Goal: Task Accomplishment & Management: Use online tool/utility

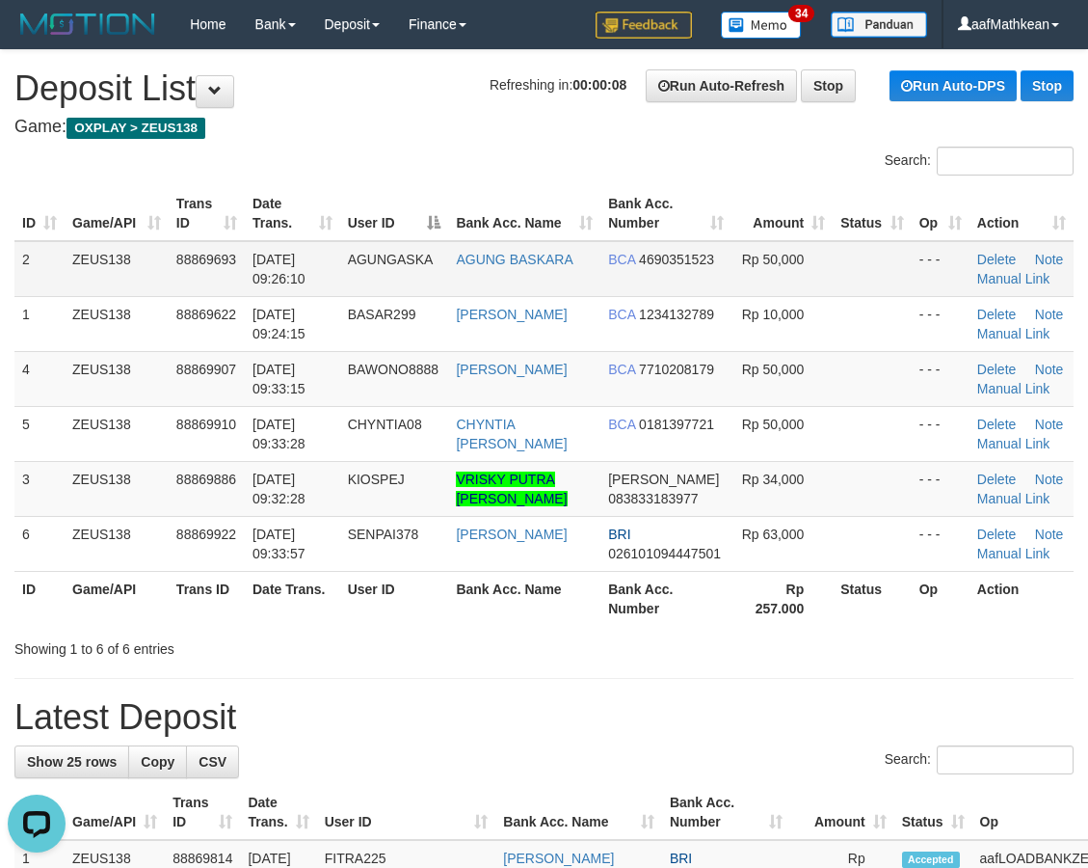
drag, startPoint x: 452, startPoint y: 227, endPoint x: 147, endPoint y: 295, distance: 313.1
click at [402, 252] on table "ID Game/API Trans ID Date Trans. User ID Bank Acc. Name Bank Acc. Number Amount…" at bounding box center [543, 406] width 1059 height 440
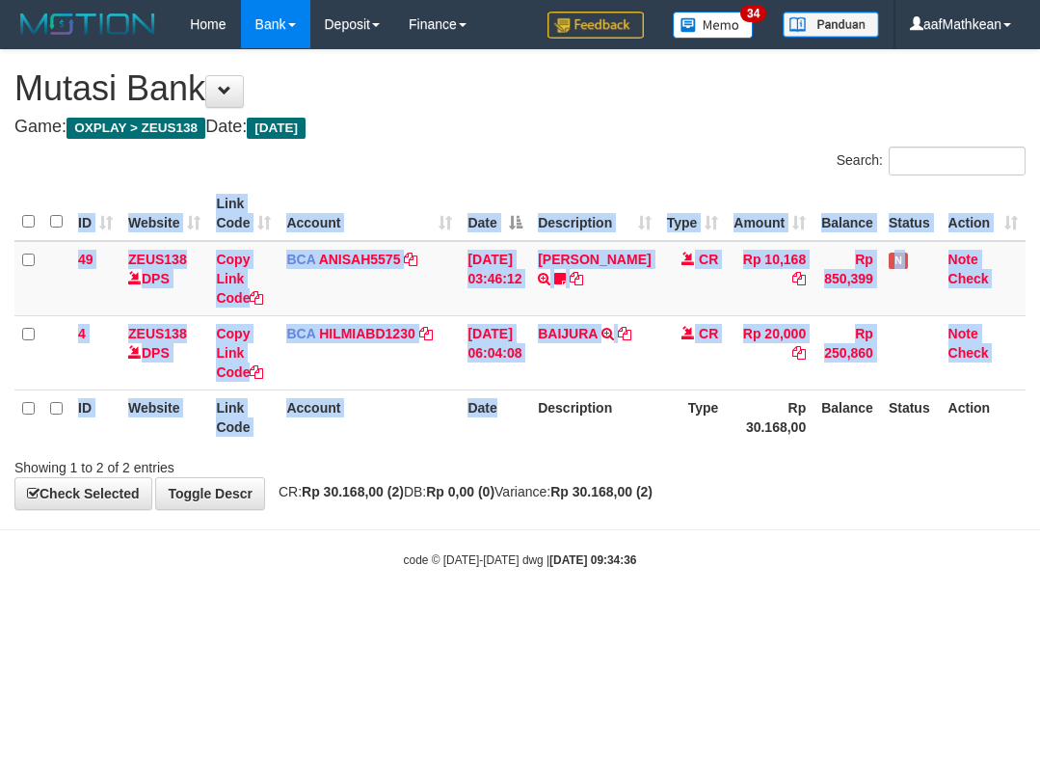
click at [552, 455] on div "Search: ID Website Link Code Account Date Description Type Amount Balance Statu…" at bounding box center [519, 312] width 1011 height 331
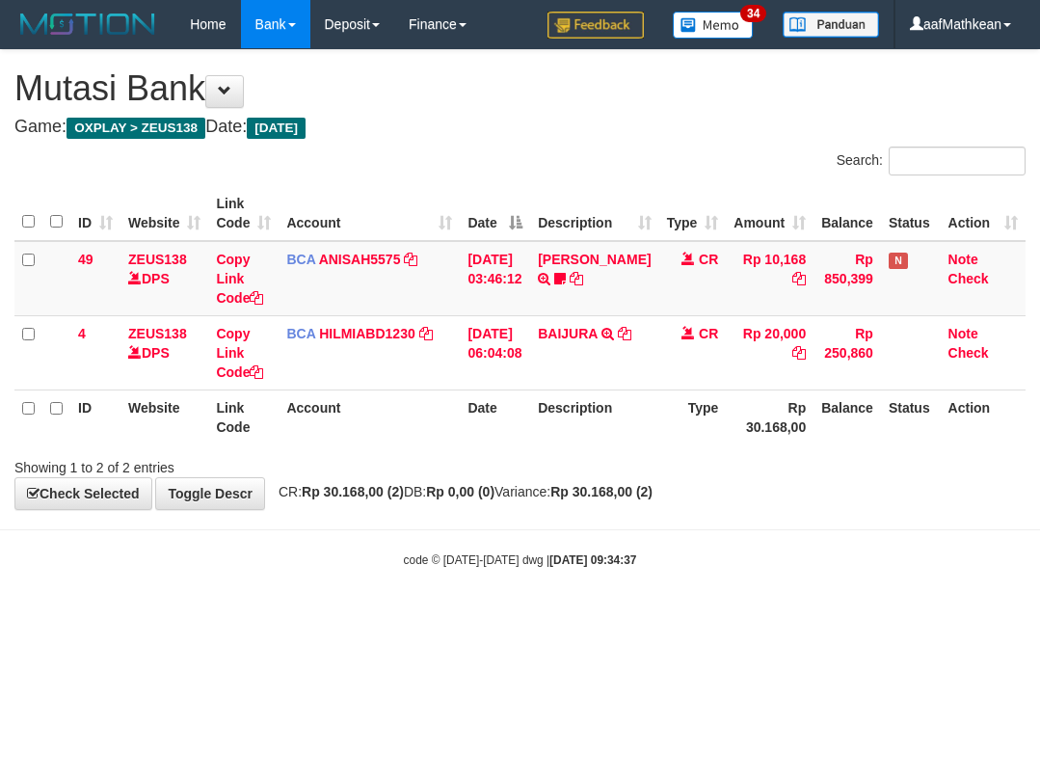
click at [654, 460] on div "Showing 1 to 2 of 2 entries" at bounding box center [520, 463] width 1040 height 27
click at [670, 460] on div "Showing 1 to 2 of 2 entries" at bounding box center [520, 463] width 1040 height 27
click at [696, 532] on body "Toggle navigation Home Bank Account List Load By Website Group [OXPLAY] ZEUS138…" at bounding box center [520, 308] width 1040 height 617
click at [677, 617] on html "Toggle navigation Home Bank Account List Load By Website Group [OXPLAY] ZEUS138…" at bounding box center [520, 308] width 1040 height 617
click at [682, 617] on html "Toggle navigation Home Bank Account List Load By Website Group [OXPLAY] ZEUS138…" at bounding box center [520, 308] width 1040 height 617
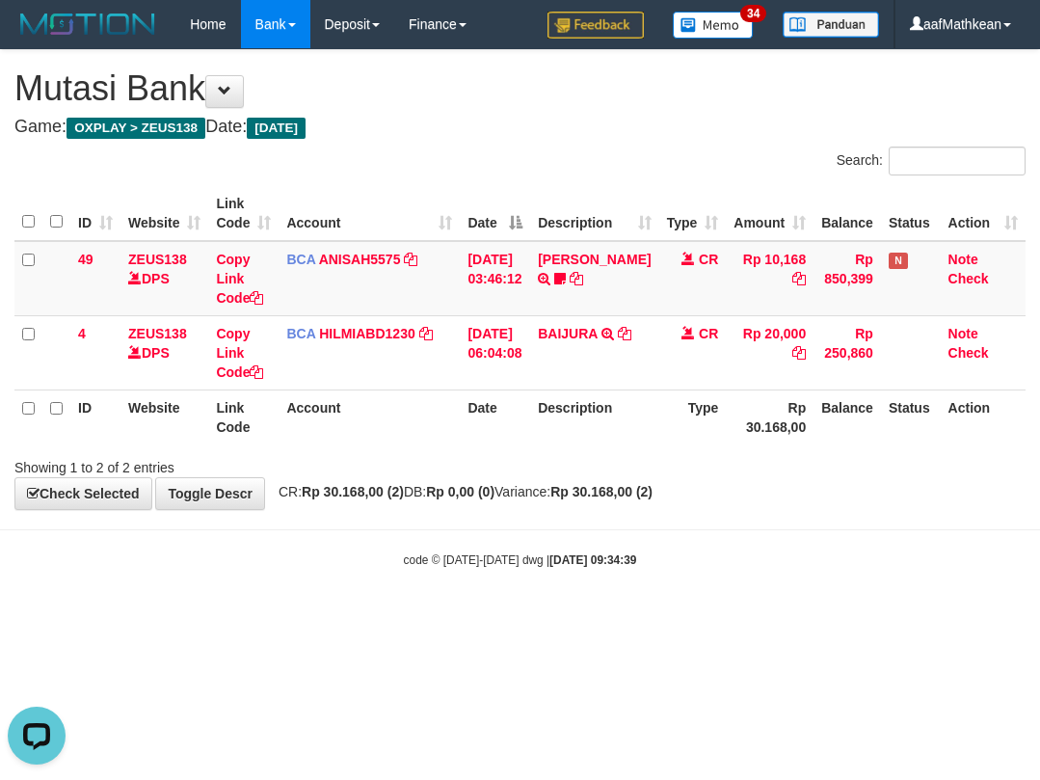
drag, startPoint x: 836, startPoint y: 546, endPoint x: 790, endPoint y: 542, distance: 45.5
click at [804, 553] on body "Toggle navigation Home Bank Account List Load By Website Group [OXPLAY] ZEUS138…" at bounding box center [520, 308] width 1040 height 617
drag, startPoint x: 818, startPoint y: 539, endPoint x: 961, endPoint y: 503, distance: 147.1
click at [834, 537] on body "Toggle navigation Home Bank Account List Load By Website Group [OXPLAY] ZEUS138…" at bounding box center [520, 308] width 1040 height 617
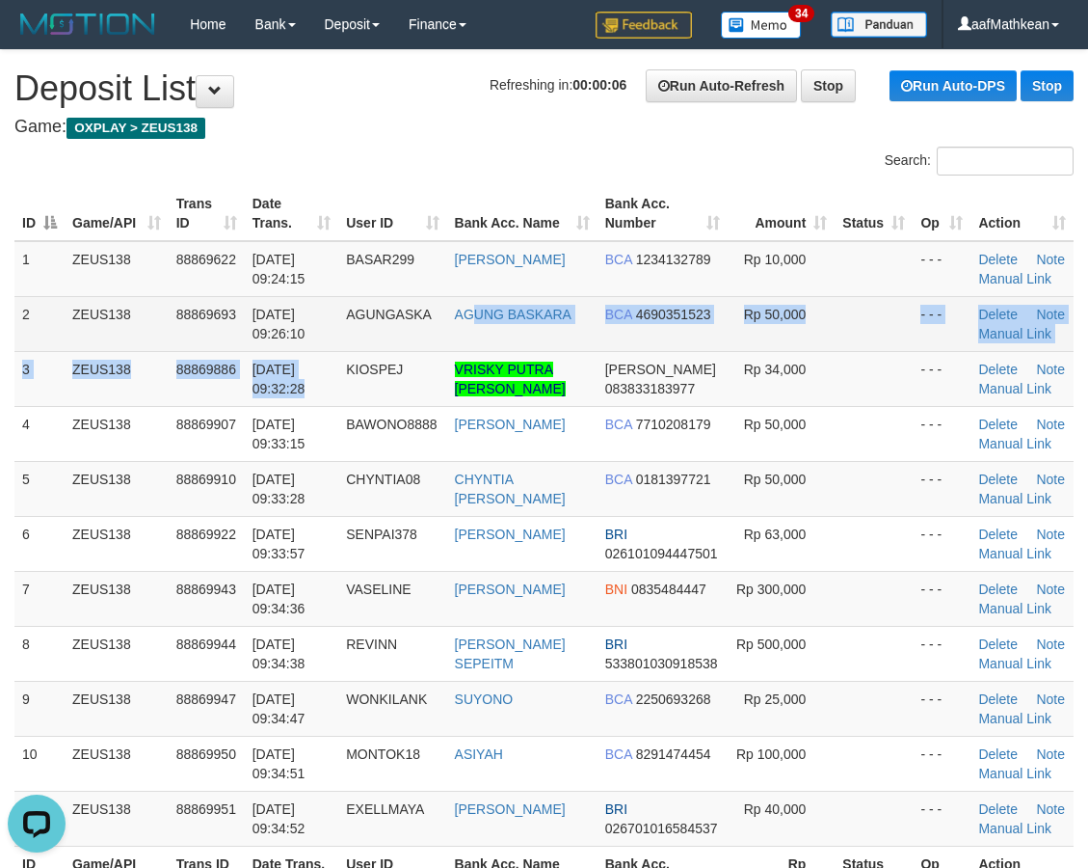
click at [416, 345] on tbody "1 ZEUS138 88869622 01/10/2025 09:24:15 BASAR299 ARDIAN SUPI BCA 1234132789 Rp 1…" at bounding box center [543, 543] width 1059 height 605
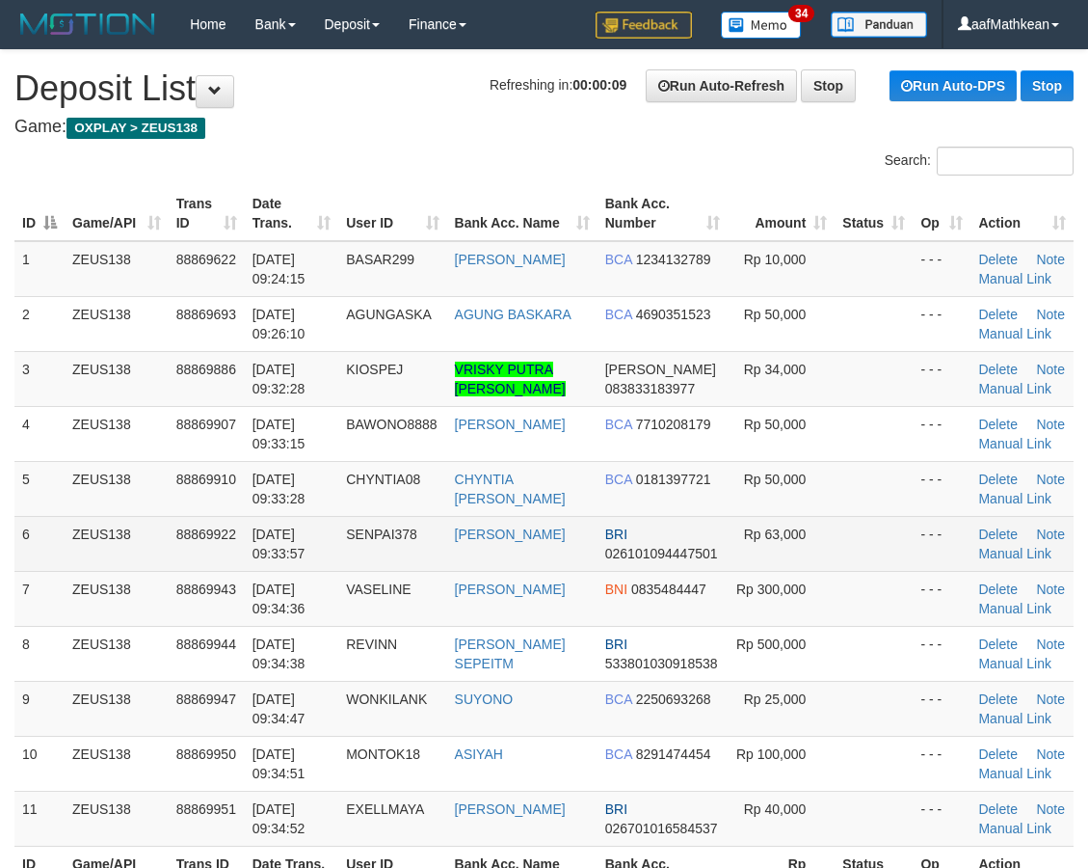
drag, startPoint x: 593, startPoint y: 503, endPoint x: 825, endPoint y: 532, distance: 234.1
click at [824, 530] on tbody "1 ZEUS138 88869622 01/10/2025 09:24:15 BASAR299 ARDIAN SUPI BCA 1234132789 Rp 1…" at bounding box center [543, 543] width 1059 height 605
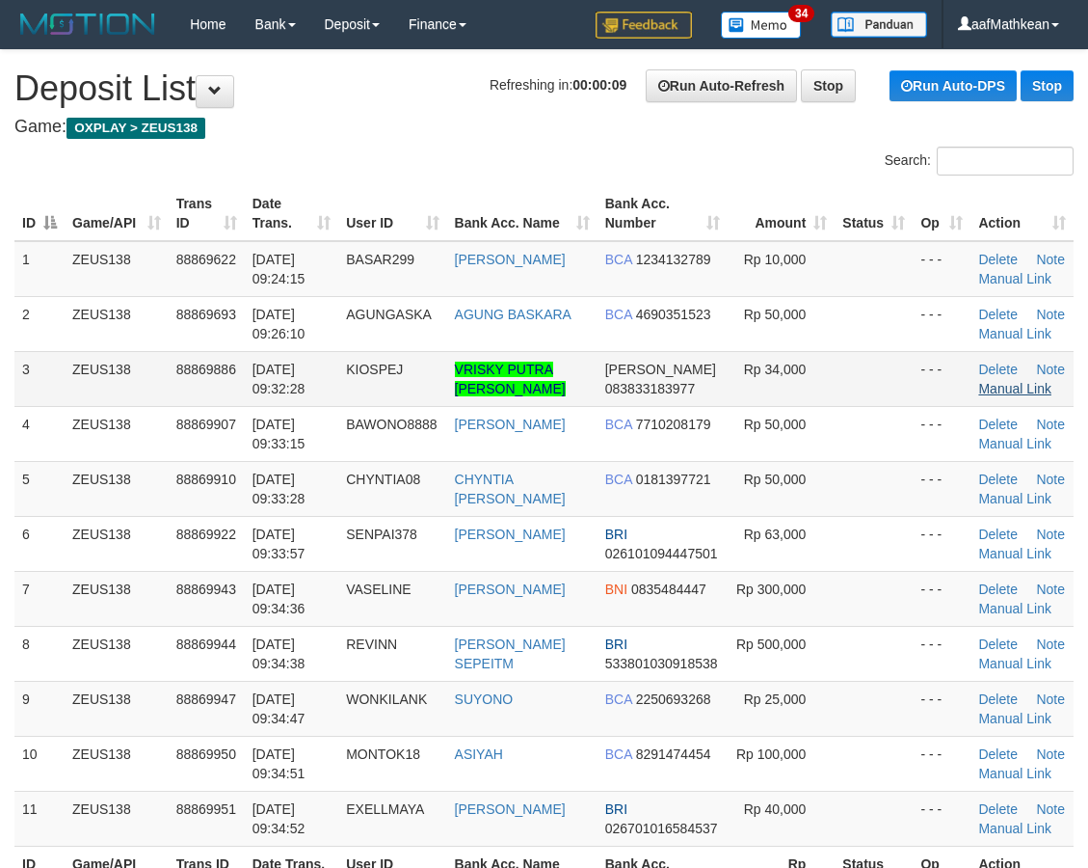
click at [1028, 378] on td "Delete Note Manual Link" at bounding box center [1022, 378] width 103 height 55
click at [1003, 383] on link "Manual Link" at bounding box center [1014, 388] width 73 height 15
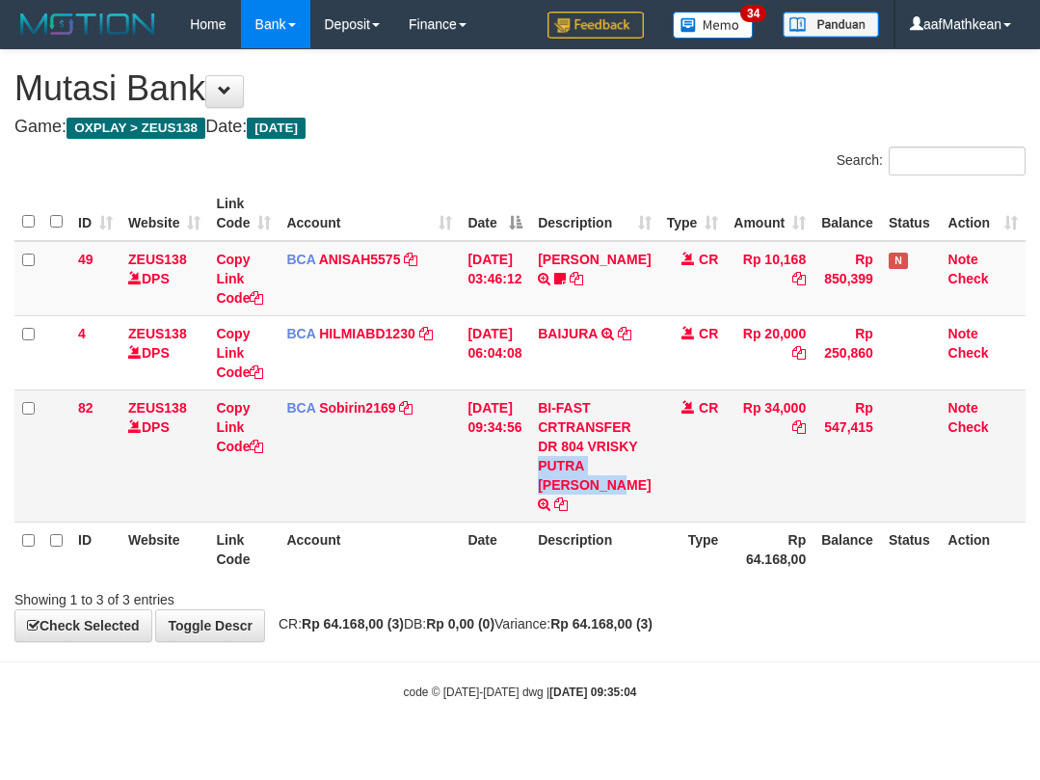
drag, startPoint x: 555, startPoint y: 468, endPoint x: 590, endPoint y: 507, distance: 51.9
click at [590, 507] on td "BI-FAST CRTRANSFER DR 804 VRISKY PUTRA NOPAN" at bounding box center [594, 455] width 128 height 132
copy td "VRISKY PUTRA NOPA"
click at [518, 610] on div "**********" at bounding box center [520, 345] width 1040 height 591
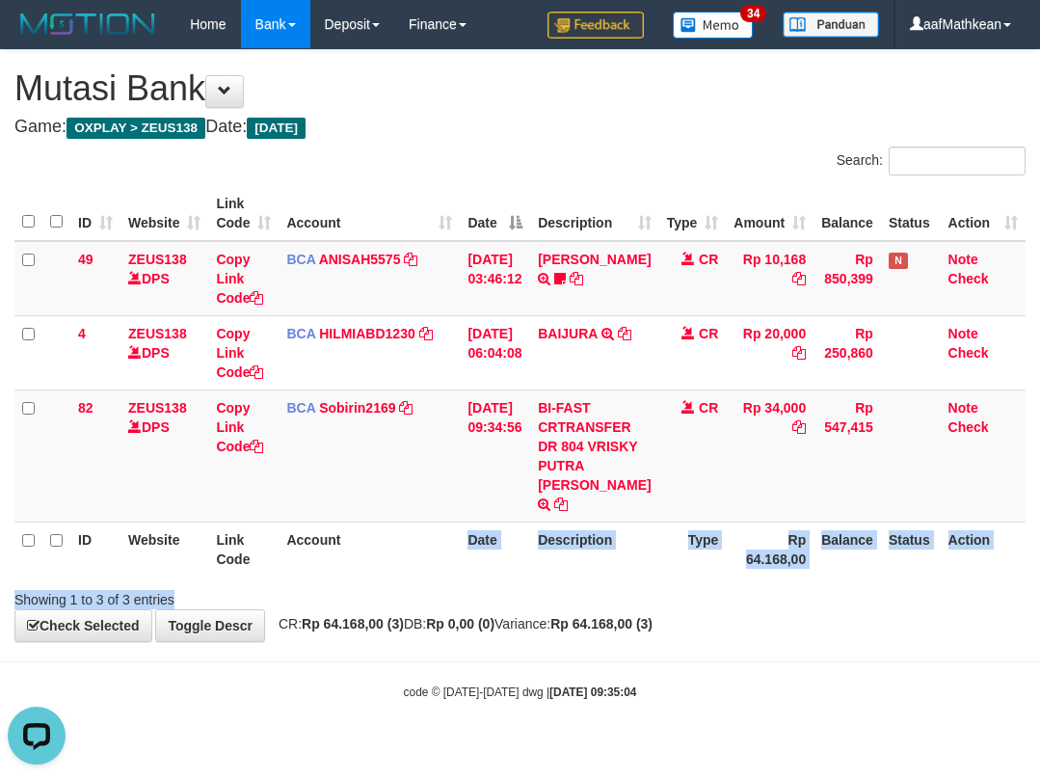
drag, startPoint x: 319, startPoint y: 584, endPoint x: 358, endPoint y: 561, distance: 45.0
click at [336, 571] on th "Account" at bounding box center [369, 549] width 181 height 55
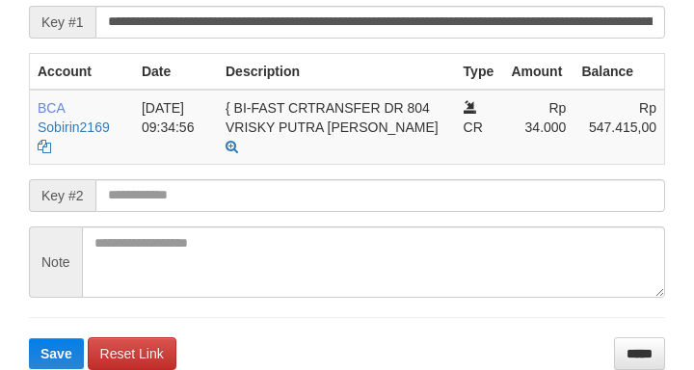
click at [475, 186] on input "text" at bounding box center [380, 195] width 570 height 33
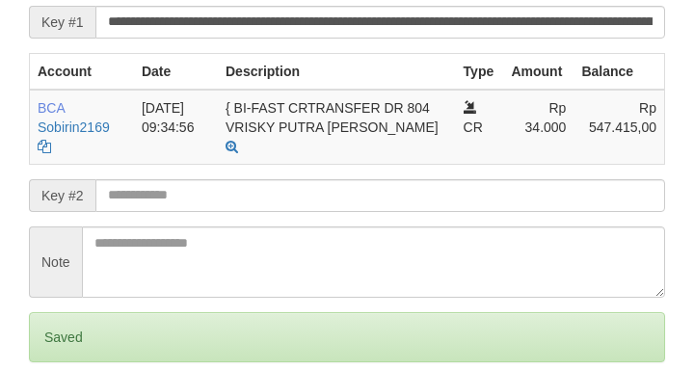
click at [480, 201] on input "text" at bounding box center [380, 195] width 570 height 33
click at [483, 197] on input "text" at bounding box center [380, 195] width 570 height 33
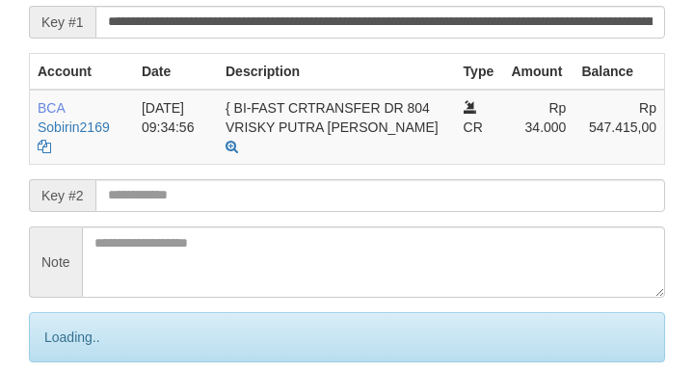
click at [482, 197] on input "text" at bounding box center [380, 195] width 570 height 33
click at [483, 199] on input "text" at bounding box center [380, 195] width 570 height 33
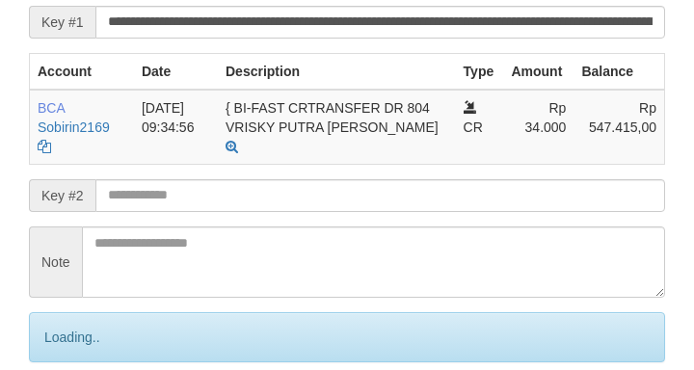
scroll to position [416, 0]
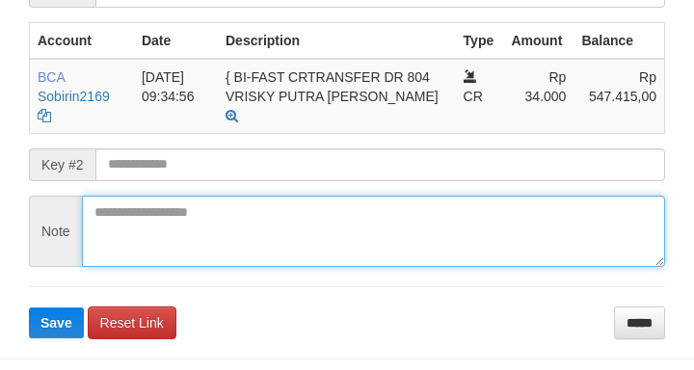
scroll to position [736, 0]
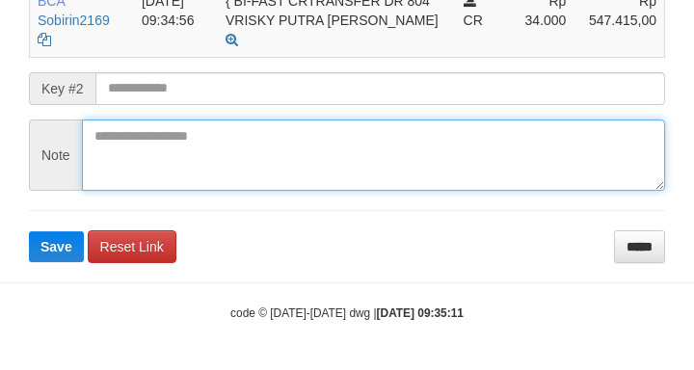
drag, startPoint x: 185, startPoint y: 140, endPoint x: 179, endPoint y: 86, distance: 54.3
click at [179, 110] on form "**********" at bounding box center [347, 59] width 636 height 405
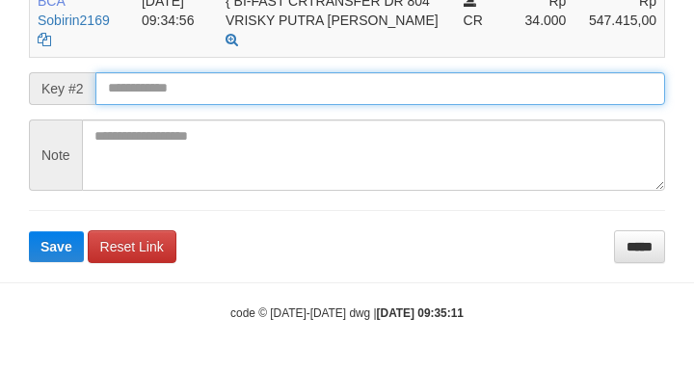
click at [29, 231] on button "Save" at bounding box center [56, 246] width 55 height 31
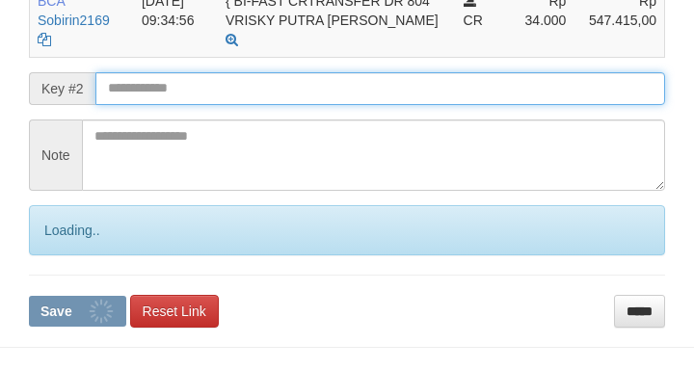
drag, startPoint x: 179, startPoint y: 86, endPoint x: 168, endPoint y: 85, distance: 11.6
click at [182, 86] on input "text" at bounding box center [380, 88] width 570 height 33
click at [29, 296] on button "Save" at bounding box center [77, 311] width 97 height 31
click at [184, 85] on input "text" at bounding box center [380, 88] width 570 height 33
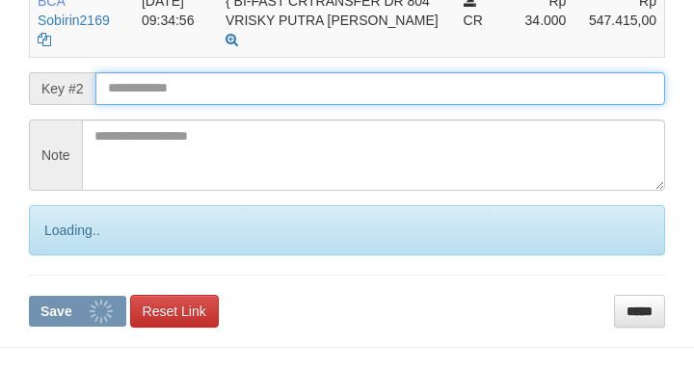
click at [29, 296] on button "Save" at bounding box center [77, 311] width 97 height 31
click at [182, 87] on input "text" at bounding box center [380, 88] width 570 height 33
click at [29, 296] on button "Save" at bounding box center [77, 311] width 97 height 31
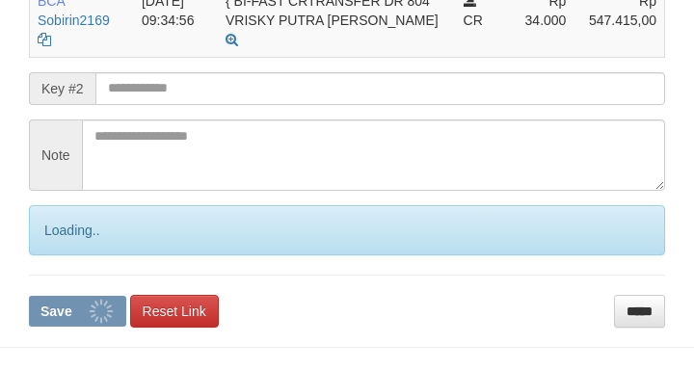
click at [184, 84] on input "text" at bounding box center [380, 88] width 570 height 33
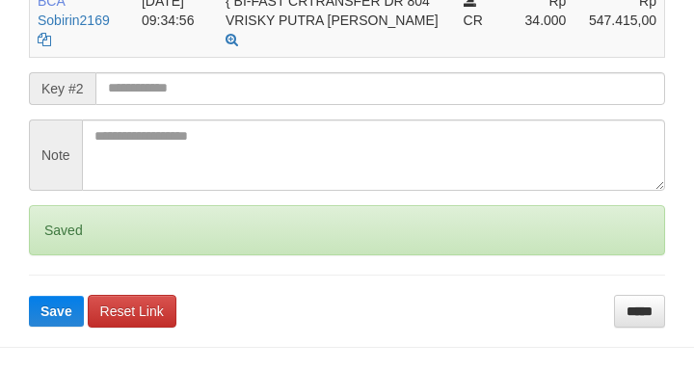
click at [29, 296] on button "Save" at bounding box center [56, 311] width 55 height 31
click at [183, 89] on input "text" at bounding box center [380, 88] width 570 height 33
click at [29, 296] on button "Save" at bounding box center [56, 311] width 55 height 31
click at [181, 90] on input "text" at bounding box center [380, 88] width 570 height 33
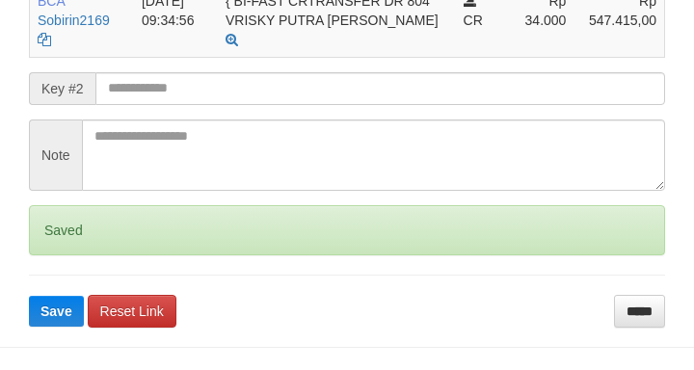
click at [29, 296] on button "Save" at bounding box center [56, 311] width 55 height 31
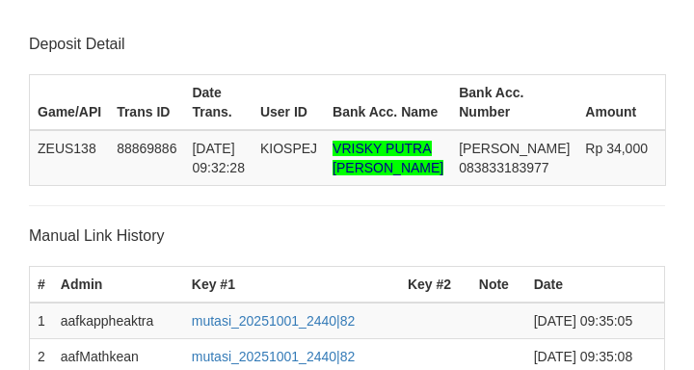
scroll to position [736, 0]
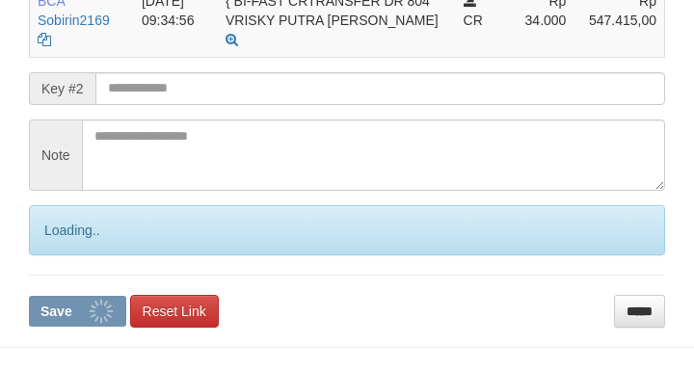
drag, startPoint x: 0, startPoint y: 0, endPoint x: 193, endPoint y: 89, distance: 212.2
click at [193, 90] on input "text" at bounding box center [380, 88] width 570 height 33
click at [29, 296] on button "Save" at bounding box center [77, 311] width 97 height 31
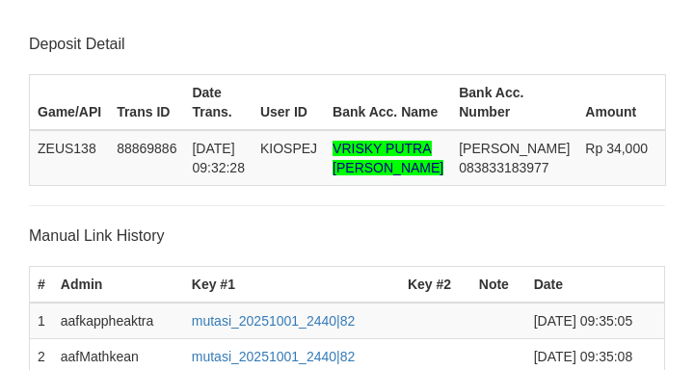
scroll to position [736, 0]
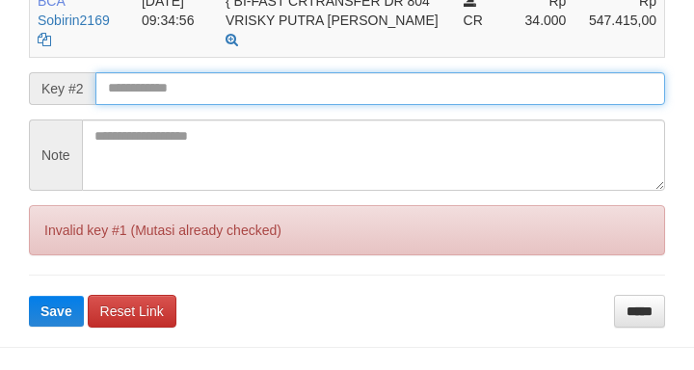
click at [29, 296] on button "Save" at bounding box center [56, 311] width 55 height 31
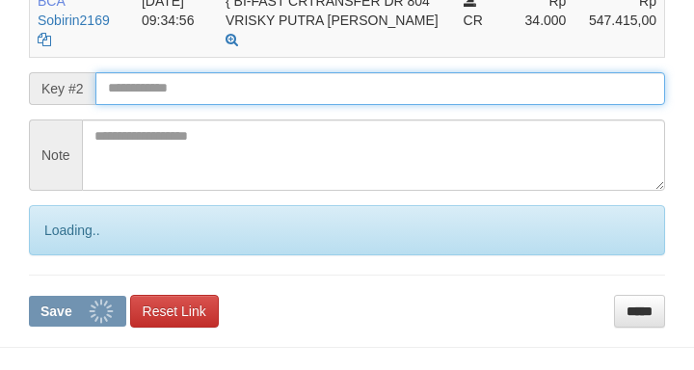
click at [128, 94] on input "text" at bounding box center [380, 88] width 570 height 33
click at [29, 296] on button "Save" at bounding box center [77, 311] width 97 height 31
click at [136, 94] on input "text" at bounding box center [380, 88] width 570 height 33
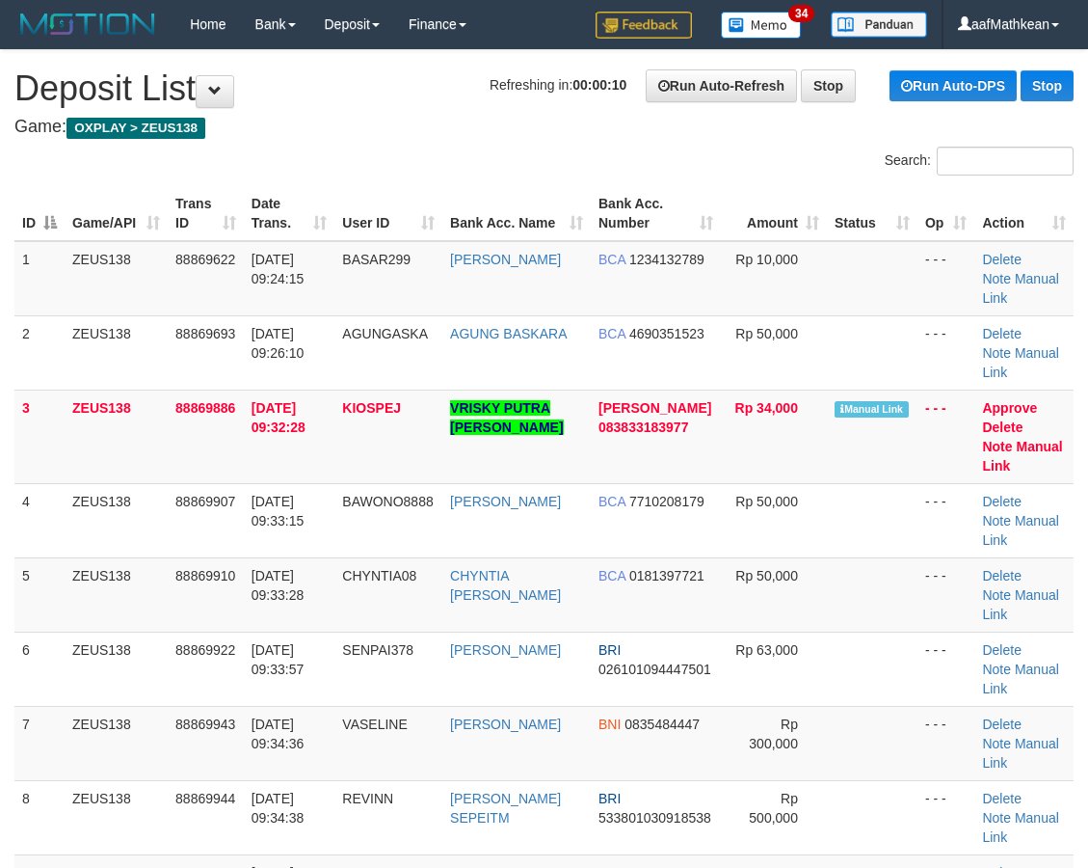
click at [51, 403] on td "3" at bounding box center [39, 436] width 50 height 94
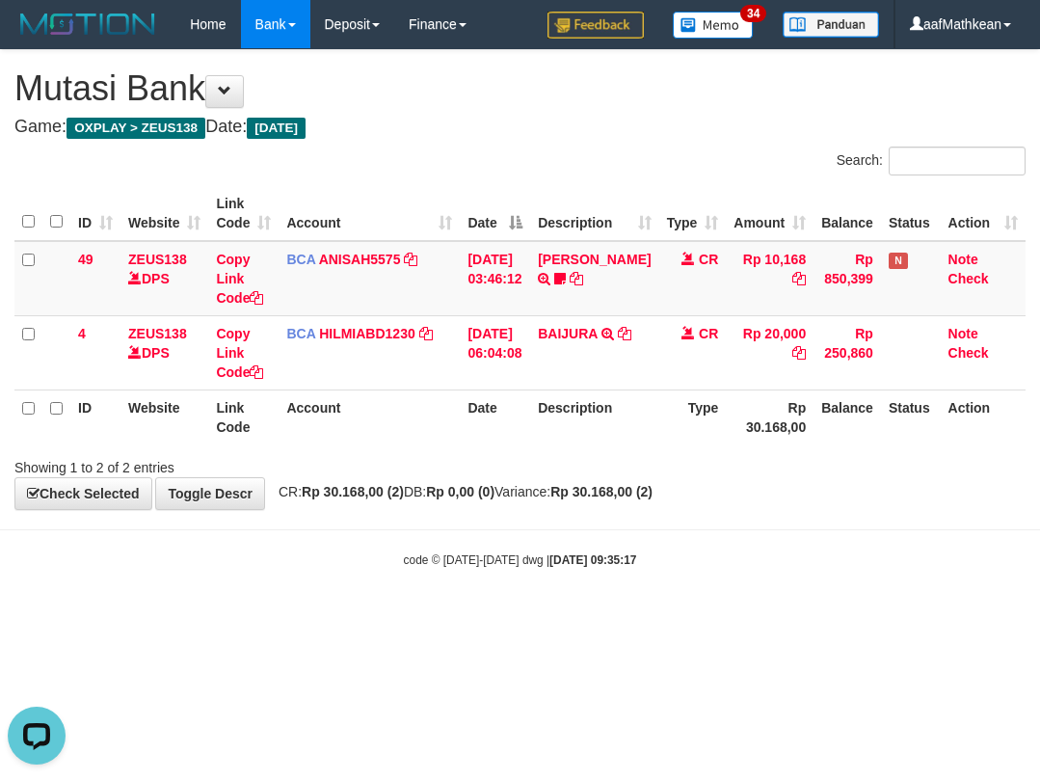
drag, startPoint x: 474, startPoint y: 474, endPoint x: 501, endPoint y: 485, distance: 29.0
click at [489, 482] on div "**********" at bounding box center [520, 279] width 1040 height 459
click at [593, 502] on div "**********" at bounding box center [520, 279] width 1040 height 459
click at [473, 428] on table "ID Website Link Code Account Date Description Type Amount Balance Status Action…" at bounding box center [519, 315] width 1011 height 258
click at [544, 550] on body "Toggle navigation Home Bank Account List Load By Website Group [OXPLAY] ZEUS138…" at bounding box center [520, 308] width 1040 height 617
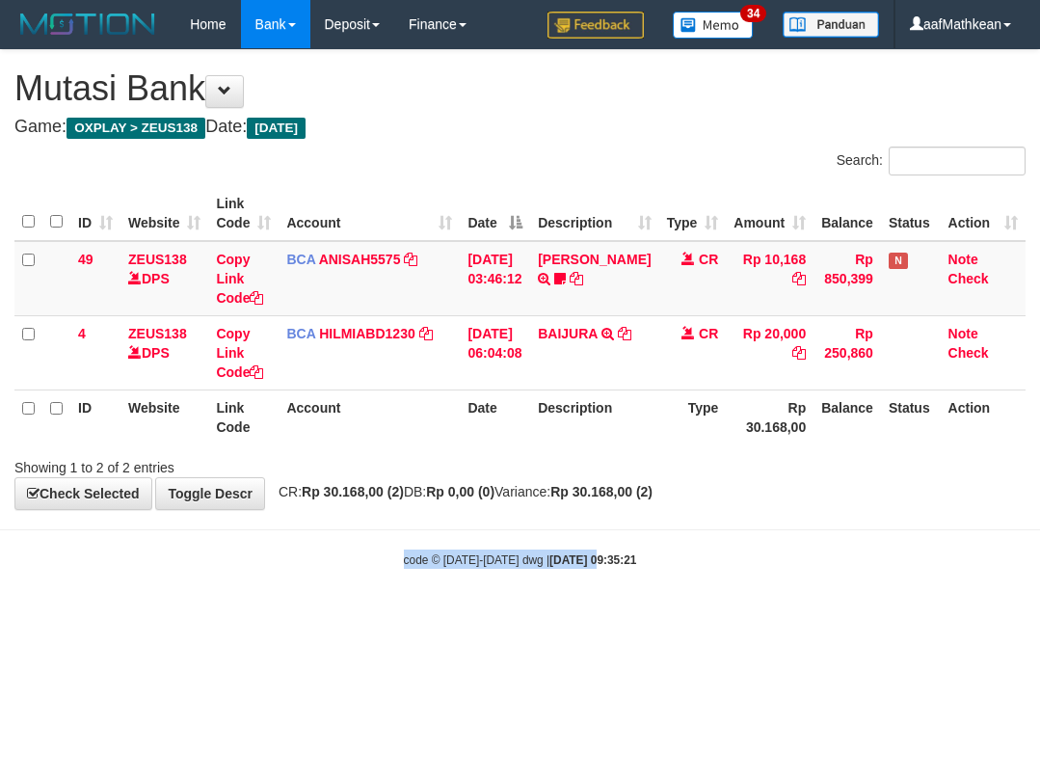
click at [578, 525] on body "Toggle navigation Home Bank Account List Load By Website Group [OXPLAY] ZEUS138…" at bounding box center [520, 308] width 1040 height 617
drag, startPoint x: 596, startPoint y: 520, endPoint x: 591, endPoint y: 562, distance: 42.7
click at [595, 541] on body "Toggle navigation Home Bank Account List Load By Website Group [OXPLAY] ZEUS138…" at bounding box center [520, 308] width 1040 height 617
drag, startPoint x: 890, startPoint y: 642, endPoint x: 897, endPoint y: 621, distance: 22.6
click at [890, 617] on html "Toggle navigation Home Bank Account List Load By Website Group [OXPLAY] ZEUS138…" at bounding box center [520, 308] width 1040 height 617
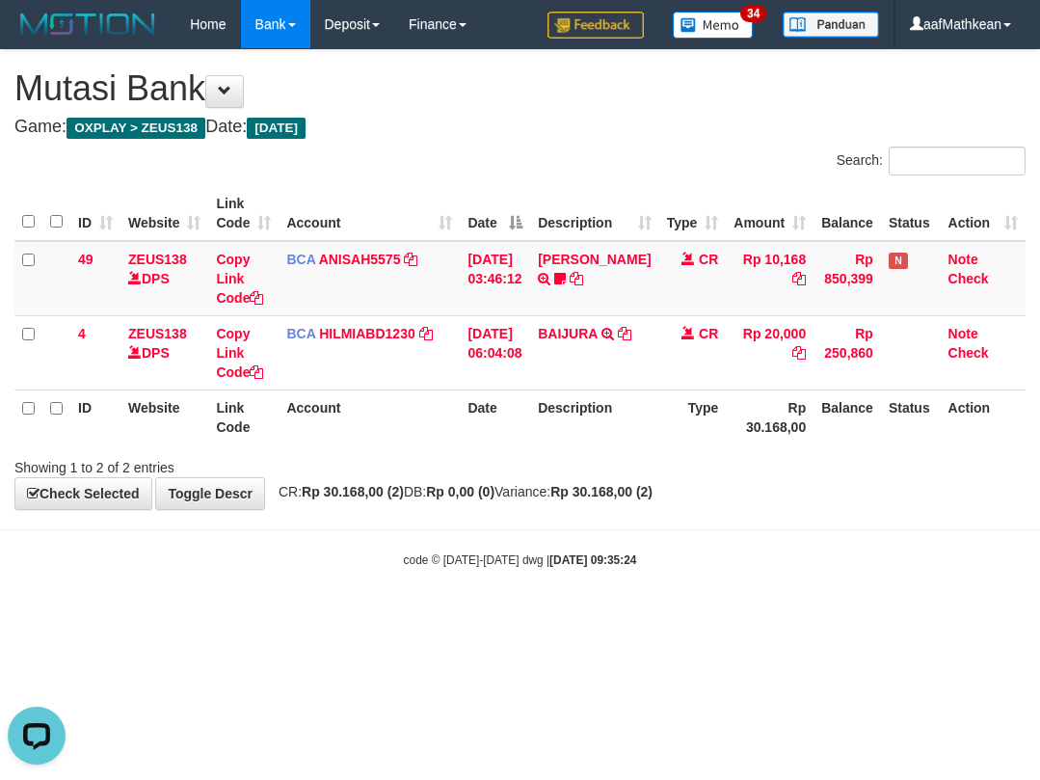
drag, startPoint x: 897, startPoint y: 621, endPoint x: 1066, endPoint y: 535, distance: 189.3
click at [1039, 535] on html "Toggle navigation Home Bank Account List Load By Website Group [OXPLAY] ZEUS138…" at bounding box center [520, 308] width 1040 height 617
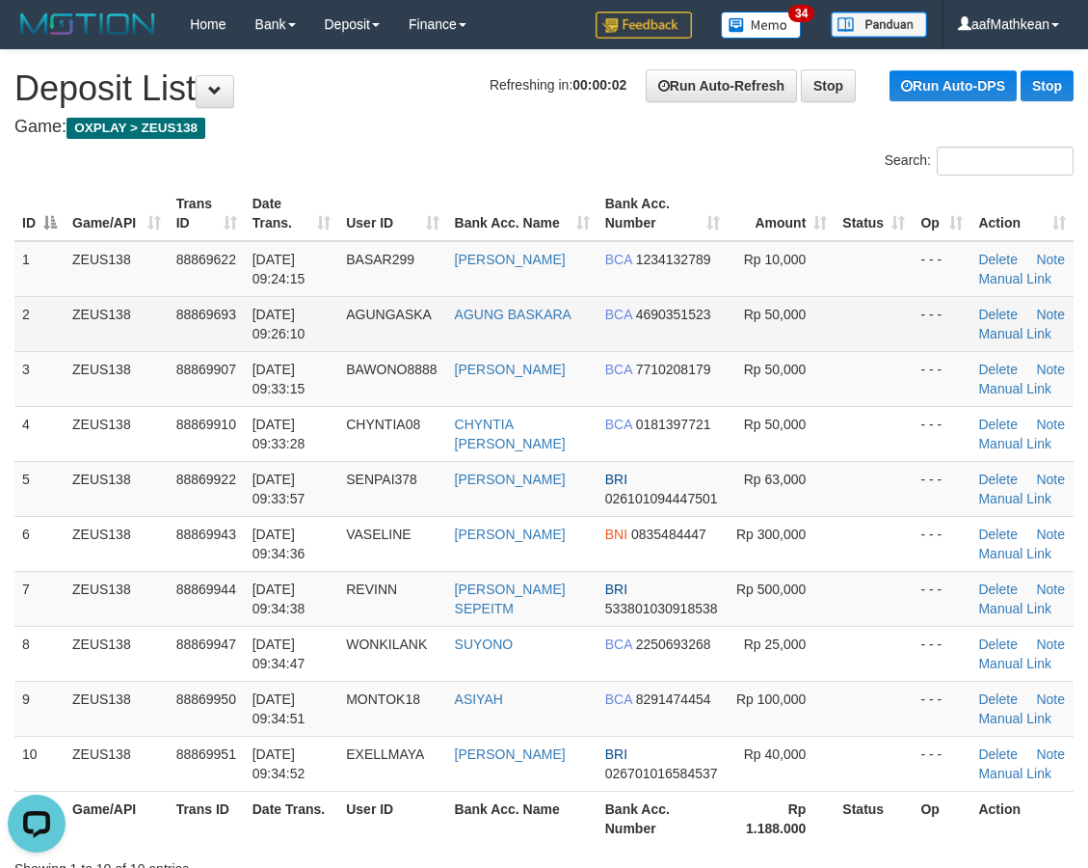
click at [387, 291] on tr "1 ZEUS138 88869622 01/10/2025 09:24:15 BASAR299 ARDIAN SUPI BCA 1234132789 Rp 1…" at bounding box center [543, 269] width 1059 height 56
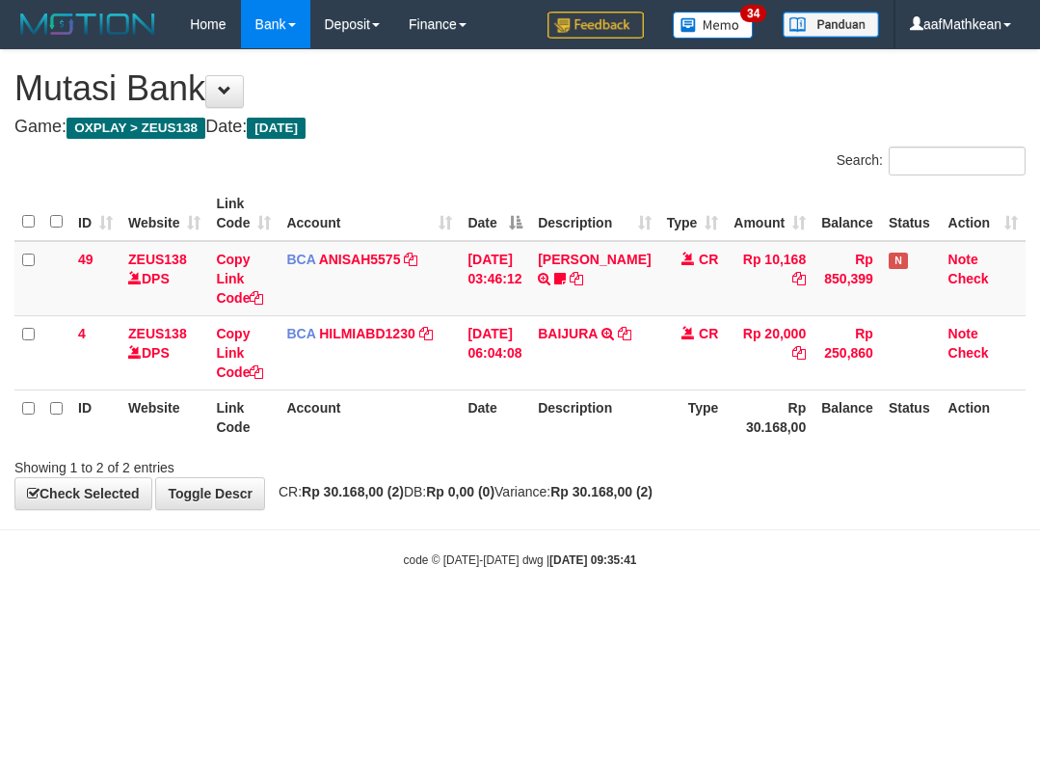
drag, startPoint x: 676, startPoint y: 519, endPoint x: 618, endPoint y: 564, distance: 73.5
click at [675, 520] on body "Toggle navigation Home Bank Account List Load By Website Group [OXPLAY] ZEUS138…" at bounding box center [520, 308] width 1040 height 617
click at [584, 617] on html "Toggle navigation Home Bank Account List Load By Website Group [OXPLAY] ZEUS138…" at bounding box center [520, 308] width 1040 height 617
click at [557, 617] on html "Toggle navigation Home Bank Account List Load By Website Group [OXPLAY] ZEUS138…" at bounding box center [520, 308] width 1040 height 617
drag, startPoint x: 875, startPoint y: 507, endPoint x: 1036, endPoint y: 441, distance: 174.2
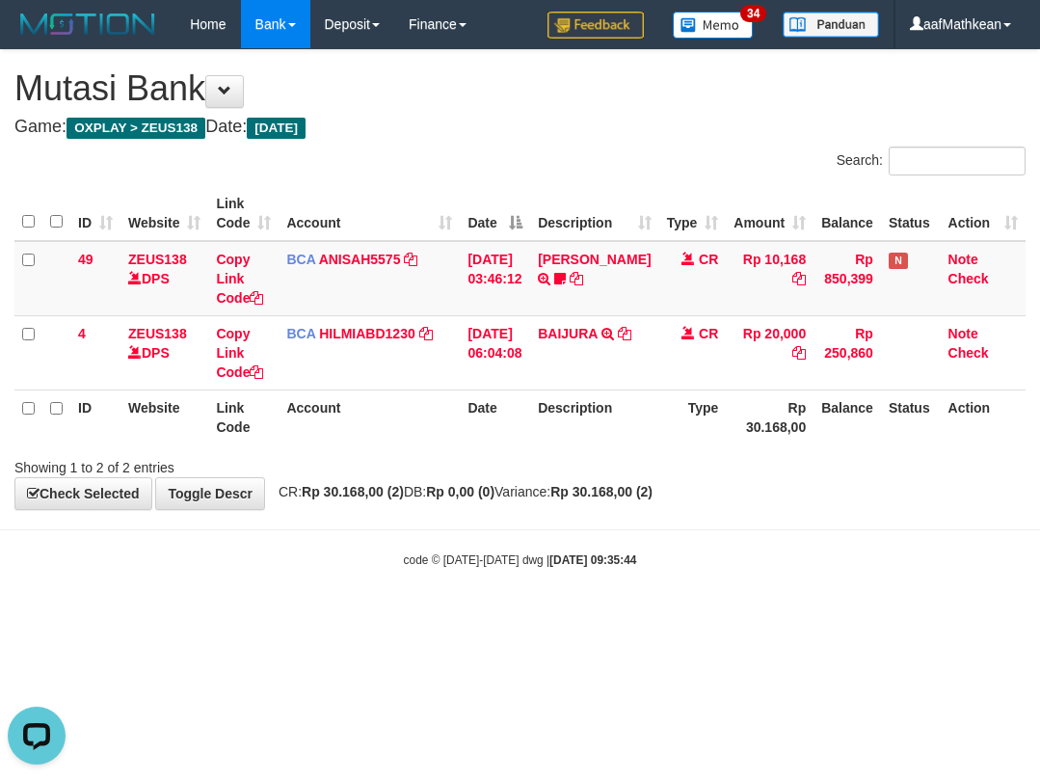
click at [871, 510] on body "Toggle navigation Home Bank Account List Load By Website Group [OXPLAY] ZEUS138…" at bounding box center [520, 308] width 1040 height 617
click at [687, 536] on body "Toggle navigation Home Bank Account List Load By Website Group [OXPLAY] ZEUS138…" at bounding box center [520, 308] width 1040 height 617
click at [751, 615] on body "Toggle navigation Home Bank Account List Load By Website Group [OXPLAY] ZEUS138…" at bounding box center [520, 308] width 1040 height 617
click at [736, 608] on body "Toggle navigation Home Bank Account List Load By Website Group [OXPLAY] ZEUS138…" at bounding box center [520, 308] width 1040 height 617
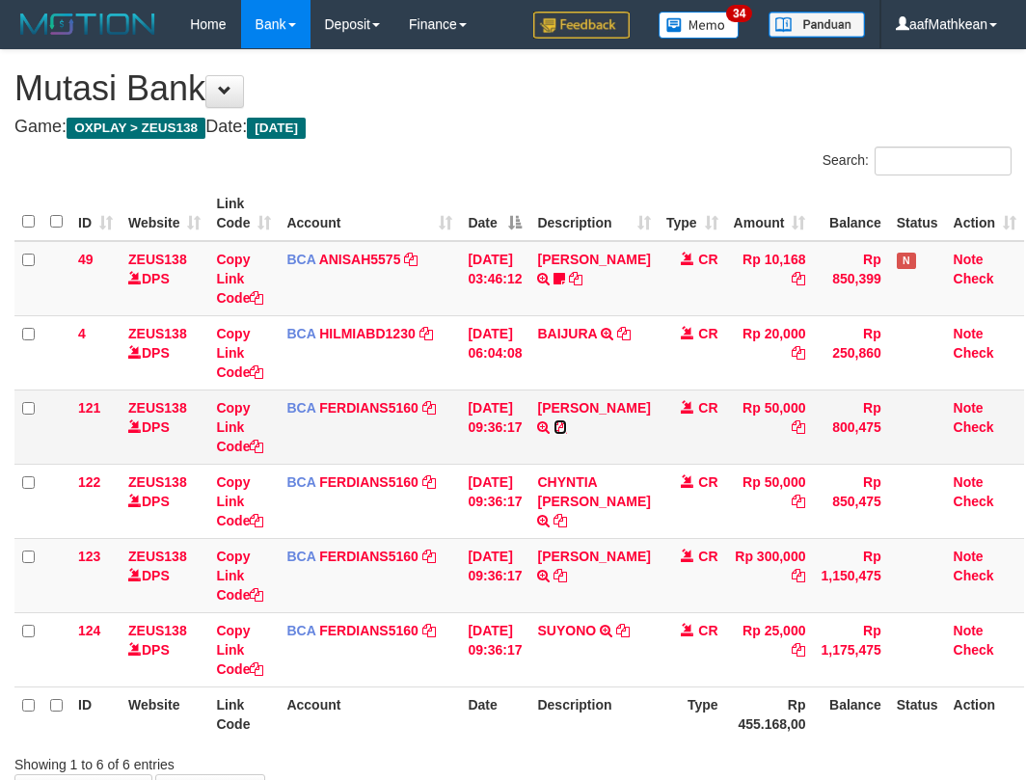
click at [567, 428] on icon at bounding box center [559, 426] width 13 height 13
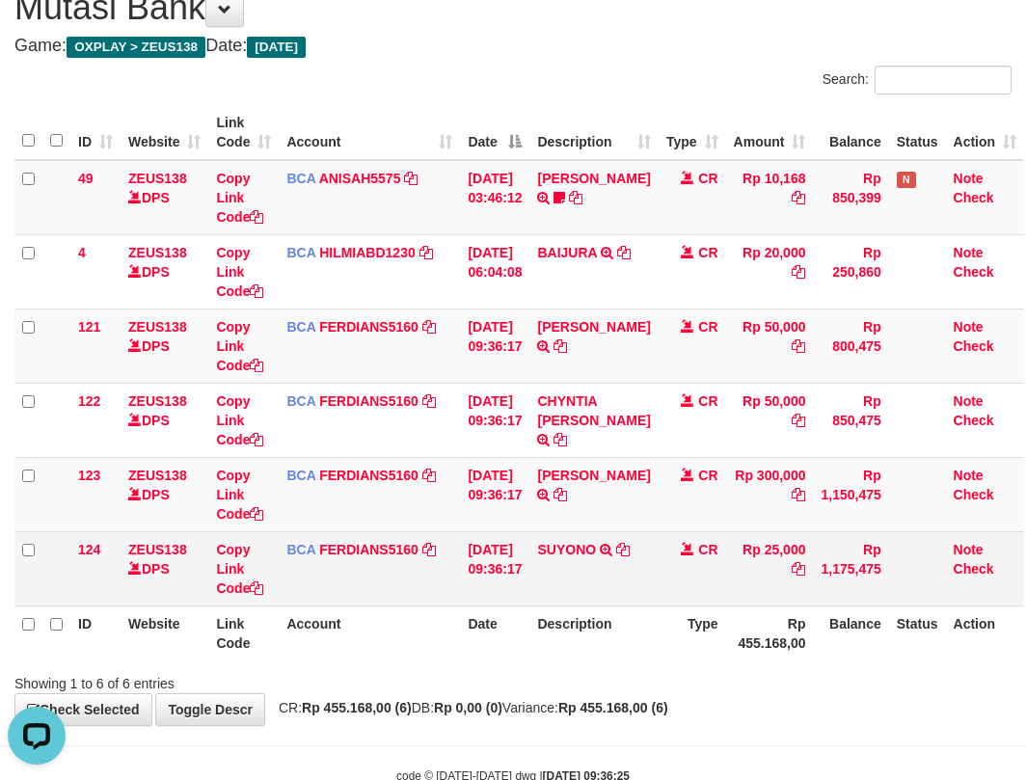
scroll to position [134, 0]
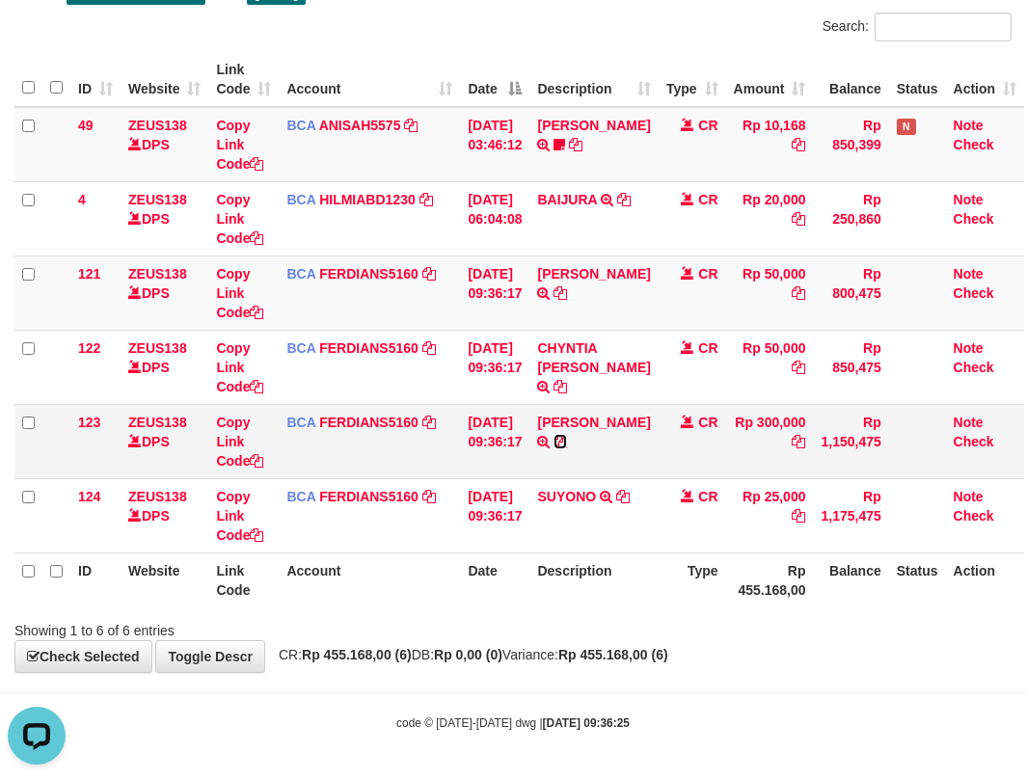
click at [567, 448] on icon at bounding box center [559, 441] width 13 height 13
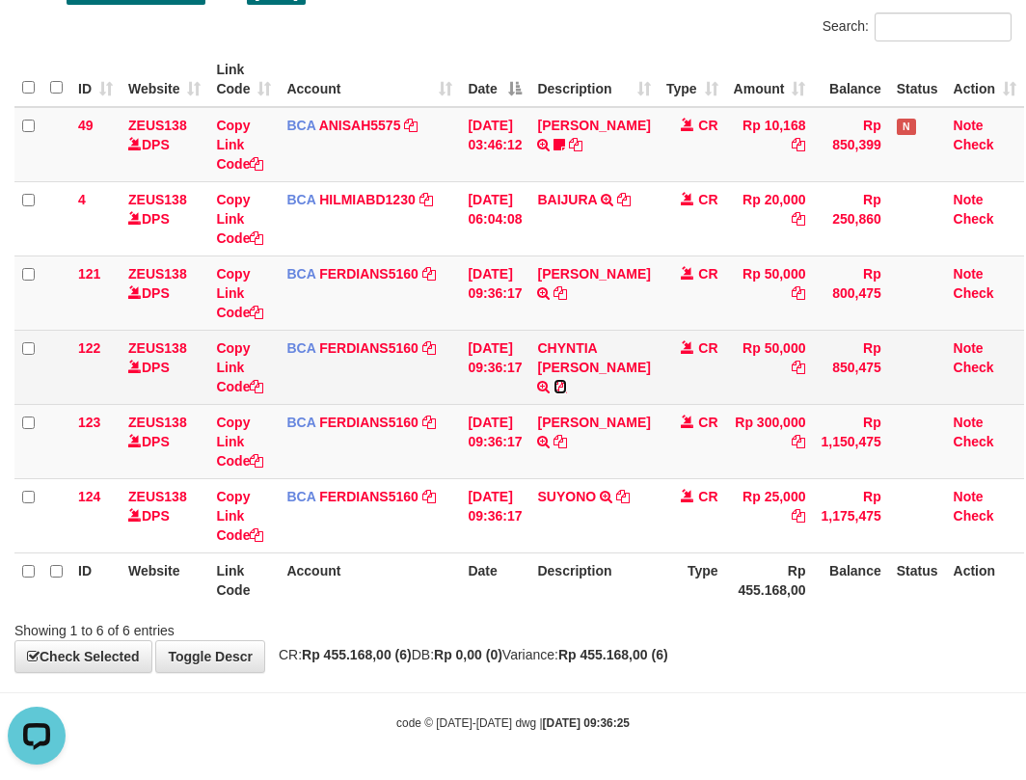
drag, startPoint x: 573, startPoint y: 388, endPoint x: 1026, endPoint y: 208, distance: 487.6
click at [567, 388] on icon at bounding box center [559, 386] width 13 height 13
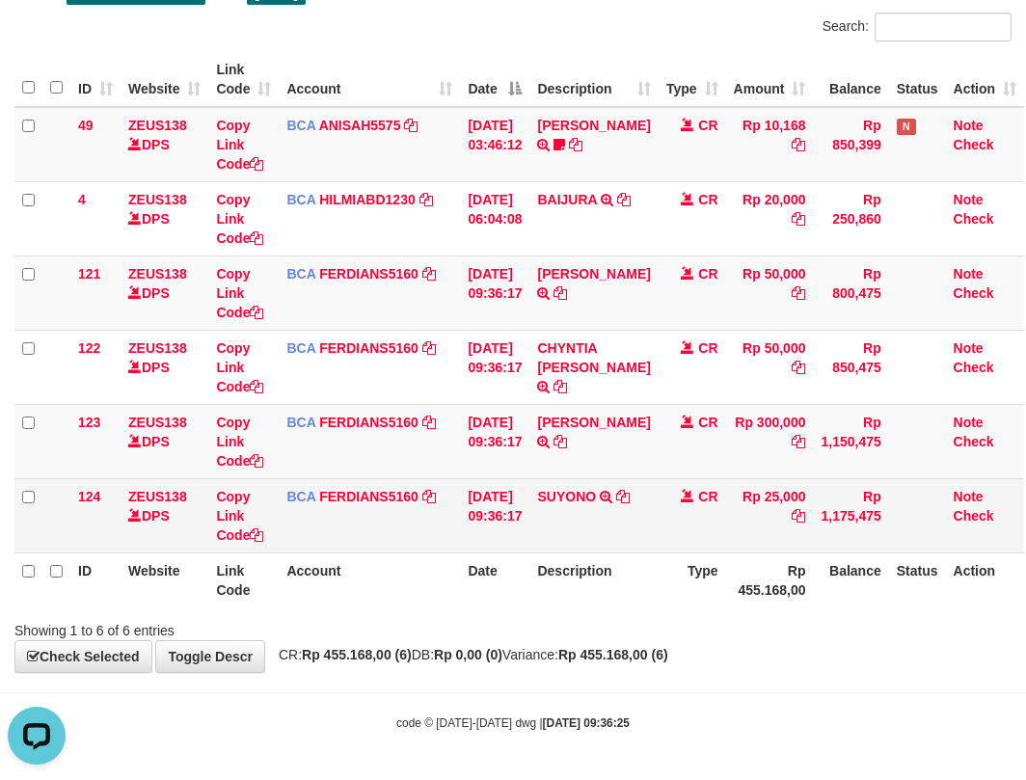
click at [453, 524] on td "BCA FERDIANS5160 DPS FERDIANSYAH mutasi_20251001_4733 | 124 mutasi_20251001_473…" at bounding box center [369, 515] width 181 height 74
click at [476, 534] on tr "124 ZEUS138 DPS Copy Link Code BCA FERDIANS5160 DPS FERDIANSYAH mutasi_20251001…" at bounding box center [518, 515] width 1009 height 74
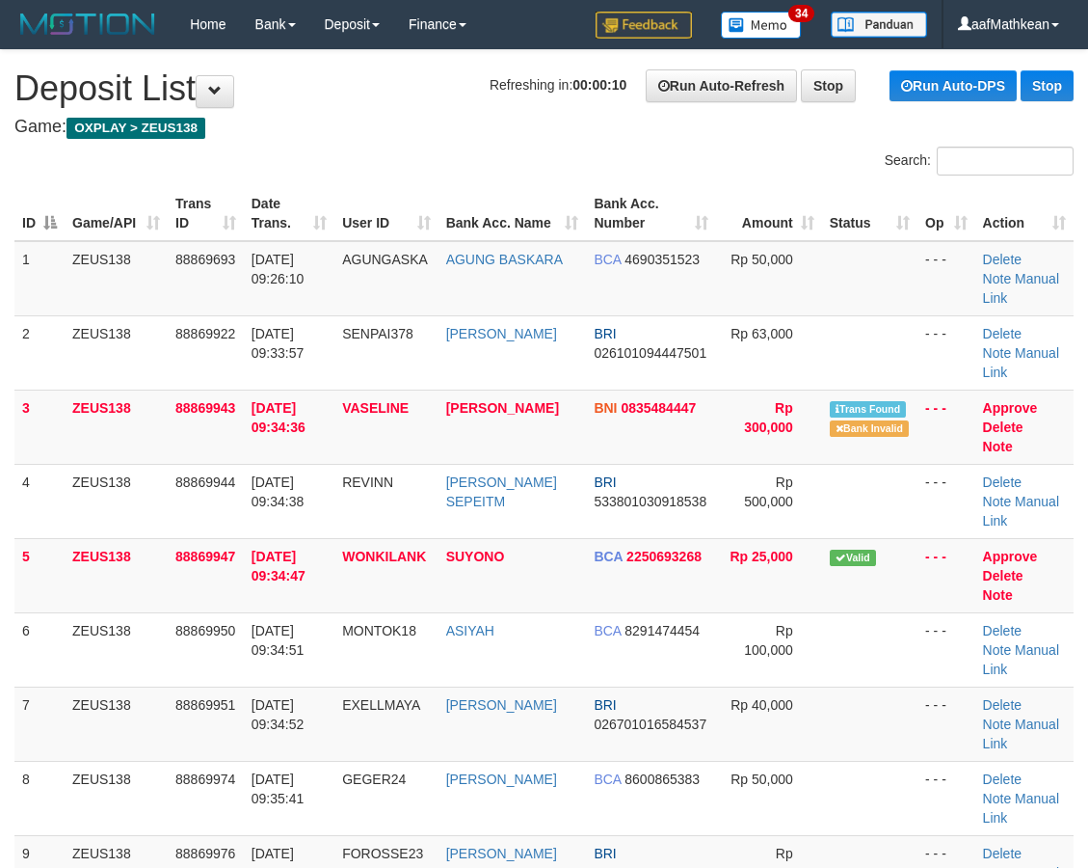
drag, startPoint x: 274, startPoint y: 221, endPoint x: 173, endPoint y: 257, distance: 107.6
click at [249, 238] on table "ID Game/API Trans ID Date Trans. User ID Bank Acc. Name Bank Acc. Number Amount…" at bounding box center [543, 575] width 1059 height 778
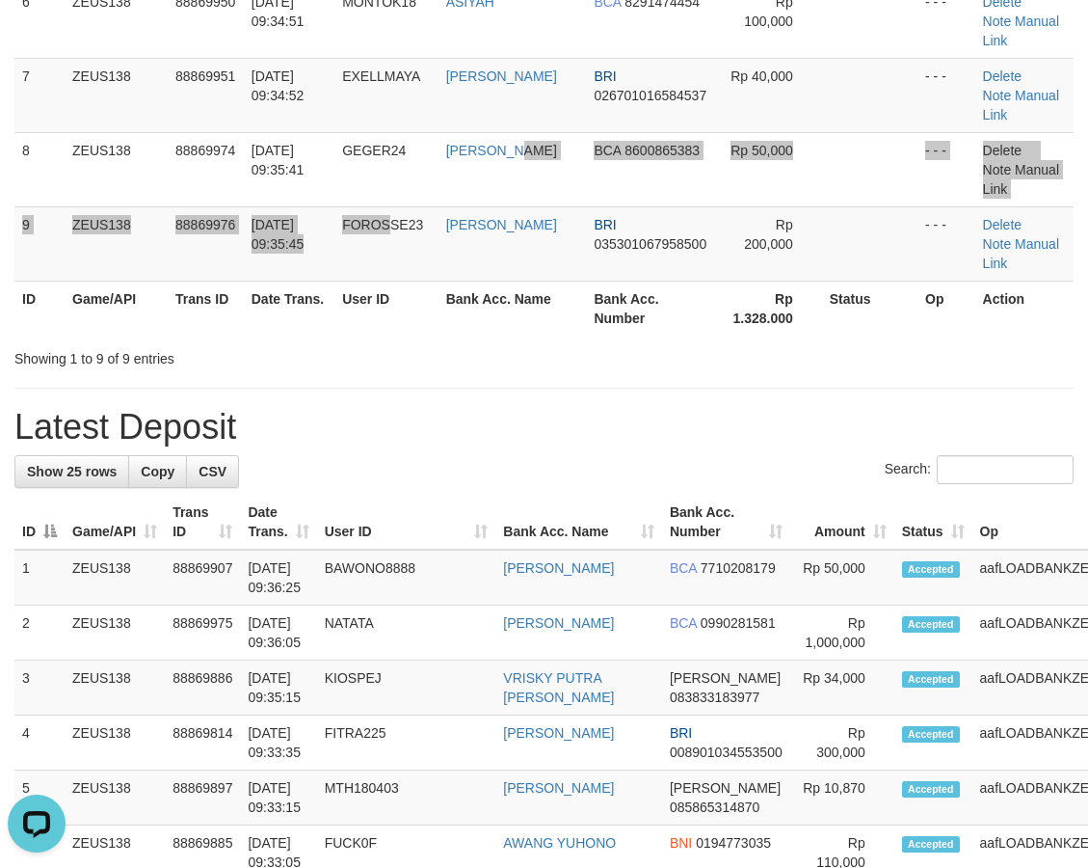
drag, startPoint x: 477, startPoint y: 77, endPoint x: 106, endPoint y: 151, distance: 378.5
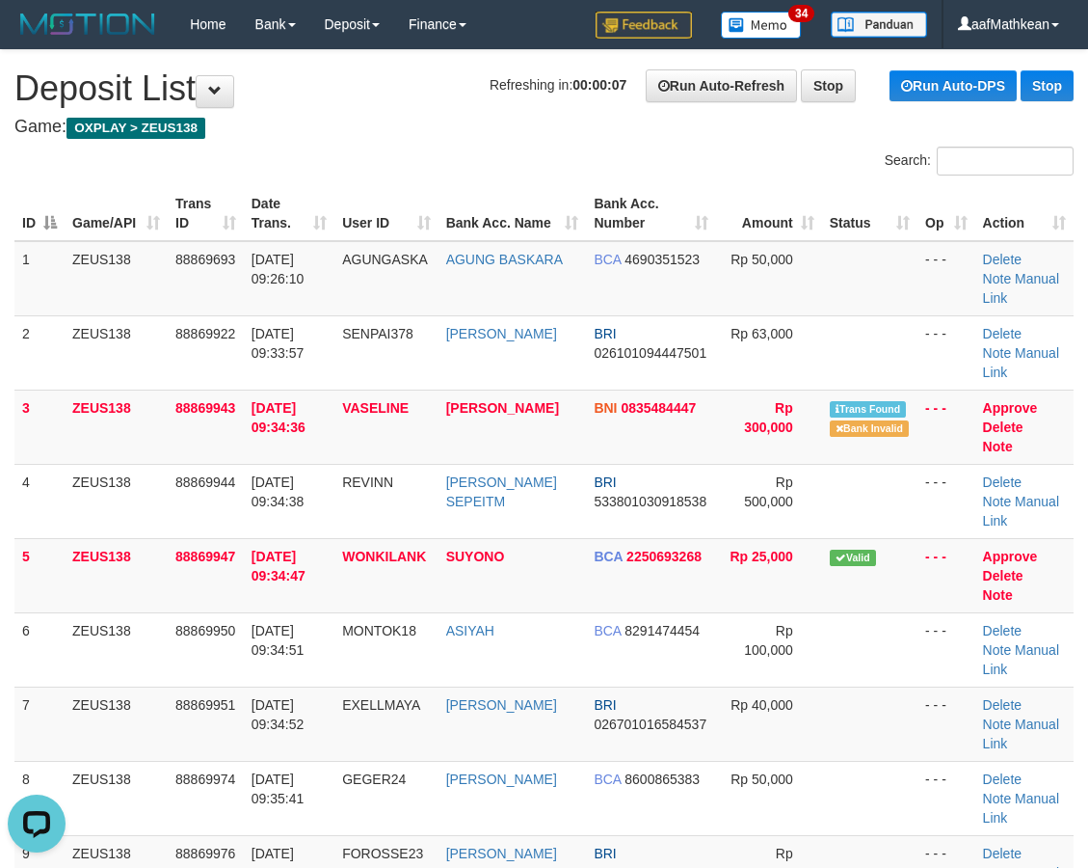
drag, startPoint x: 356, startPoint y: 78, endPoint x: 4, endPoint y: 211, distance: 376.2
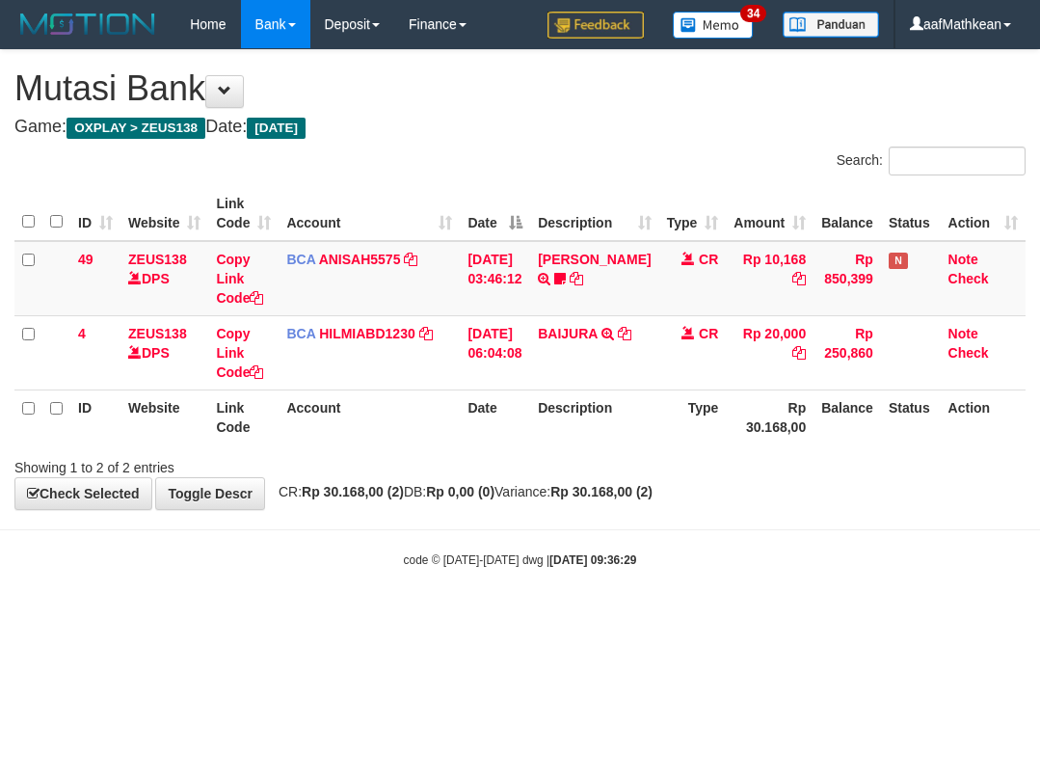
click at [467, 521] on body "Toggle navigation Home Bank Account List Load By Website Group [OXPLAY] ZEUS138…" at bounding box center [520, 308] width 1040 height 617
click at [584, 519] on body "Toggle navigation Home Bank Account List Load By Website Group [OXPLAY] ZEUS138…" at bounding box center [520, 308] width 1040 height 617
drag, startPoint x: 593, startPoint y: 495, endPoint x: 583, endPoint y: 500, distance: 11.2
click at [591, 501] on div "**********" at bounding box center [520, 279] width 1040 height 459
click at [567, 498] on div "**********" at bounding box center [520, 279] width 1040 height 459
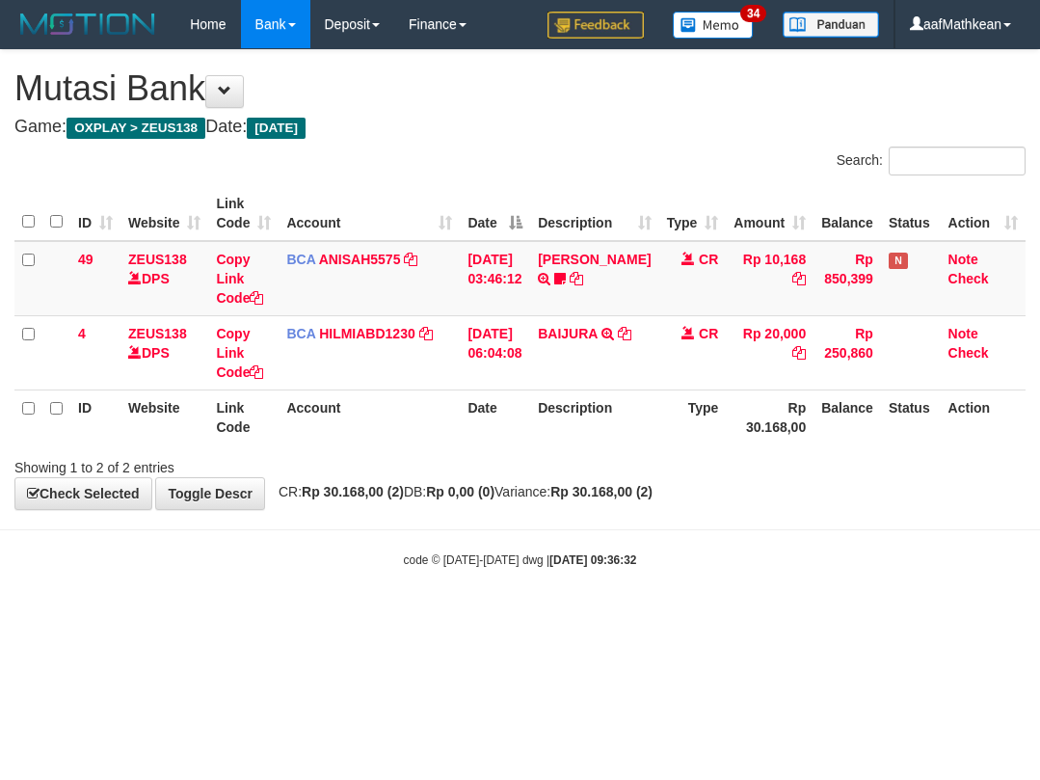
drag, startPoint x: 575, startPoint y: 500, endPoint x: 575, endPoint y: 491, distance: 9.7
click at [575, 499] on div "**********" at bounding box center [520, 279] width 1040 height 459
click at [605, 501] on div "**********" at bounding box center [520, 279] width 1040 height 459
click at [653, 497] on strong "Rp 30.168,00 (2)" at bounding box center [601, 491] width 102 height 15
click at [663, 505] on div "**********" at bounding box center [520, 279] width 1040 height 459
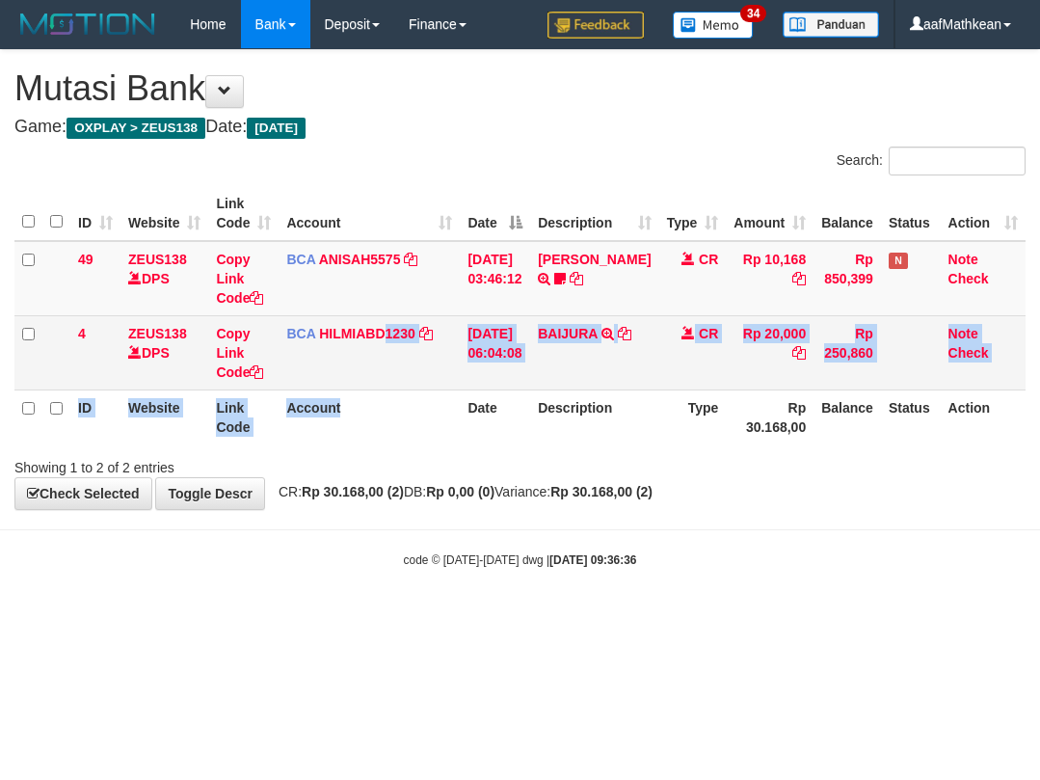
click at [376, 361] on table "ID Website Link Code Account Date Description Type Amount Balance Status Action…" at bounding box center [519, 315] width 1011 height 258
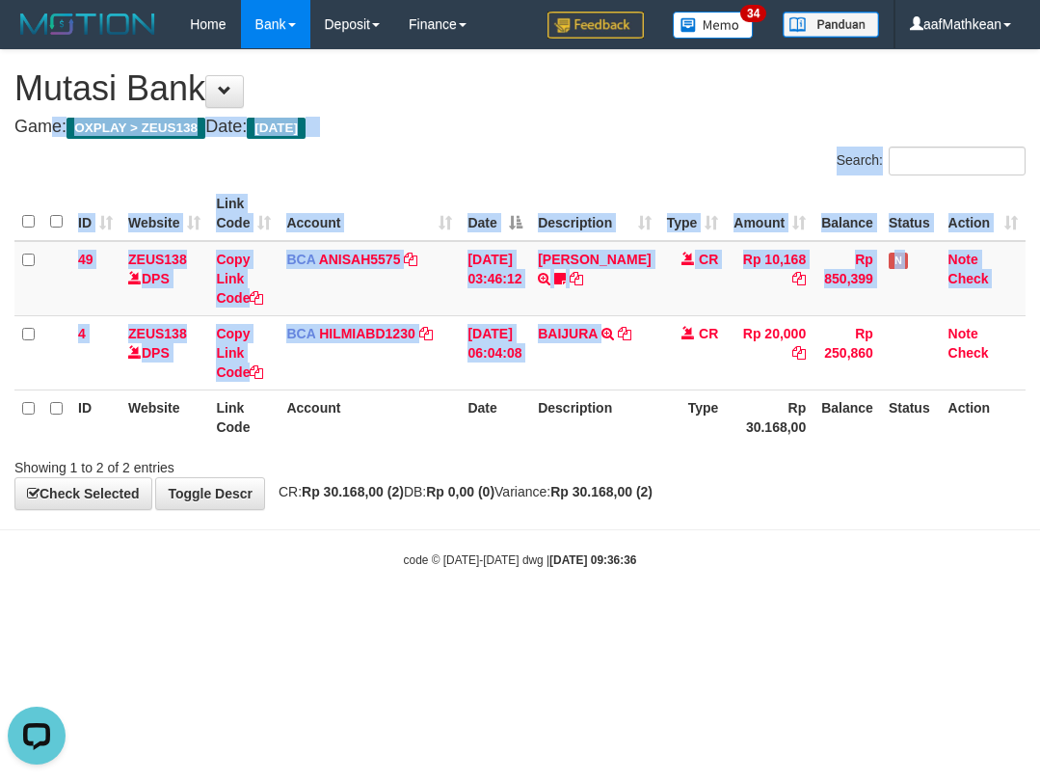
drag, startPoint x: 614, startPoint y: 337, endPoint x: 771, endPoint y: 654, distance: 353.1
click at [691, 493] on div "**********" at bounding box center [520, 279] width 1040 height 459
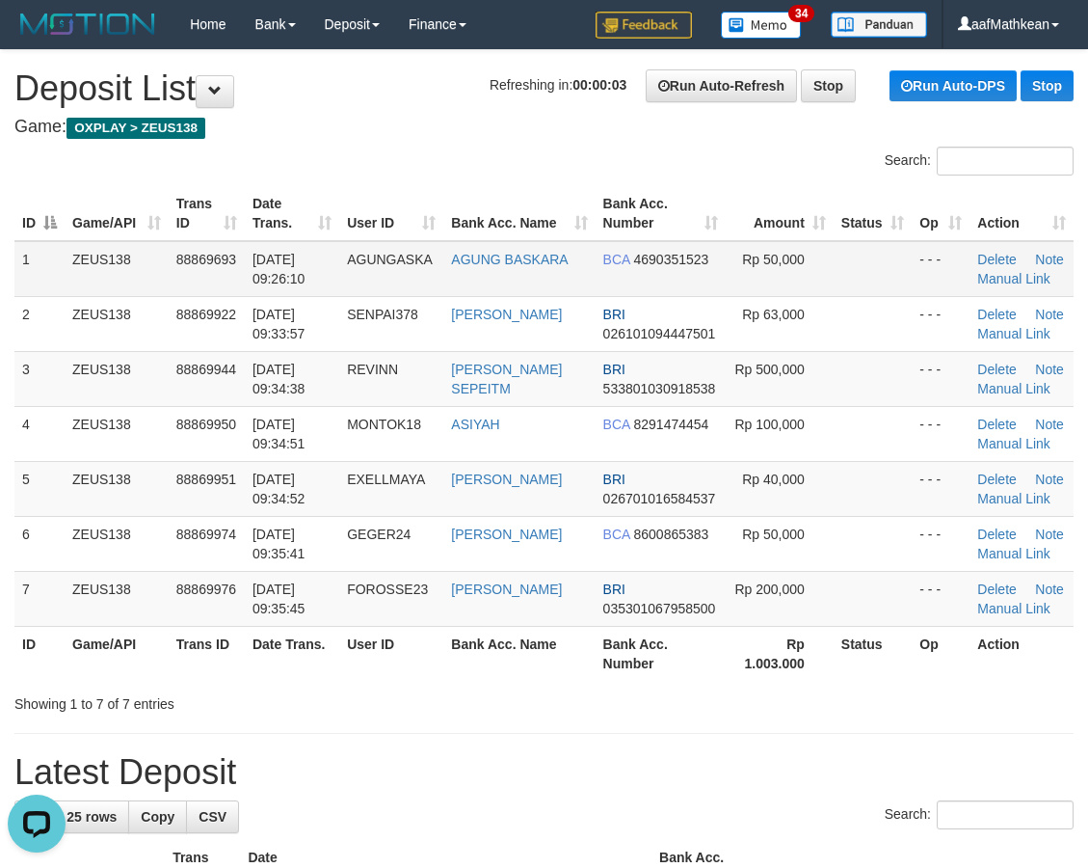
click at [594, 275] on tr "1 ZEUS138 88869693 [DATE] 09:26:10 [GEOGRAPHIC_DATA] AGUNG BASKARA BCA 46903515…" at bounding box center [543, 269] width 1059 height 56
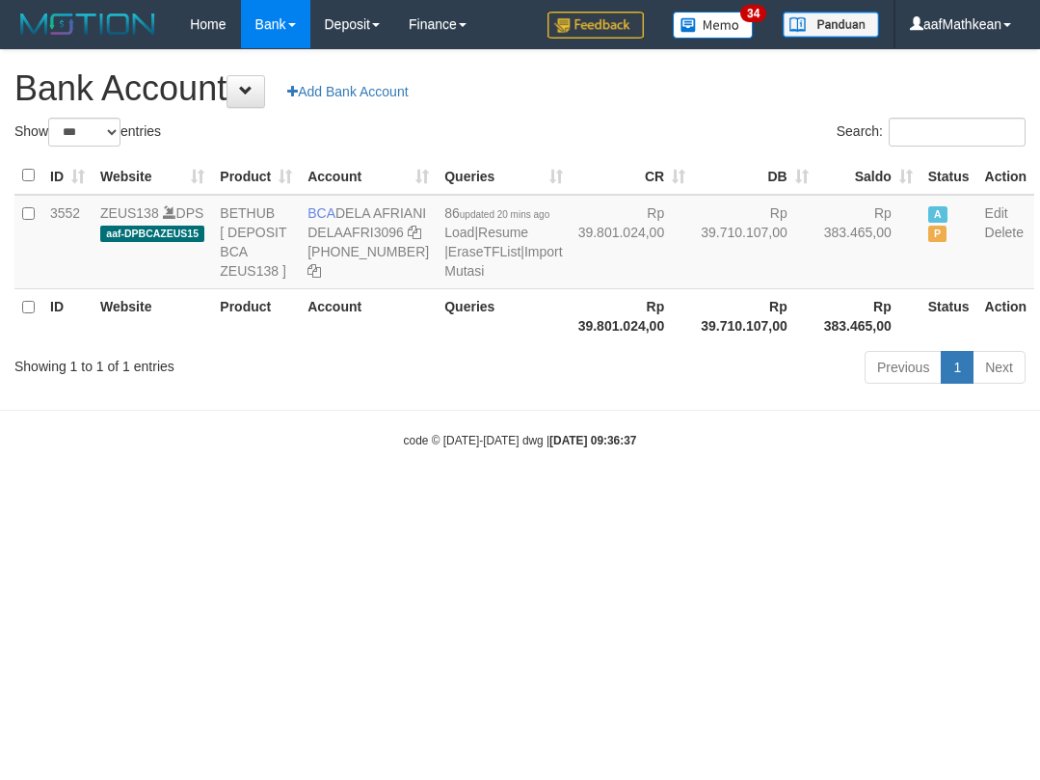
select select "***"
drag, startPoint x: 339, startPoint y: 210, endPoint x: 398, endPoint y: 309, distance: 115.4
click at [362, 229] on td "BCA DELA AFRIANI DELAAFRI3096 [PHONE_NUMBER]" at bounding box center [368, 242] width 137 height 94
copy td "DELA AFRIANI"
click at [361, 497] on html "Toggle navigation Home Bank Account List Load By Website Group [OXPLAY] ZEUS138…" at bounding box center [520, 248] width 1040 height 497
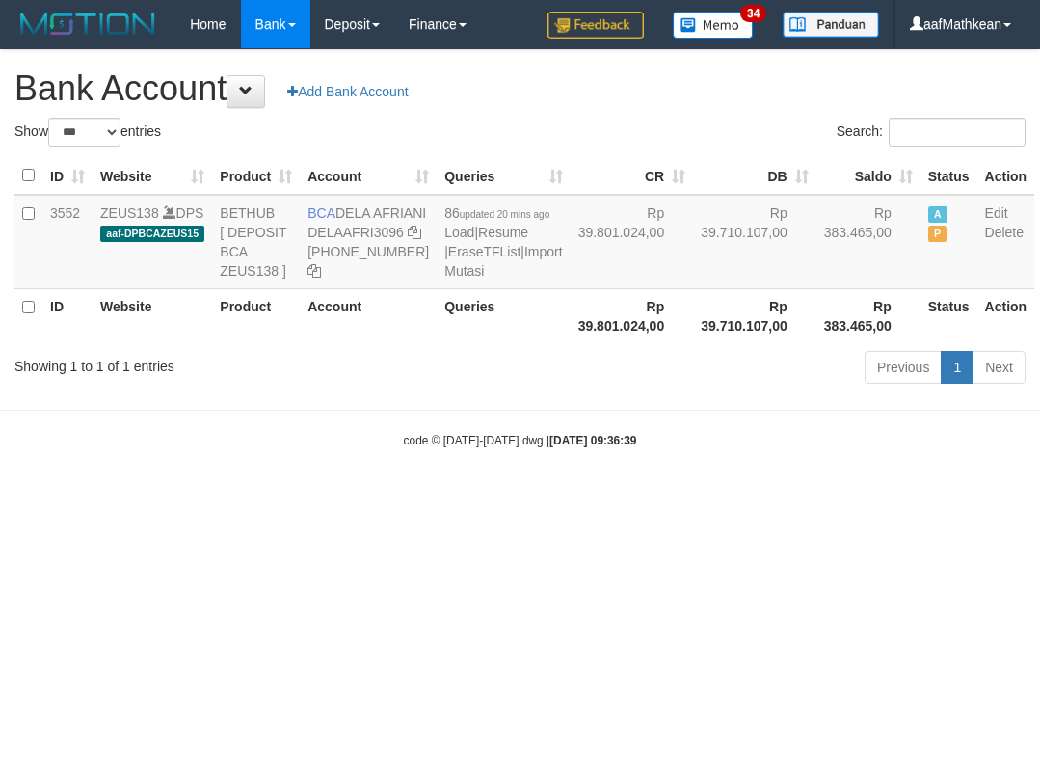
select select "***"
click at [360, 497] on body "Toggle navigation Home Bank Account List Load By Website Group [OXPLAY] ZEUS138…" at bounding box center [520, 248] width 1040 height 497
drag, startPoint x: 360, startPoint y: 514, endPoint x: 372, endPoint y: 512, distance: 12.7
click at [365, 497] on body "Toggle navigation Home Bank Account List Load By Website Group [OXPLAY] ZEUS138…" at bounding box center [520, 248] width 1040 height 497
select select "***"
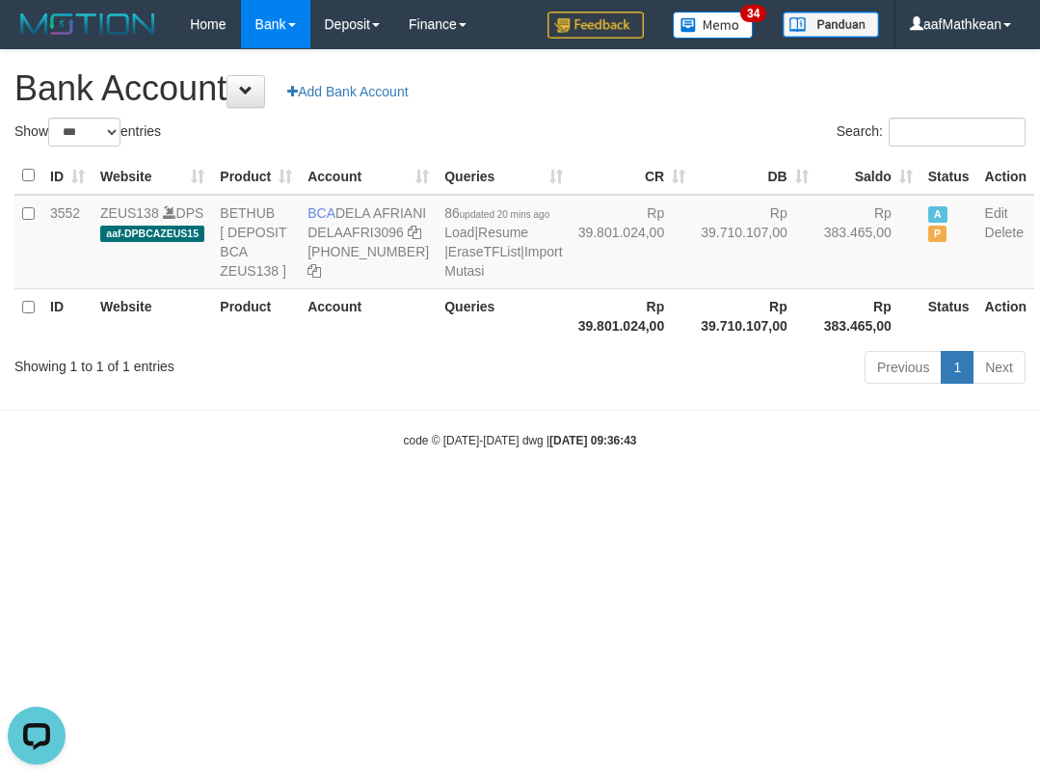
drag, startPoint x: 402, startPoint y: 316, endPoint x: 394, endPoint y: 393, distance: 77.5
click at [398, 289] on td "BCA DELA AFRIANI DELAAFRI3096 [PHONE_NUMBER]" at bounding box center [368, 242] width 137 height 94
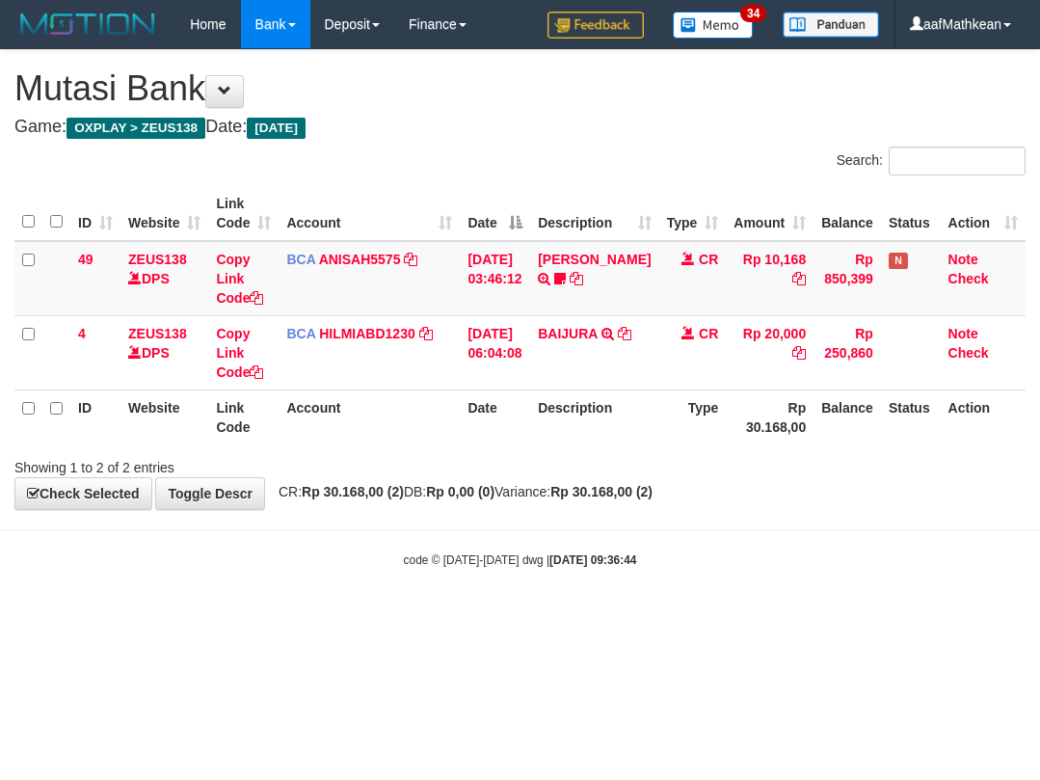
click at [425, 561] on body "Toggle navigation Home Bank Account List Load By Website Group [OXPLAY] ZEUS138…" at bounding box center [520, 308] width 1040 height 617
drag, startPoint x: 523, startPoint y: 654, endPoint x: 392, endPoint y: 779, distance: 181.4
click at [506, 617] on html "Toggle navigation Home Bank Account List Load By Website Group [OXPLAY] ZEUS138…" at bounding box center [520, 308] width 1040 height 617
click at [888, 520] on body "Toggle navigation Home Bank Account List Load By Website Group [OXPLAY] ZEUS138…" at bounding box center [520, 308] width 1040 height 617
click at [423, 617] on html "Toggle navigation Home Bank Account List Load By Website Group [OXPLAY] ZEUS138…" at bounding box center [520, 308] width 1040 height 617
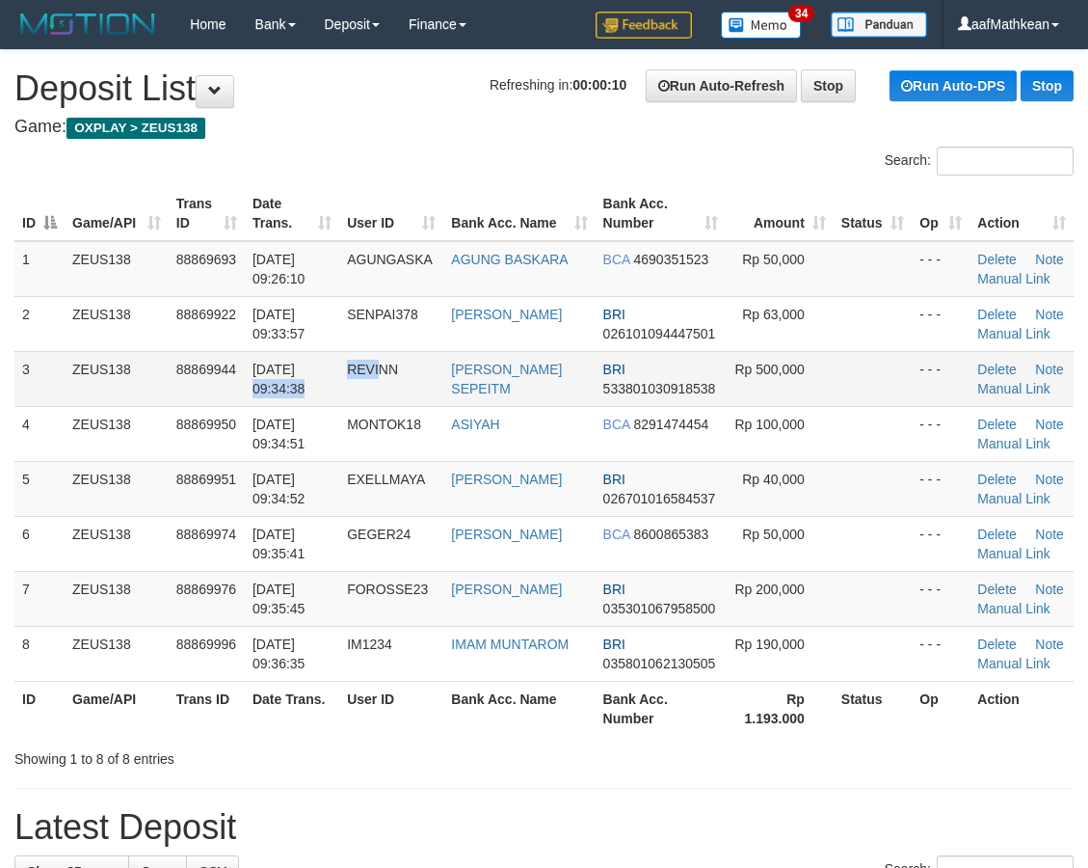
drag, startPoint x: 386, startPoint y: 354, endPoint x: 314, endPoint y: 372, distance: 73.6
click at [359, 364] on tr "3 ZEUS138 88869944 01/10/2025 09:34:38 REVINN WILSON SEPEITM BRI 53380103091853…" at bounding box center [543, 378] width 1059 height 55
click at [379, 267] on tr "1 ZEUS138 88869693 01/10/2025 09:26:10 AGUNGASKA AGUNG BASKARA BCA 4690351523 R…" at bounding box center [543, 269] width 1059 height 56
drag, startPoint x: 625, startPoint y: 132, endPoint x: 312, endPoint y: 226, distance: 326.0
click at [473, 184] on div "Search: ID Game/API Trans ID Date Trans. User ID Bank Acc. Name Bank Acc. Numbe…" at bounding box center [543, 458] width 1059 height 622
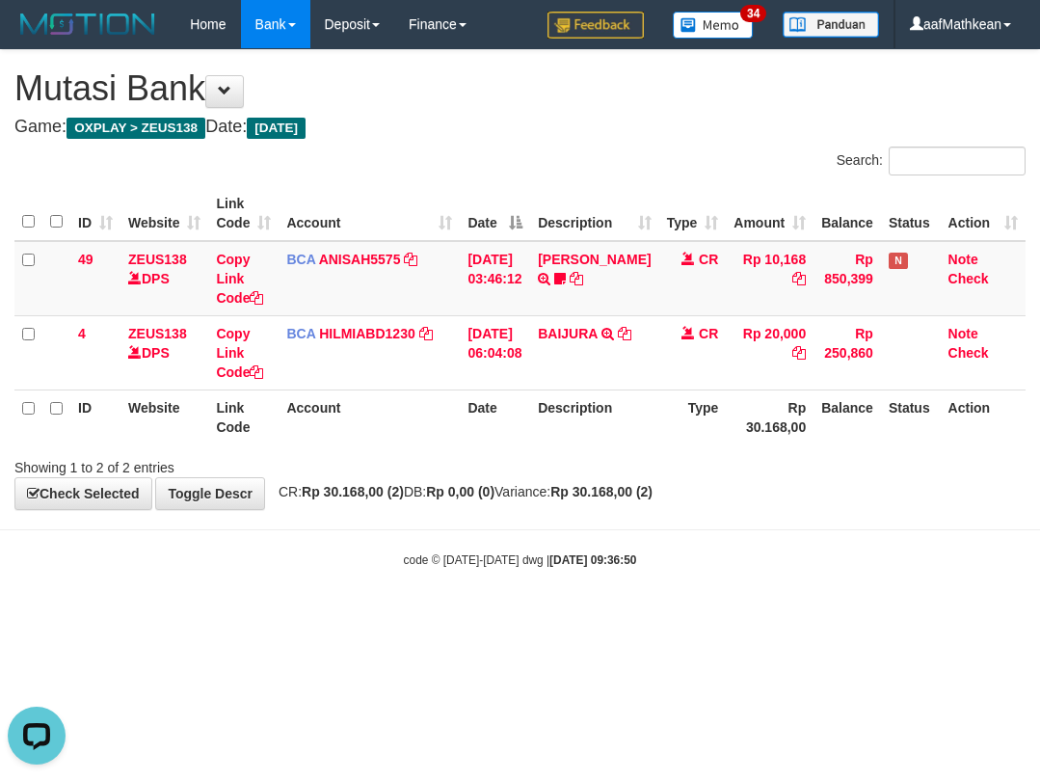
drag, startPoint x: 868, startPoint y: 522, endPoint x: 1038, endPoint y: 414, distance: 202.4
click at [919, 486] on body "Toggle navigation Home Bank Account List Load By Website Group [OXPLAY] ZEUS138…" at bounding box center [520, 308] width 1040 height 617
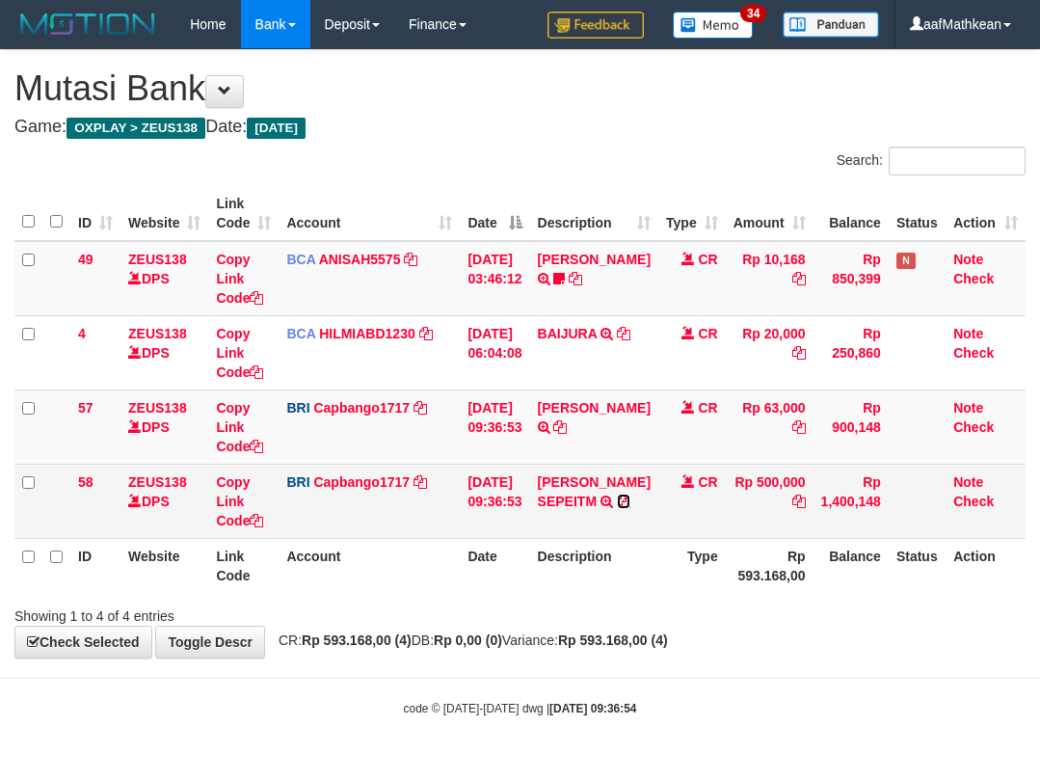
click at [630, 501] on icon at bounding box center [623, 501] width 13 height 13
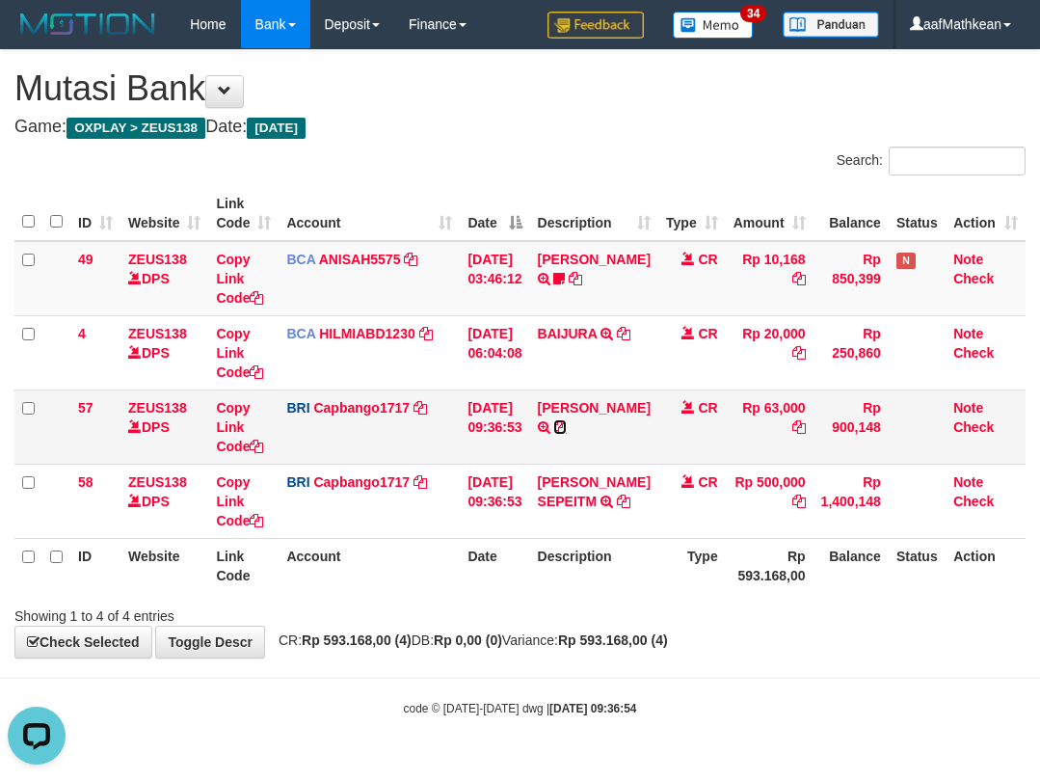
drag, startPoint x: 628, startPoint y: 428, endPoint x: 710, endPoint y: 391, distance: 90.6
click at [567, 428] on icon at bounding box center [559, 426] width 13 height 13
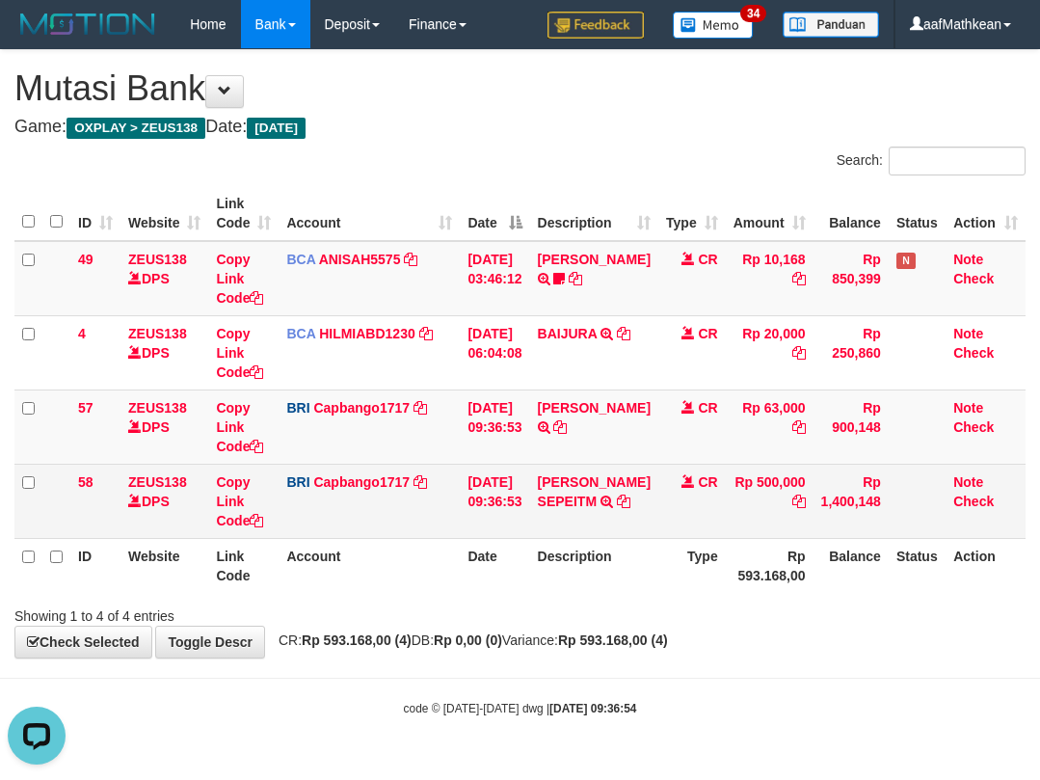
click at [423, 489] on td "BRI Capbango1717 DPS HELMI mutasi_20251001_2435 | 58 mutasi_20251001_2435 | 58" at bounding box center [369, 501] width 181 height 74
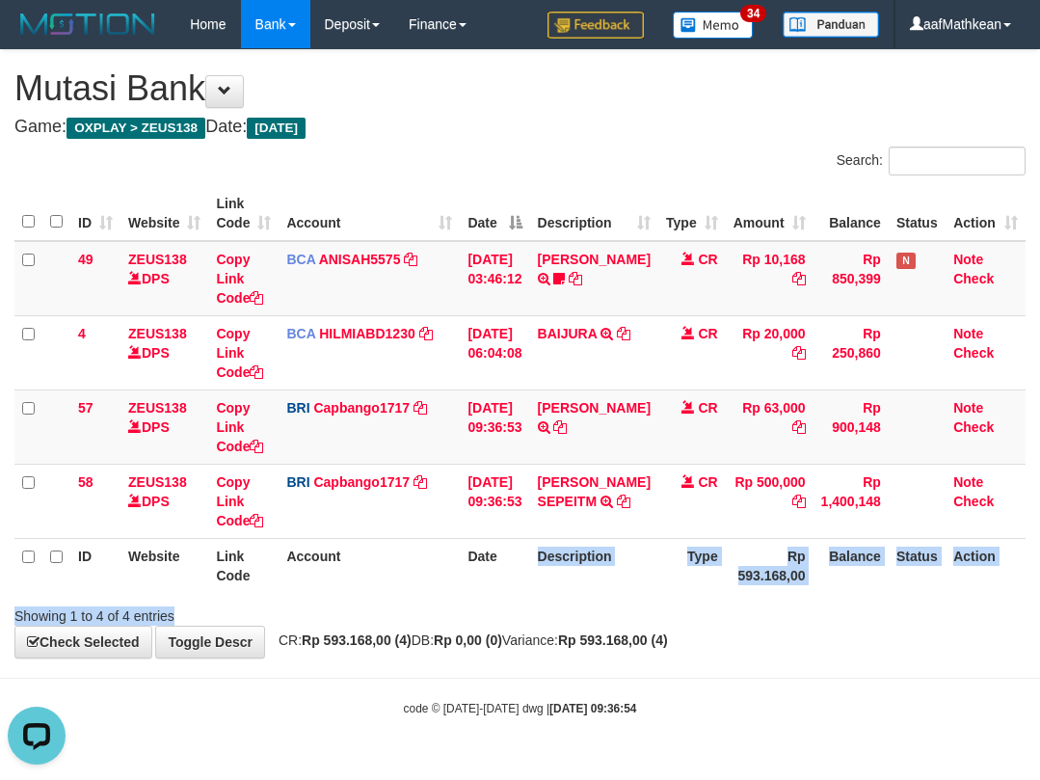
drag, startPoint x: 508, startPoint y: 586, endPoint x: 552, endPoint y: 608, distance: 49.6
click at [517, 611] on div "Search: ID Website Link Code Account Date Description Type Amount Balance Statu…" at bounding box center [519, 386] width 1011 height 479
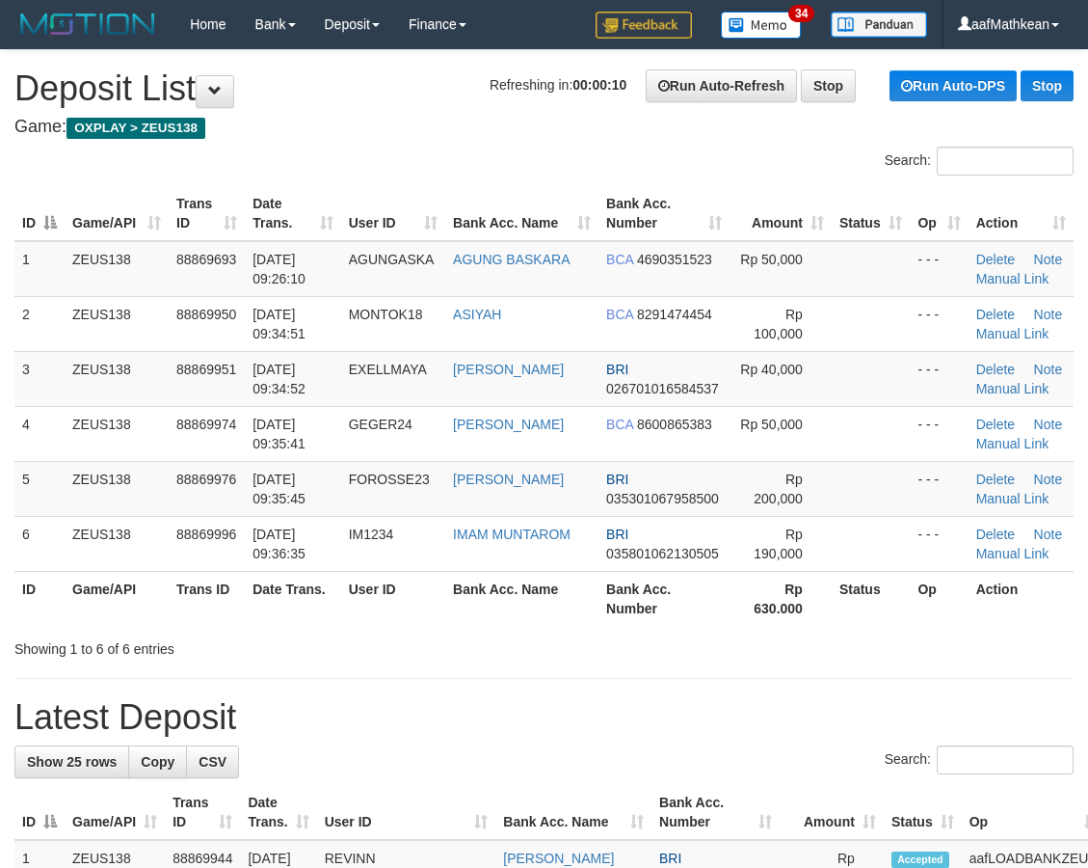
click at [554, 183] on div "Search: ID Game/API Trans ID Date Trans. User ID Bank Acc. Name Bank Acc. Numbe…" at bounding box center [543, 403] width 1059 height 512
click at [175, 181] on div "Search: ID Game/API Trans ID Date Trans. User ID Bank Acc. Name Bank Acc. Numbe…" at bounding box center [543, 403] width 1059 height 512
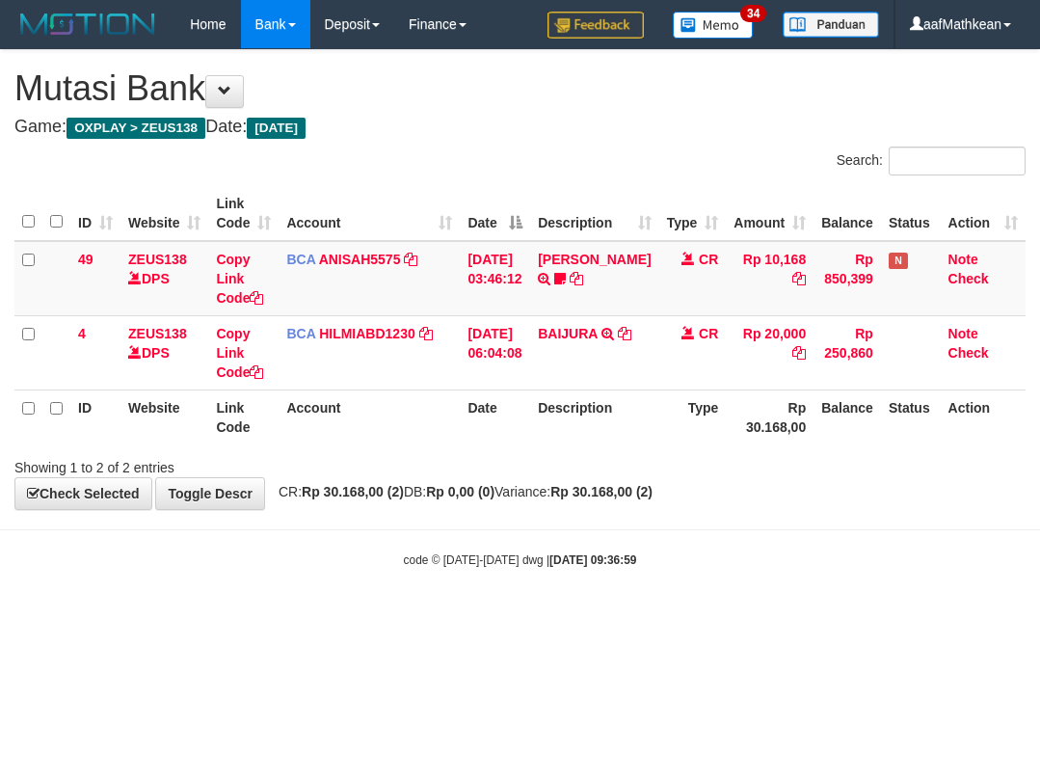
drag, startPoint x: 656, startPoint y: 559, endPoint x: 614, endPoint y: 546, distance: 44.5
click at [666, 555] on div "code © 2012-2018 dwg | 2025/10/01 09:36:59" at bounding box center [520, 558] width 1040 height 19
drag, startPoint x: 565, startPoint y: 547, endPoint x: 599, endPoint y: 522, distance: 41.5
click at [577, 534] on body "Toggle navigation Home Bank Account List Load By Website Group [OXPLAY] ZEUS138…" at bounding box center [520, 308] width 1040 height 617
drag, startPoint x: 580, startPoint y: 531, endPoint x: 525, endPoint y: 619, distance: 103.5
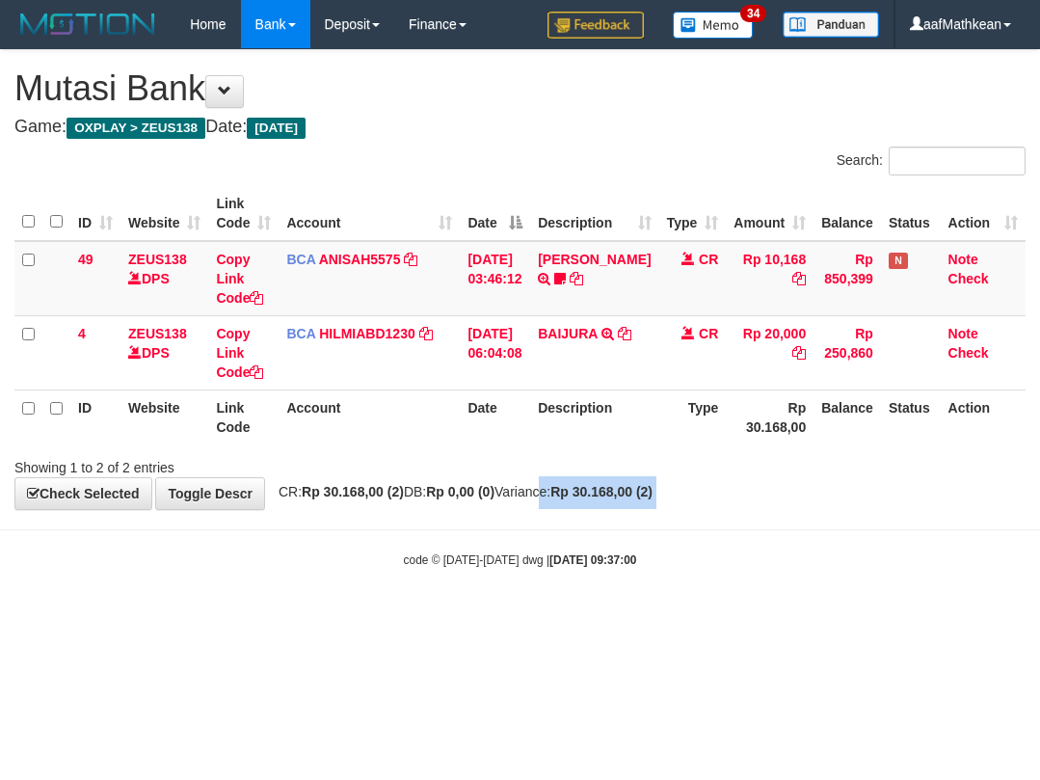
click at [580, 544] on body "Toggle navigation Home Bank Account List Load By Website Group [OXPLAY] ZEUS138…" at bounding box center [520, 308] width 1040 height 617
click at [947, 617] on html "Toggle navigation Home Bank Account List Load By Website Group [OXPLAY] ZEUS138…" at bounding box center [520, 308] width 1040 height 617
click at [915, 617] on html "Toggle navigation Home Bank Account List Load By Website Group [OXPLAY] ZEUS138…" at bounding box center [520, 308] width 1040 height 617
click at [828, 608] on body "Toggle navigation Home Bank Account List Load By Website Group [OXPLAY] ZEUS138…" at bounding box center [520, 308] width 1040 height 617
drag, startPoint x: 766, startPoint y: 593, endPoint x: 704, endPoint y: 599, distance: 62.9
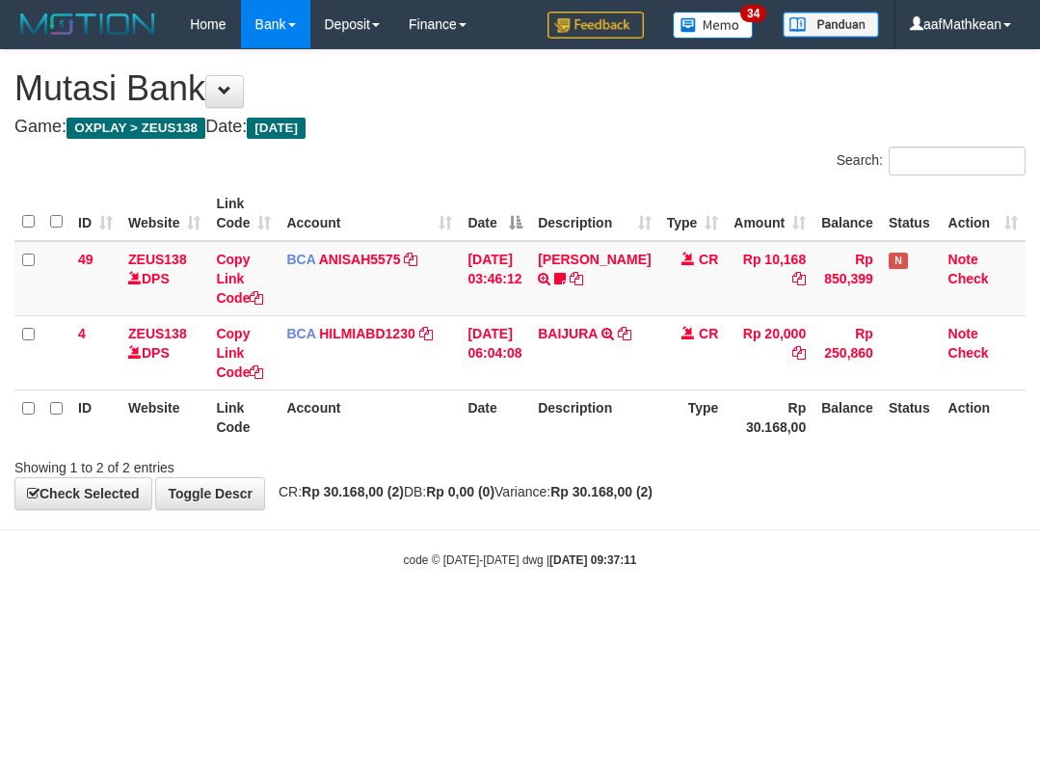
click at [764, 595] on body "Toggle navigation Home Bank Account List Load By Website Group [OXPLAY] ZEUS138…" at bounding box center [520, 308] width 1040 height 617
click at [729, 590] on body "Toggle navigation Home Bank Account List Load By Website Group [OXPLAY] ZEUS138…" at bounding box center [520, 308] width 1040 height 617
drag, startPoint x: 754, startPoint y: 658, endPoint x: 736, endPoint y: 669, distance: 21.2
click at [739, 617] on html "Toggle navigation Home Bank Account List Load By Website Group [OXPLAY] ZEUS138…" at bounding box center [520, 308] width 1040 height 617
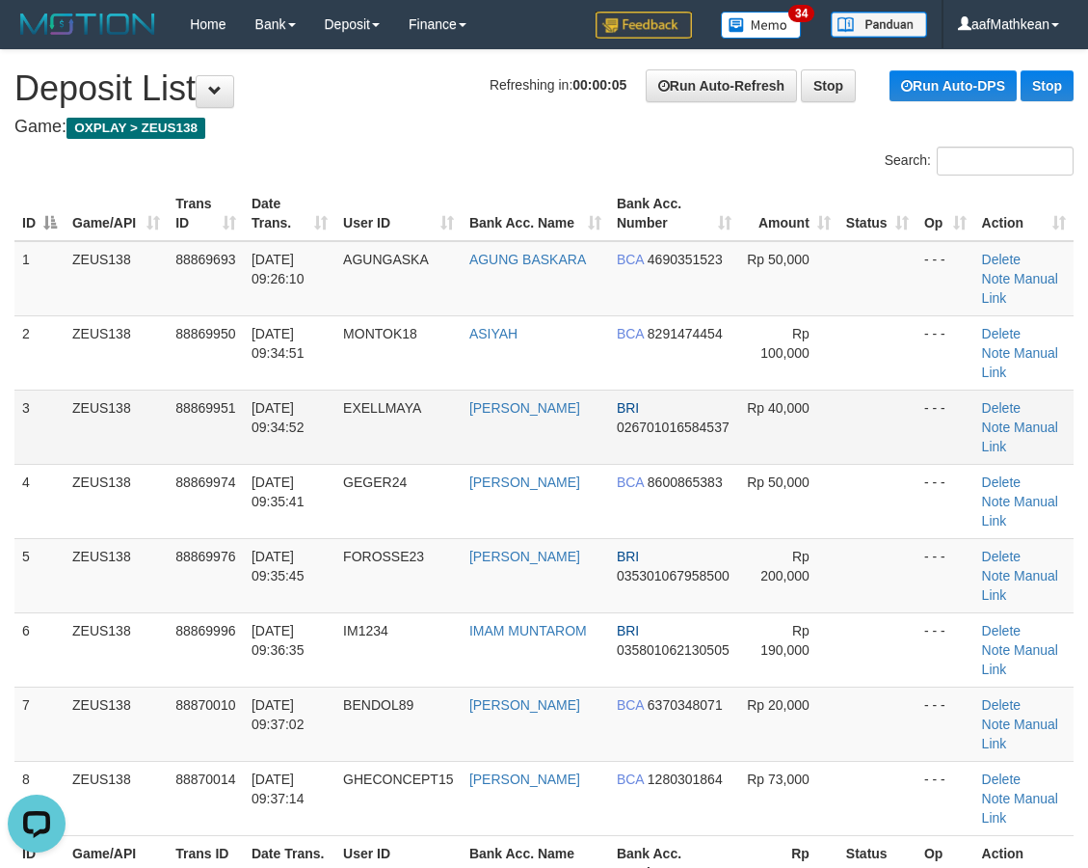
click at [415, 389] on td "EXELLMAYA" at bounding box center [398, 426] width 126 height 74
click at [435, 245] on td "AGUNGASKA" at bounding box center [398, 278] width 126 height 75
click at [637, 273] on td "BCA 4690351523" at bounding box center [674, 278] width 130 height 75
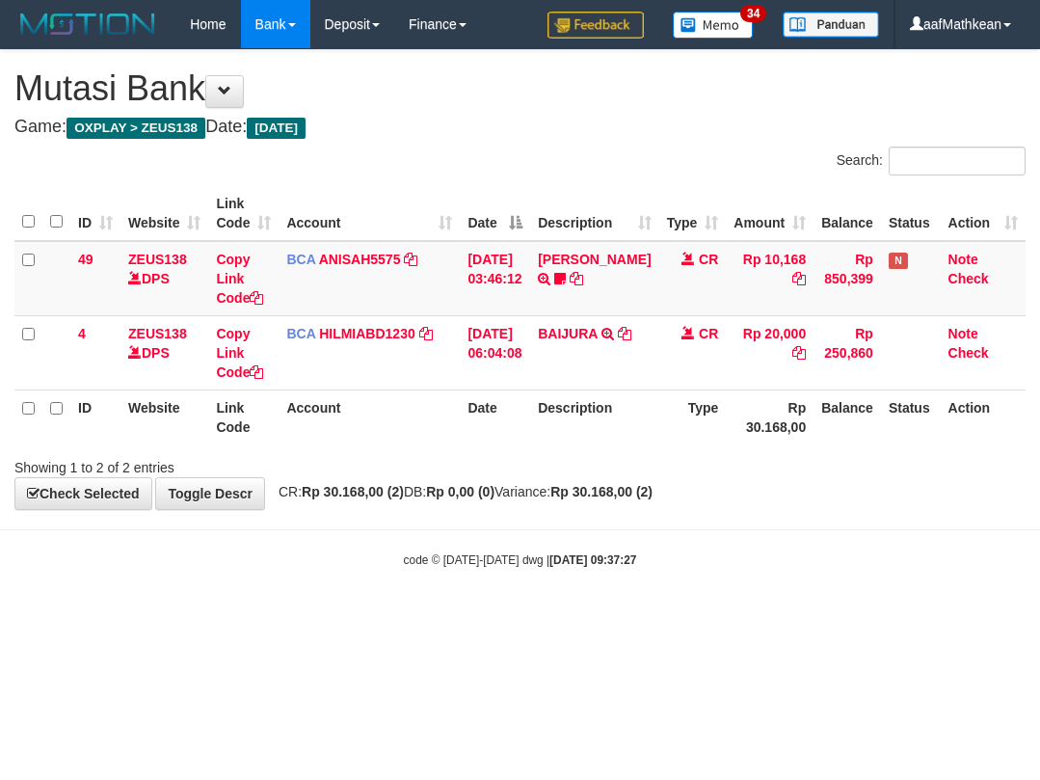
click at [810, 588] on body "Toggle navigation Home Bank Account List Load By Website Group [OXPLAY] ZEUS138…" at bounding box center [520, 308] width 1040 height 617
click at [807, 597] on body "Toggle navigation Home Bank Account List Load By Website Group [OXPLAY] ZEUS138…" at bounding box center [520, 308] width 1040 height 617
click at [544, 524] on body "Toggle navigation Home Bank Account List Load By Website Group [OXPLAY] ZEUS138…" at bounding box center [520, 308] width 1040 height 617
click at [643, 515] on body "Toggle navigation Home Bank Account List Load By Website Group [OXPLAY] ZEUS138…" at bounding box center [520, 308] width 1040 height 617
click at [623, 511] on body "Toggle navigation Home Bank Account List Load By Website Group [OXPLAY] ZEUS138…" at bounding box center [520, 308] width 1040 height 617
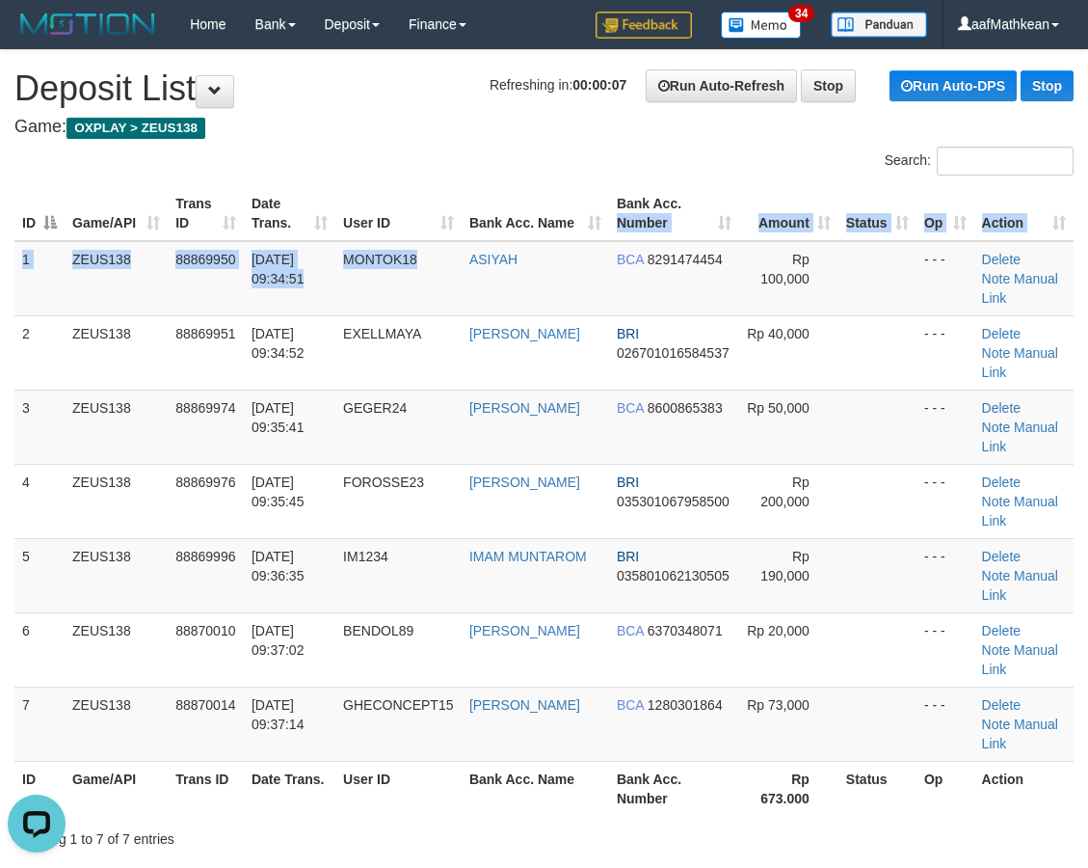
click at [586, 225] on table "ID Game/API Trans ID Date Trans. User ID Bank Acc. Name Bank Acc. Number Amount…" at bounding box center [543, 500] width 1059 height 629
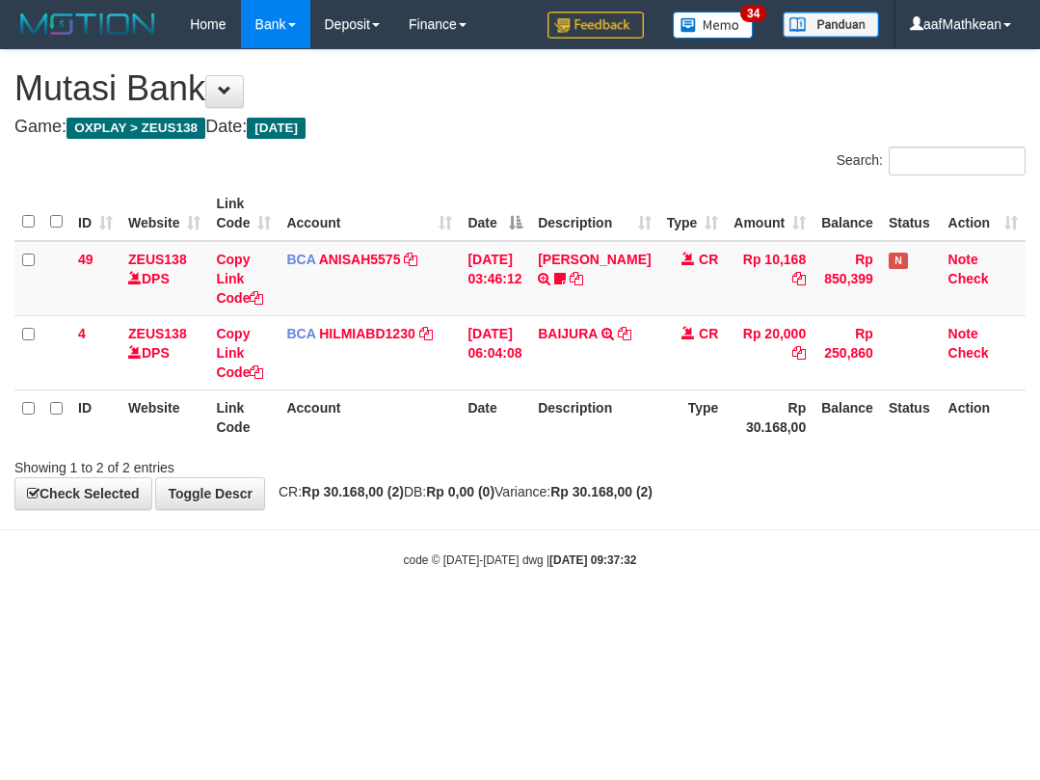
drag, startPoint x: 619, startPoint y: 522, endPoint x: 436, endPoint y: 602, distance: 199.9
click at [616, 523] on body "Toggle navigation Home Bank Account List Load By Website Group [OXPLAY] ZEUS138…" at bounding box center [520, 308] width 1040 height 617
click at [880, 534] on body "Toggle navigation Home Bank Account List Load By Website Group [OXPLAY] ZEUS138…" at bounding box center [520, 308] width 1040 height 617
drag, startPoint x: 843, startPoint y: 541, endPoint x: 1038, endPoint y: 455, distance: 213.7
click at [867, 520] on body "Toggle navigation Home Bank Account List Load By Website Group [OXPLAY] ZEUS138…" at bounding box center [520, 308] width 1040 height 617
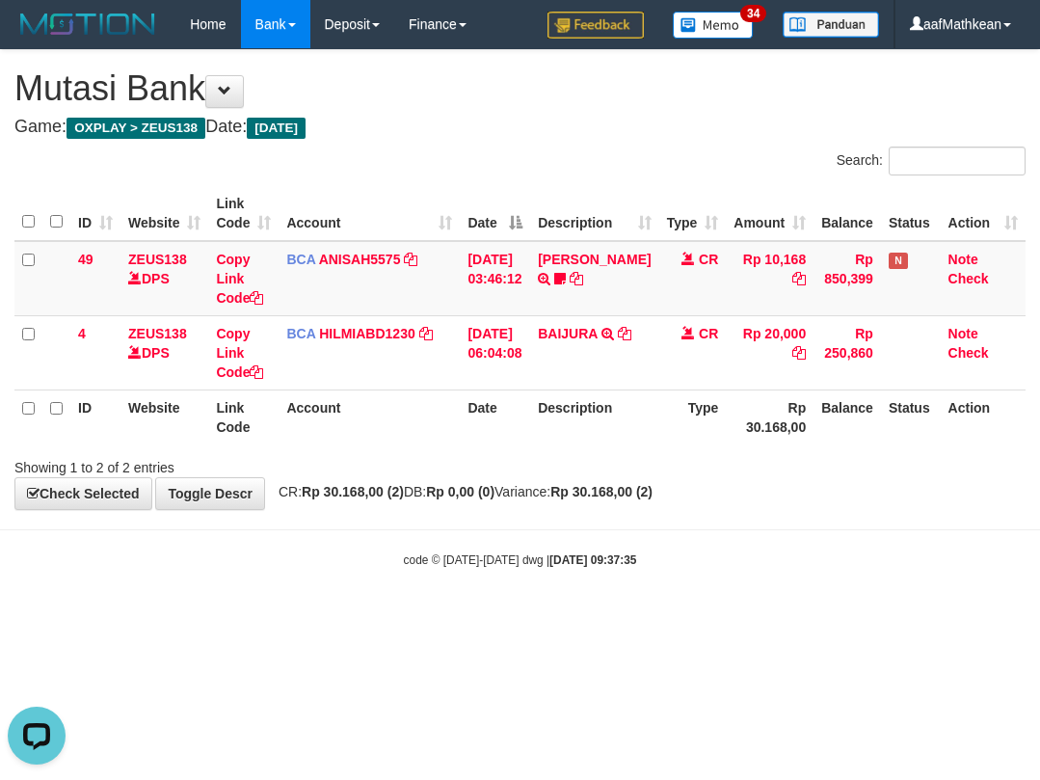
click at [37, 615] on html "Toggle navigation Home Bank Account List Load By Website Group [OXPLAY] ZEUS138…" at bounding box center [520, 308] width 1040 height 617
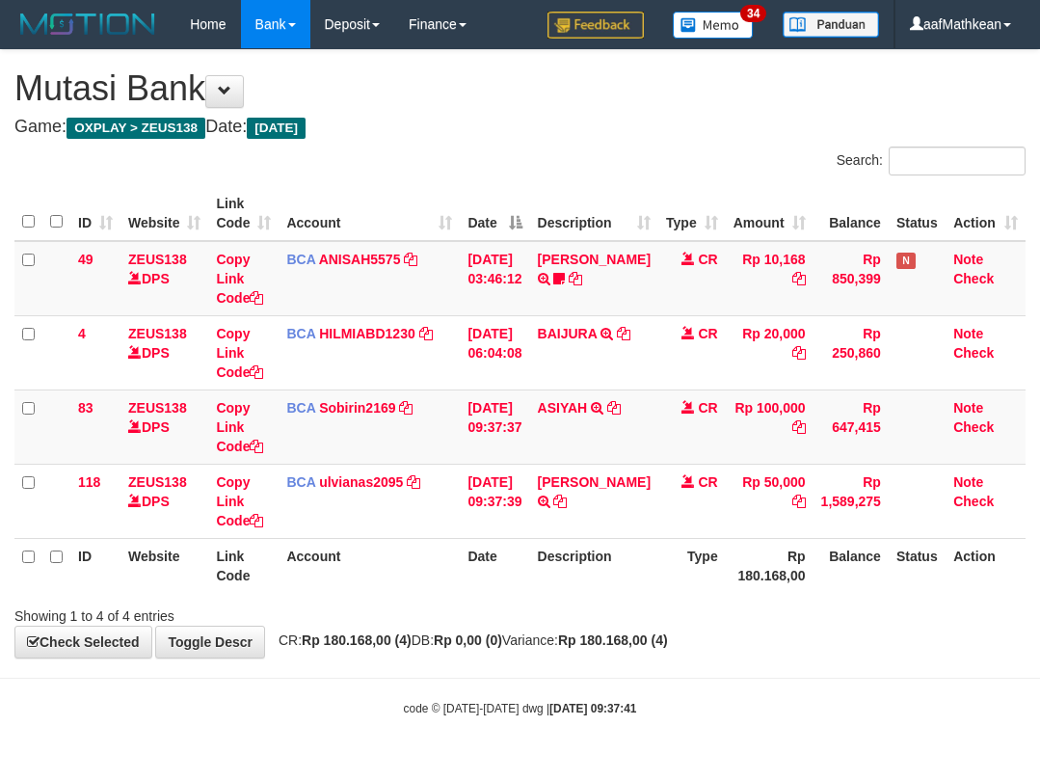
click at [623, 598] on div "Search: ID Website Link Code Account Date Description Type Amount Balance Statu…" at bounding box center [519, 386] width 1011 height 479
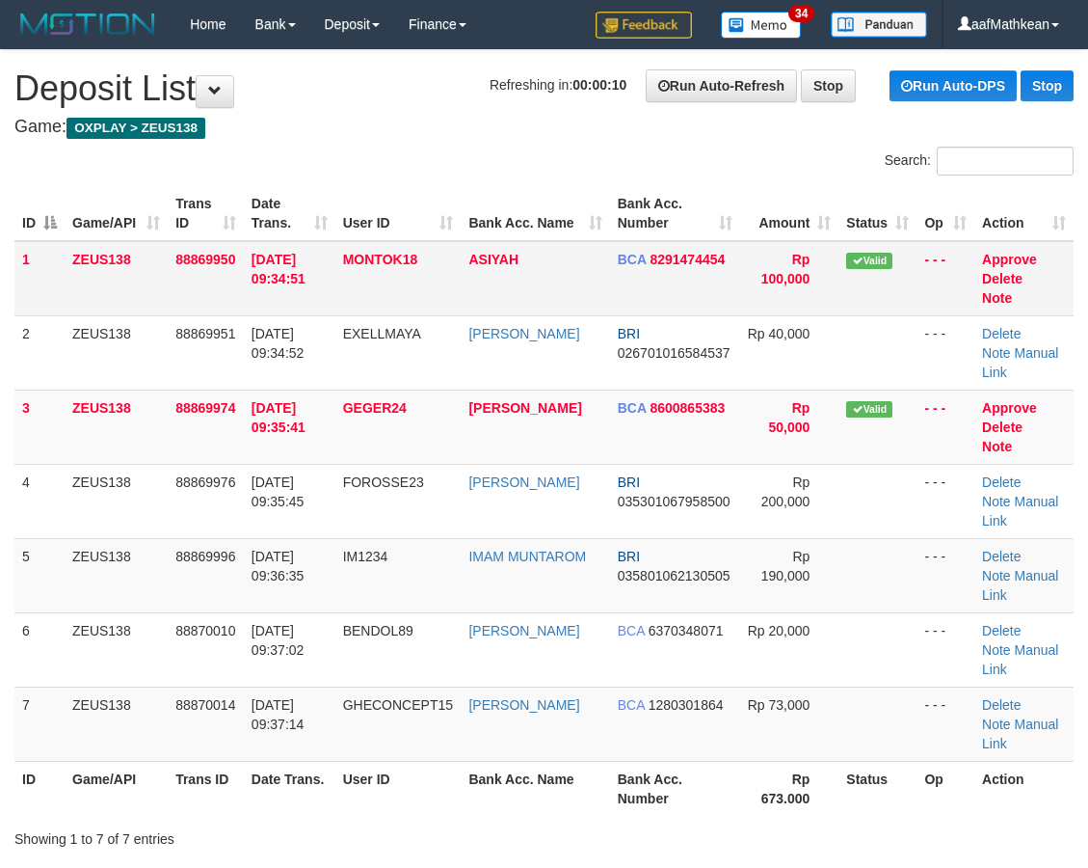
click at [428, 276] on td "MONTOK18" at bounding box center [398, 278] width 126 height 75
drag, startPoint x: 149, startPoint y: 271, endPoint x: 217, endPoint y: 249, distance: 71.0
click at [222, 247] on tr "1 ZEUS138 88869950 01/10/2025 09:34:51 MONTOK18 ASIYAH BCA 8291474454 Rp 100,00…" at bounding box center [543, 278] width 1059 height 75
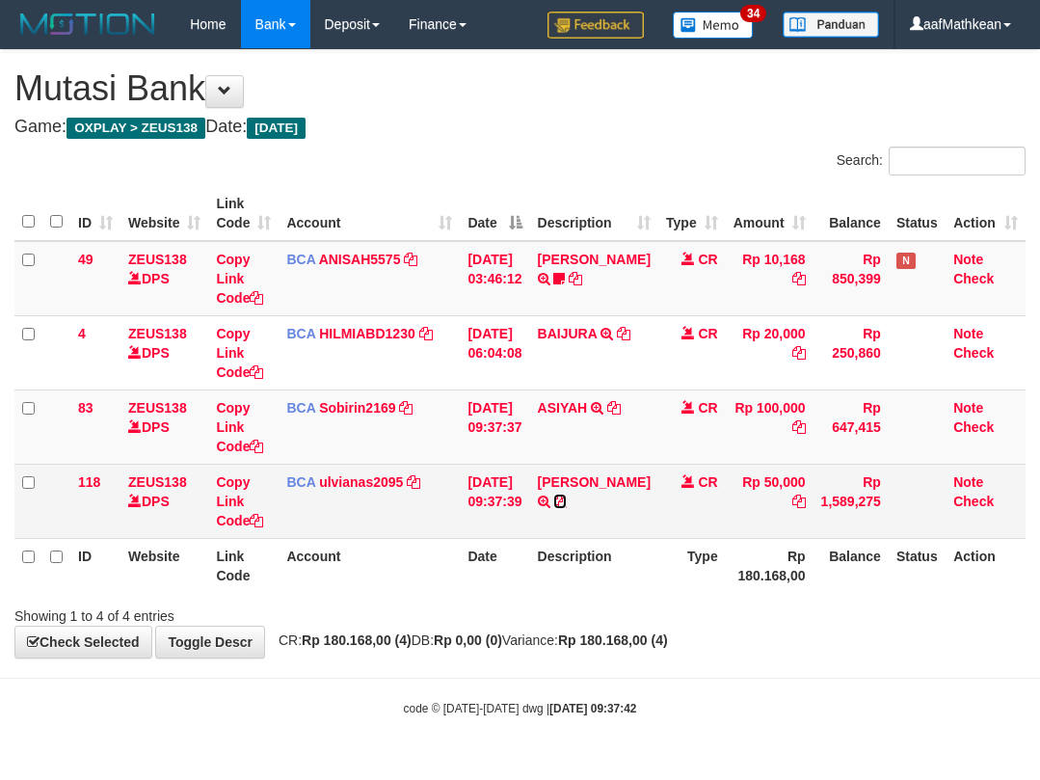
click at [567, 501] on icon at bounding box center [559, 501] width 13 height 13
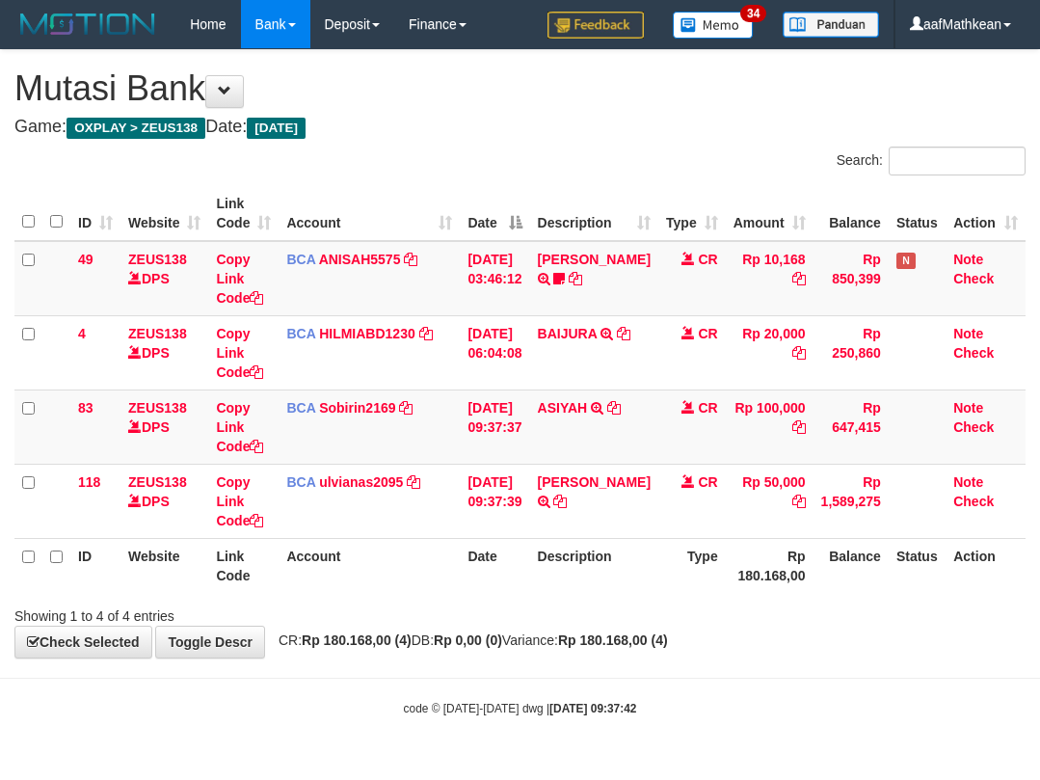
click at [529, 521] on td "[DATE] 09:37:39" at bounding box center [494, 501] width 69 height 74
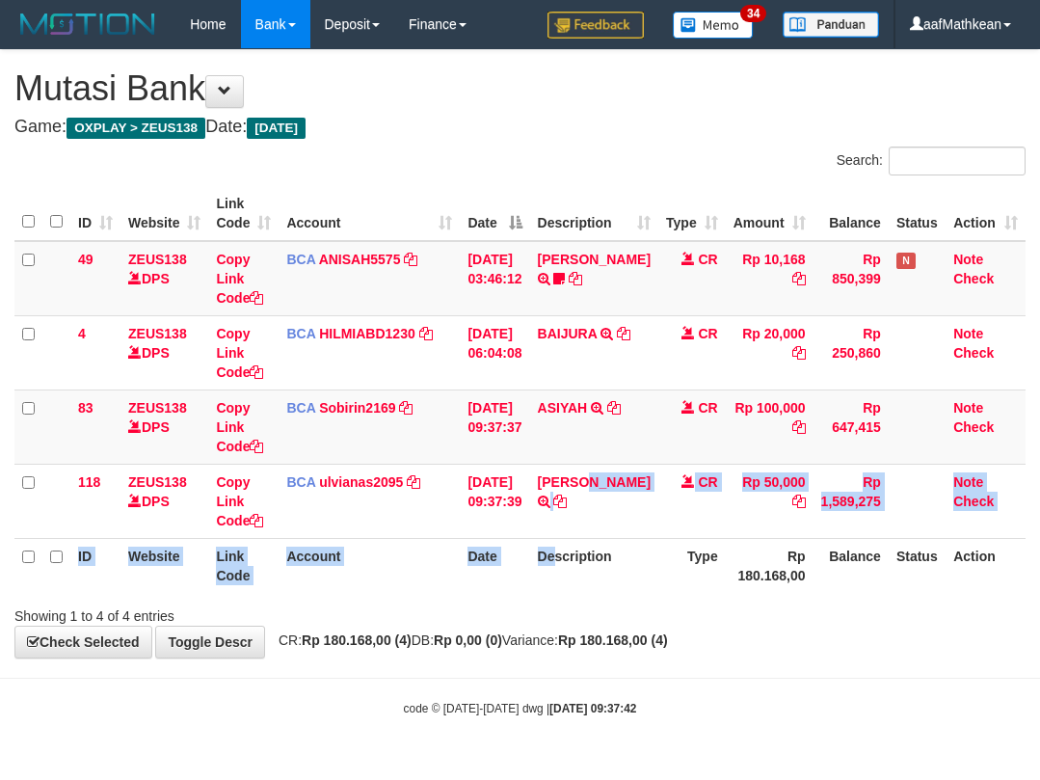
click at [575, 555] on table "ID Website Link Code Account Date Description Type Amount Balance Status Action…" at bounding box center [519, 389] width 1011 height 407
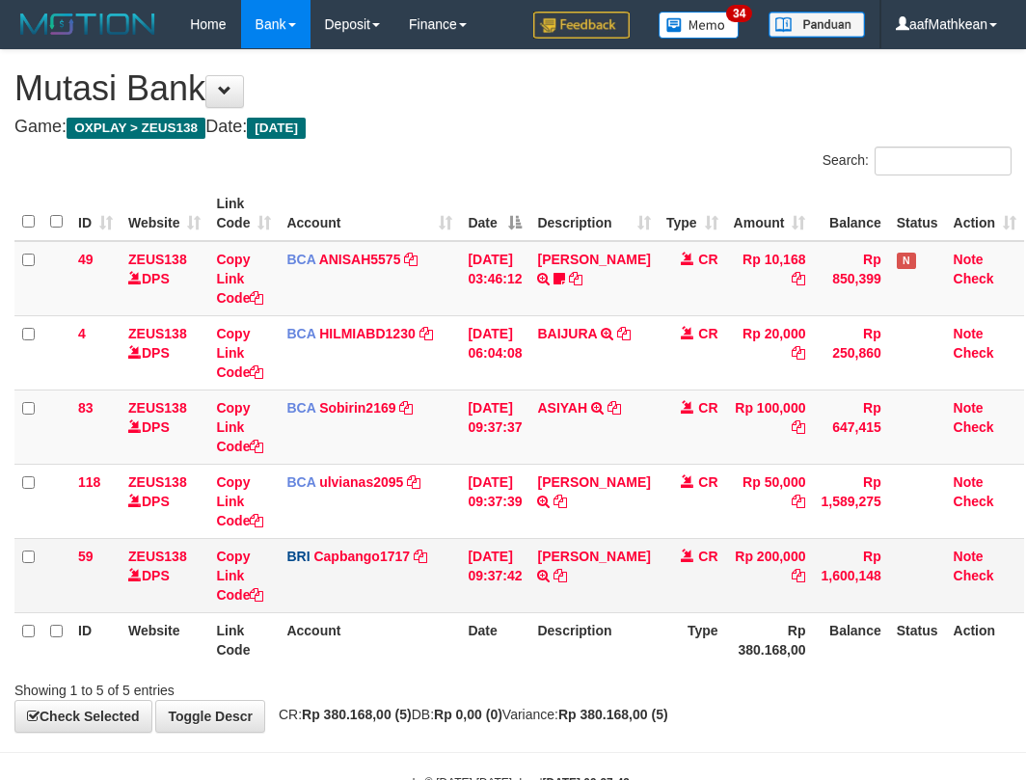
click at [848, 648] on th "Balance" at bounding box center [850, 639] width 75 height 55
click at [553, 582] on icon at bounding box center [559, 575] width 13 height 13
drag, startPoint x: 156, startPoint y: 506, endPoint x: 248, endPoint y: 547, distance: 100.1
click at [192, 524] on td "ZEUS138 DPS" at bounding box center [164, 501] width 88 height 74
drag, startPoint x: 248, startPoint y: 547, endPoint x: 306, endPoint y: 547, distance: 57.8
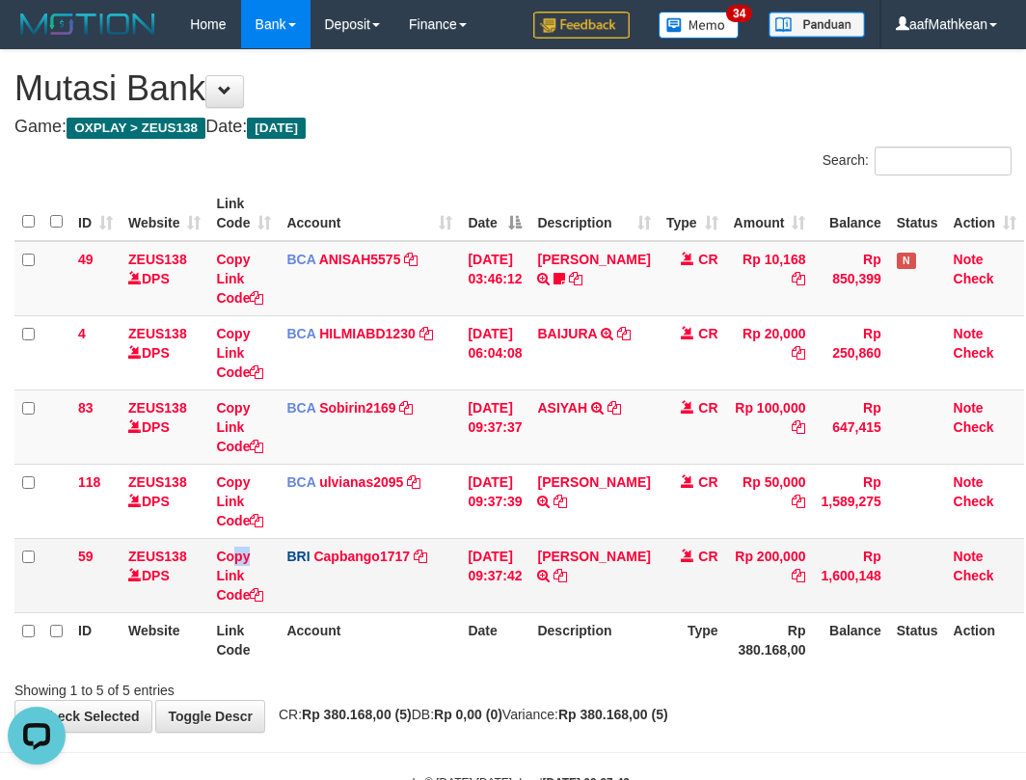
click at [284, 561] on tr "59 ZEUS138 DPS Copy Link Code BRI Capbango1717 DPS HELMI mutasi_20251001_2435 |…" at bounding box center [518, 575] width 1009 height 74
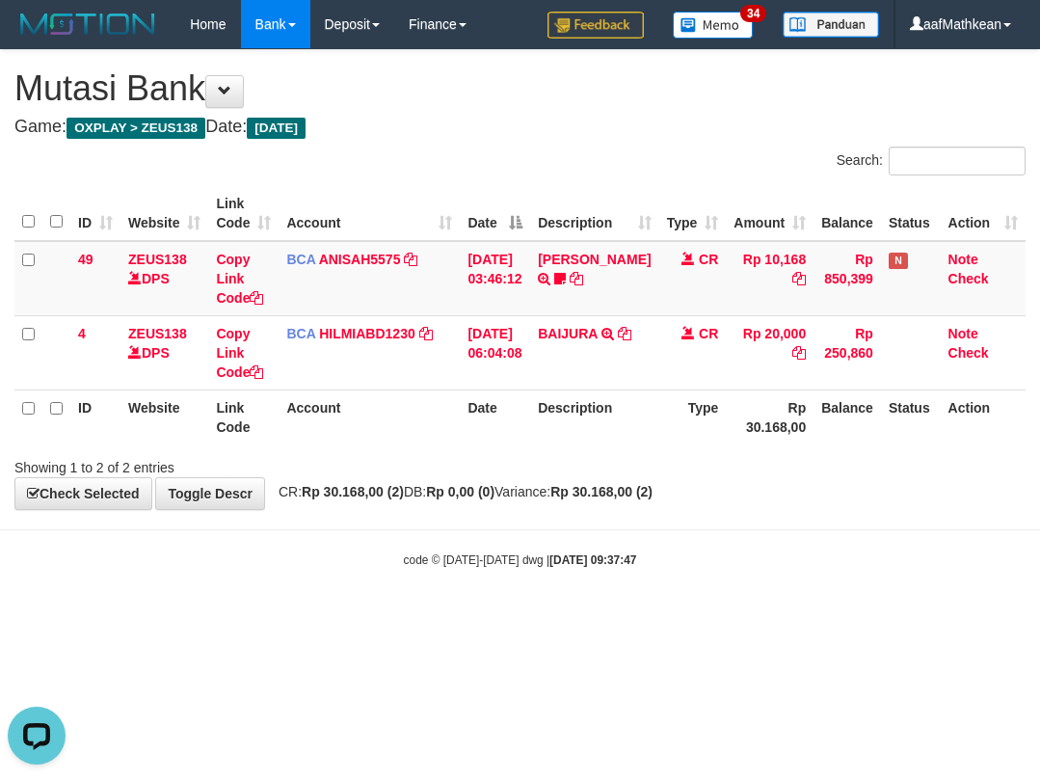
click at [902, 584] on body "Toggle navigation Home Bank Account List Load By Website Group [OXPLAY] ZEUS138…" at bounding box center [520, 308] width 1040 height 617
drag, startPoint x: 864, startPoint y: 586, endPoint x: 901, endPoint y: 548, distance: 53.9
click at [856, 582] on body "Toggle navigation Home Bank Account List Load By Website Group [OXPLAY] ZEUS138…" at bounding box center [520, 308] width 1040 height 617
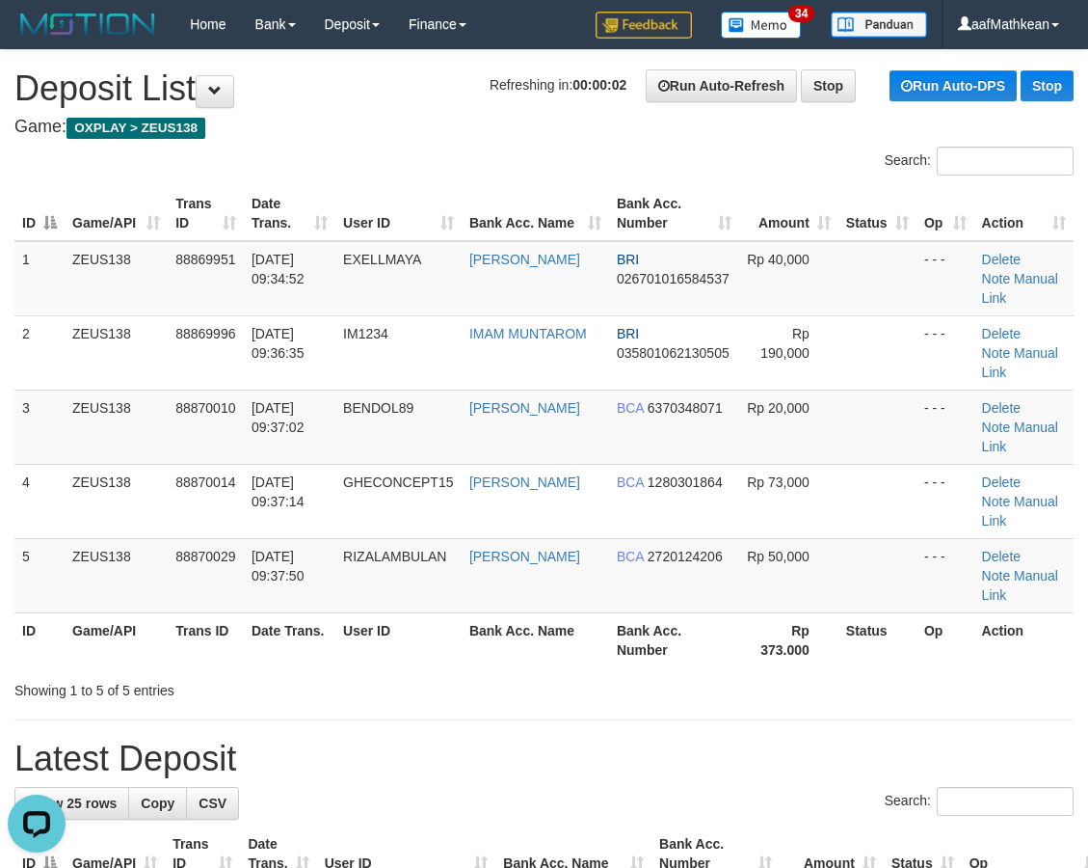
click at [771, 236] on table "ID Game/API Trans ID Date Trans. User ID Bank Acc. Name Bank Acc. Number Amount…" at bounding box center [543, 426] width 1059 height 481
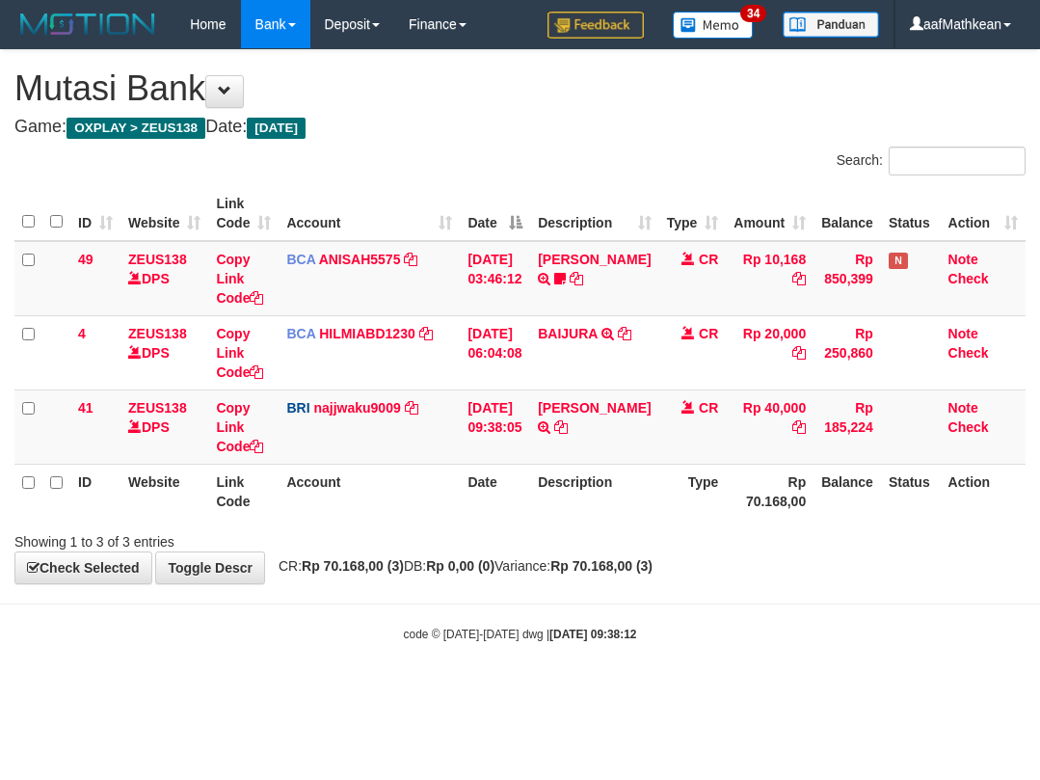
click at [472, 470] on table "ID Website Link Code Account Date Description Type Amount Balance Status Action…" at bounding box center [519, 352] width 1011 height 333
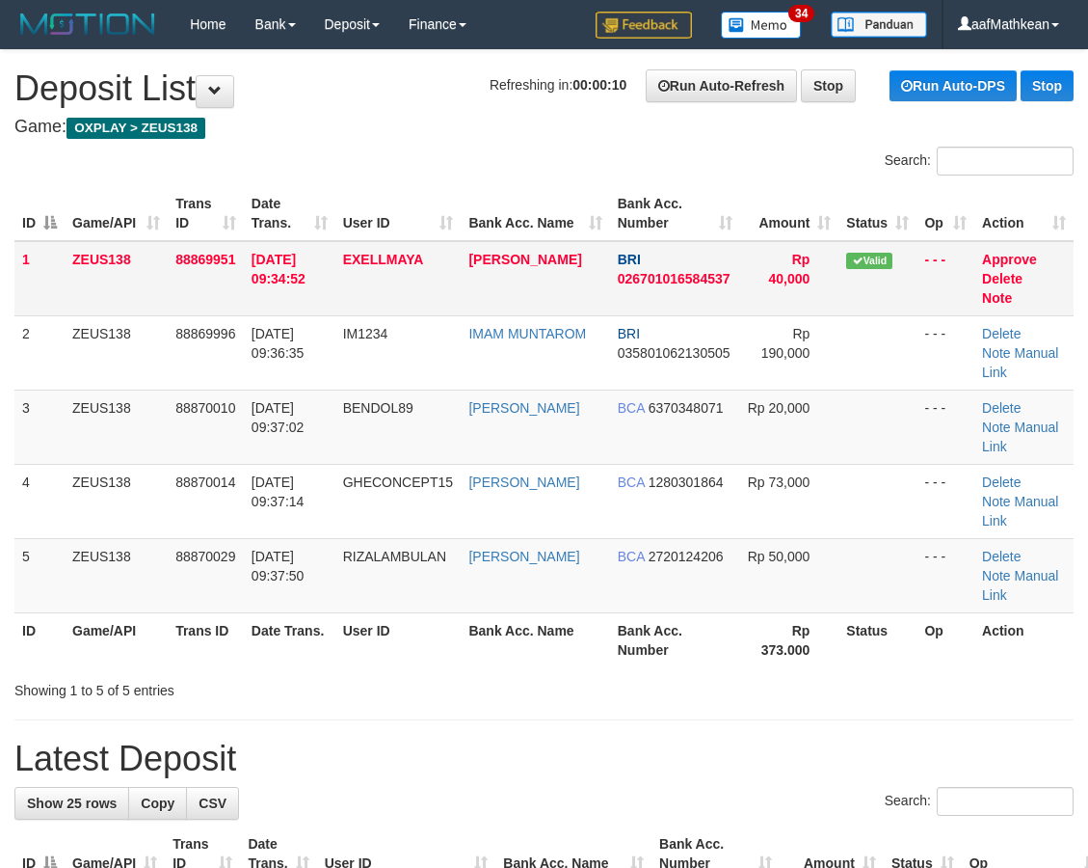
drag, startPoint x: 411, startPoint y: 183, endPoint x: 168, endPoint y: 251, distance: 252.1
click at [421, 184] on div "ID Game/API Trans ID Date Trans. User ID Bank Acc. Name Bank Acc. Number Amount…" at bounding box center [544, 426] width 1088 height 493
drag, startPoint x: 317, startPoint y: 187, endPoint x: 1, endPoint y: 287, distance: 331.7
click at [317, 187] on th "Date Trans." at bounding box center [290, 213] width 92 height 55
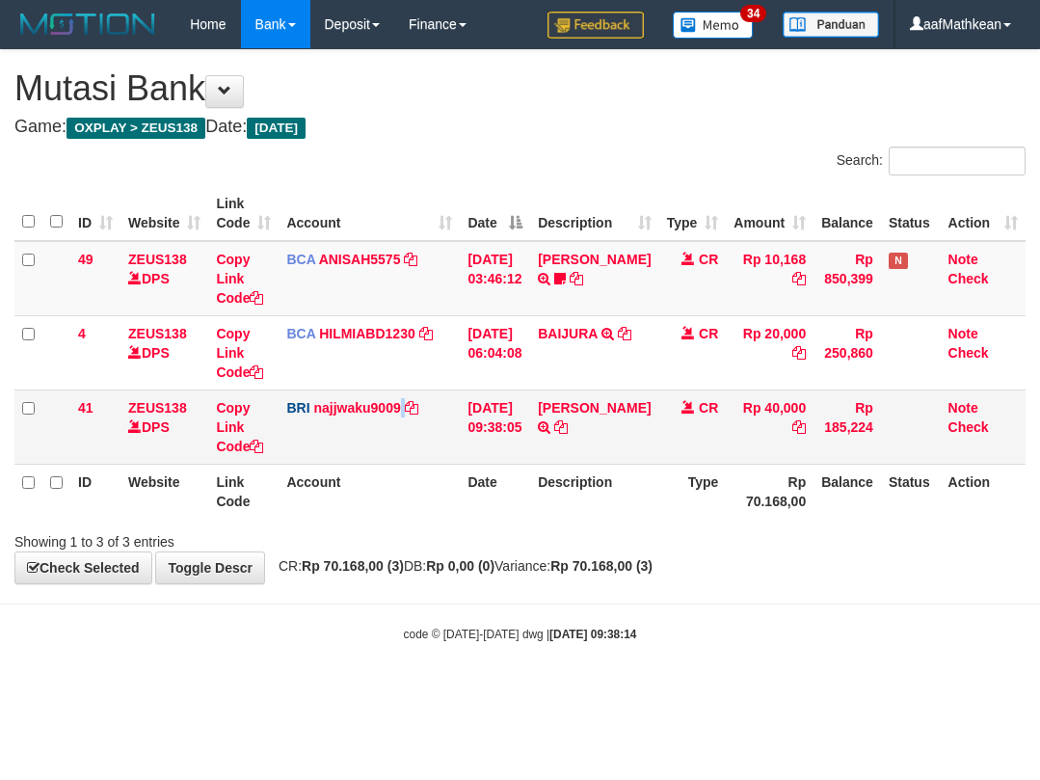
click at [442, 432] on td "BRI najjwaku9009 DPS [PERSON_NAME] mutasi_20251001_4597 | 41 mutasi_20251001_45…" at bounding box center [369, 426] width 181 height 74
click at [472, 438] on tr "41 ZEUS138 DPS Copy Link Code BRI najjwaku9009 DPS [PERSON_NAME] mutasi_2025100…" at bounding box center [519, 426] width 1011 height 74
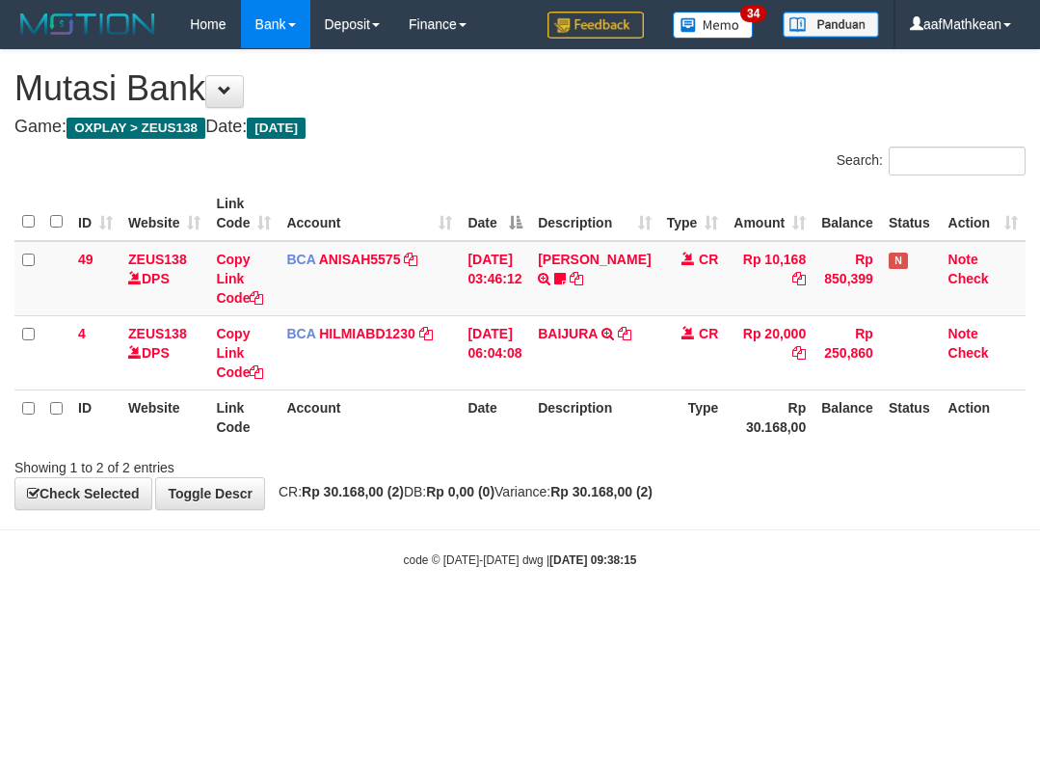
click at [478, 432] on th "Date" at bounding box center [495, 416] width 70 height 55
click at [494, 443] on th "Date" at bounding box center [495, 416] width 70 height 55
drag, startPoint x: 844, startPoint y: 527, endPoint x: 820, endPoint y: 526, distance: 24.1
click at [838, 522] on body "Toggle navigation Home Bank Account List Load By Website Group [OXPLAY] ZEUS138…" at bounding box center [520, 308] width 1040 height 617
click at [811, 617] on html "Toggle navigation Home Bank Account List Load By Website Group [OXPLAY] ZEUS138…" at bounding box center [520, 308] width 1040 height 617
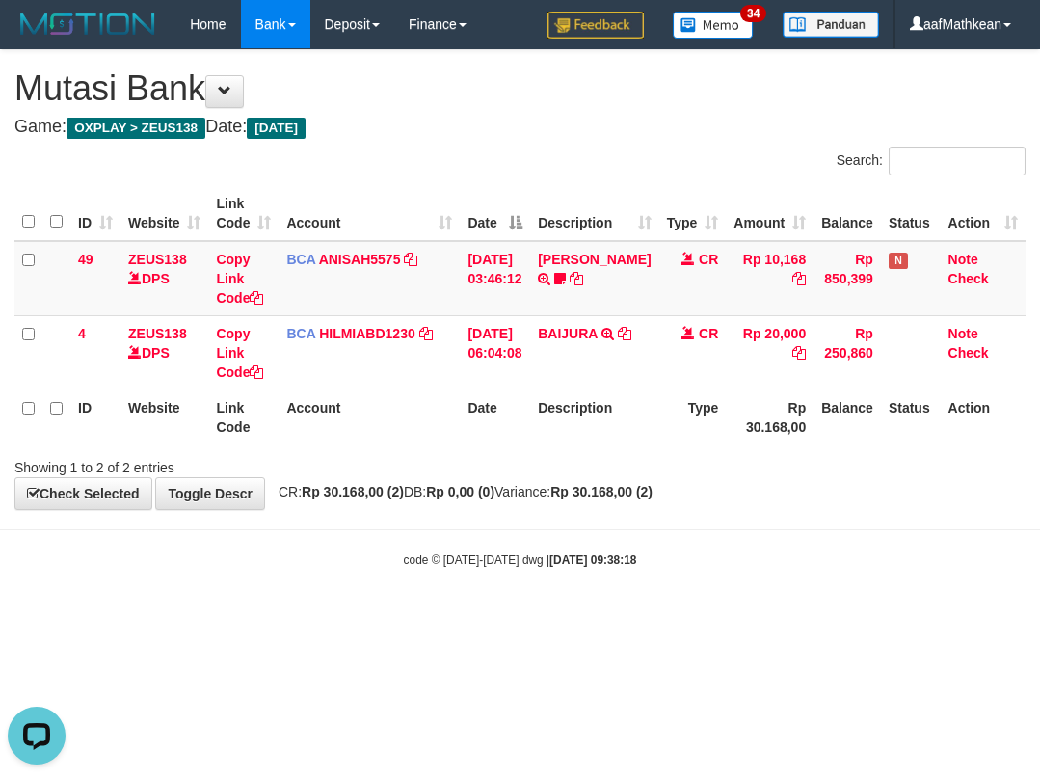
drag, startPoint x: 812, startPoint y: 631, endPoint x: 1036, endPoint y: 503, distance: 258.6
click at [814, 617] on html "Toggle navigation Home Bank Account List Load By Website Group [OXPLAY] ZEUS138…" at bounding box center [520, 308] width 1040 height 617
click at [289, 560] on div "code © 2012-2018 dwg | 2025/10/01 09:38:22" at bounding box center [520, 558] width 1040 height 19
click at [470, 556] on div "code © [DATE]-[DATE] dwg | [DATE] 09:38:23" at bounding box center [520, 558] width 1040 height 19
drag, startPoint x: 453, startPoint y: 560, endPoint x: 480, endPoint y: 556, distance: 27.3
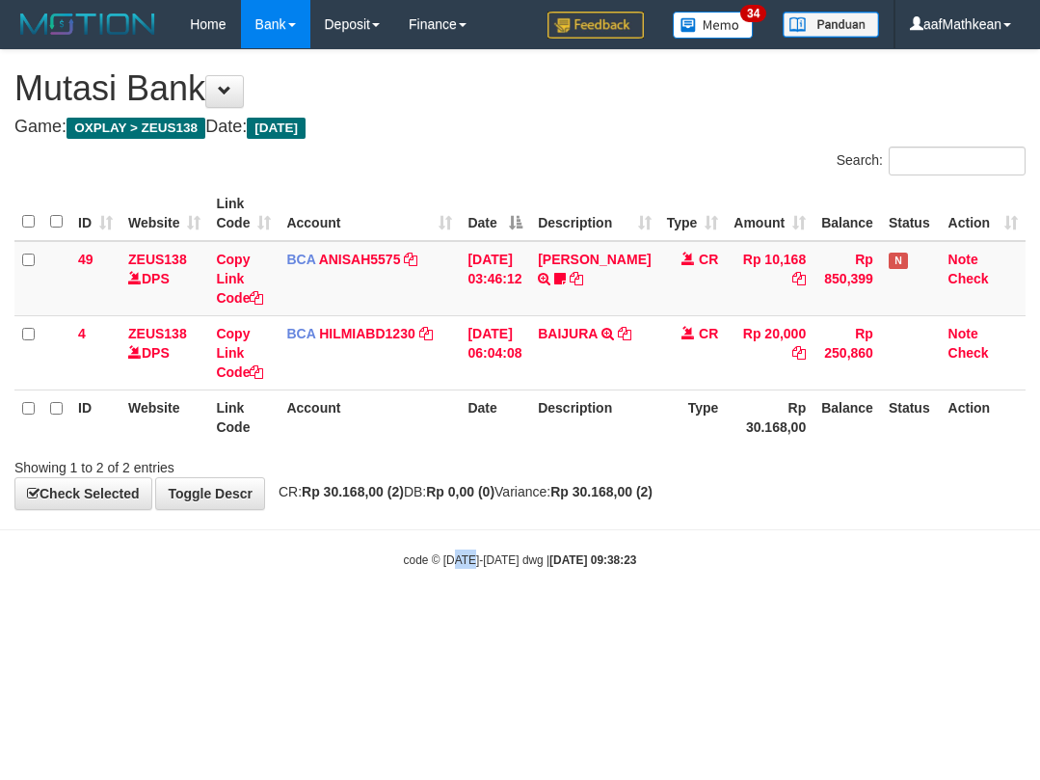
click at [480, 556] on small "code © [DATE]-[DATE] dwg | [DATE] 09:38:23" at bounding box center [520, 559] width 233 height 13
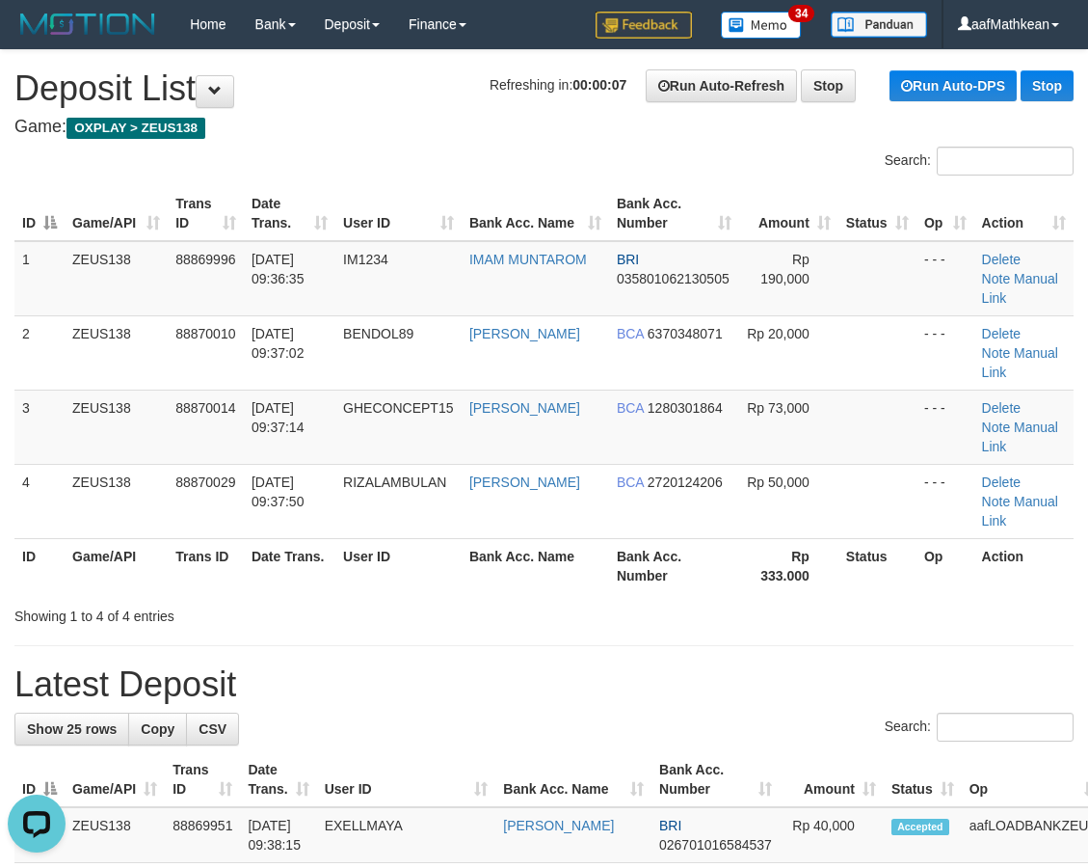
click at [273, 135] on h4 "Game: OXPLAY > ZEUS138" at bounding box center [543, 127] width 1059 height 19
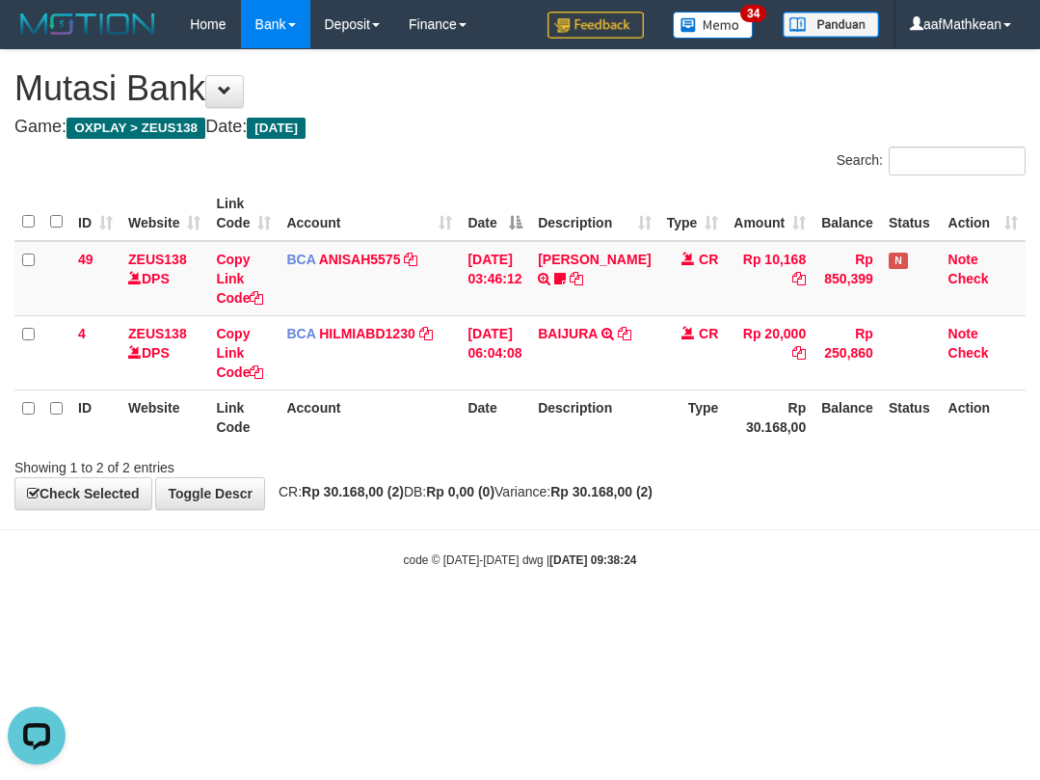
drag, startPoint x: 971, startPoint y: 658, endPoint x: 959, endPoint y: 656, distance: 11.7
click at [970, 617] on html "Toggle navigation Home Bank Account List Load By Website Group [OXPLAY] ZEUS138…" at bounding box center [520, 308] width 1040 height 617
drag, startPoint x: 827, startPoint y: 679, endPoint x: 1037, endPoint y: 561, distance: 240.8
click at [844, 617] on html "Toggle navigation Home Bank Account List Load By Website Group [OXPLAY] ZEUS138…" at bounding box center [520, 308] width 1040 height 617
click at [558, 459] on div "Showing 1 to 2 of 2 entries" at bounding box center [520, 463] width 1040 height 27
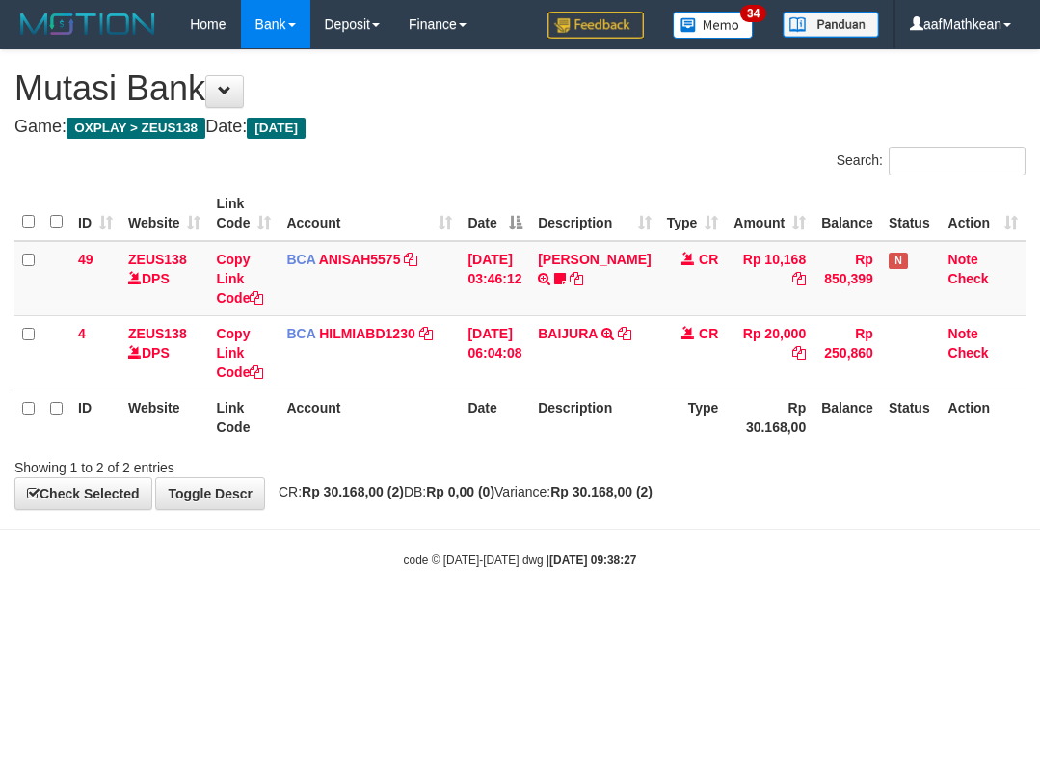
click at [575, 498] on span "CR: Rp 30.168,00 (2) DB: Rp 0,00 (0) Variance: Rp 30.168,00 (2)" at bounding box center [461, 491] width 384 height 15
click at [591, 555] on body "Toggle navigation Home Bank Account List Load By Website Group [OXPLAY] ZEUS138…" at bounding box center [520, 308] width 1040 height 617
drag, startPoint x: 579, startPoint y: 573, endPoint x: 551, endPoint y: 567, distance: 28.5
click at [592, 590] on body "Toggle navigation Home Bank Account List Load By Website Group [OXPLAY] ZEUS138…" at bounding box center [520, 308] width 1040 height 617
click at [582, 568] on div "code © [DATE]-[DATE] dwg | [DATE] 09:38:28" at bounding box center [520, 558] width 1040 height 19
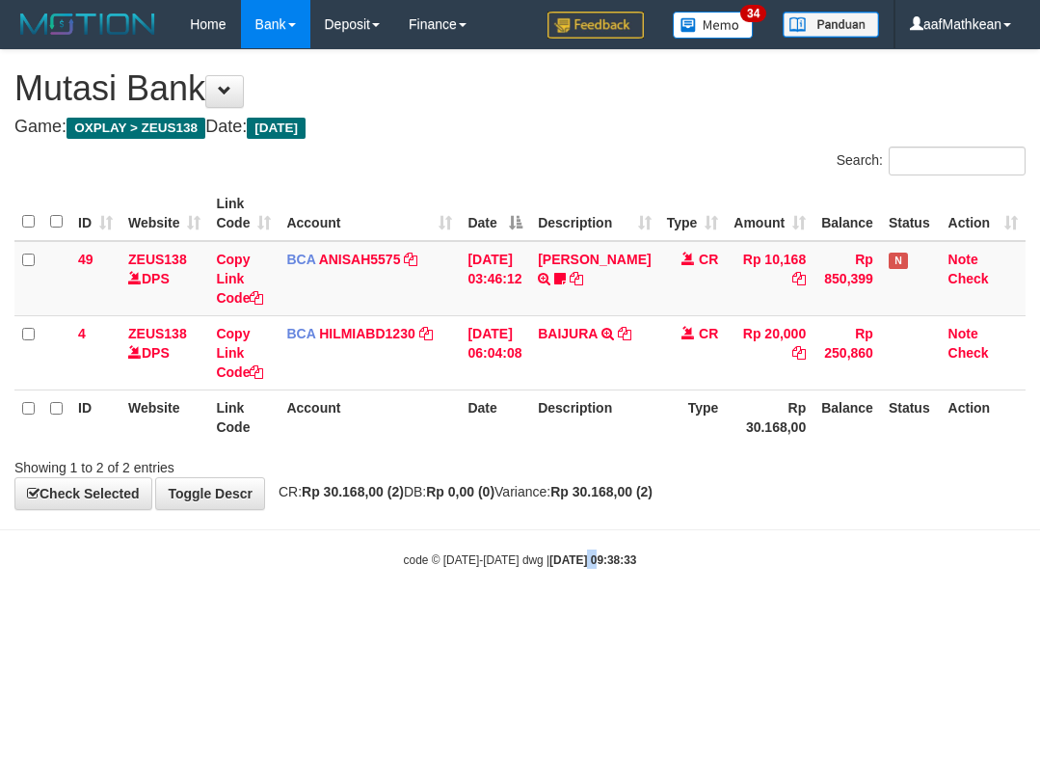
click at [564, 564] on strong "[DATE] 09:38:33" at bounding box center [592, 559] width 87 height 13
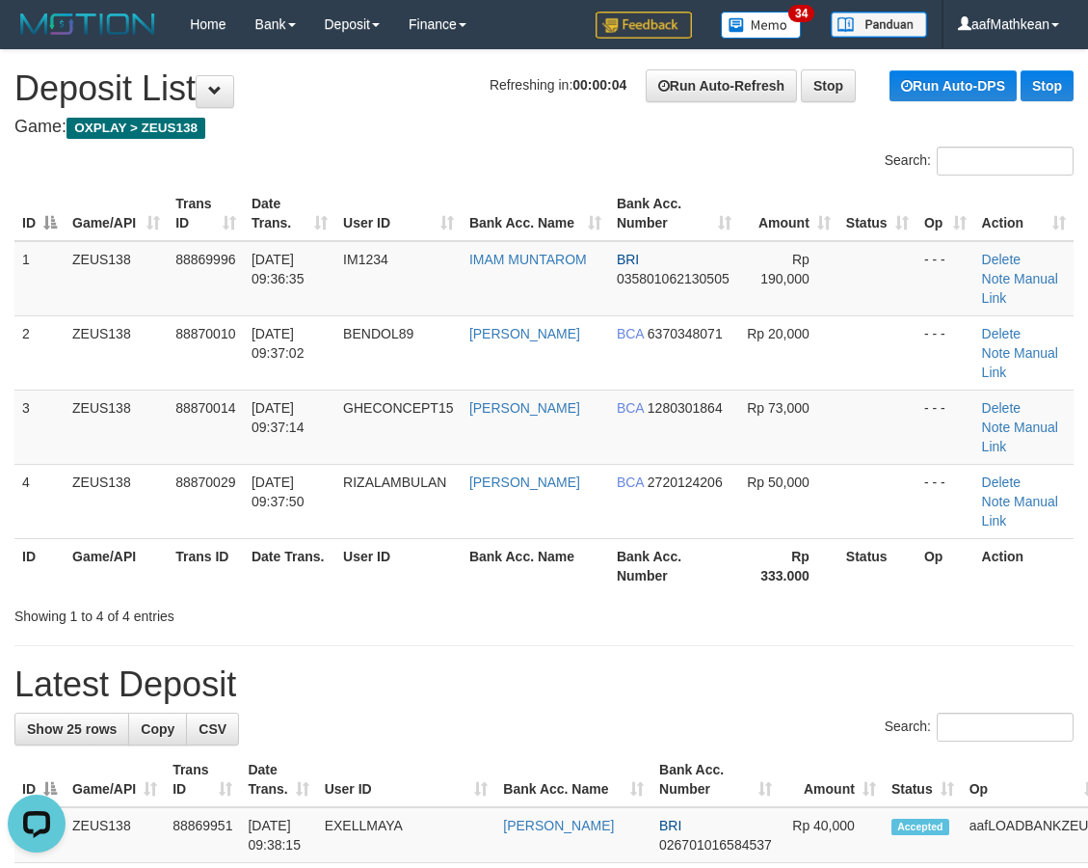
drag, startPoint x: 298, startPoint y: 152, endPoint x: 295, endPoint y: 162, distance: 10.1
click at [297, 155] on div "Search:" at bounding box center [544, 164] width 1088 height 34
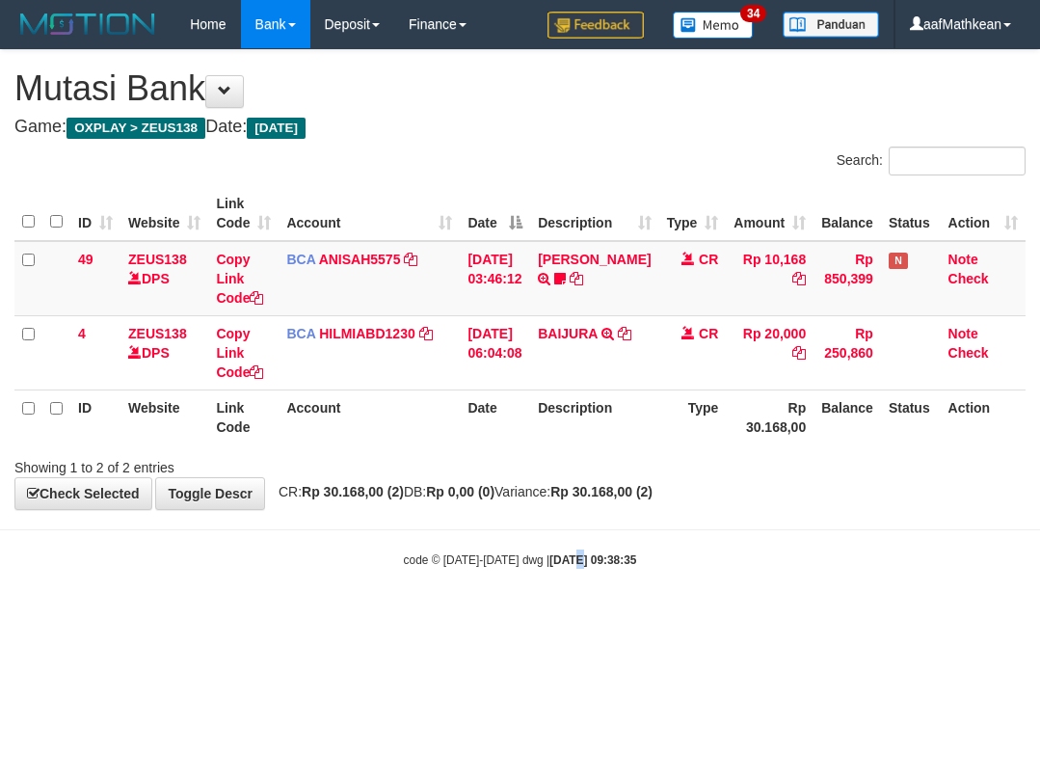
click at [560, 536] on body "Toggle navigation Home Bank Account List Load By Website Group [OXPLAY] ZEUS138…" at bounding box center [520, 308] width 1040 height 617
click at [562, 536] on body "Toggle navigation Home Bank Account List Load By Website Group [OXPLAY] ZEUS138…" at bounding box center [520, 308] width 1040 height 617
click at [595, 529] on hr at bounding box center [520, 529] width 1040 height 1
click at [599, 530] on body "Toggle navigation Home Bank Account List Load By Website Group [OXPLAY] ZEUS138…" at bounding box center [520, 308] width 1040 height 617
click at [606, 522] on body "Toggle navigation Home Bank Account List Load By Website Group [OXPLAY] ZEUS138…" at bounding box center [520, 308] width 1040 height 617
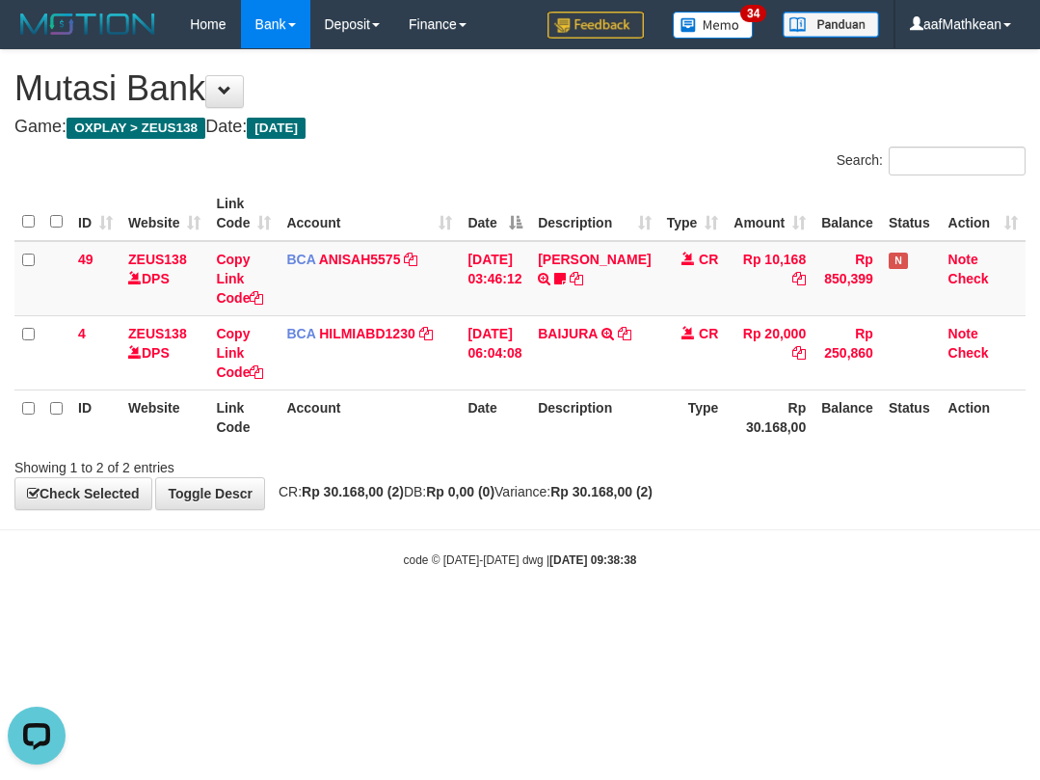
click at [875, 564] on div "code © [DATE]-[DATE] dwg | [DATE] 09:38:38" at bounding box center [520, 558] width 1040 height 19
click at [596, 586] on body "Toggle navigation Home Bank Account List Load By Website Group [OXPLAY] ZEUS138…" at bounding box center [520, 308] width 1040 height 617
click at [932, 617] on html "Toggle navigation Home Bank Account List Load By Website Group [OXPLAY] ZEUS138…" at bounding box center [520, 308] width 1040 height 617
click at [935, 617] on html "Toggle navigation Home Bank Account List Load By Website Group [OXPLAY] ZEUS138…" at bounding box center [520, 308] width 1040 height 617
click at [853, 617] on html "Toggle navigation Home Bank Account List Load By Website Group [OXPLAY] ZEUS138…" at bounding box center [520, 308] width 1040 height 617
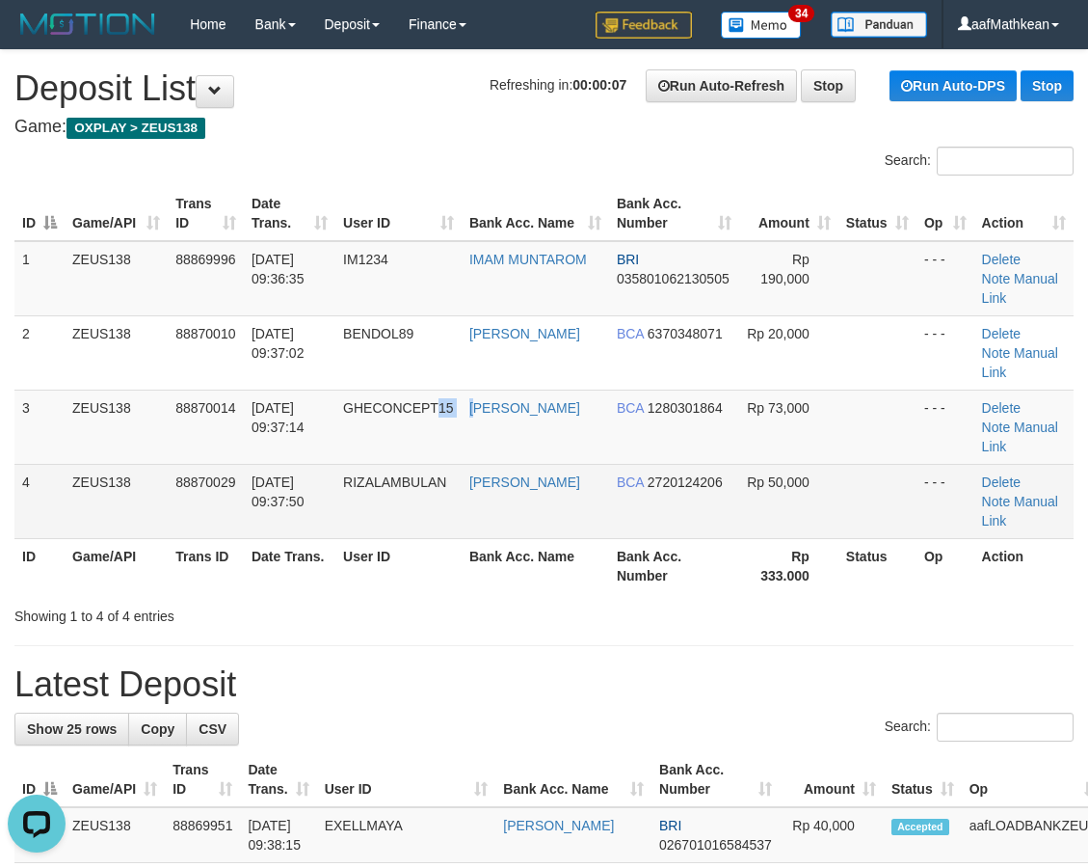
click at [478, 412] on tbody "1 ZEUS138 88869996 01/10/2025 09:36:35 IM1234 IMAM MUNTAROM BRI 035801062130505…" at bounding box center [543, 390] width 1059 height 298
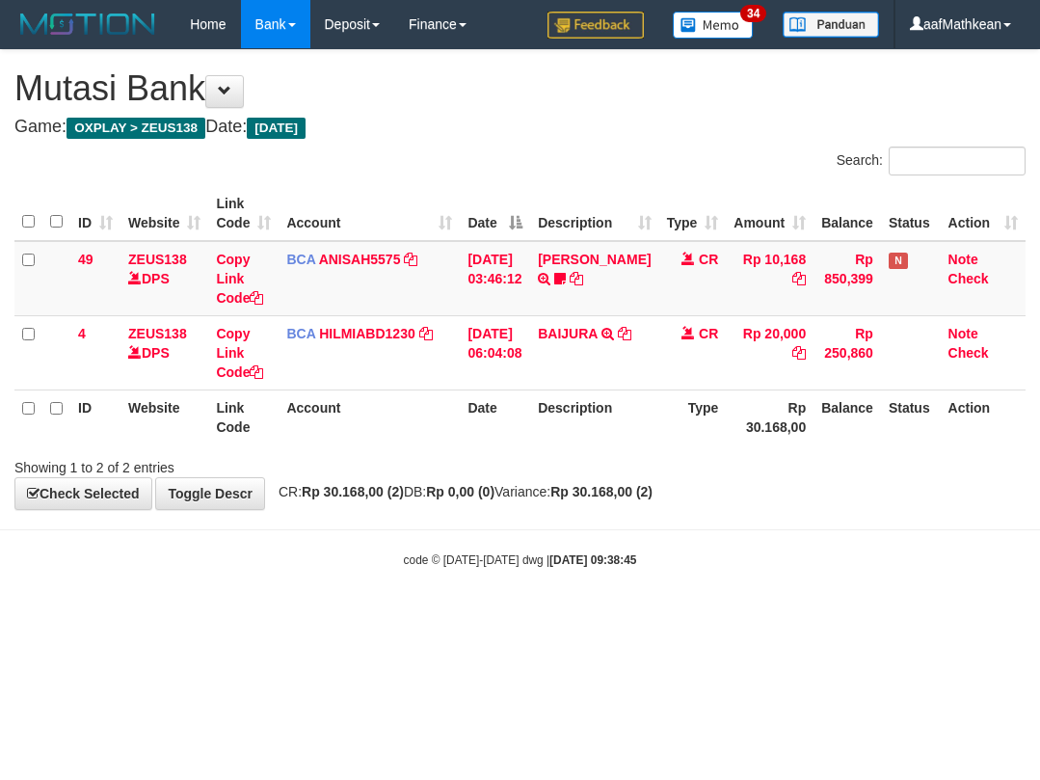
click at [699, 617] on html "Toggle navigation Home Bank Account List Load By Website Group [OXPLAY] ZEUS138…" at bounding box center [520, 308] width 1040 height 617
drag, startPoint x: 882, startPoint y: 615, endPoint x: 808, endPoint y: 663, distance: 88.5
click at [844, 617] on html "Toggle navigation Home Bank Account List Load By Website Group [OXPLAY] ZEUS138…" at bounding box center [520, 308] width 1040 height 617
drag, startPoint x: 808, startPoint y: 663, endPoint x: 998, endPoint y: 560, distance: 216.1
click at [805, 617] on html "Toggle navigation Home Bank Account List Load By Website Group [OXPLAY] ZEUS138…" at bounding box center [520, 308] width 1040 height 617
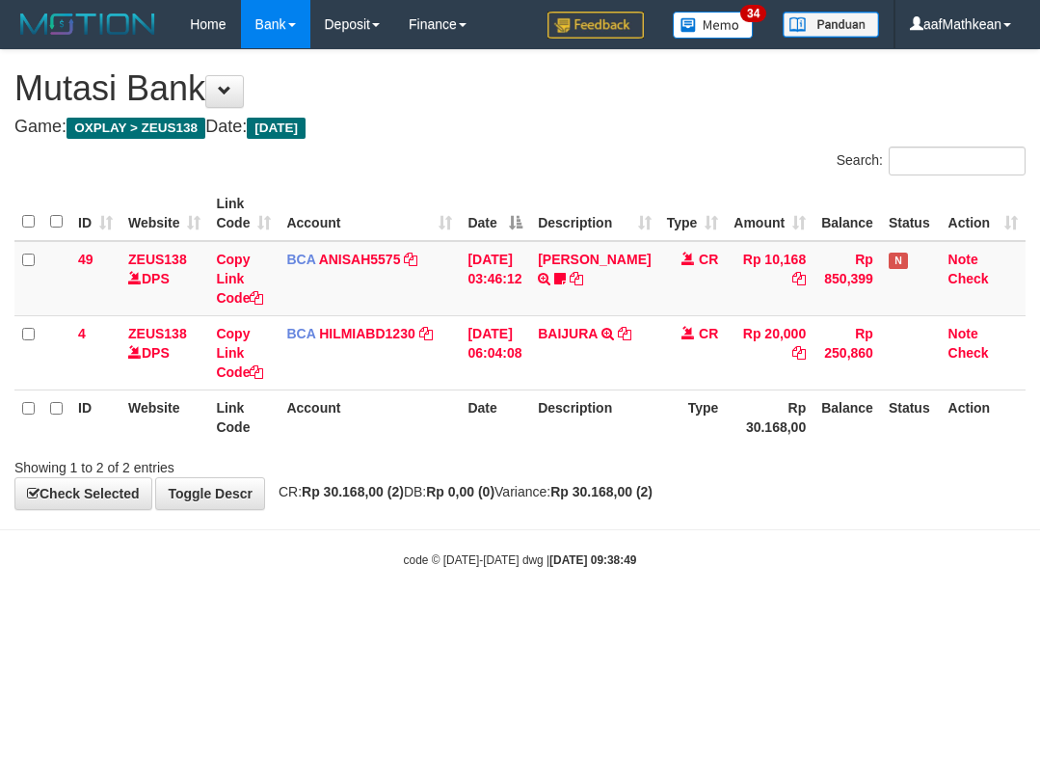
click at [652, 617] on html "Toggle navigation Home Bank Account List Load By Website Group [OXPLAY] ZEUS138…" at bounding box center [520, 308] width 1040 height 617
drag, startPoint x: 541, startPoint y: 653, endPoint x: 543, endPoint y: 633, distance: 19.4
click at [541, 617] on html "Toggle navigation Home Bank Account List Load By Website Group [OXPLAY] ZEUS138…" at bounding box center [520, 308] width 1040 height 617
drag, startPoint x: 544, startPoint y: 633, endPoint x: 425, endPoint y: 684, distance: 129.1
click at [542, 617] on html "Toggle navigation Home Bank Account List Load By Website Group [OXPLAY] ZEUS138…" at bounding box center [520, 308] width 1040 height 617
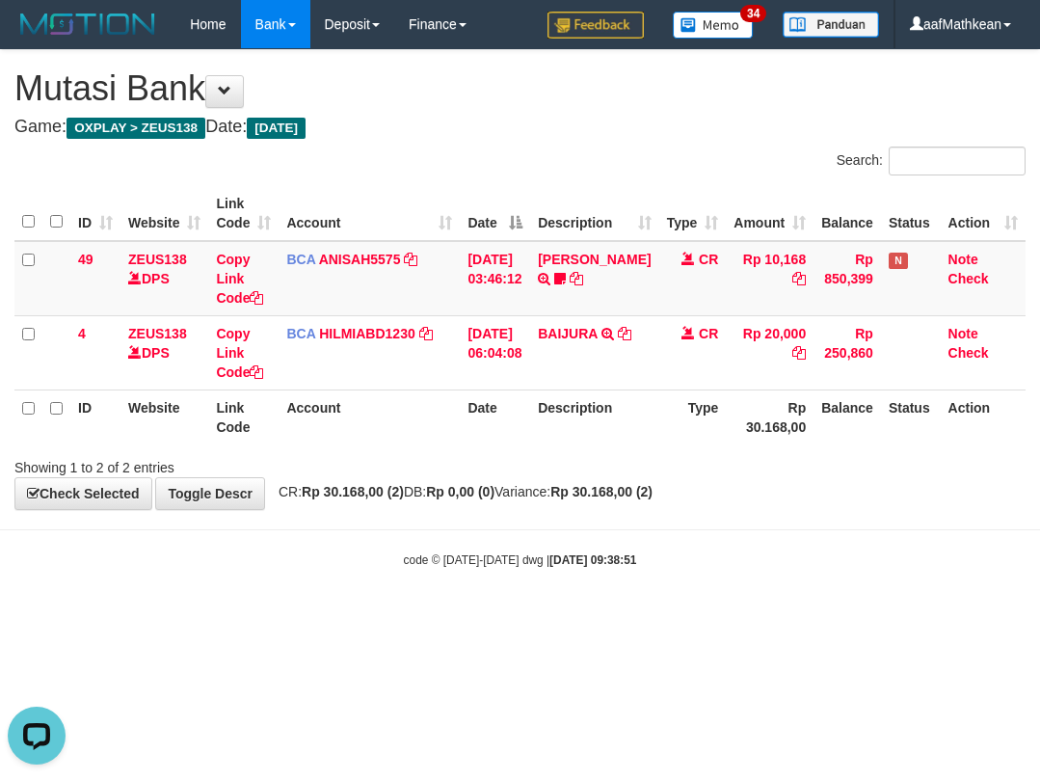
drag, startPoint x: 907, startPoint y: 535, endPoint x: 896, endPoint y: 543, distance: 13.1
click at [911, 543] on body "Toggle navigation Home Bank Account List Load By Website Group [OXPLAY] ZEUS138…" at bounding box center [520, 308] width 1040 height 617
click at [895, 546] on body "Toggle navigation Home Bank Account List Load By Website Group [OXPLAY] ZEUS138…" at bounding box center [520, 308] width 1040 height 617
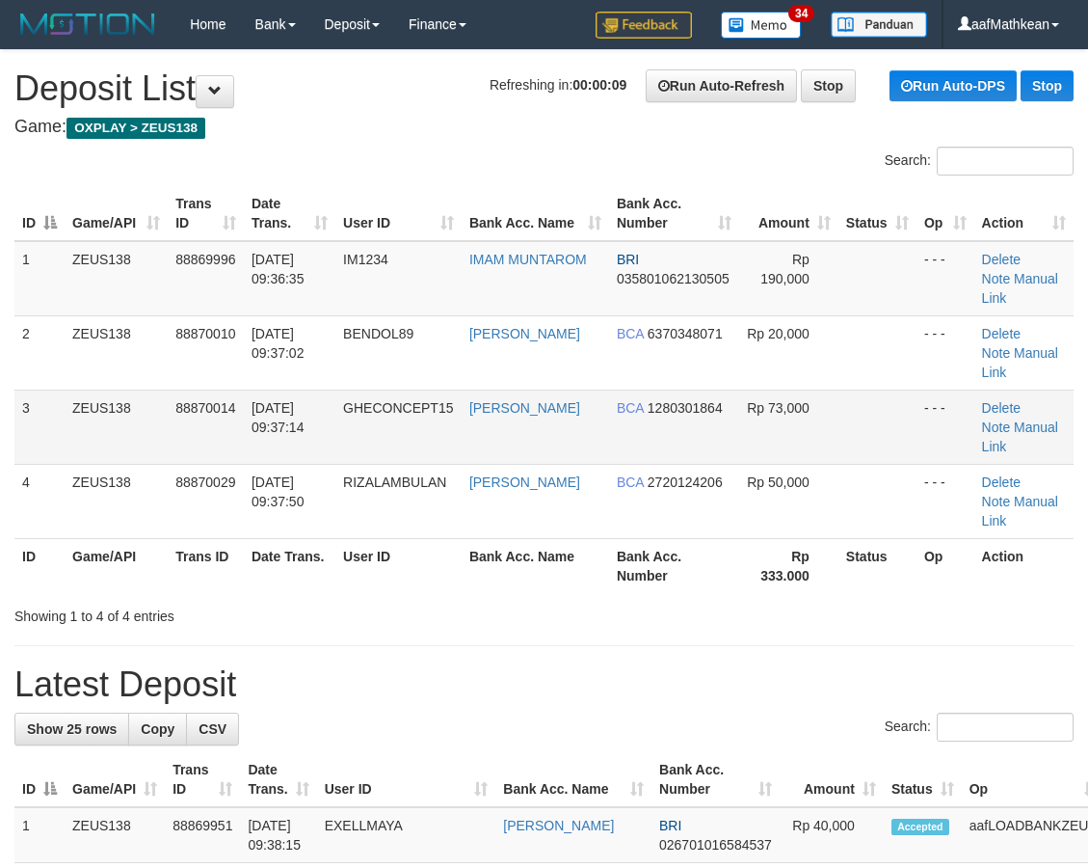
click at [669, 227] on th "Bank Acc. Number" at bounding box center [674, 213] width 130 height 55
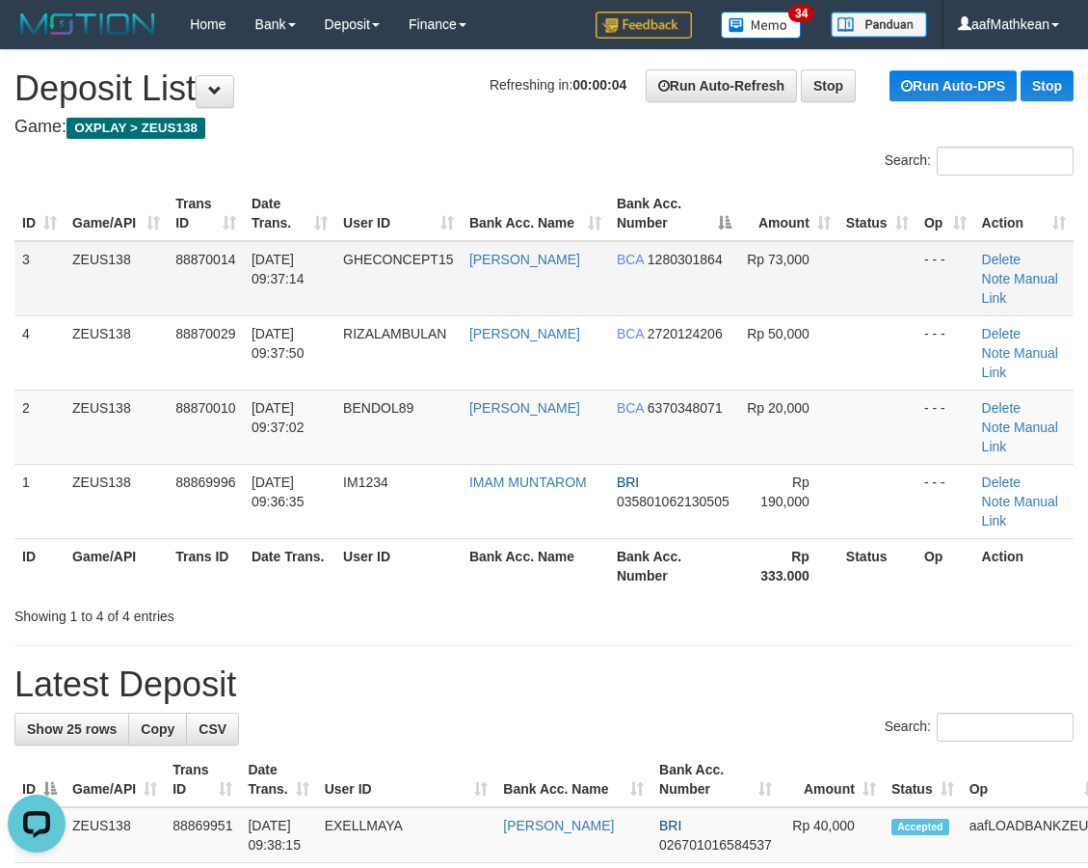
click at [553, 256] on tr "3 ZEUS138 88870014 01/10/2025 09:37:14 GHECONCEPT15 FAKHRUL ZIHAN BCA 128030186…" at bounding box center [543, 278] width 1059 height 75
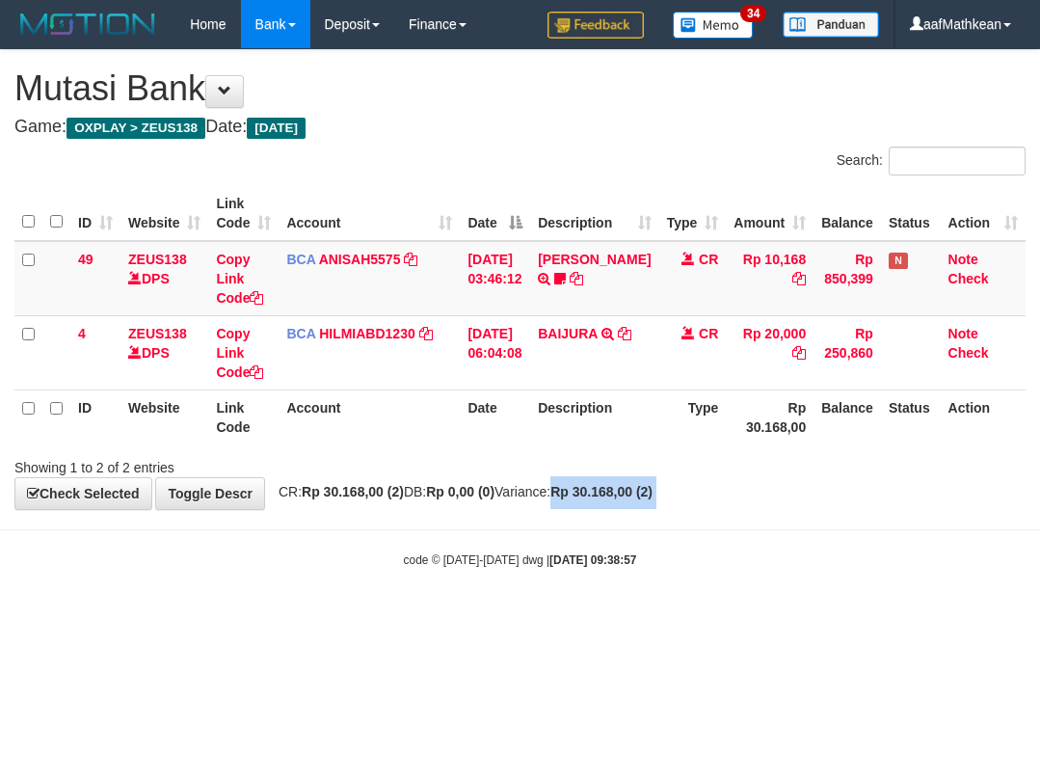
click at [602, 524] on body "Toggle navigation Home Bank Account List Load By Website Group [OXPLAY] ZEUS138…" at bounding box center [520, 308] width 1040 height 617
click at [888, 475] on div "Showing 1 to 2 of 2 entries" at bounding box center [520, 463] width 1040 height 27
click at [824, 481] on div "**********" at bounding box center [520, 279] width 1040 height 459
click at [512, 545] on body "Toggle navigation Home Bank Account List Load By Website Group [OXPLAY] ZEUS138…" at bounding box center [520, 308] width 1040 height 617
drag, startPoint x: 909, startPoint y: 602, endPoint x: 871, endPoint y: 623, distance: 42.7
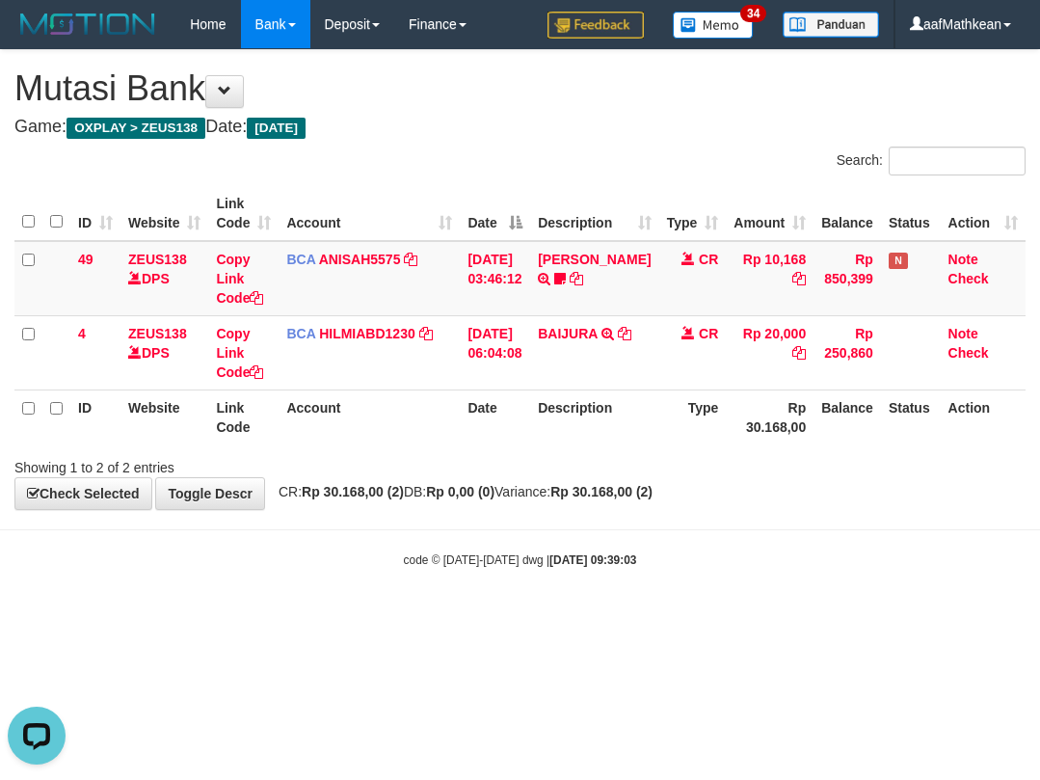
click at [905, 605] on body "Toggle navigation Home Bank Account List Load By Website Group [OXPLAY] ZEUS138…" at bounding box center [520, 308] width 1040 height 617
click at [887, 617] on html "Toggle navigation Home Bank Account List Load By Website Group [OXPLAY] ZEUS138…" at bounding box center [520, 308] width 1040 height 617
click at [882, 617] on html "Toggle navigation Home Bank Account List Load By Website Group [OXPLAY] ZEUS138…" at bounding box center [520, 308] width 1040 height 617
click at [844, 614] on body "Toggle navigation Home Bank Account List Load By Website Group [OXPLAY] ZEUS138…" at bounding box center [520, 308] width 1040 height 617
drag, startPoint x: 741, startPoint y: 655, endPoint x: 570, endPoint y: 739, distance: 191.0
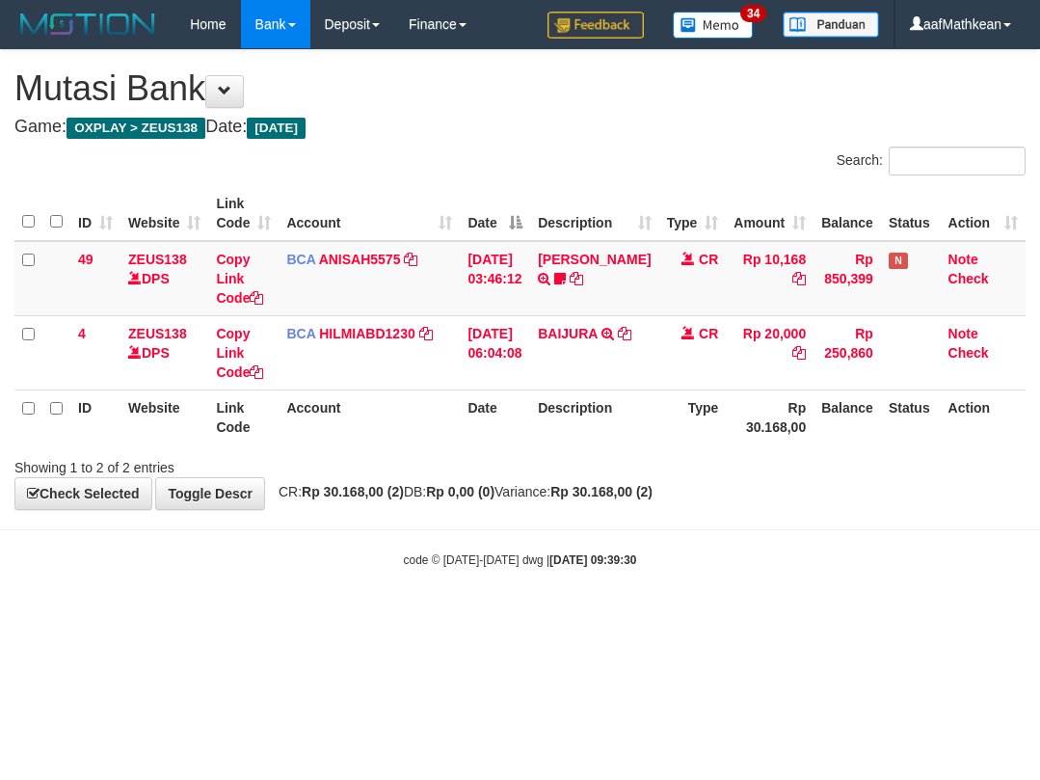
click at [669, 617] on html "Toggle navigation Home Bank Account List Load By Website Group [OXPLAY] ZEUS138…" at bounding box center [520, 308] width 1040 height 617
click at [938, 617] on html "Toggle navigation Home Bank Account List Load By Website Group [OXPLAY] ZEUS138…" at bounding box center [520, 308] width 1040 height 617
click at [598, 617] on html "Toggle navigation Home Bank Account List Load By Website Group [OXPLAY] ZEUS138…" at bounding box center [520, 308] width 1040 height 617
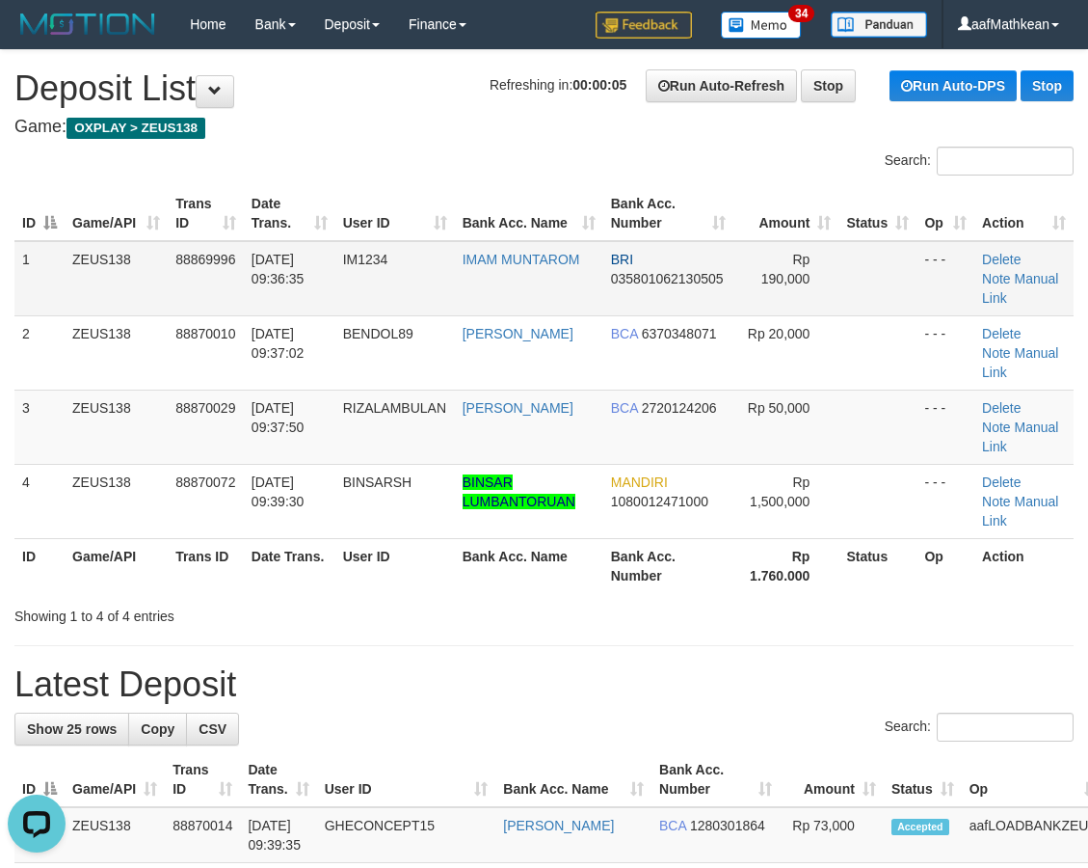
click at [788, 272] on tr "1 ZEUS138 88869996 01/10/2025 09:36:35 IM1234 IMAM MUNTAROM BRI 035801062130505…" at bounding box center [543, 278] width 1059 height 75
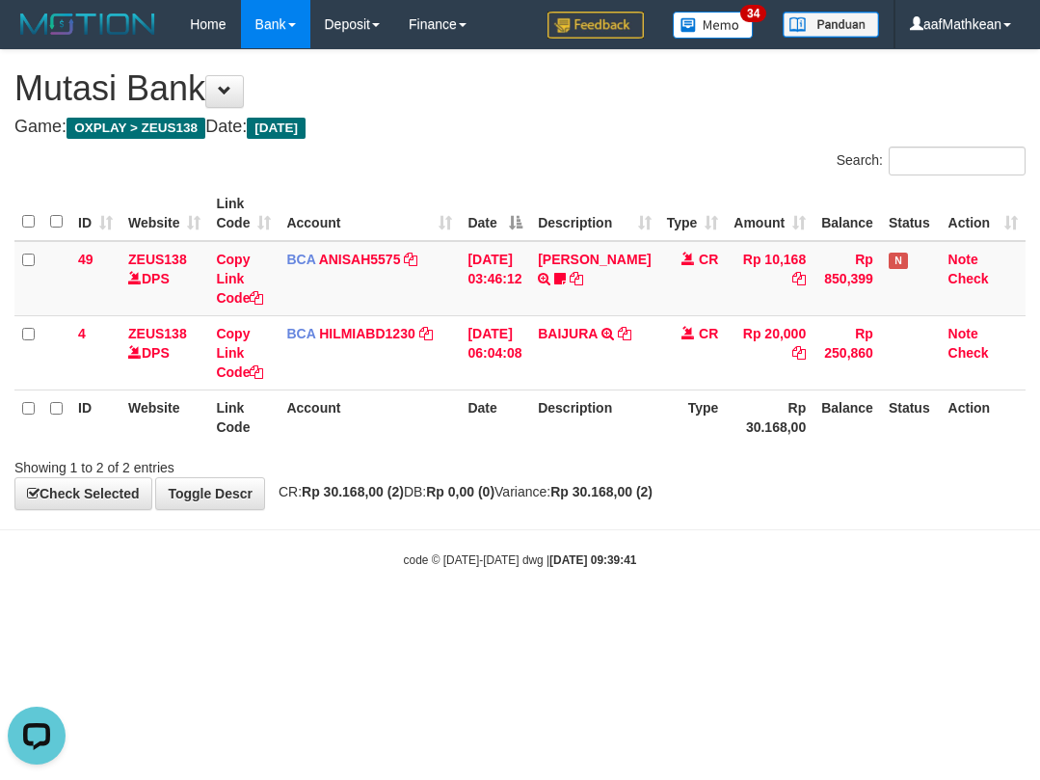
drag, startPoint x: 891, startPoint y: 554, endPoint x: 844, endPoint y: 581, distance: 53.6
click at [852, 556] on div "code © 2012-2018 dwg | 2025/10/01 09:39:41" at bounding box center [520, 558] width 1040 height 19
drag, startPoint x: 844, startPoint y: 581, endPoint x: 866, endPoint y: 567, distance: 25.7
click at [847, 583] on body "Toggle navigation Home Bank Account List Load By Website Group [OXPLAY] ZEUS138…" at bounding box center [520, 308] width 1040 height 617
drag, startPoint x: 0, startPoint y: 0, endPoint x: 769, endPoint y: 512, distance: 924.0
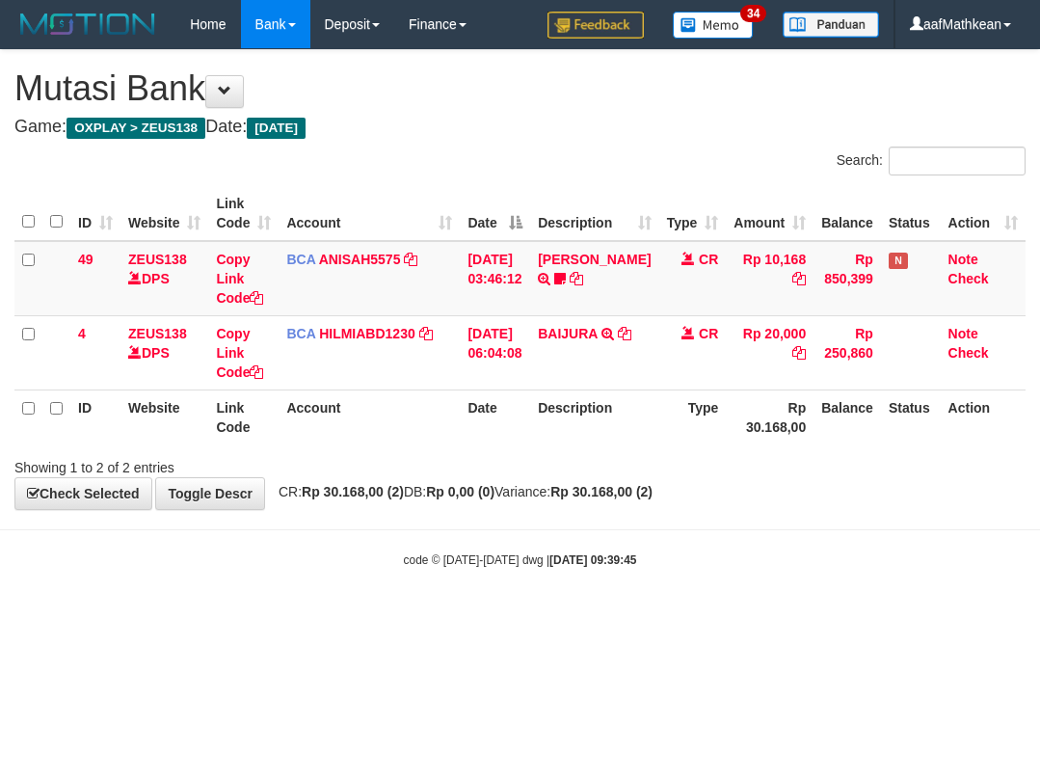
click at [780, 519] on body "Toggle navigation Home Bank Account List Load By Website Group [OXPLAY] ZEUS138…" at bounding box center [520, 308] width 1040 height 617
click at [662, 534] on body "Toggle navigation Home Bank Account List Load By Website Group [OXPLAY] ZEUS138…" at bounding box center [520, 308] width 1040 height 617
click at [803, 575] on body "Toggle navigation Home Bank Account List Load By Website Group [OXPLAY] ZEUS138…" at bounding box center [520, 308] width 1040 height 617
click at [826, 597] on body "Toggle navigation Home Bank Account List Load By Website Group [OXPLAY] ZEUS138…" at bounding box center [520, 308] width 1040 height 617
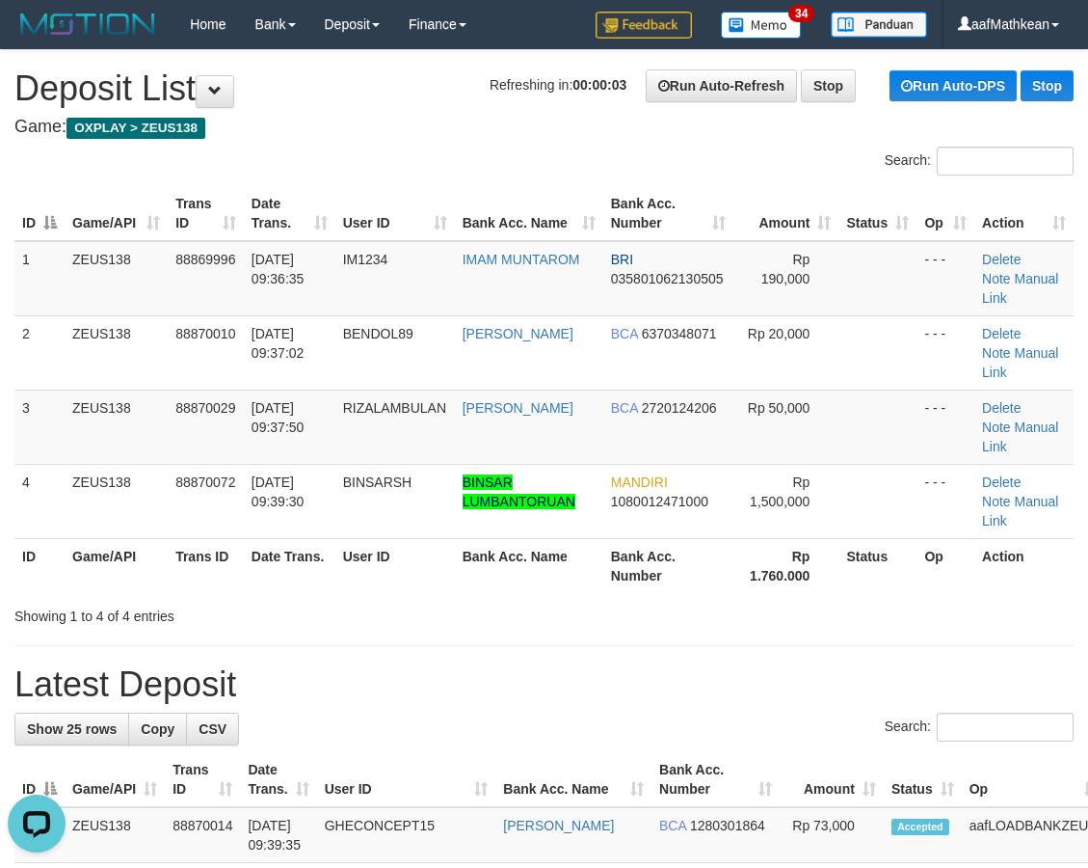
click at [670, 214] on th "Bank Acc. Number" at bounding box center [668, 213] width 130 height 55
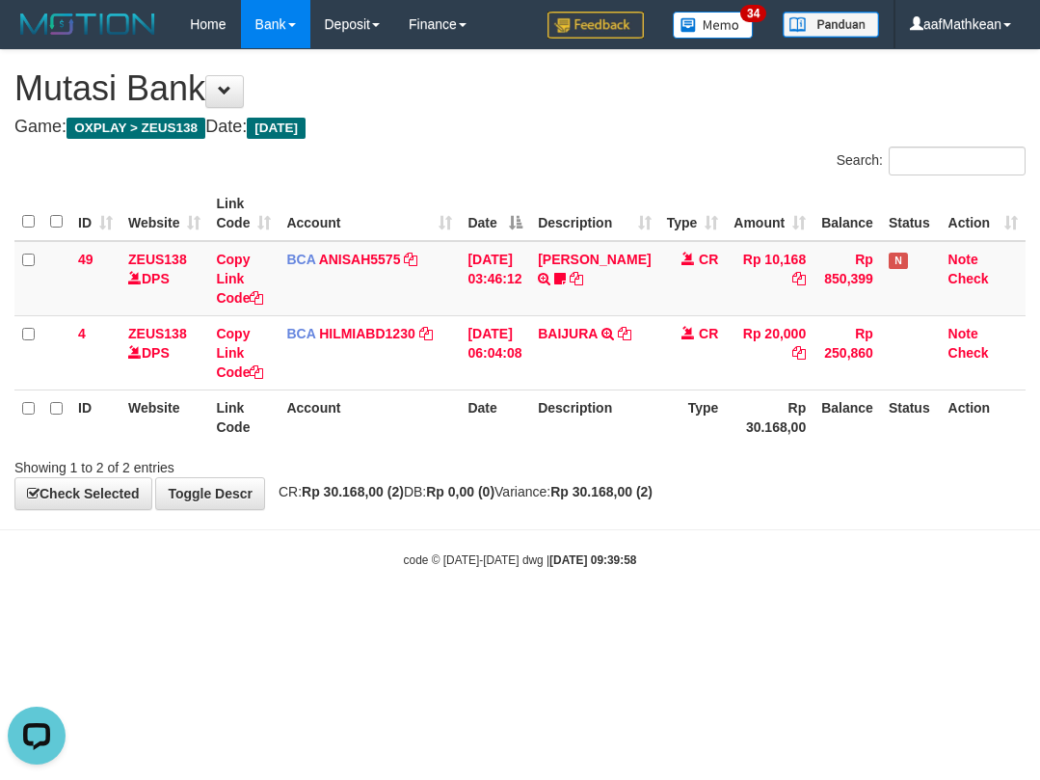
click at [873, 582] on body "Toggle navigation Home Bank Account List Load By Website Group [OXPLAY] ZEUS138…" at bounding box center [520, 308] width 1040 height 617
drag, startPoint x: 857, startPoint y: 578, endPoint x: 726, endPoint y: 603, distance: 133.5
click at [857, 579] on body "Toggle navigation Home Bank Account List Load By Website Group [OXPLAY] ZEUS138…" at bounding box center [520, 308] width 1040 height 617
click at [530, 610] on body "Toggle navigation Home Bank Account List Load By Website Group [OXPLAY] ZEUS138…" at bounding box center [520, 308] width 1040 height 617
click at [541, 598] on body "Toggle navigation Home Bank Account List Load By Website Group [OXPLAY] ZEUS138…" at bounding box center [520, 308] width 1040 height 617
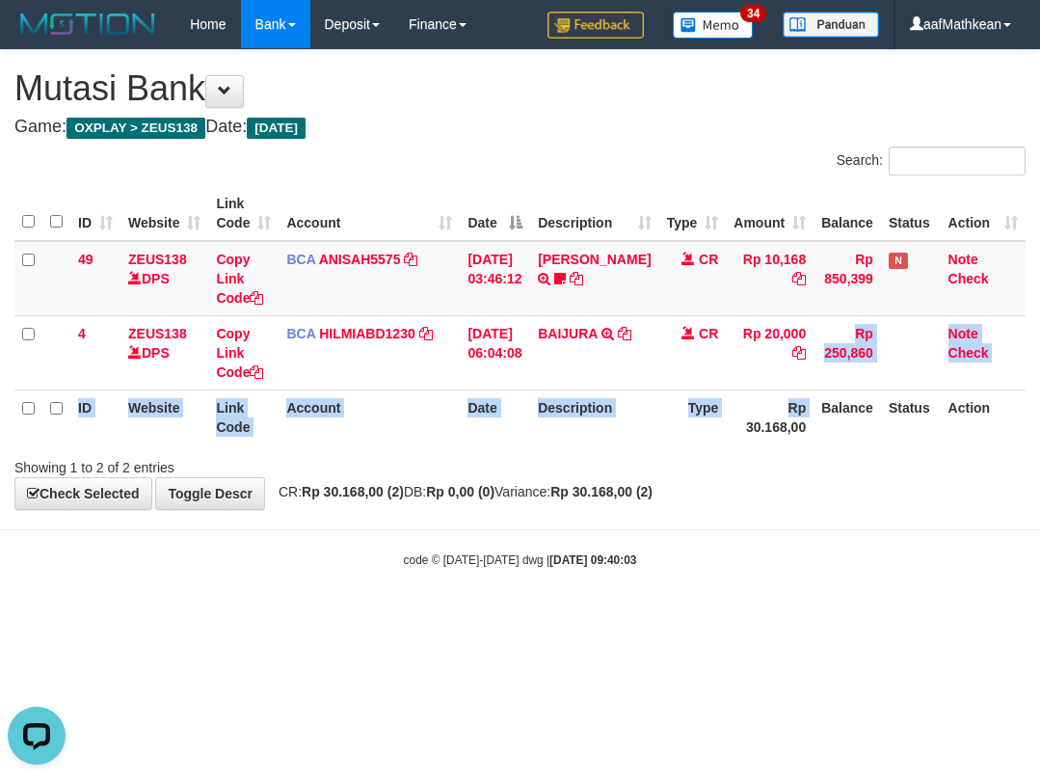
click at [731, 442] on table "ID Website Link Code Account Date Description Type Amount Balance Status Action…" at bounding box center [519, 315] width 1011 height 258
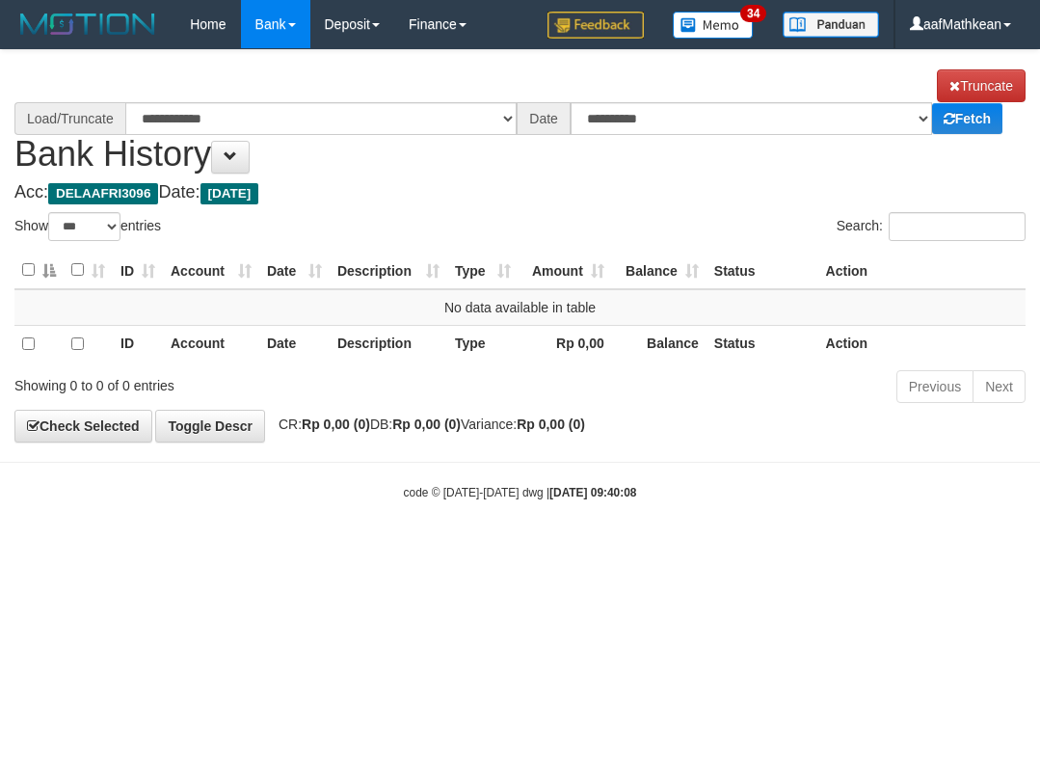
select select "***"
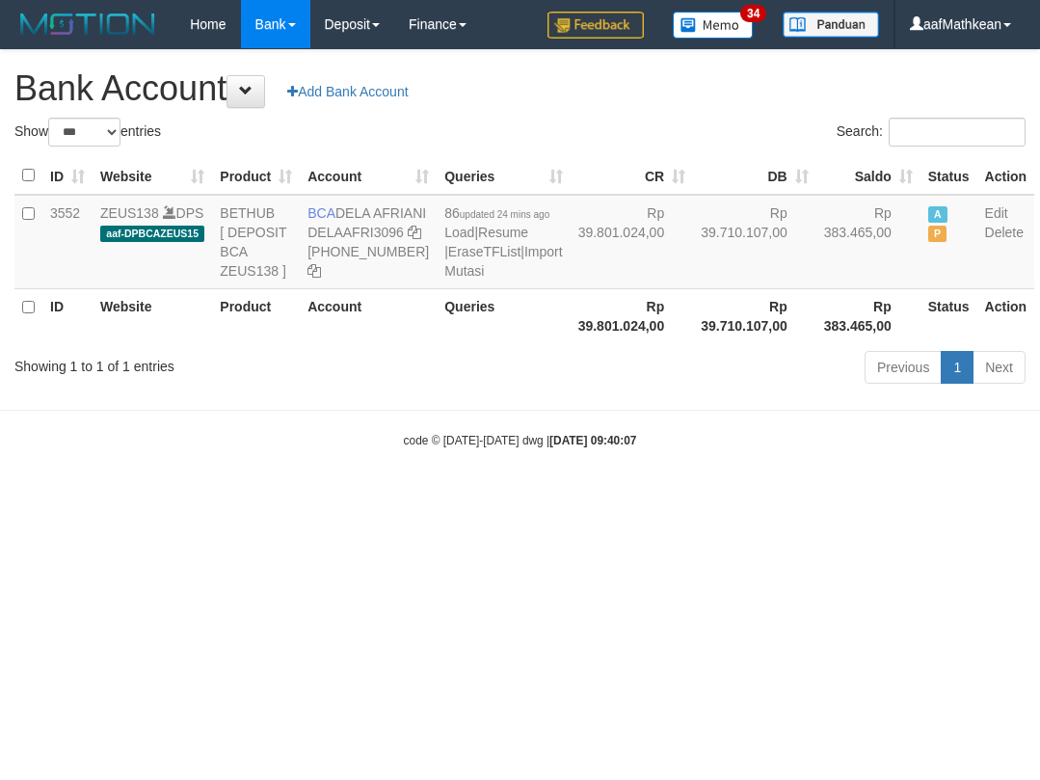
select select "***"
drag, startPoint x: 374, startPoint y: 227, endPoint x: 241, endPoint y: 273, distance: 140.5
click at [382, 235] on td "BCA DELA AFRIANI DELAAFRI3096 [PHONE_NUMBER]" at bounding box center [368, 242] width 137 height 94
click at [408, 239] on icon at bounding box center [414, 232] width 13 height 13
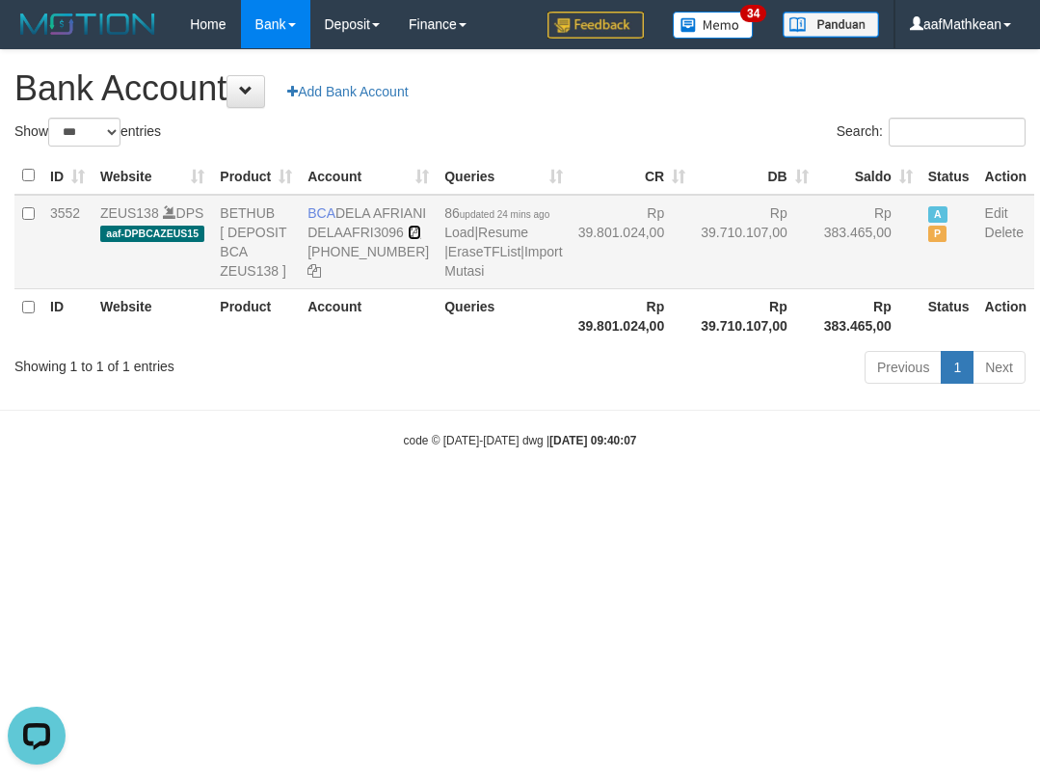
click at [408, 239] on icon at bounding box center [414, 232] width 13 height 13
drag, startPoint x: 583, startPoint y: 482, endPoint x: 756, endPoint y: 567, distance: 192.3
click at [617, 492] on body "Toggle navigation Home Bank Account List Load By Website Group [OXPLAY] ZEUS138…" at bounding box center [520, 248] width 1040 height 497
click at [756, 497] on html "Toggle navigation Home Bank Account List Load By Website Group [OXPLAY] ZEUS138…" at bounding box center [520, 248] width 1040 height 497
select select "***"
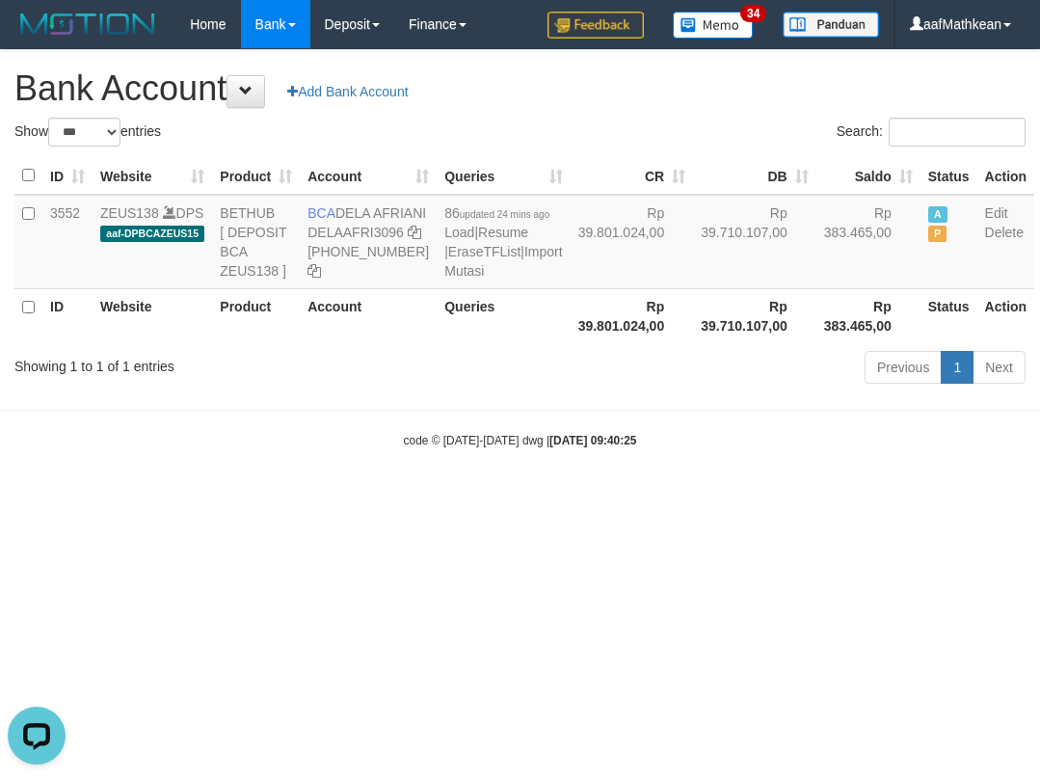
click at [388, 343] on tr "ID Website Product Account Queries Rp 39.801.024,00 Rp 39.710.107,00 Rp 383.465…" at bounding box center [524, 315] width 1020 height 55
click at [444, 279] on link "Import Mutasi" at bounding box center [503, 261] width 118 height 35
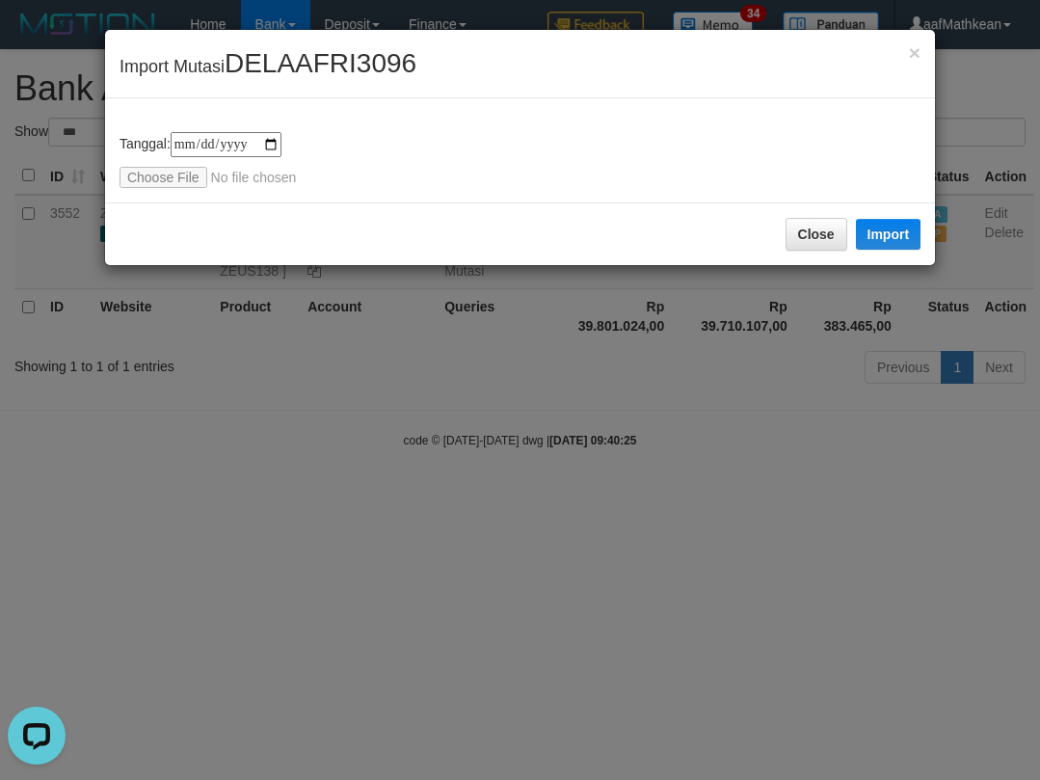
click at [192, 165] on div "**********" at bounding box center [520, 160] width 801 height 56
click at [189, 180] on input "file" at bounding box center [247, 177] width 255 height 21
type input "**********"
click at [816, 241] on button "Close" at bounding box center [817, 234] width 62 height 33
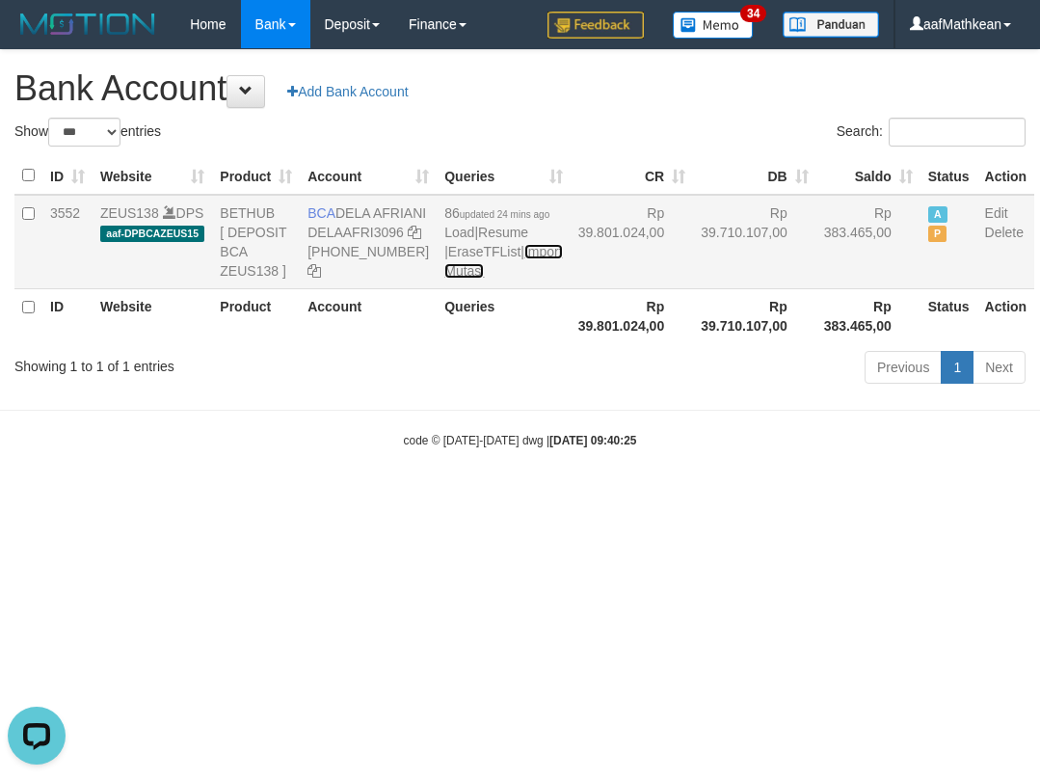
click at [447, 279] on link "Import Mutasi" at bounding box center [503, 261] width 118 height 35
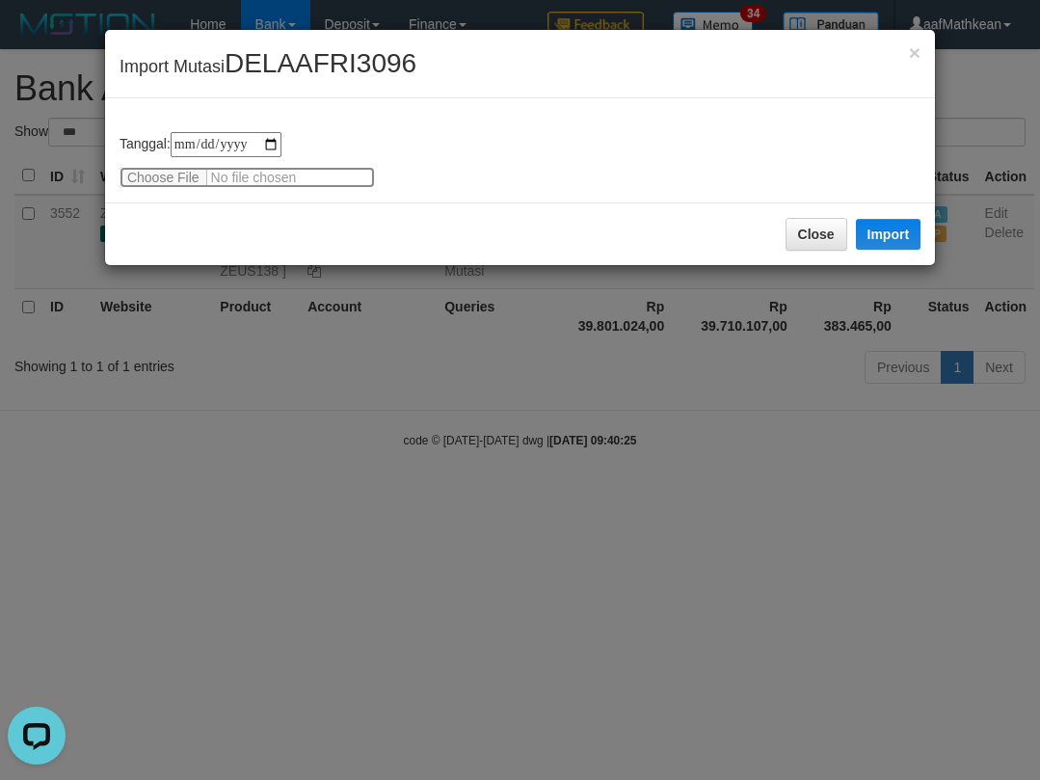
click at [173, 172] on input "file" at bounding box center [247, 177] width 255 height 21
type input "**********"
click at [880, 242] on button "Import" at bounding box center [889, 234] width 66 height 31
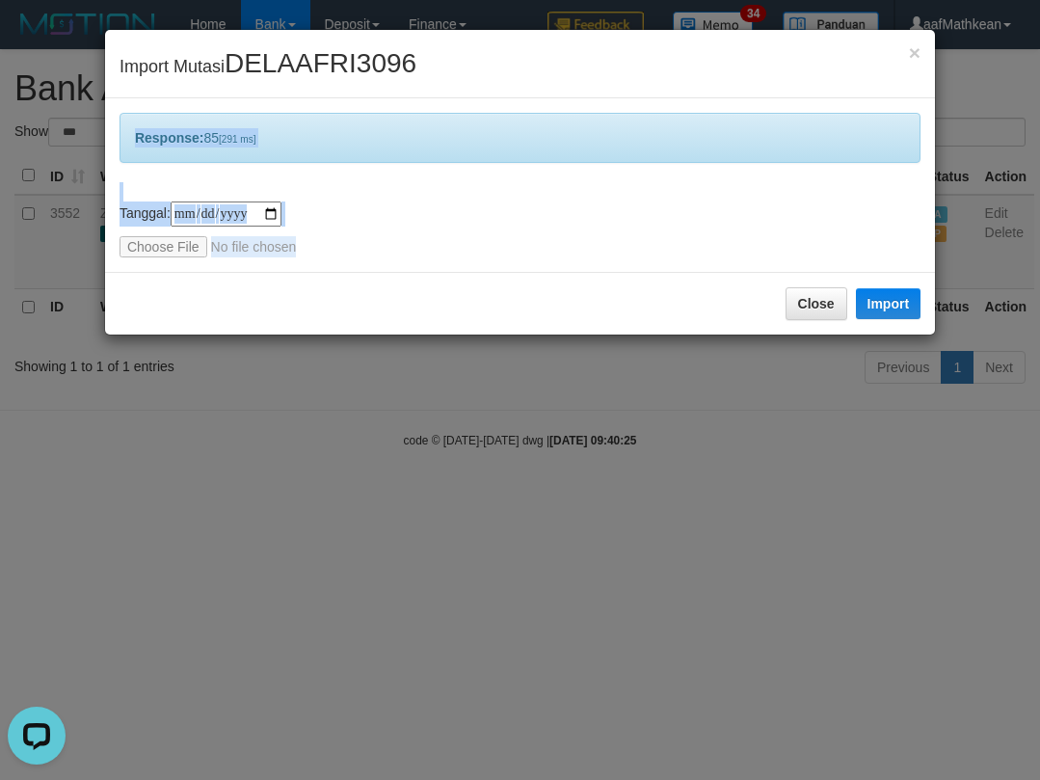
drag, startPoint x: 582, startPoint y: 358, endPoint x: 583, endPoint y: 456, distance: 98.3
click at [583, 451] on div "**********" at bounding box center [520, 390] width 1040 height 780
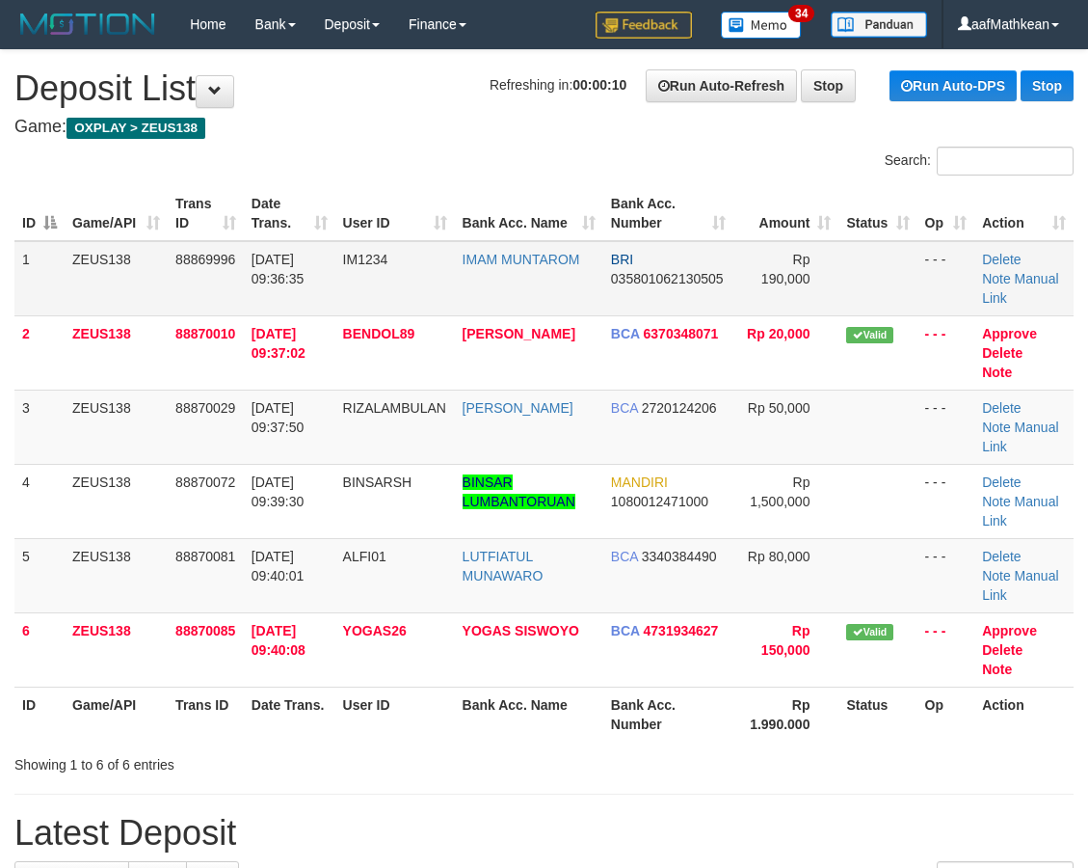
click at [284, 268] on td "01/10/2025 09:36:35" at bounding box center [290, 278] width 92 height 75
drag, startPoint x: 463, startPoint y: 178, endPoint x: 418, endPoint y: 180, distance: 44.4
click at [443, 180] on div "ID Game/API Trans ID Date Trans. User ID Bank Acc. Name Bank Acc. Number Amount…" at bounding box center [544, 463] width 1088 height 567
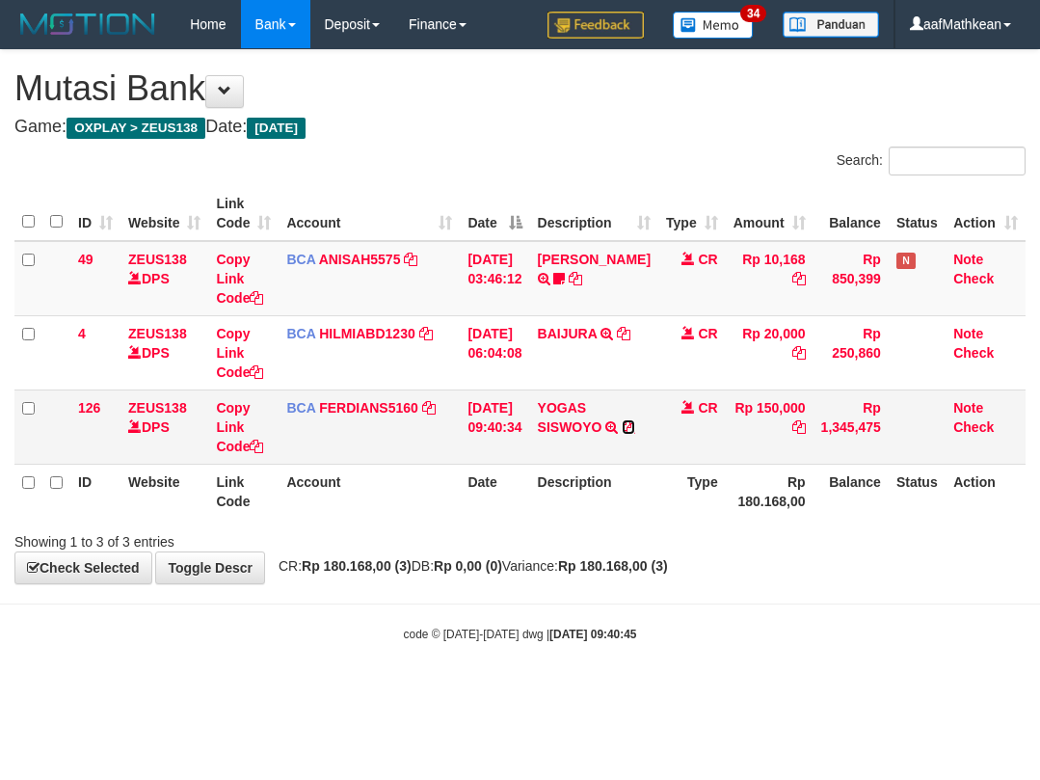
drag, startPoint x: 562, startPoint y: 441, endPoint x: 634, endPoint y: 420, distance: 75.3
click at [622, 434] on icon at bounding box center [628, 426] width 13 height 13
drag, startPoint x: 571, startPoint y: 523, endPoint x: 611, endPoint y: 596, distance: 82.9
click at [583, 548] on div "Search: ID Website Link Code Account Date Description Type Amount Balance Statu…" at bounding box center [519, 349] width 1011 height 405
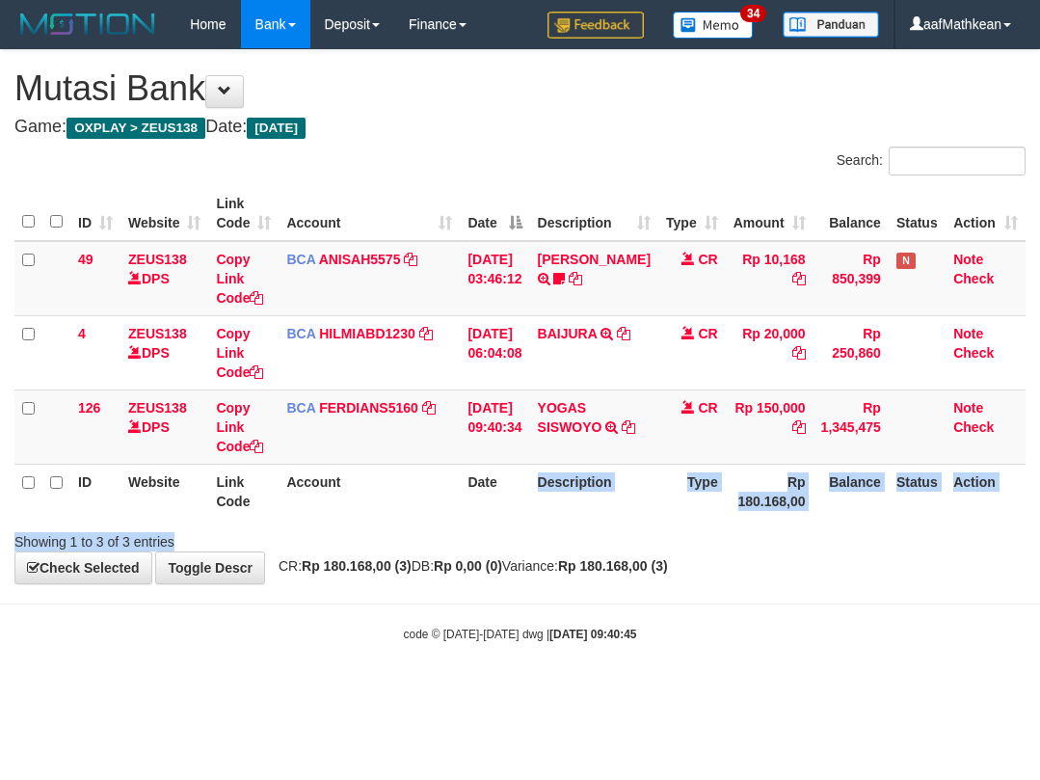
drag, startPoint x: 659, startPoint y: 668, endPoint x: 659, endPoint y: 655, distance: 13.5
click at [657, 669] on body "Toggle navigation Home Bank Account List Load By Website Group [OXPLAY] ZEUS138…" at bounding box center [520, 345] width 1040 height 691
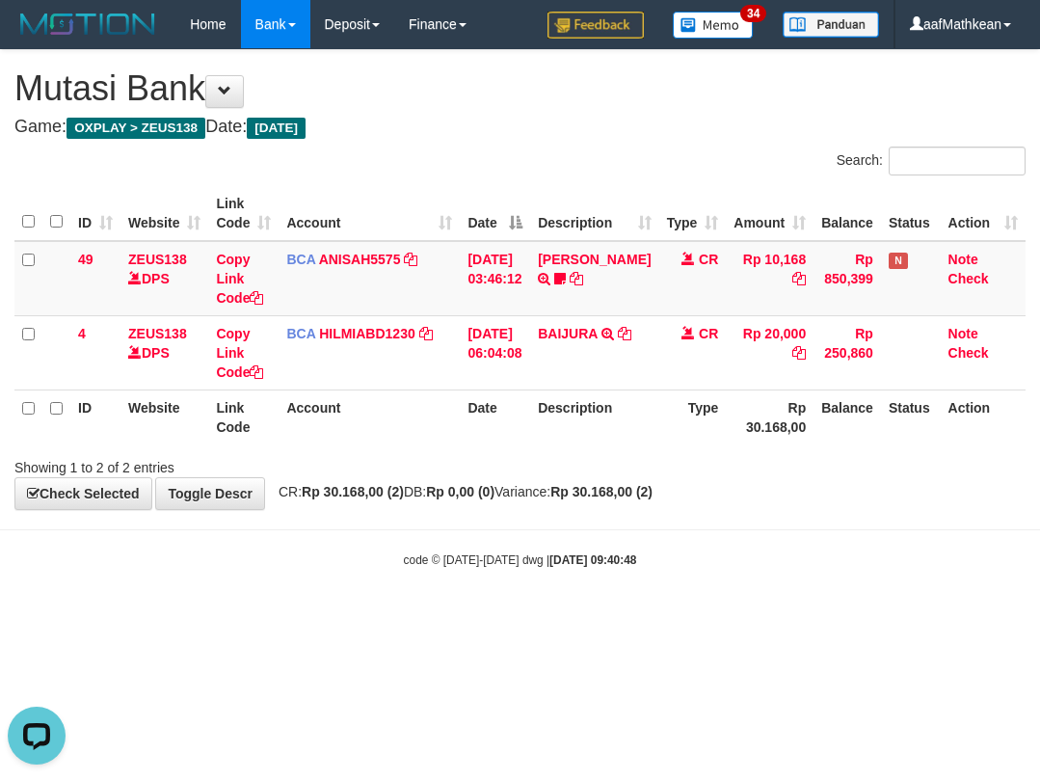
click at [989, 540] on body "Toggle navigation Home Bank Account List Load By Website Group [OXPLAY] ZEUS138…" at bounding box center [520, 308] width 1040 height 617
click at [838, 538] on body "Toggle navigation Home Bank Account List Load By Website Group [OXPLAY] ZEUS138…" at bounding box center [520, 308] width 1040 height 617
click at [415, 534] on body "Toggle navigation Home Bank Account List Load By Website Group [OXPLAY] ZEUS138…" at bounding box center [520, 308] width 1040 height 617
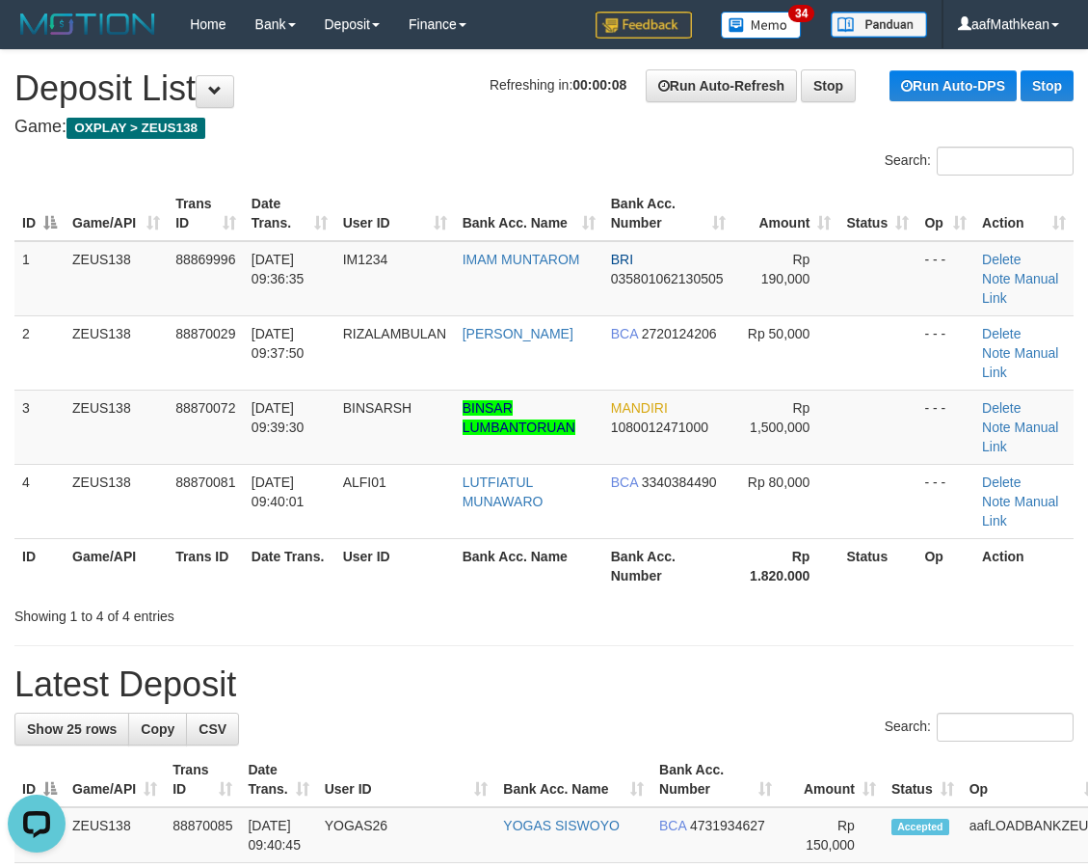
drag, startPoint x: 452, startPoint y: 120, endPoint x: 275, endPoint y: 199, distance: 193.8
click at [340, 451] on tr "3 ZEUS138 88870072 [DATE] 09:39:30 [GEOGRAPHIC_DATA] BINSAR LUMBANTORUAN MANDIR…" at bounding box center [543, 426] width 1059 height 74
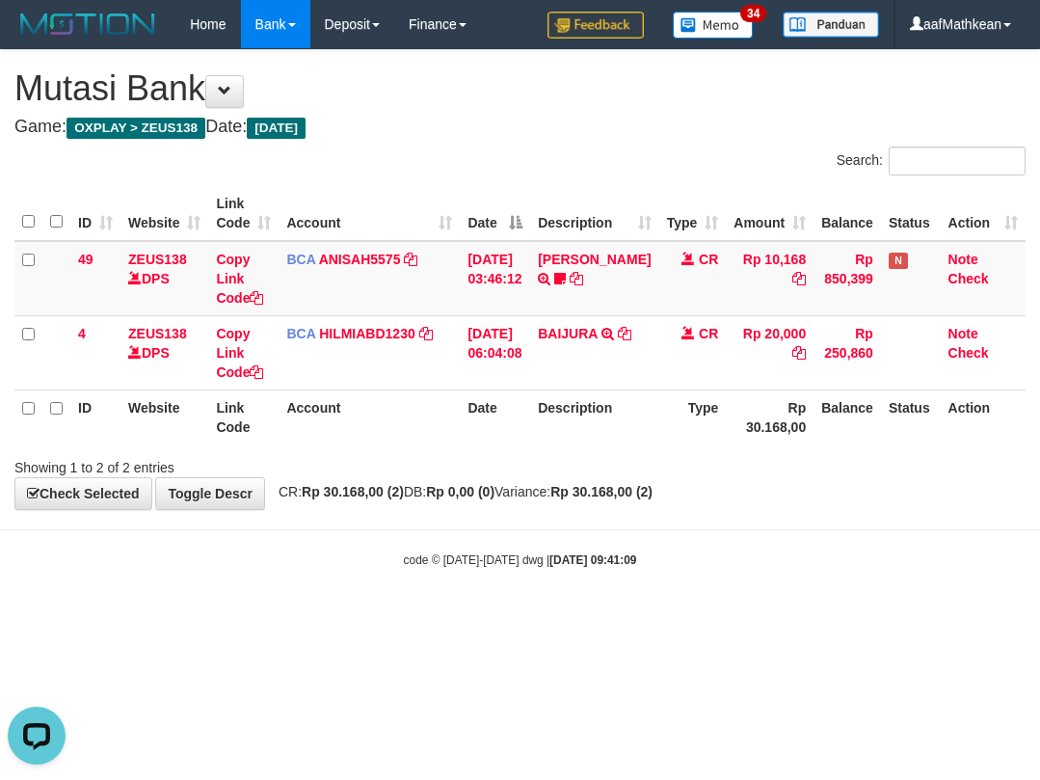
click at [444, 617] on html "Toggle navigation Home Bank Account List Load By Website Group [OXPLAY] ZEUS138…" at bounding box center [520, 308] width 1040 height 617
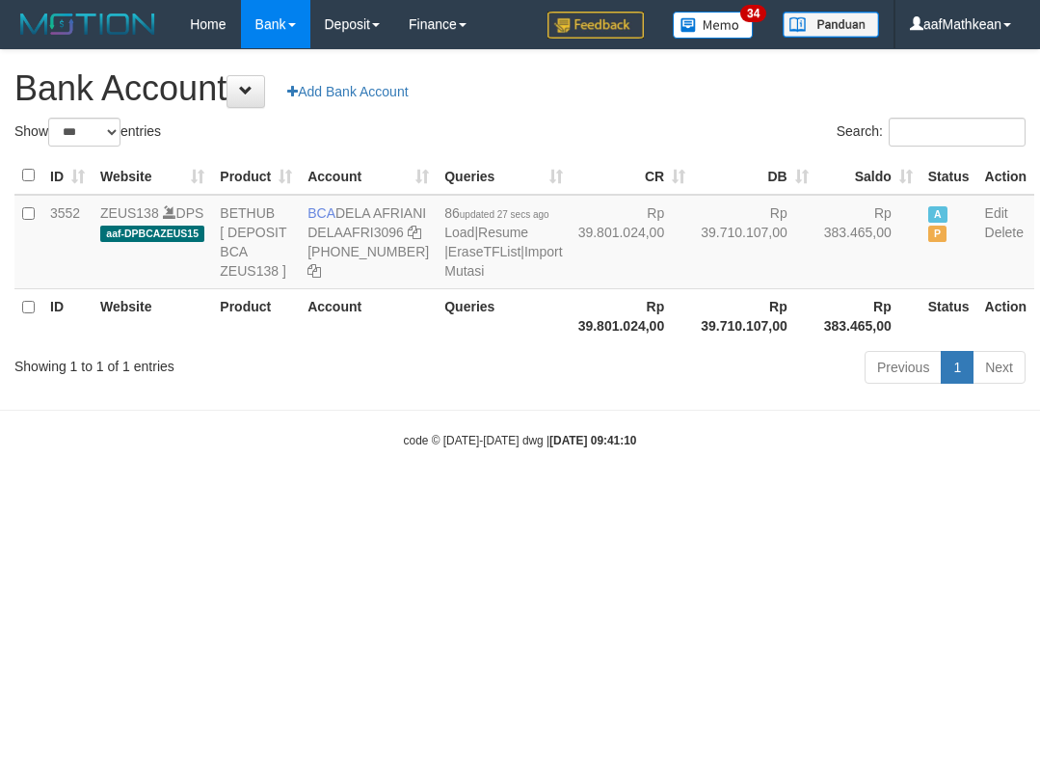
select select "***"
click at [529, 465] on body "Toggle navigation Home Bank Account List Load By Website Group [OXPLAY] ZEUS138…" at bounding box center [520, 248] width 1040 height 497
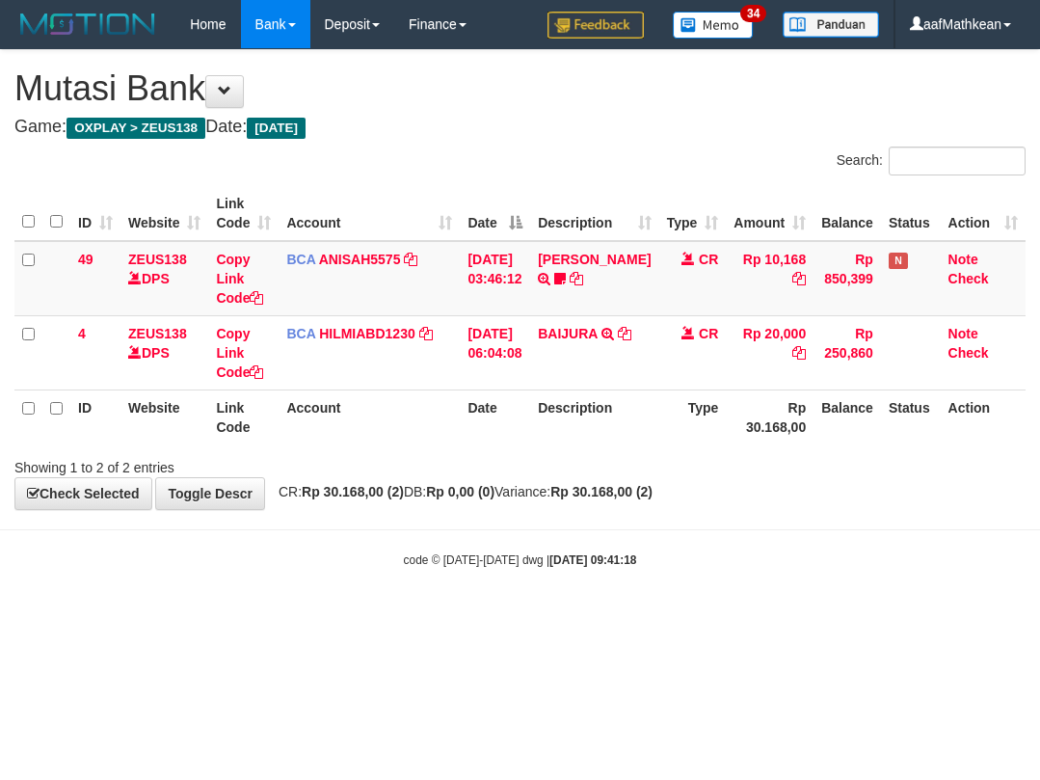
click at [893, 583] on body "Toggle navigation Home Bank Account List Load By Website Group [OXPLAY] ZEUS138…" at bounding box center [520, 308] width 1040 height 617
click at [869, 593] on body "Toggle navigation Home Bank Account List Load By Website Group [OXPLAY] ZEUS138…" at bounding box center [520, 308] width 1040 height 617
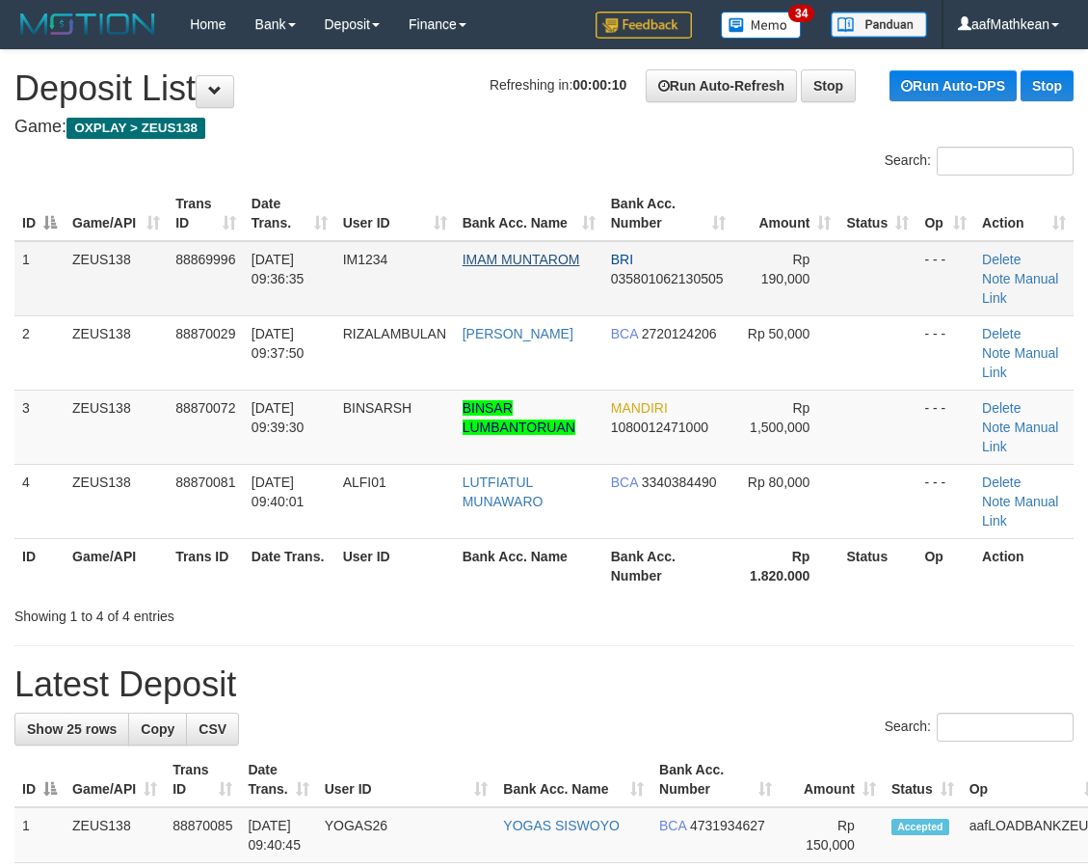
click at [483, 257] on tr "1 ZEUS138 88869996 01/10/2025 09:36:35 IM1234 IMAM MUNTAROM BRI 035801062130505…" at bounding box center [543, 278] width 1059 height 75
click at [556, 180] on div "ID Game/API Trans ID Date Trans. User ID Bank Acc. Name Bank Acc. Number Amount…" at bounding box center [544, 389] width 1088 height 418
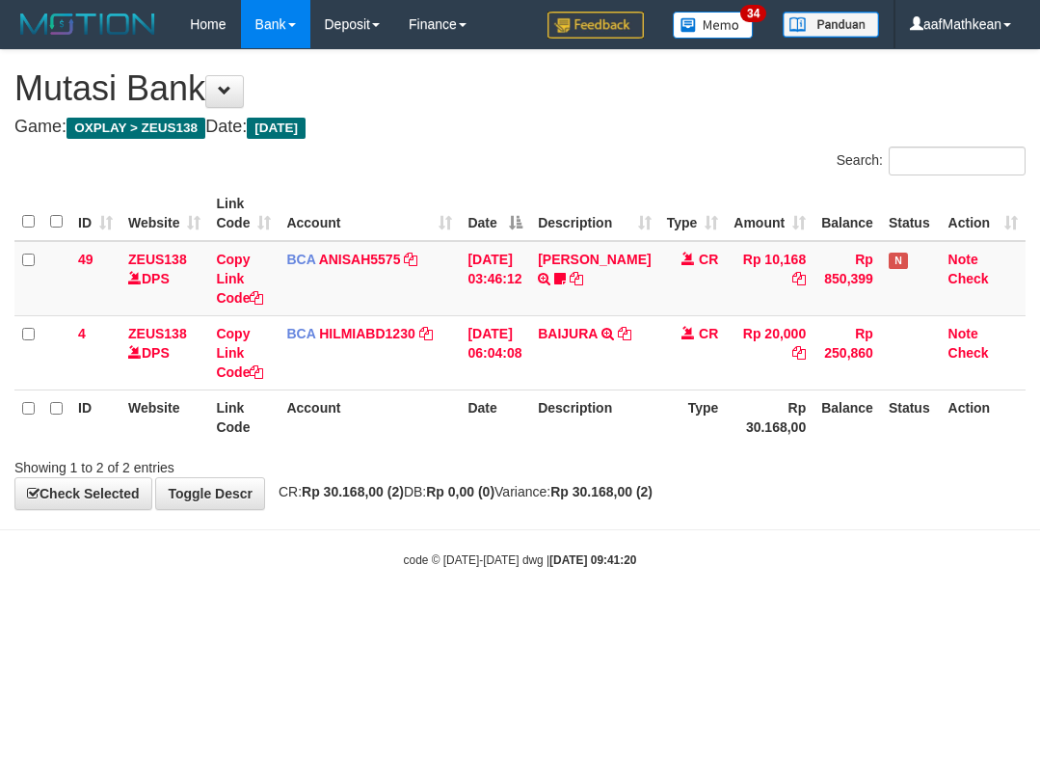
click at [357, 545] on body "Toggle navigation Home Bank Account List Load By Website Group [OXPLAY] ZEUS138…" at bounding box center [520, 308] width 1040 height 617
click at [812, 617] on html "Toggle navigation Home Bank Account List Load By Website Group [OXPLAY] ZEUS138…" at bounding box center [520, 308] width 1040 height 617
drag, startPoint x: 558, startPoint y: 550, endPoint x: 592, endPoint y: 552, distance: 33.8
click at [557, 550] on div "code © [DATE]-[DATE] dwg | [DATE] 09:41:24" at bounding box center [520, 558] width 1040 height 19
click at [768, 512] on body "Toggle navigation Home Bank Account List Load By Website Group [OXPLAY] ZEUS138…" at bounding box center [520, 308] width 1040 height 617
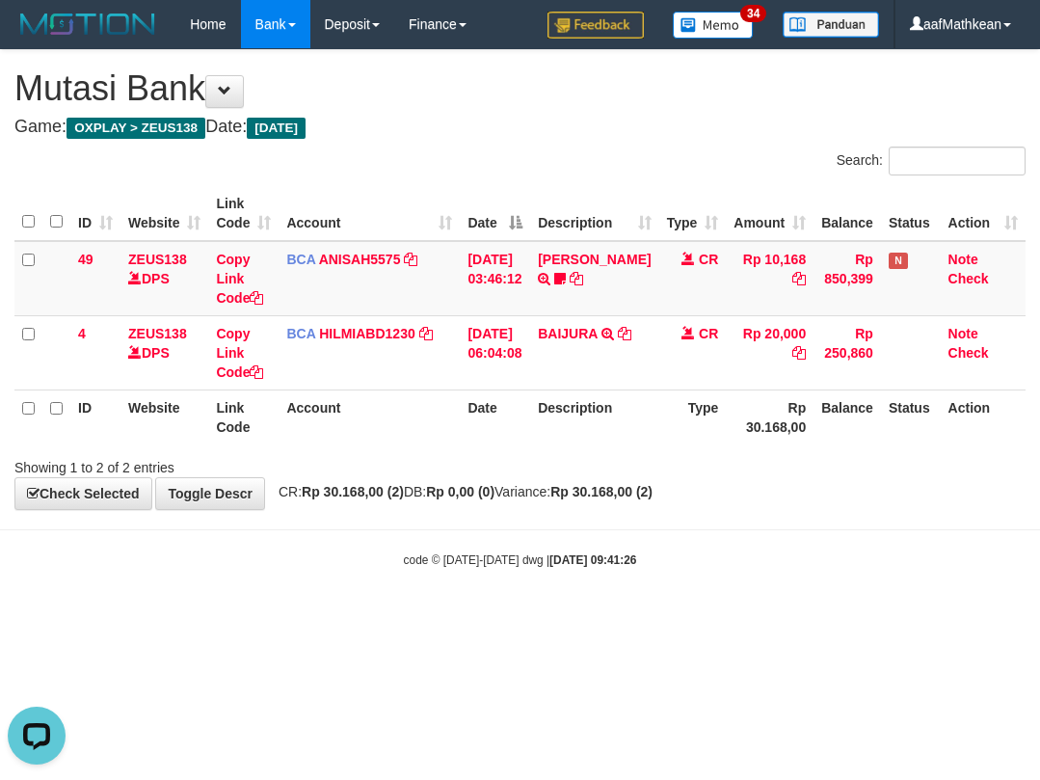
drag, startPoint x: 774, startPoint y: 515, endPoint x: 843, endPoint y: 501, distance: 69.8
click at [785, 520] on body "Toggle navigation Home Bank Account List Load By Website Group [OXPLAY] ZEUS138…" at bounding box center [520, 308] width 1040 height 617
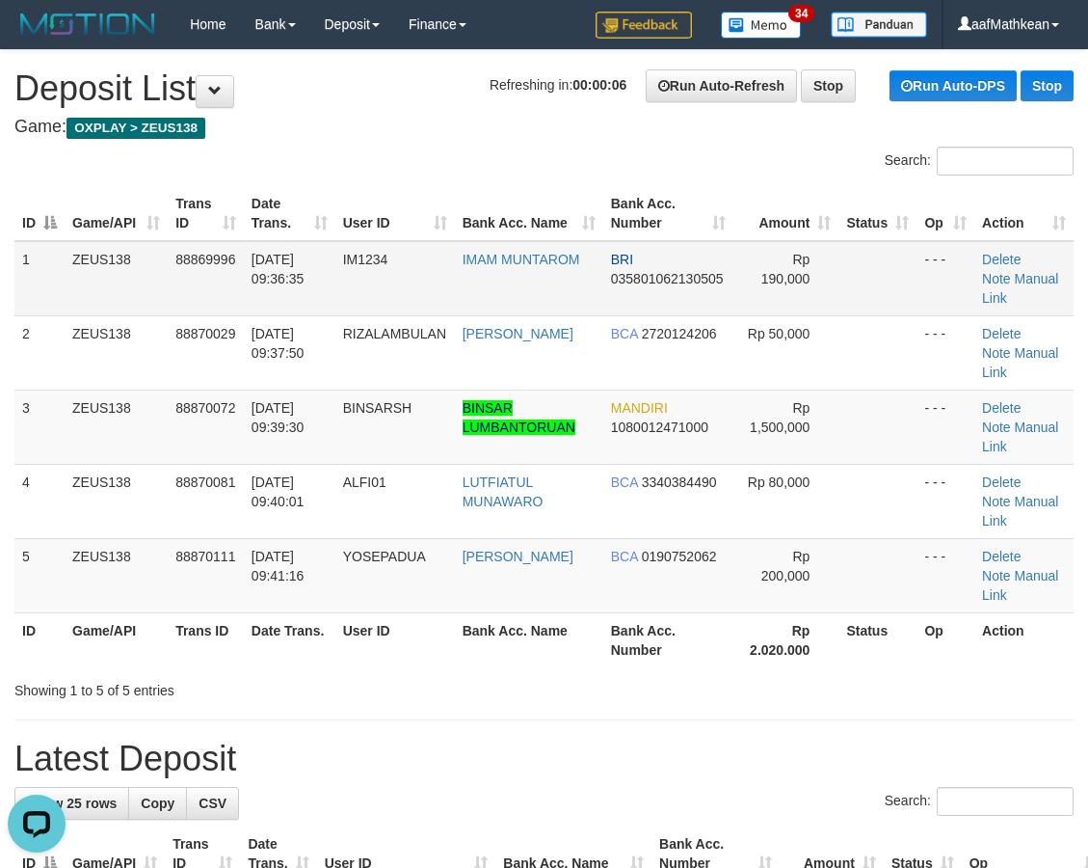
click at [767, 261] on tr "1 ZEUS138 88869996 01/10/2025 09:36:35 IM1234 IMAM MUNTAROM BRI 035801062130505…" at bounding box center [543, 278] width 1059 height 75
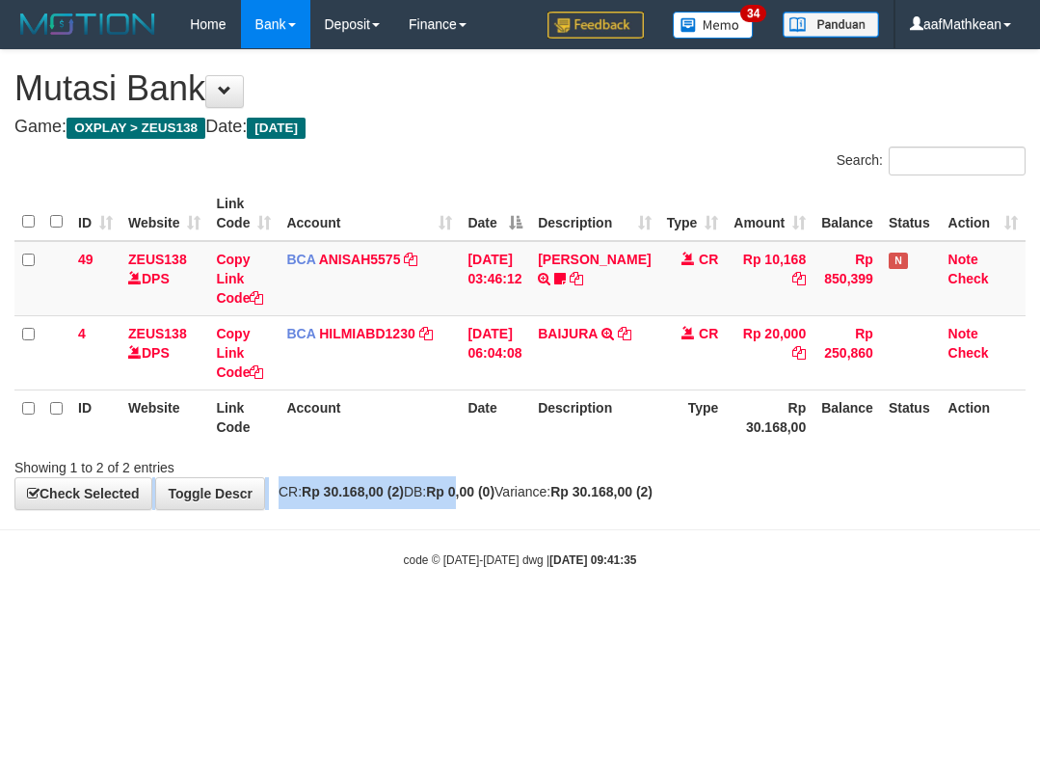
click at [545, 473] on div "**********" at bounding box center [520, 279] width 1040 height 459
click at [615, 439] on th "Description" at bounding box center [594, 416] width 128 height 55
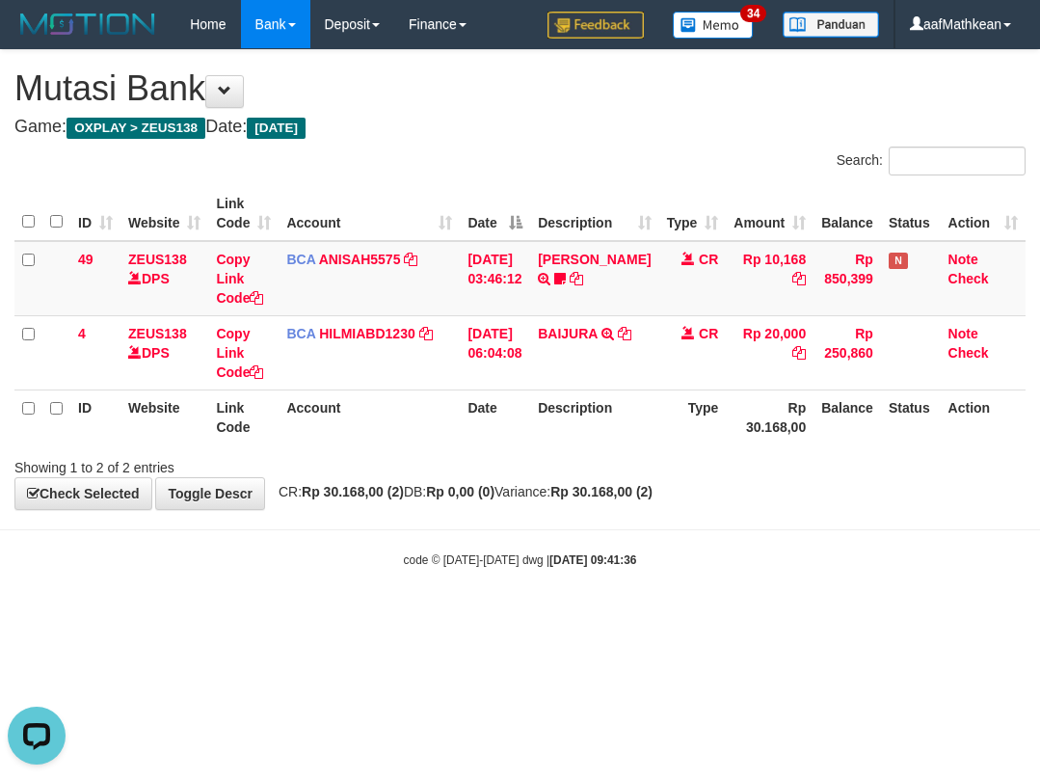
drag, startPoint x: 879, startPoint y: 578, endPoint x: 1038, endPoint y: 504, distance: 175.5
click at [886, 573] on body "Toggle navigation Home Bank Account List Load By Website Group [OXPLAY] ZEUS138…" at bounding box center [520, 308] width 1040 height 617
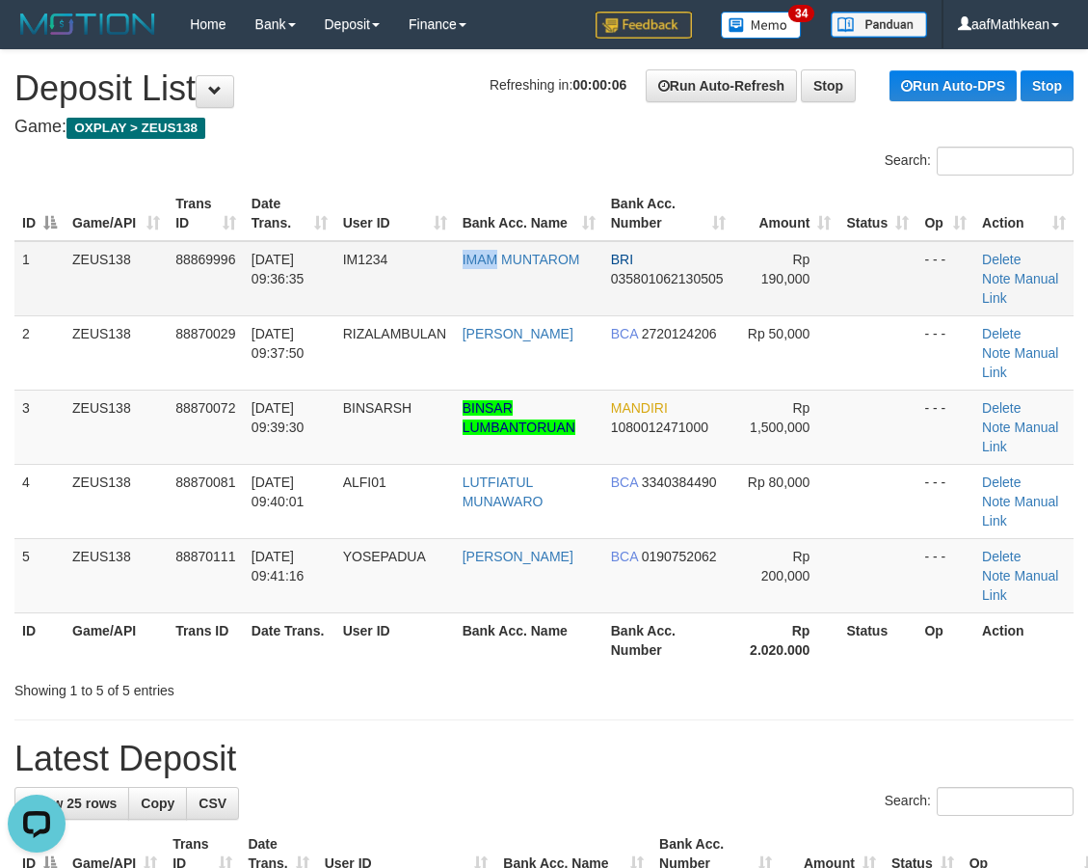
drag, startPoint x: 502, startPoint y: 276, endPoint x: 432, endPoint y: 308, distance: 77.2
click at [481, 294] on tr "1 ZEUS138 88869996 01/10/2025 09:36:35 IM1234 IMAM MUNTAROM BRI 035801062130505…" at bounding box center [543, 278] width 1059 height 75
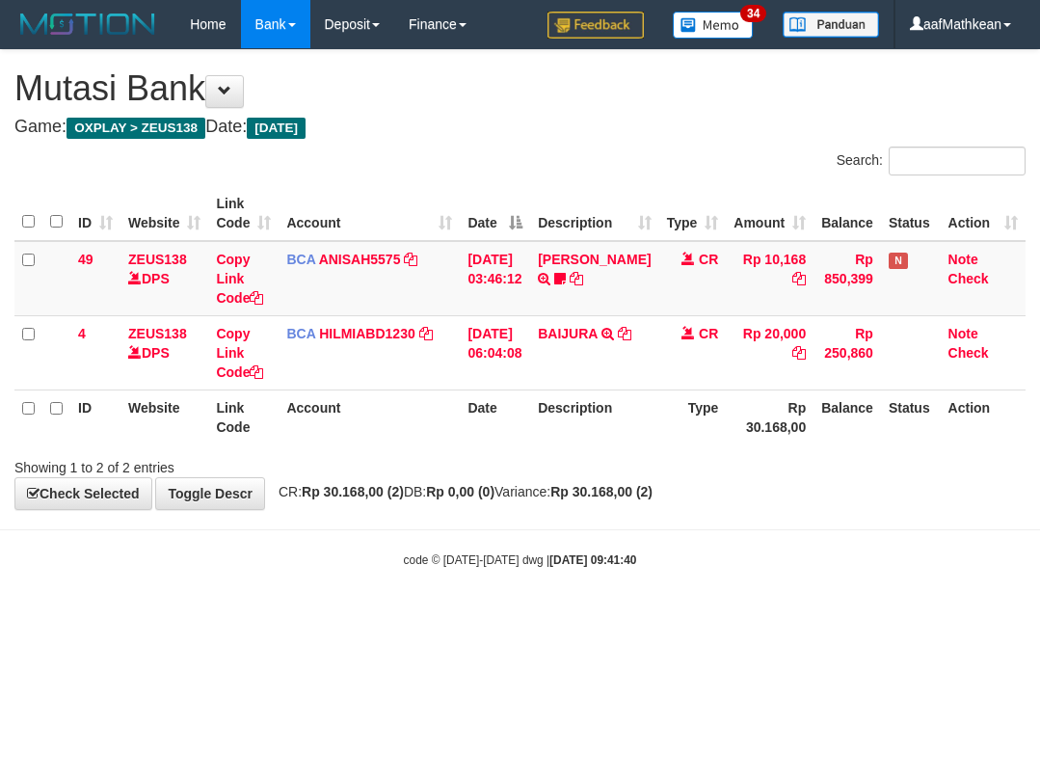
click at [396, 617] on html "Toggle navigation Home Bank Account List Load By Website Group [OXPLAY] ZEUS138…" at bounding box center [520, 308] width 1040 height 617
click at [397, 617] on html "Toggle navigation Home Bank Account List Load By Website Group [OXPLAY] ZEUS138…" at bounding box center [520, 308] width 1040 height 617
drag, startPoint x: 467, startPoint y: 590, endPoint x: 1311, endPoint y: 666, distance: 847.9
click at [1039, 617] on html "Toggle navigation Home Bank Account List Load By Website Group [OXPLAY] ZEUS138…" at bounding box center [520, 308] width 1040 height 617
drag, startPoint x: 443, startPoint y: 513, endPoint x: 507, endPoint y: 469, distance: 77.0
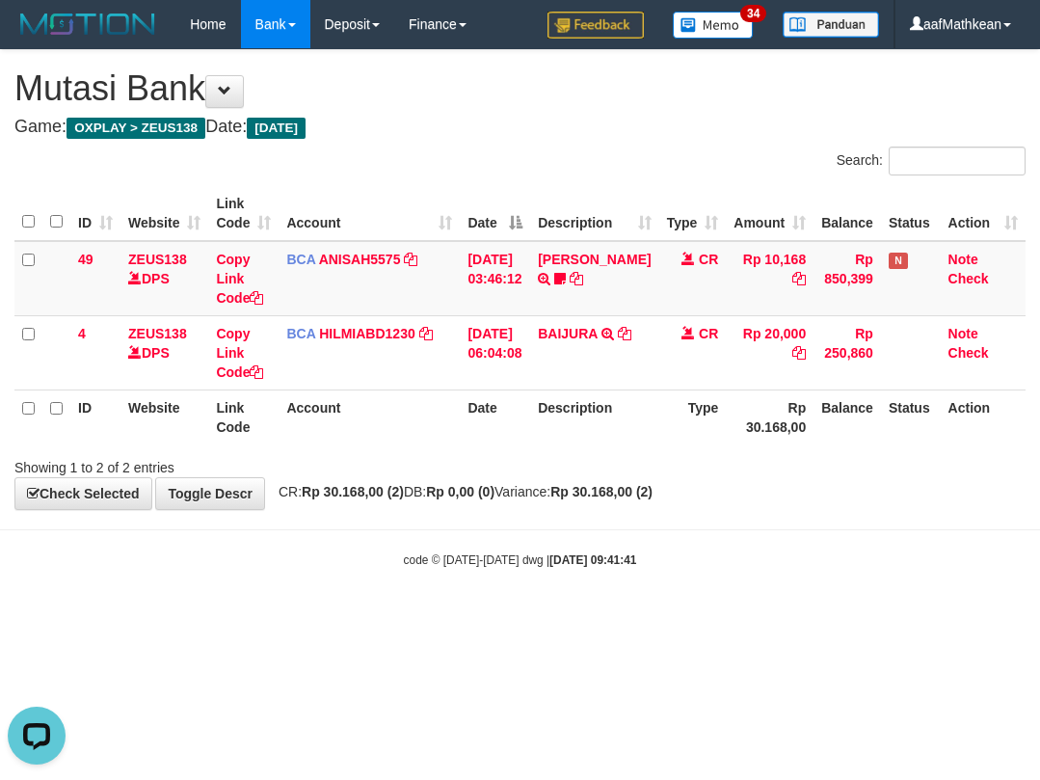
click at [445, 509] on body "Toggle navigation Home Bank Account List Load By Website Group [OXPLAY] ZEUS138…" at bounding box center [520, 308] width 1040 height 617
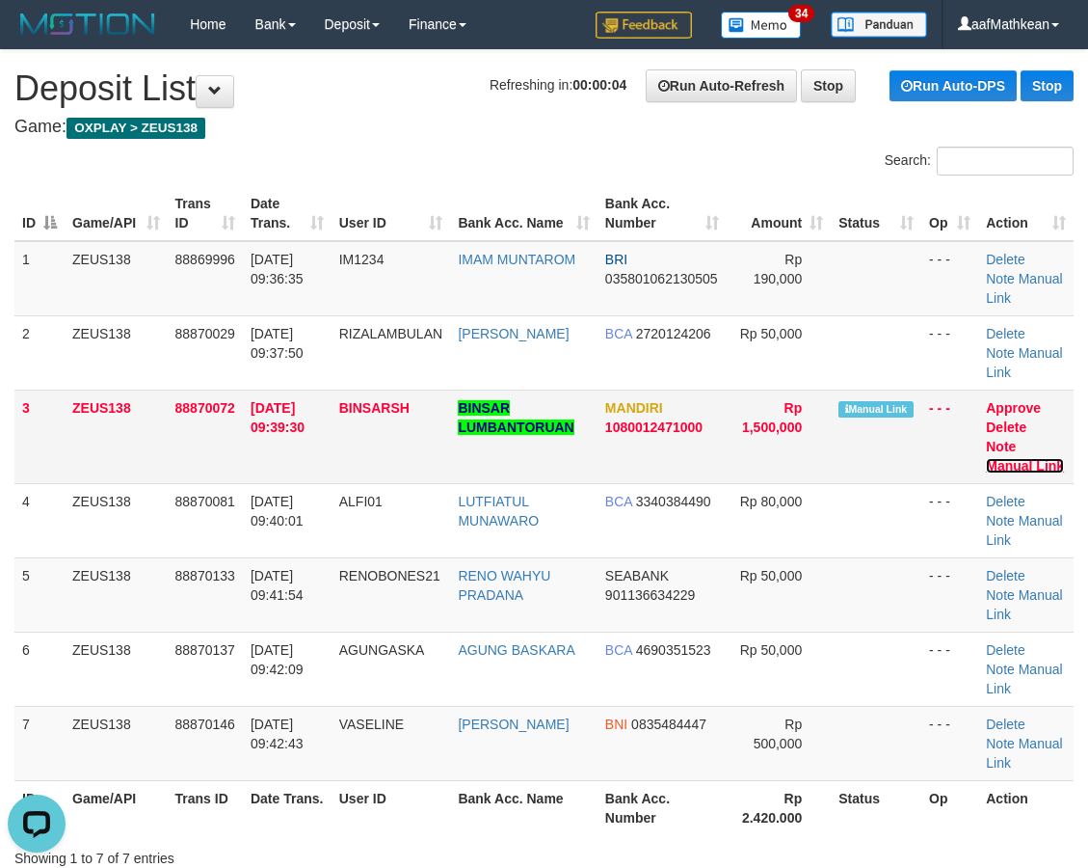
click at [1005, 461] on link "Manual Link" at bounding box center [1025, 465] width 78 height 15
click at [433, 165] on div "Search:" at bounding box center [544, 164] width 1088 height 34
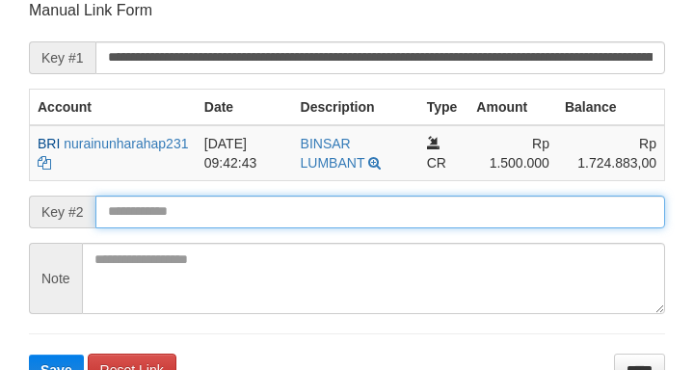
drag, startPoint x: 392, startPoint y: 215, endPoint x: 399, endPoint y: 202, distance: 14.2
click at [395, 210] on input "text" at bounding box center [380, 212] width 570 height 33
click at [29, 355] on button "Save" at bounding box center [56, 370] width 55 height 31
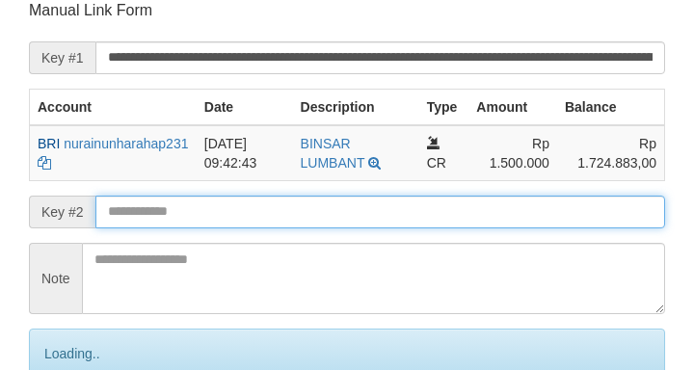
click at [399, 202] on input "text" at bounding box center [380, 212] width 570 height 33
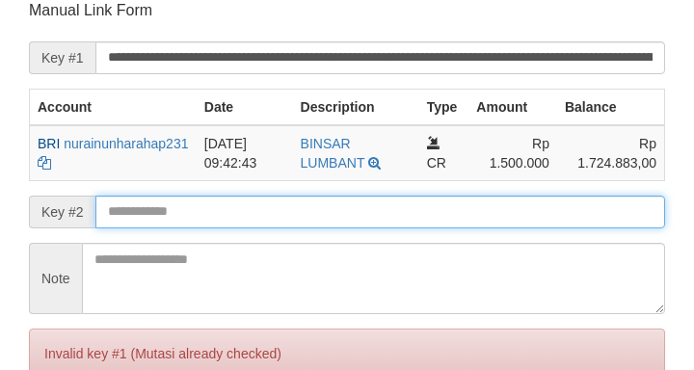
click at [405, 207] on input "text" at bounding box center [380, 212] width 570 height 33
drag, startPoint x: 407, startPoint y: 208, endPoint x: 254, endPoint y: 210, distance: 152.3
click at [409, 209] on input "text" at bounding box center [380, 212] width 570 height 33
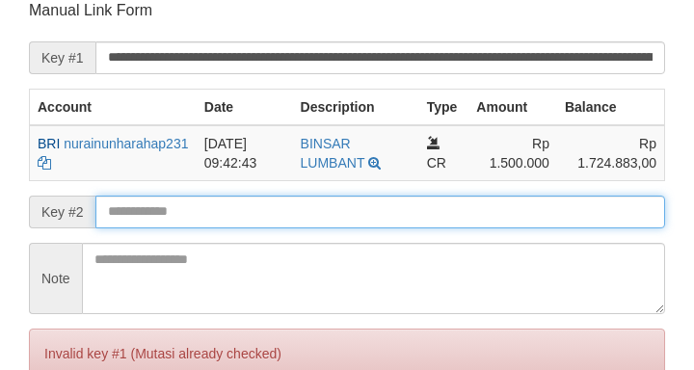
scroll to position [378, 0]
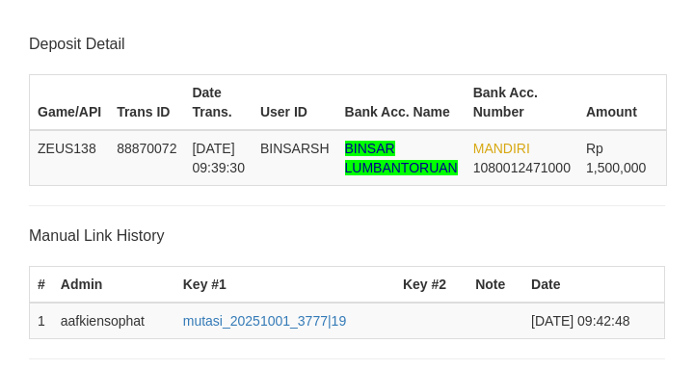
scroll to position [378, 0]
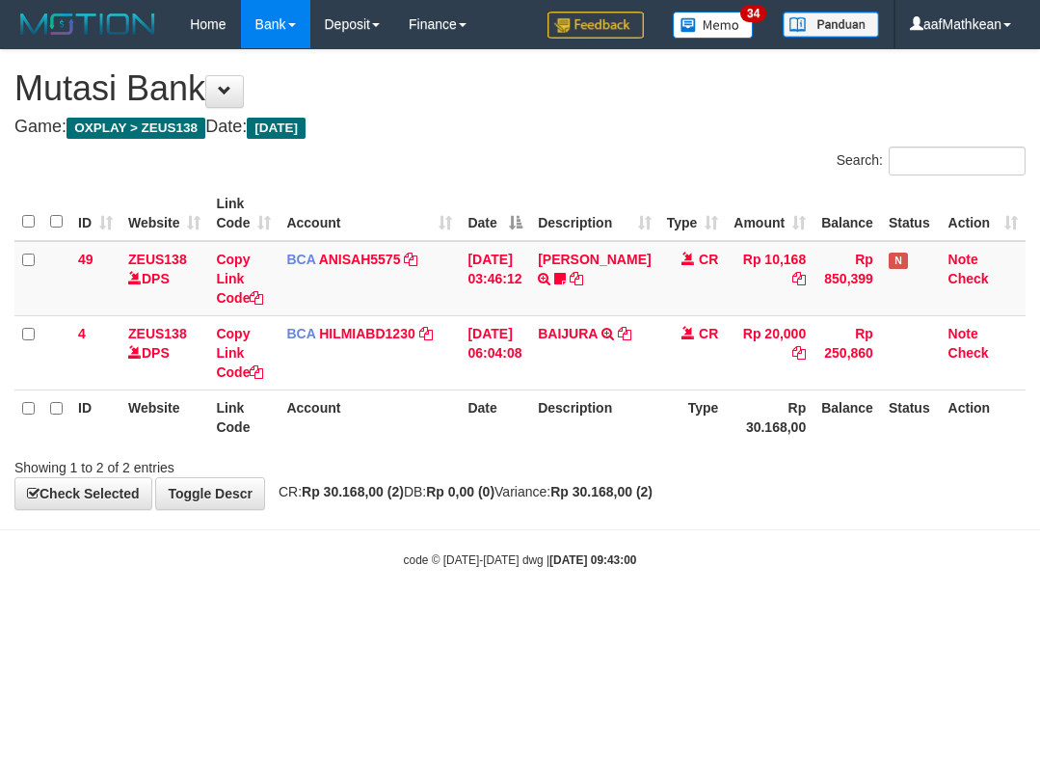
drag, startPoint x: 678, startPoint y: 537, endPoint x: 674, endPoint y: 547, distance: 10.4
click at [678, 539] on body "Toggle navigation Home Bank Account List Load By Website Group [OXPLAY] ZEUS138…" at bounding box center [520, 308] width 1040 height 617
click at [487, 601] on body "Toggle navigation Home Bank Account List Load By Website Group [OXPLAY] ZEUS138…" at bounding box center [520, 308] width 1040 height 617
drag, startPoint x: 508, startPoint y: 569, endPoint x: 494, endPoint y: 591, distance: 26.5
click at [504, 575] on body "Toggle navigation Home Bank Account List Load By Website Group [OXPLAY] ZEUS138…" at bounding box center [520, 308] width 1040 height 617
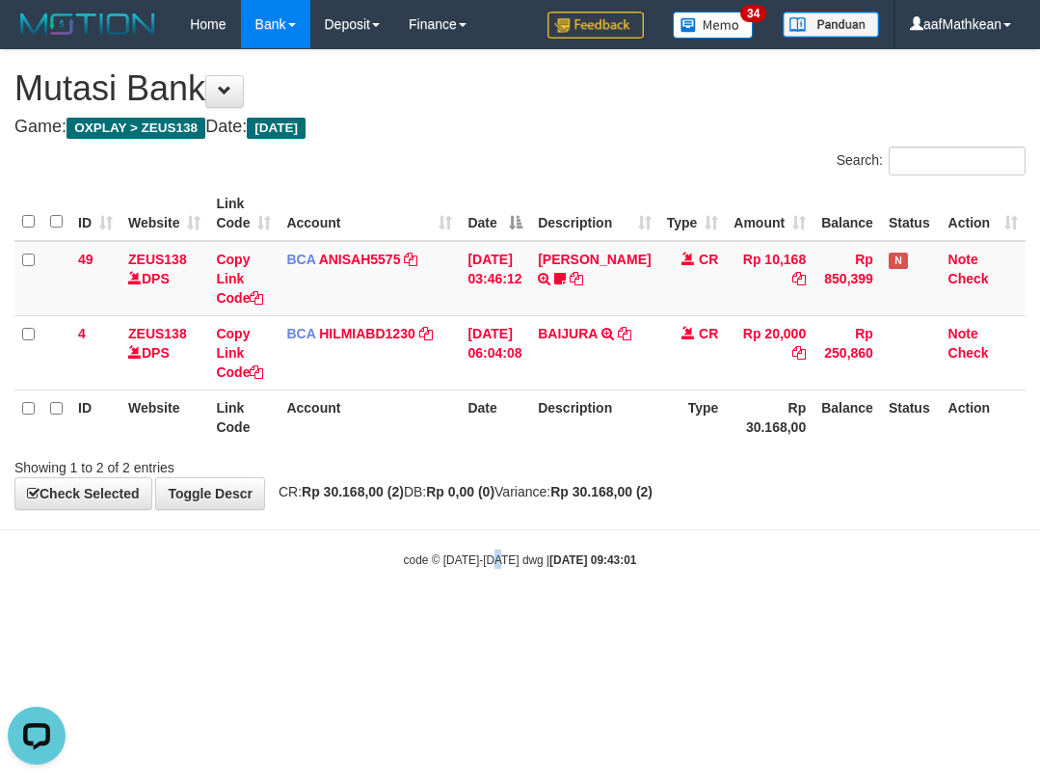
click at [501, 595] on body "Toggle navigation Home Bank Account List Load By Website Group [OXPLAY] ZEUS138…" at bounding box center [520, 308] width 1040 height 617
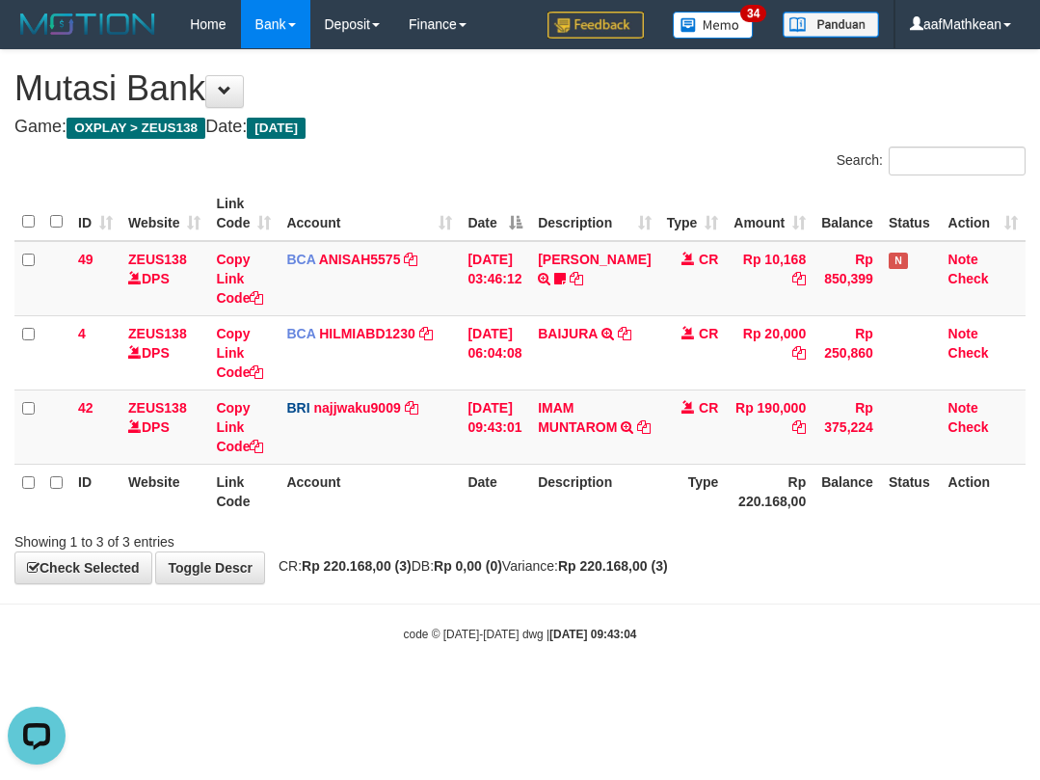
click at [397, 524] on div "Search: ID Website Link Code Account Date Description Type Amount Balance Statu…" at bounding box center [519, 349] width 1011 height 405
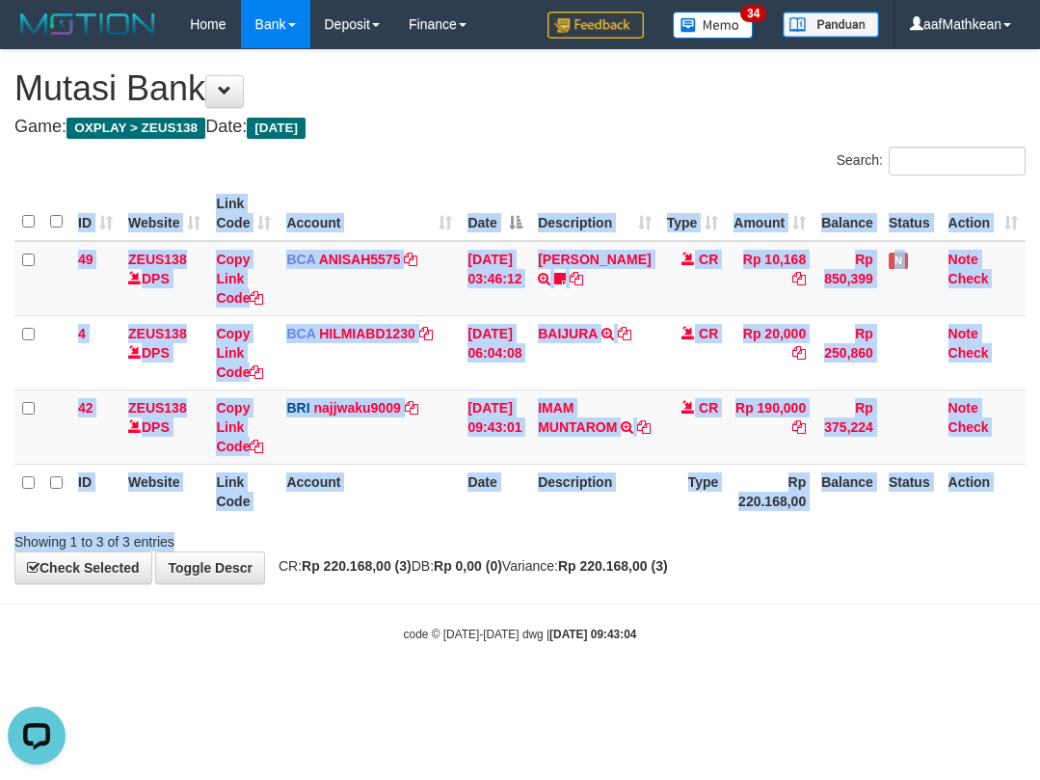
click at [536, 553] on div "**********" at bounding box center [520, 316] width 1040 height 533
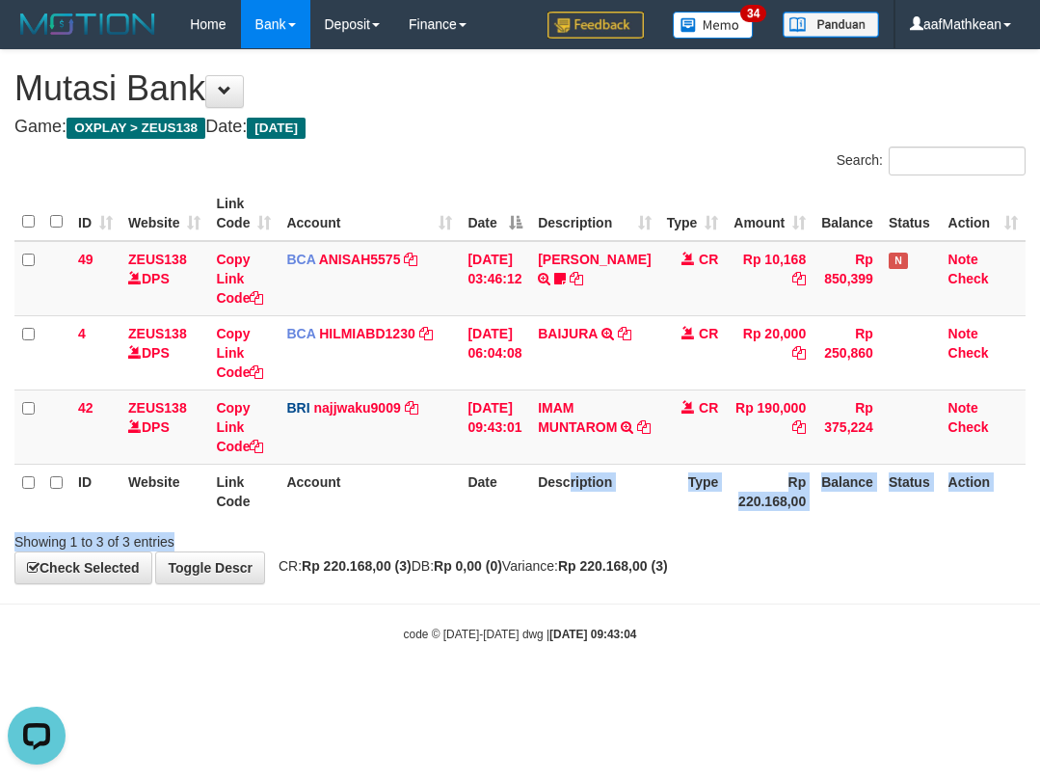
click at [591, 534] on div "Search: ID Website Link Code Account Date Description Type Amount Balance Statu…" at bounding box center [519, 349] width 1011 height 405
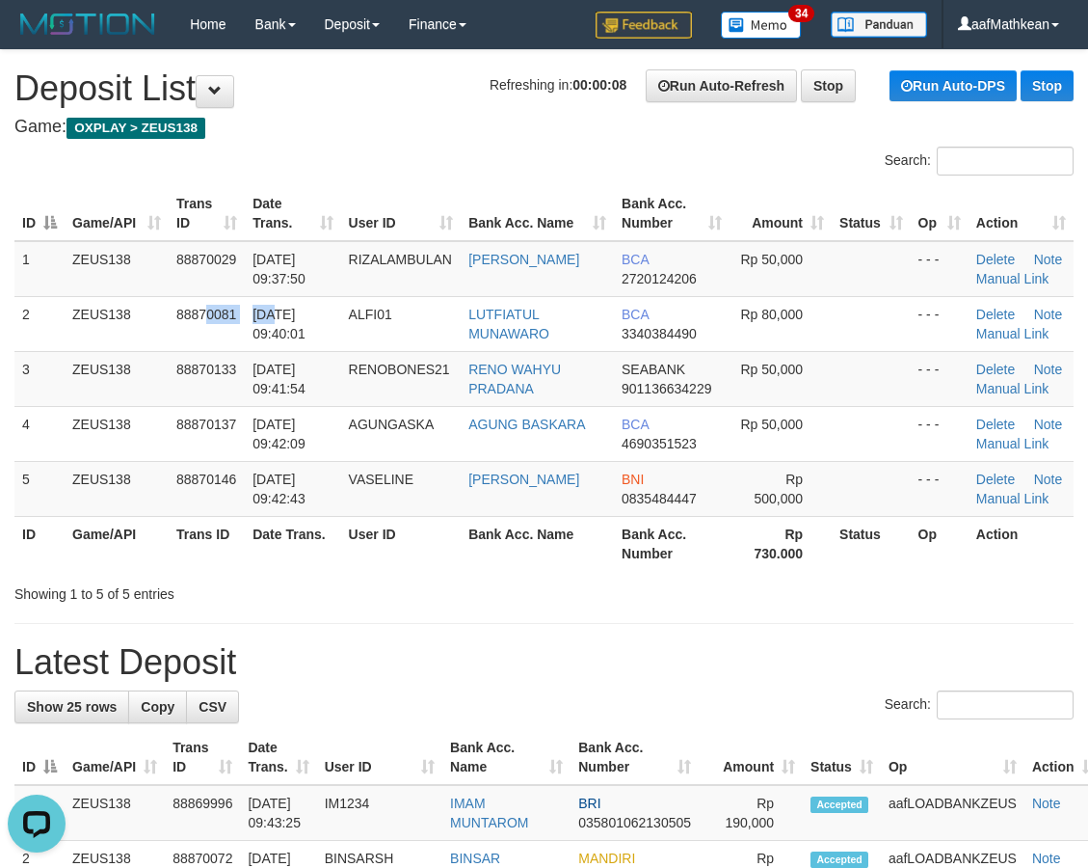
drag, startPoint x: 262, startPoint y: 304, endPoint x: 2, endPoint y: 334, distance: 262.0
click at [267, 304] on tr "2 ZEUS138 88870081 01/10/2025 09:40:01 ALFI01 LUTFIATUL MUNAWARO BCA 3340384490…" at bounding box center [543, 323] width 1059 height 55
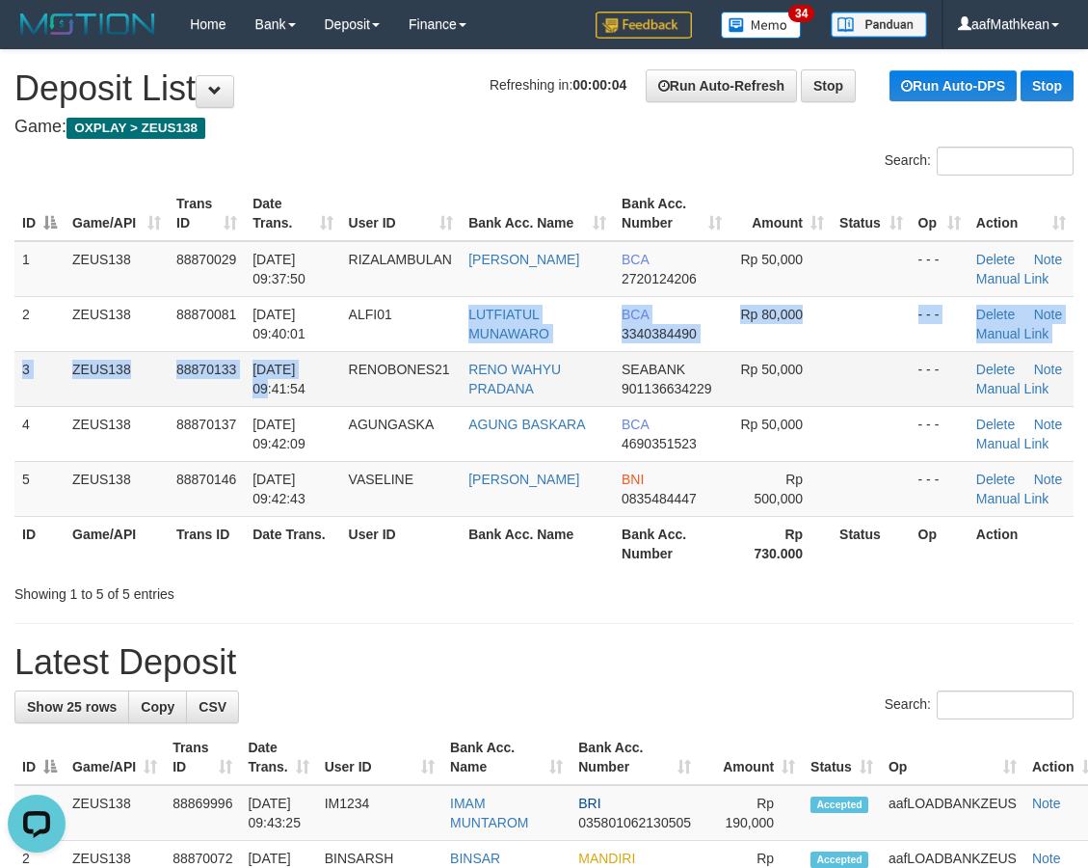
click at [382, 339] on tbody "1 ZEUS138 88870029 01/10/2025 09:37:50 RIZALAMBULAN DINI ARIYANTI BCA 272012420…" at bounding box center [543, 379] width 1059 height 276
click at [279, 198] on th "Date Trans." at bounding box center [292, 213] width 95 height 55
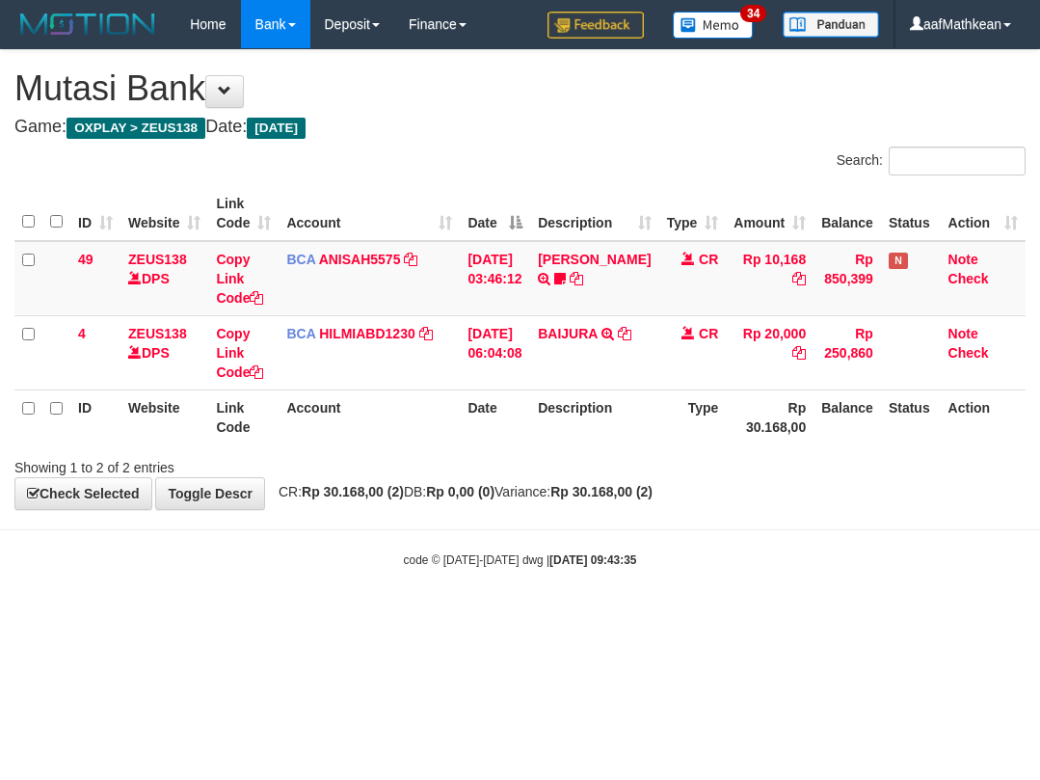
drag, startPoint x: 582, startPoint y: 484, endPoint x: 583, endPoint y: 498, distance: 14.5
click at [584, 490] on div "**********" at bounding box center [520, 279] width 1040 height 459
drag, startPoint x: 840, startPoint y: 606, endPoint x: 815, endPoint y: 624, distance: 30.5
click at [838, 616] on body "Toggle navigation Home Bank Account List Load By Website Group [OXPLAY] ZEUS138…" at bounding box center [520, 308] width 1040 height 617
drag, startPoint x: 815, startPoint y: 624, endPoint x: 1038, endPoint y: 529, distance: 242.8
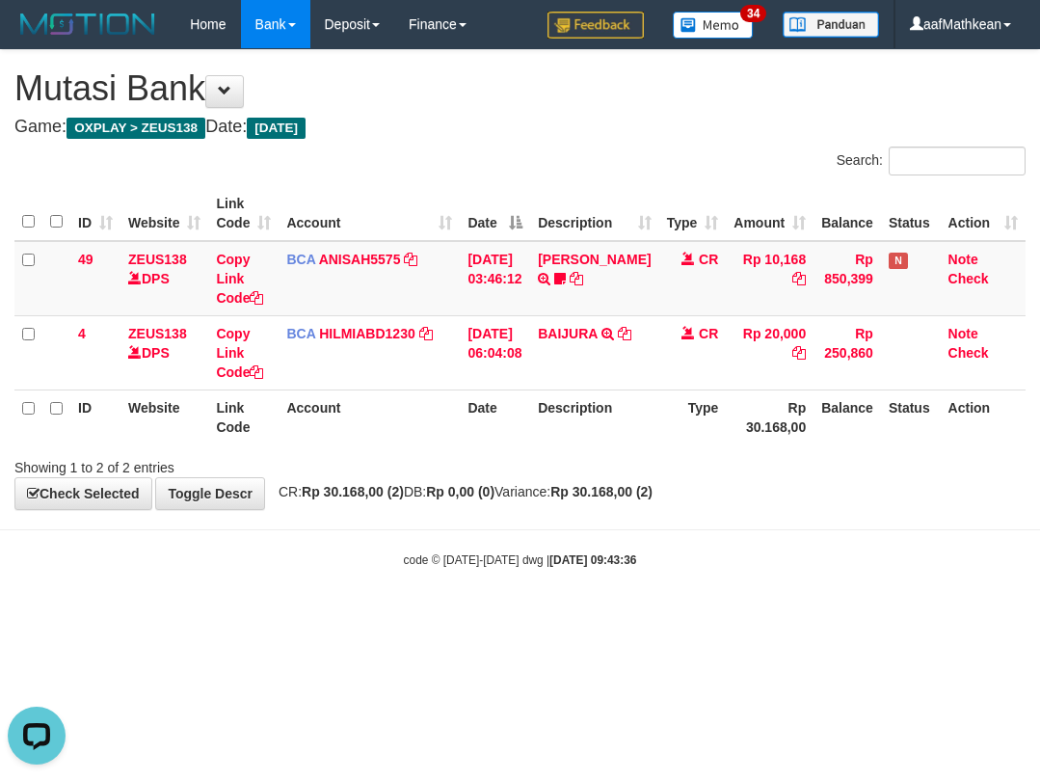
click at [840, 607] on html "Toggle navigation Home Bank Account List Load By Website Group [OXPLAY] ZEUS138…" at bounding box center [520, 308] width 1040 height 617
click at [410, 536] on body "Toggle navigation Home Bank Account List Load By Website Group [OXPLAY] ZEUS138…" at bounding box center [520, 308] width 1040 height 617
drag, startPoint x: 422, startPoint y: 543, endPoint x: 346, endPoint y: 510, distance: 82.9
click at [403, 539] on body "Toggle navigation Home Bank Account List Load By Website Group [OXPLAY] ZEUS138…" at bounding box center [520, 308] width 1040 height 617
click at [565, 513] on body "Toggle navigation Home Bank Account List Load By Website Group [OXPLAY] ZEUS138…" at bounding box center [520, 308] width 1040 height 617
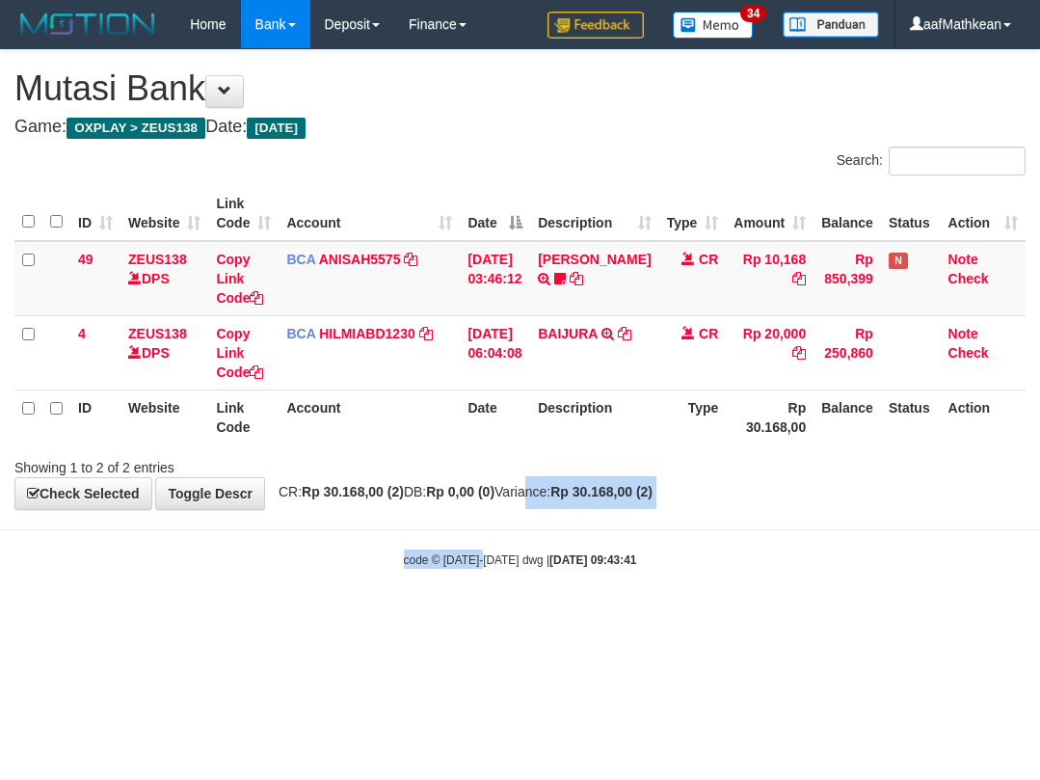
drag, startPoint x: 501, startPoint y: 540, endPoint x: 489, endPoint y: 581, distance: 43.3
click at [476, 581] on body "Toggle navigation Home Bank Account List Load By Website Group [OXPLAY] ZEUS138…" at bounding box center [520, 308] width 1040 height 617
drag, startPoint x: 504, startPoint y: 588, endPoint x: 670, endPoint y: 524, distance: 177.6
click at [503, 586] on body "Toggle navigation Home Bank Account List Load By Website Group [OXPLAY] ZEUS138…" at bounding box center [520, 308] width 1040 height 617
click at [607, 603] on body "Toggle navigation Home Bank Account List Load By Website Group [OXPLAY] ZEUS138…" at bounding box center [520, 308] width 1040 height 617
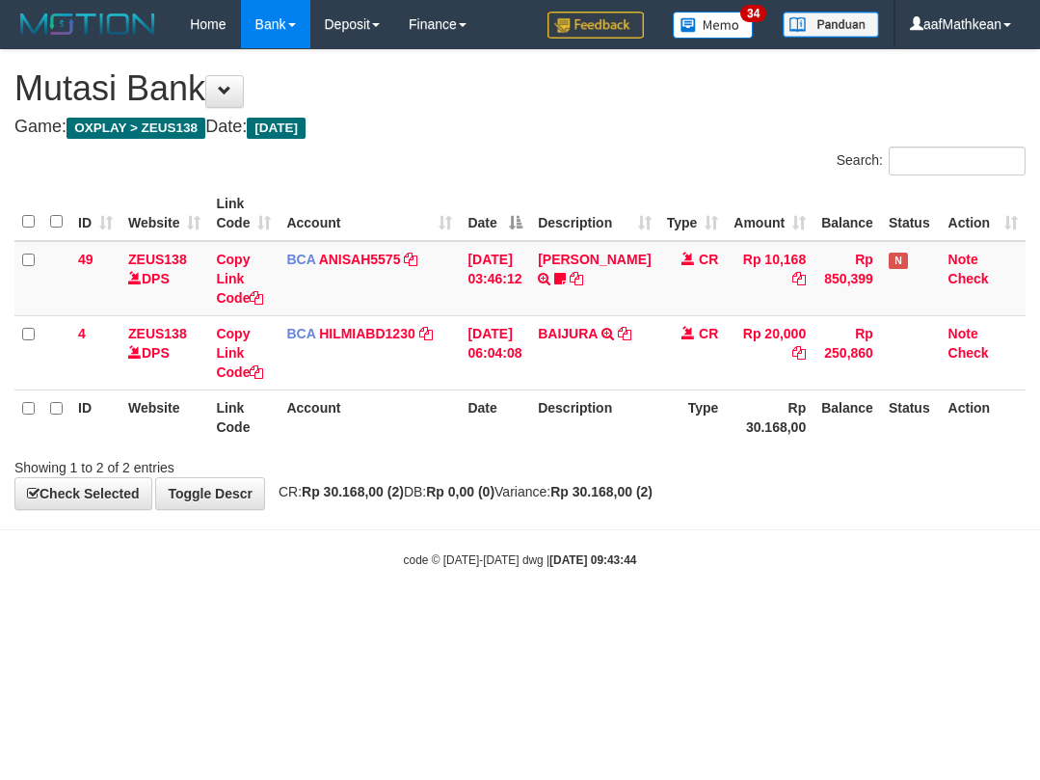
click at [781, 580] on body "Toggle navigation Home Bank Account List Load By Website Group [OXPLAY] ZEUS138…" at bounding box center [520, 308] width 1040 height 617
drag, startPoint x: 411, startPoint y: 533, endPoint x: 461, endPoint y: 537, distance: 50.3
click at [440, 537] on body "Toggle navigation Home Bank Account List Load By Website Group [OXPLAY] ZEUS138…" at bounding box center [520, 308] width 1040 height 617
click at [515, 522] on body "Toggle navigation Home Bank Account List Load By Website Group [OXPLAY] ZEUS138…" at bounding box center [520, 308] width 1040 height 617
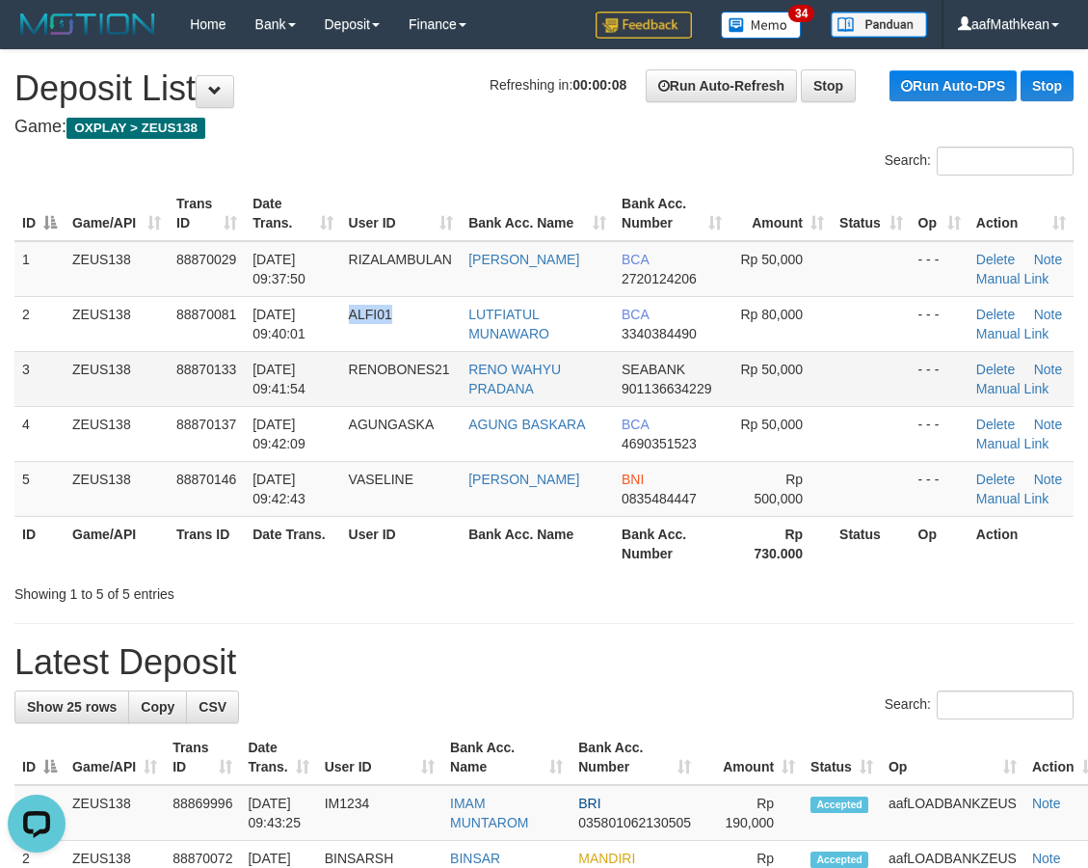
click at [397, 322] on tr "2 ZEUS138 88870081 [DATE] 09:40:01 ALFI01 LUTFIATUL MUNAWARO BCA 3340384490 Rp …" at bounding box center [543, 323] width 1059 height 55
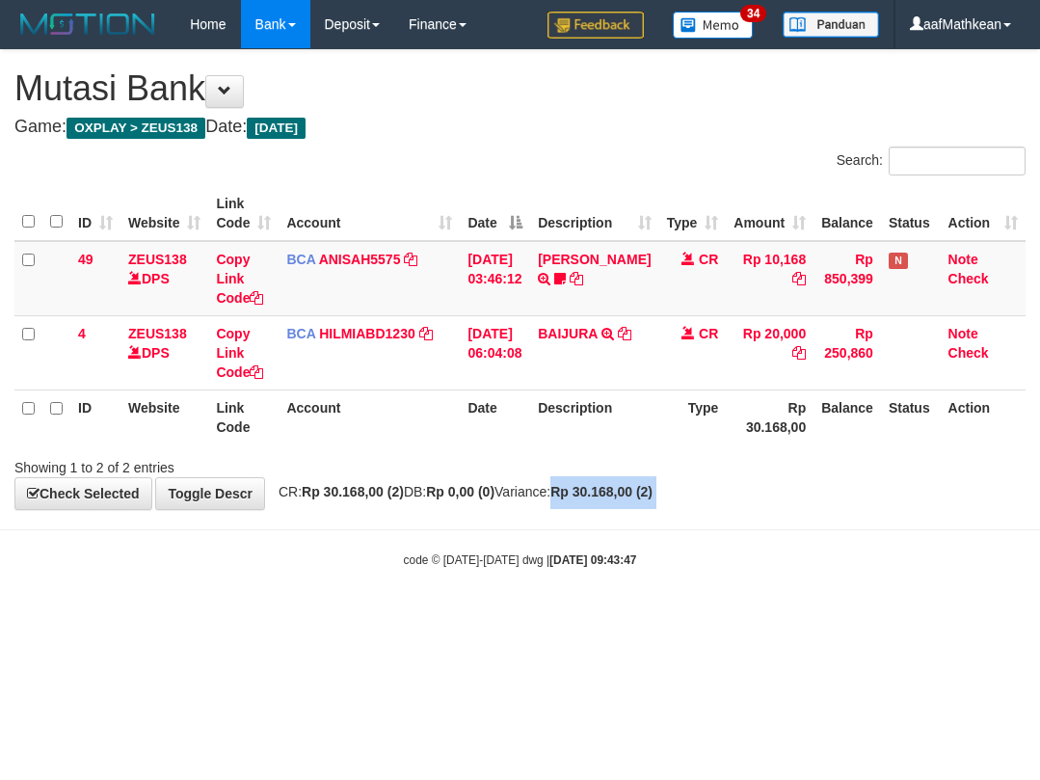
click at [592, 510] on body "Toggle navigation Home Bank Account List Load By Website Group [OXPLAY] ZEUS138…" at bounding box center [520, 308] width 1040 height 617
click at [877, 573] on body "Toggle navigation Home Bank Account List Load By Website Group [OXPLAY] ZEUS138…" at bounding box center [520, 308] width 1040 height 617
drag, startPoint x: 882, startPoint y: 584, endPoint x: 835, endPoint y: 565, distance: 51.0
click at [881, 582] on body "Toggle navigation Home Bank Account List Load By Website Group [OXPLAY] ZEUS138…" at bounding box center [520, 308] width 1040 height 617
click at [820, 562] on div "code © [DATE]-[DATE] dwg | [DATE] 09:43:48" at bounding box center [520, 558] width 1040 height 19
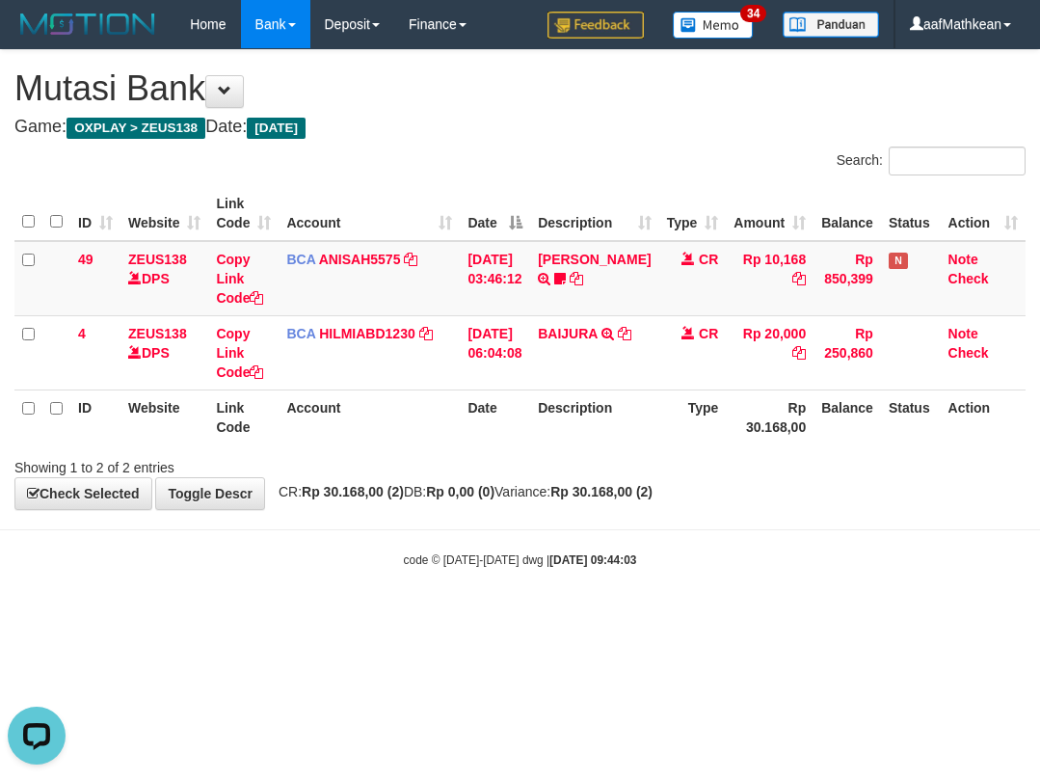
click at [874, 588] on body "Toggle navigation Home Bank Account List Load By Website Group [OXPLAY] ZEUS138…" at bounding box center [520, 308] width 1040 height 617
click at [1001, 526] on body "Toggle navigation Home Bank Account List Load By Website Group [OXPLAY] ZEUS138…" at bounding box center [520, 308] width 1040 height 617
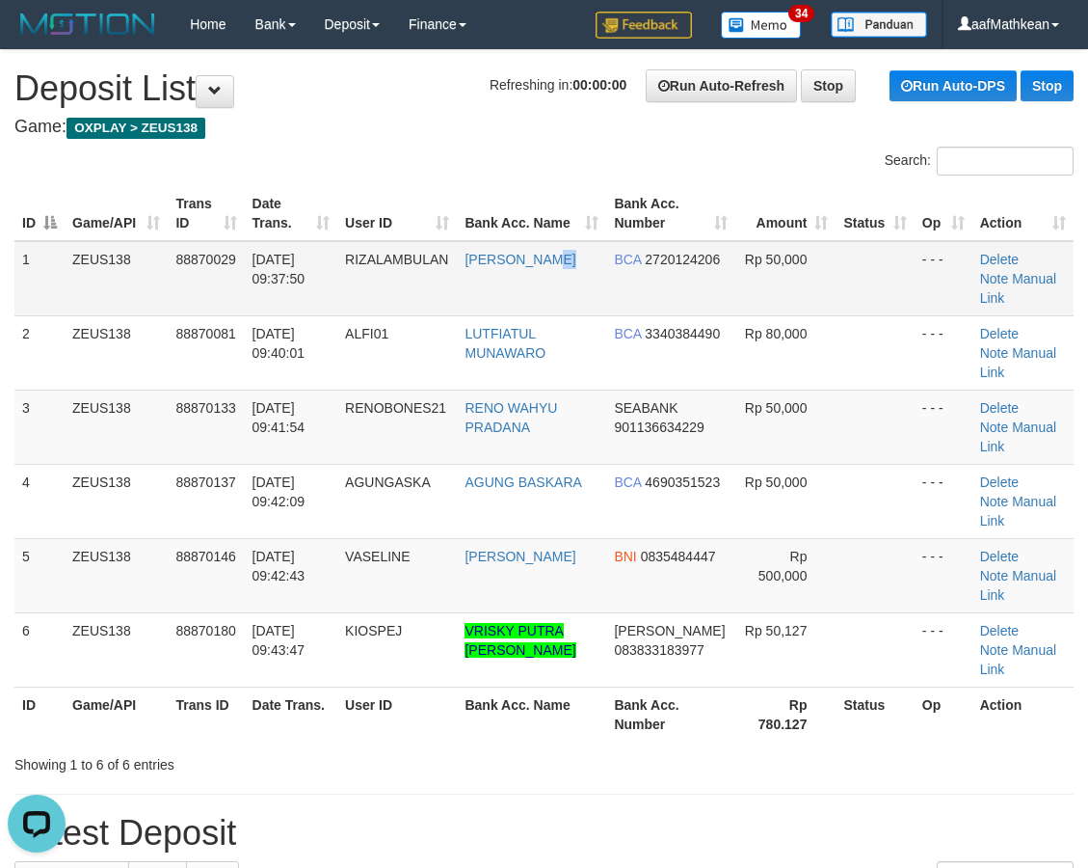
click at [521, 285] on td "DINI ARIYANTI" at bounding box center [531, 278] width 149 height 75
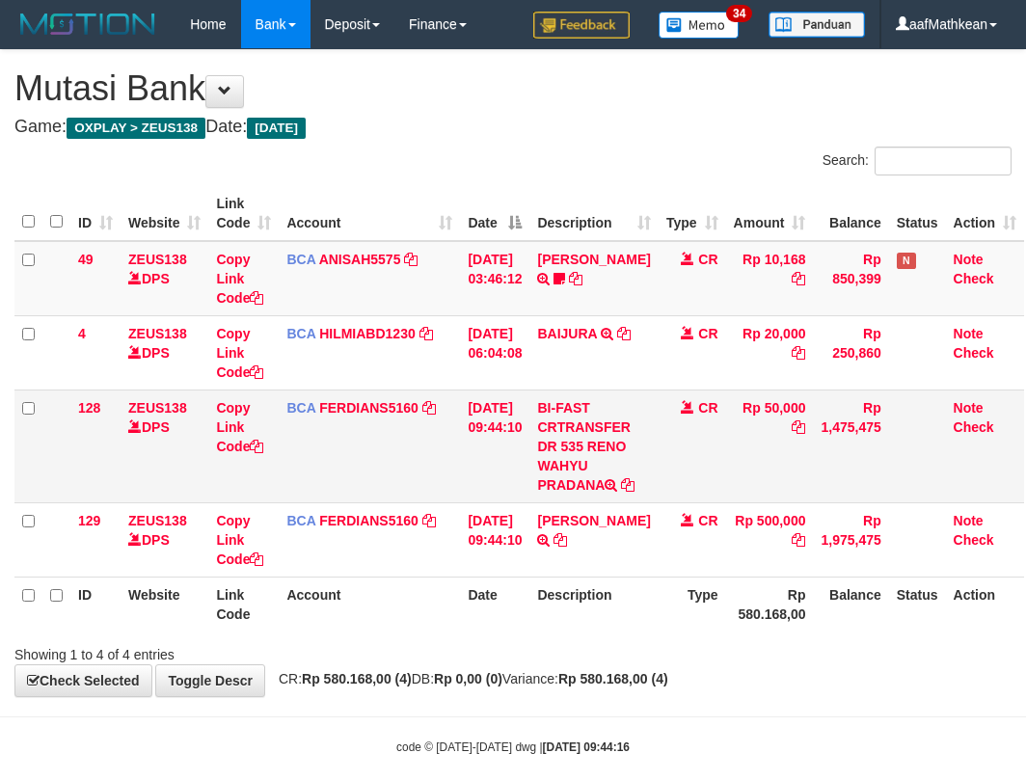
drag, startPoint x: 596, startPoint y: 452, endPoint x: 653, endPoint y: 475, distance: 61.4
click at [619, 482] on td "BI-FAST CRTRANSFER DR 535 RENO WAHYU PRADANA" at bounding box center [593, 445] width 128 height 113
copy td "RENO WAHYU PRADANA"
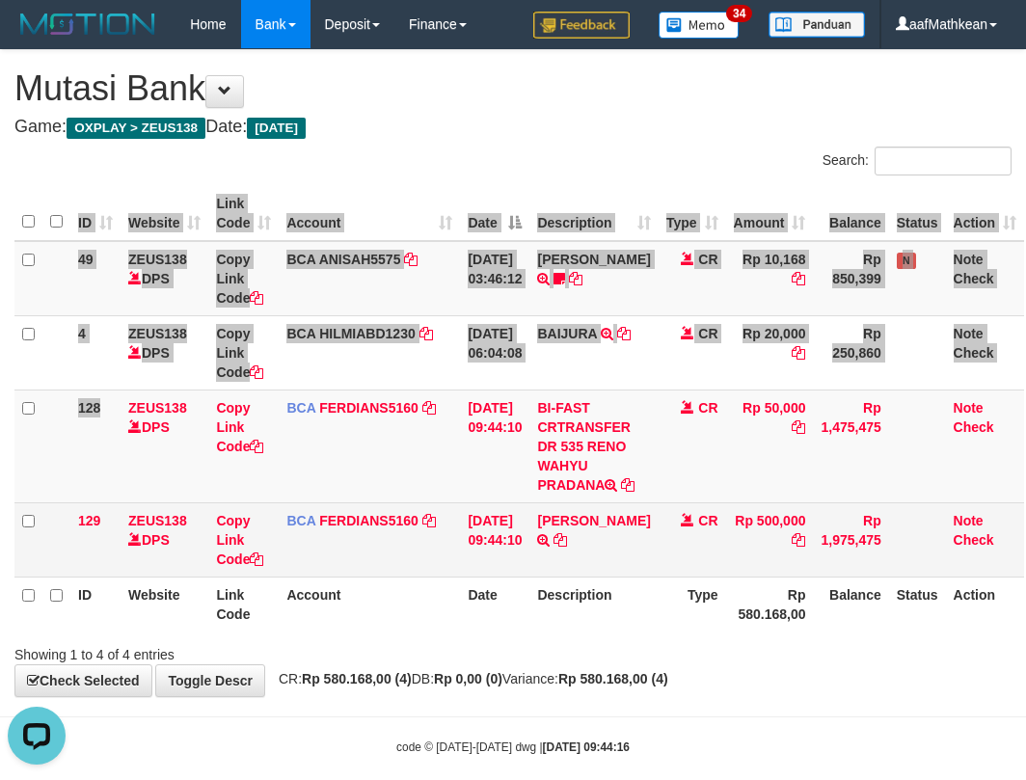
drag, startPoint x: -105, startPoint y: 517, endPoint x: 497, endPoint y: 537, distance: 602.8
click at [290, 546] on tbody "49 ZEUS138 DPS Copy Link Code BCA ANISAH5575 DPS ANISAH mutasi_20251001_3827 | …" at bounding box center [518, 409] width 1009 height 336
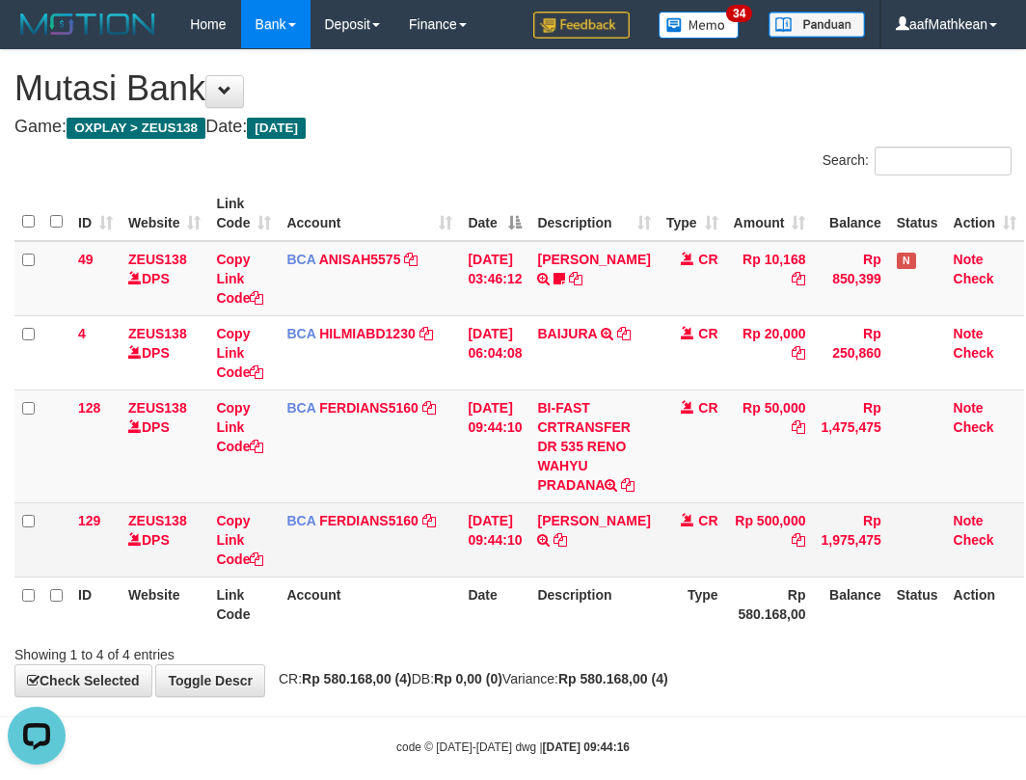
click at [693, 535] on tbody "49 ZEUS138 DPS Copy Link Code BCA ANISAH5575 DPS ANISAH mutasi_20251001_3827 | …" at bounding box center [518, 409] width 1009 height 336
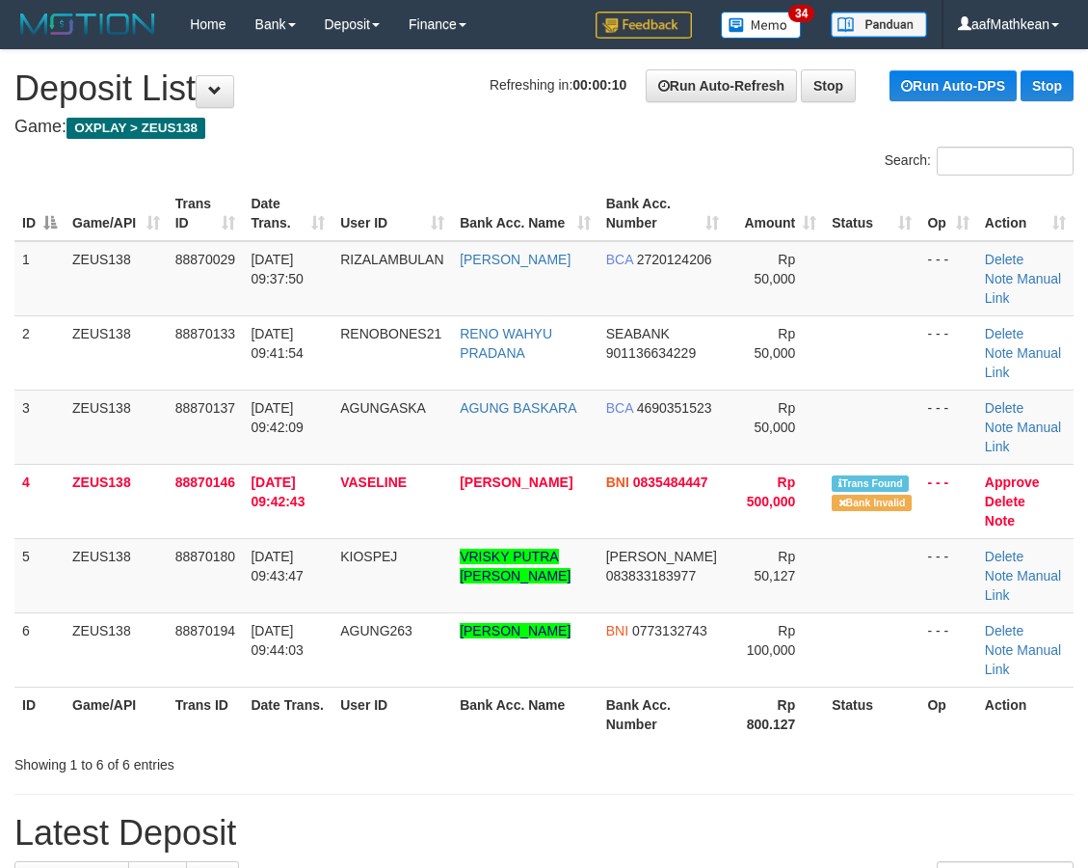
drag, startPoint x: 512, startPoint y: 588, endPoint x: 834, endPoint y: 631, distance: 324.9
click at [698, 639] on table "ID Game/API Trans ID Date Trans. User ID Bank Acc. Name Bank Acc. Number Amount…" at bounding box center [543, 463] width 1059 height 555
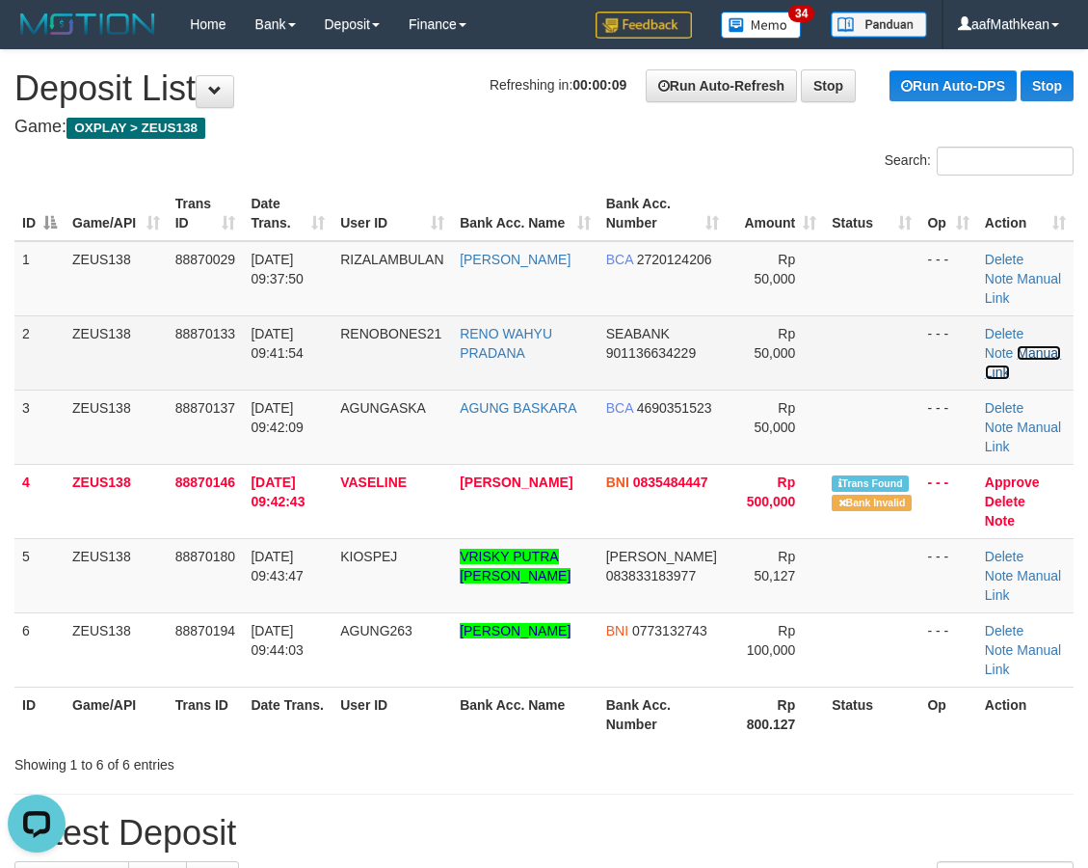
click at [1030, 345] on link "Manual Link" at bounding box center [1023, 362] width 76 height 35
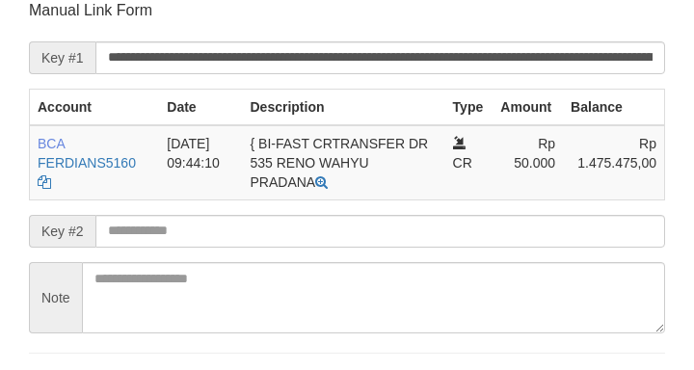
click at [182, 249] on form "**********" at bounding box center [347, 202] width 636 height 405
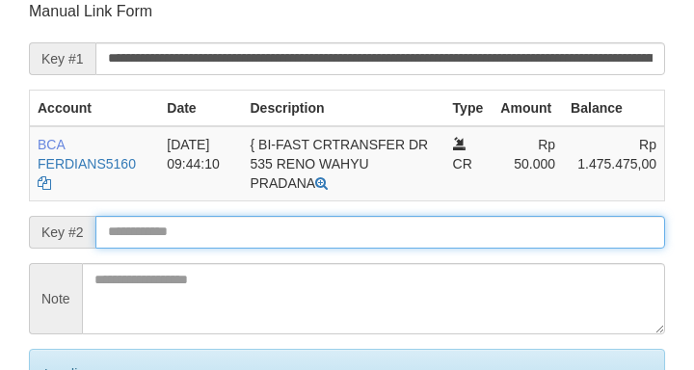
drag, startPoint x: 203, startPoint y: 231, endPoint x: 224, endPoint y: 225, distance: 21.3
click at [211, 228] on input "text" at bounding box center [380, 232] width 570 height 33
drag, startPoint x: 224, startPoint y: 225, endPoint x: 235, endPoint y: 227, distance: 11.7
click at [225, 224] on input "text" at bounding box center [380, 232] width 570 height 33
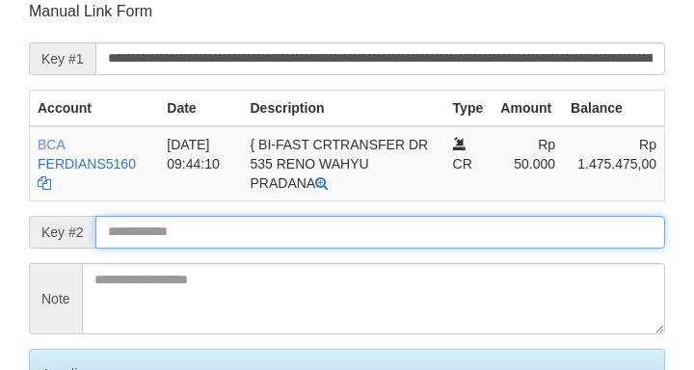
drag, startPoint x: 235, startPoint y: 227, endPoint x: 257, endPoint y: 227, distance: 22.2
click at [257, 227] on input "text" at bounding box center [380, 232] width 570 height 33
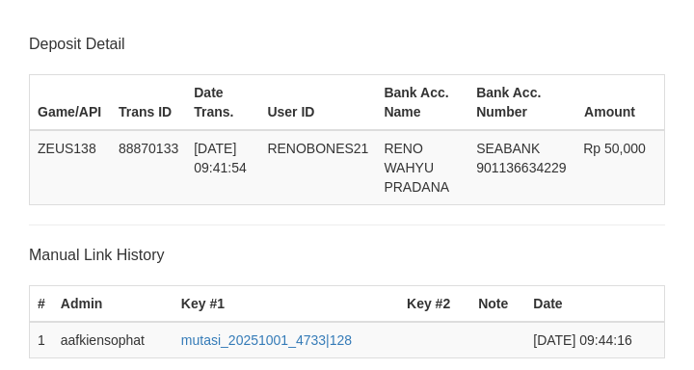
scroll to position [397, 0]
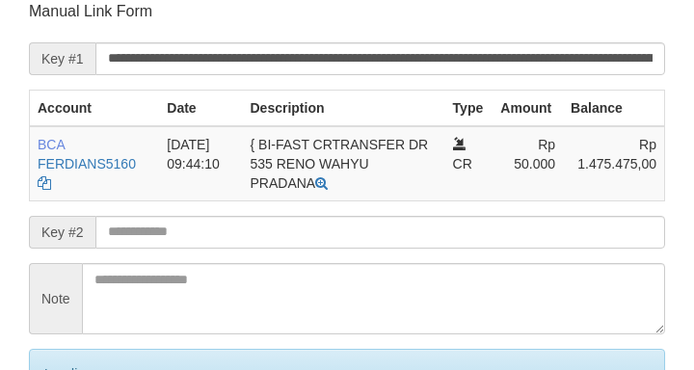
click at [294, 233] on input "text" at bounding box center [380, 232] width 570 height 33
click at [297, 235] on input "text" at bounding box center [380, 232] width 570 height 33
click at [300, 234] on input "text" at bounding box center [380, 232] width 570 height 33
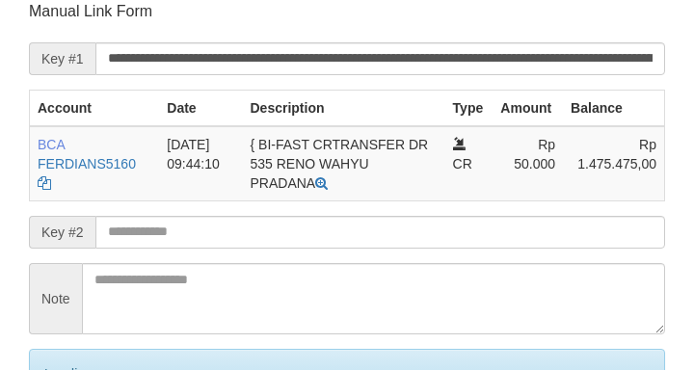
click at [308, 236] on input "text" at bounding box center [380, 232] width 570 height 33
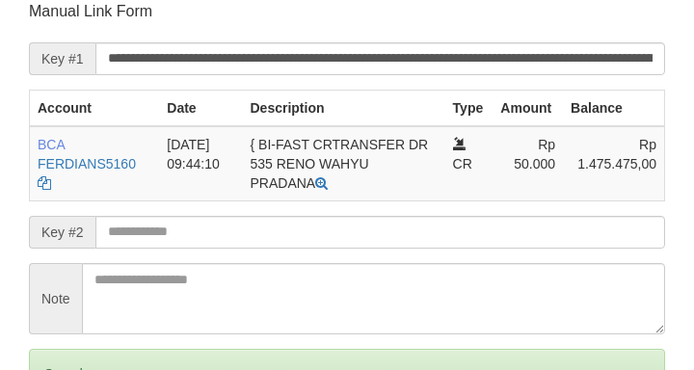
click at [316, 241] on input "text" at bounding box center [380, 232] width 570 height 33
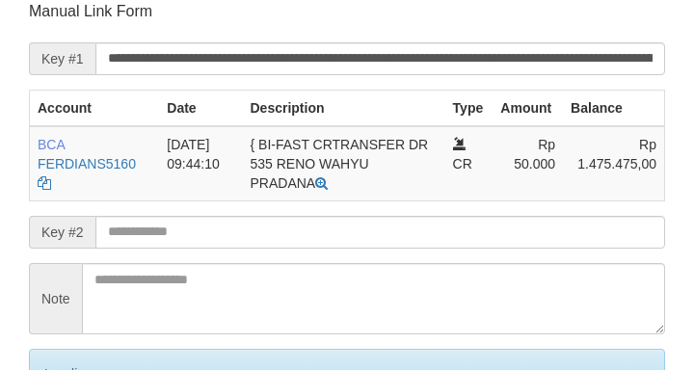
click at [317, 246] on input "text" at bounding box center [380, 232] width 570 height 33
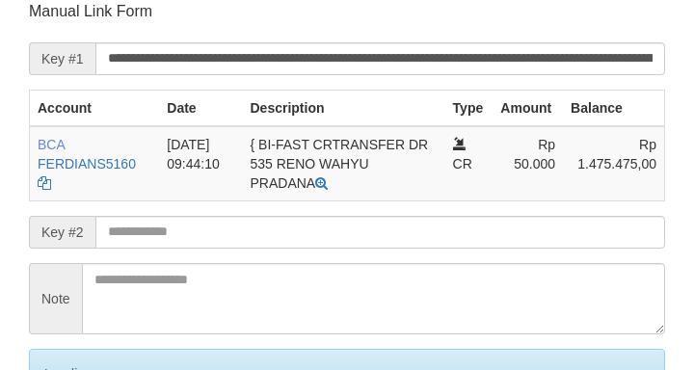
click at [316, 235] on input "text" at bounding box center [380, 232] width 570 height 33
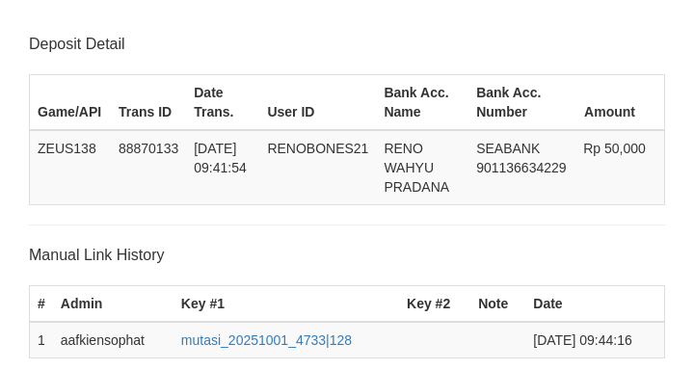
scroll to position [397, 0]
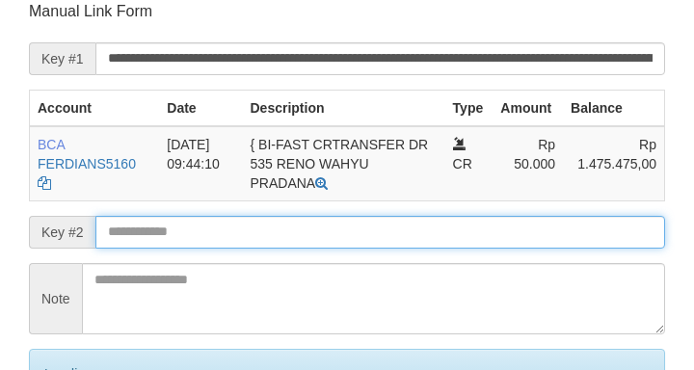
click at [252, 224] on input "text" at bounding box center [380, 232] width 570 height 33
click at [253, 222] on input "text" at bounding box center [380, 232] width 570 height 33
click at [253, 225] on input "text" at bounding box center [380, 232] width 570 height 33
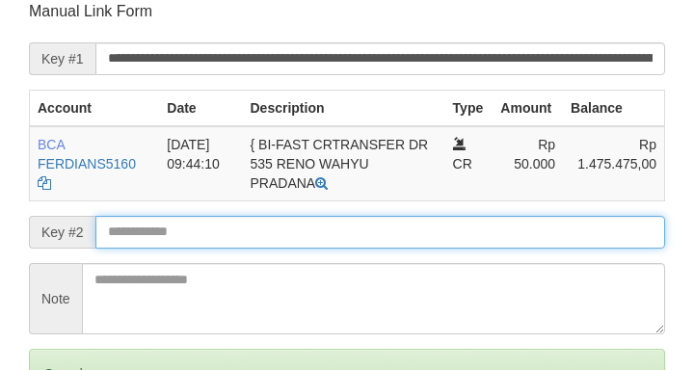
click at [250, 226] on input "text" at bounding box center [380, 232] width 570 height 33
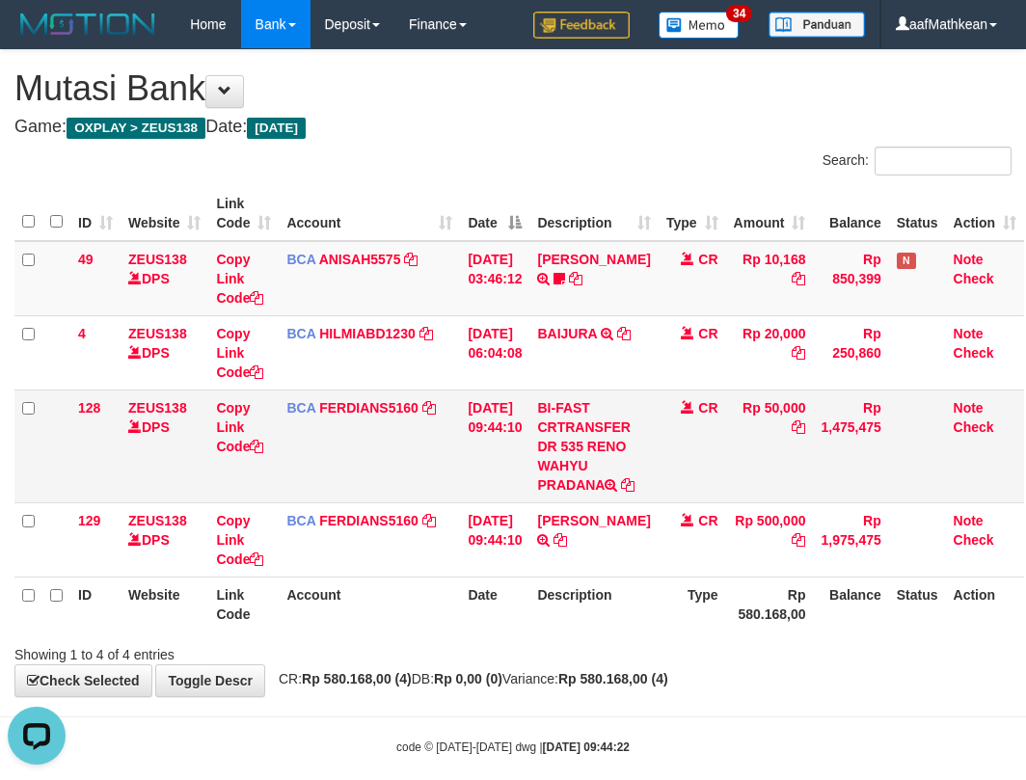
click at [498, 502] on td "[DATE] 09:44:10" at bounding box center [494, 445] width 69 height 113
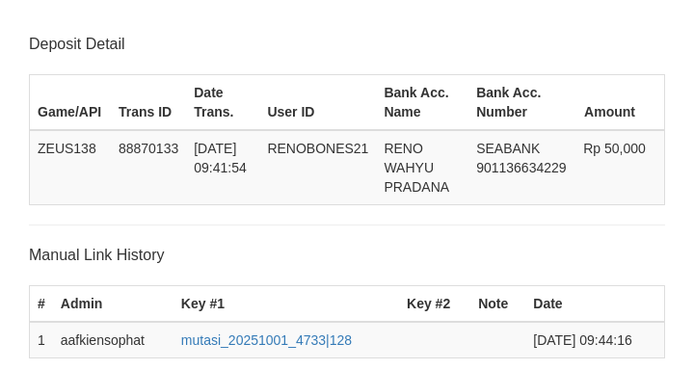
scroll to position [397, 0]
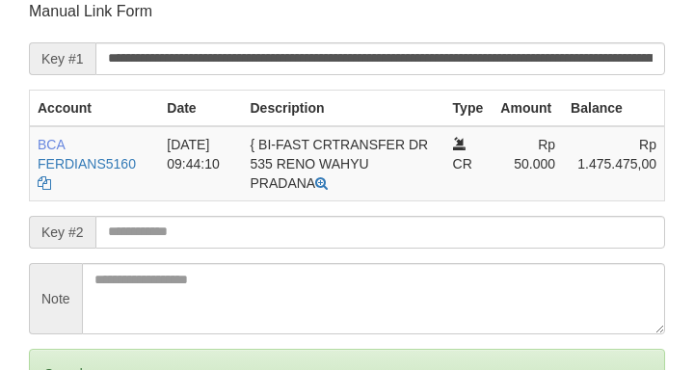
click at [223, 232] on input "text" at bounding box center [380, 232] width 570 height 33
click at [227, 233] on input "text" at bounding box center [380, 232] width 570 height 33
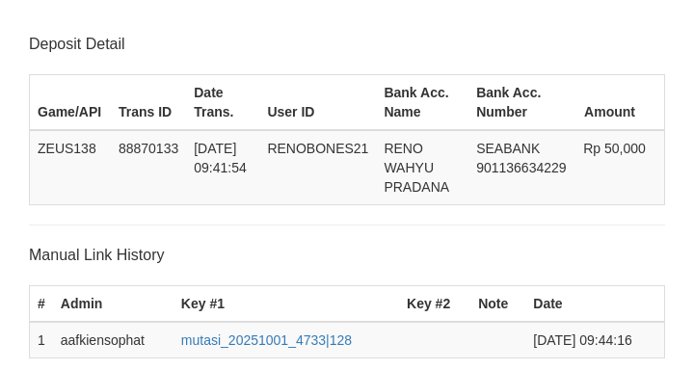
scroll to position [397, 0]
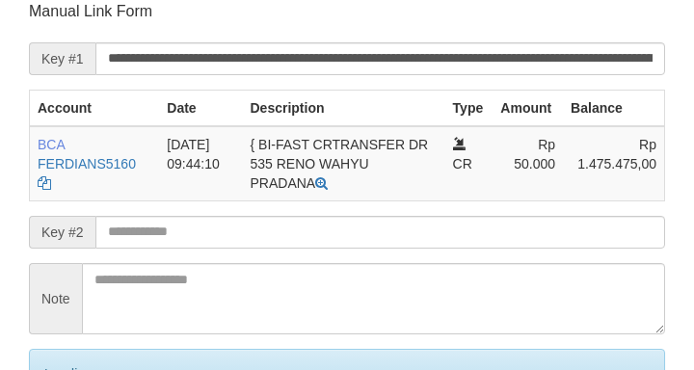
click at [248, 228] on input "text" at bounding box center [380, 232] width 570 height 33
click at [264, 217] on input "text" at bounding box center [380, 232] width 570 height 33
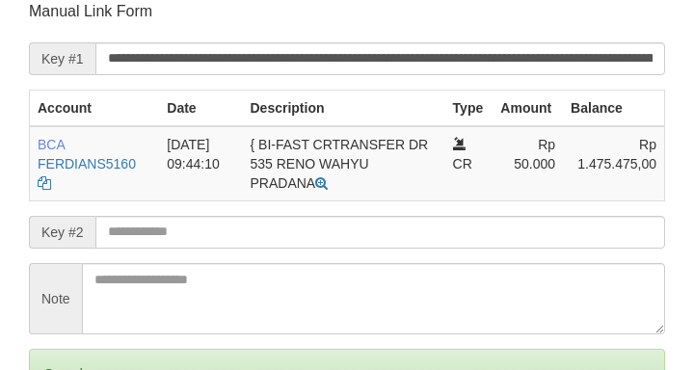
click at [251, 228] on input "text" at bounding box center [380, 232] width 570 height 33
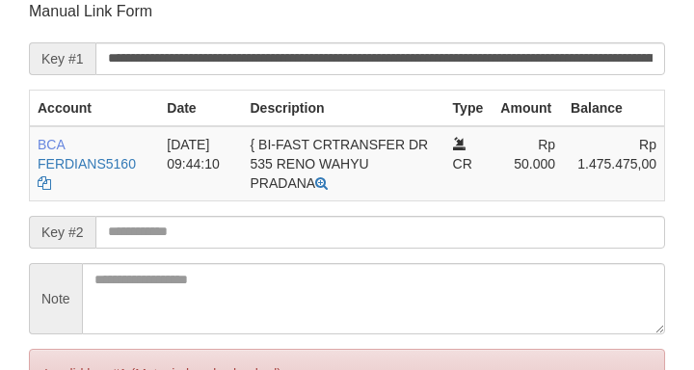
click at [246, 230] on input "text" at bounding box center [380, 232] width 570 height 33
click at [240, 231] on input "text" at bounding box center [380, 232] width 570 height 33
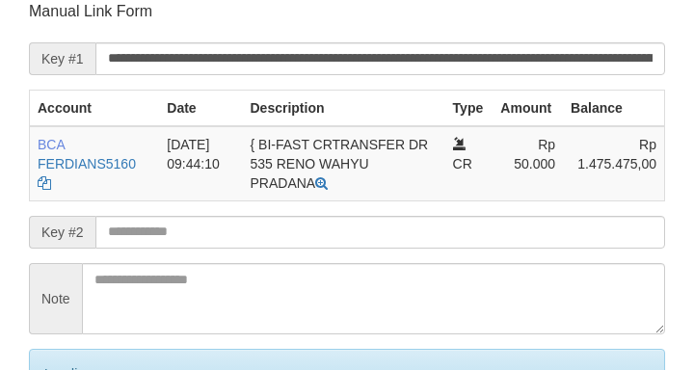
click at [241, 232] on input "text" at bounding box center [380, 232] width 570 height 33
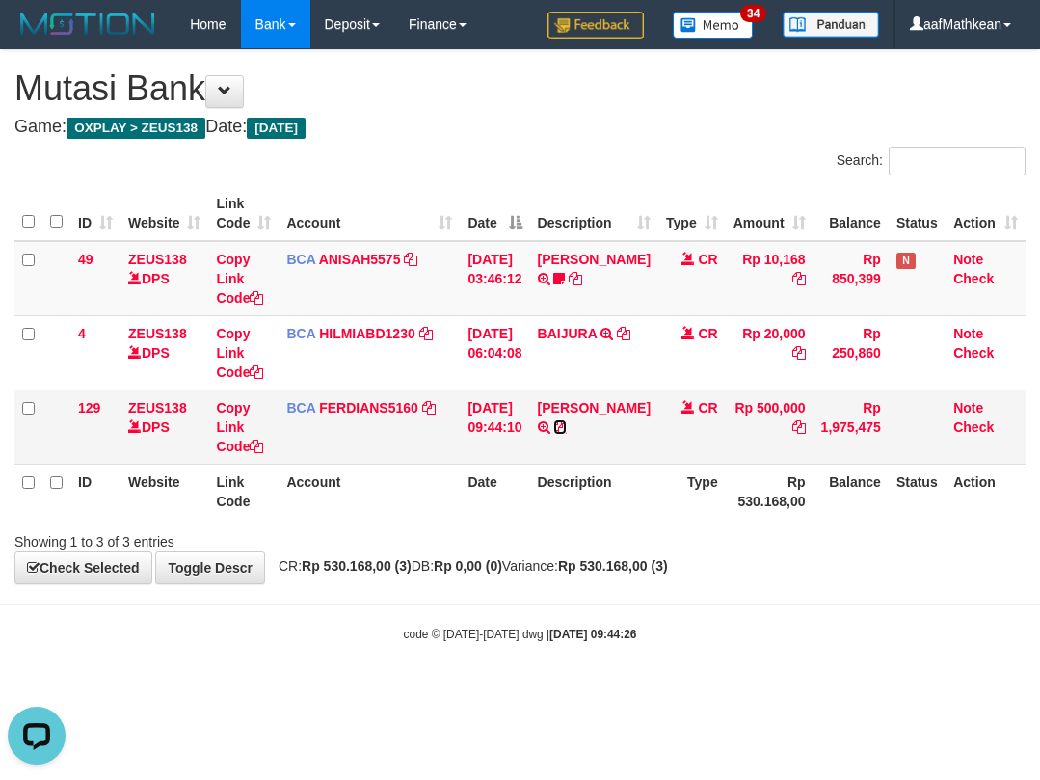
click at [567, 434] on icon at bounding box center [559, 426] width 13 height 13
drag, startPoint x: 572, startPoint y: 446, endPoint x: 1033, endPoint y: 160, distance: 543.3
click at [597, 436] on td "RAYHAN BAGASKARA TRSF E-BANKING CR 0110/FTSCY/WS95031 500000.00RAYHAN BAGASKARA" at bounding box center [594, 426] width 128 height 74
click at [426, 453] on td "BCA FERDIANS5160 DPS FERDIANSYAH mutasi_20251001_4733 | 129 mutasi_20251001_473…" at bounding box center [369, 426] width 181 height 74
click at [441, 485] on th "Account" at bounding box center [369, 491] width 181 height 55
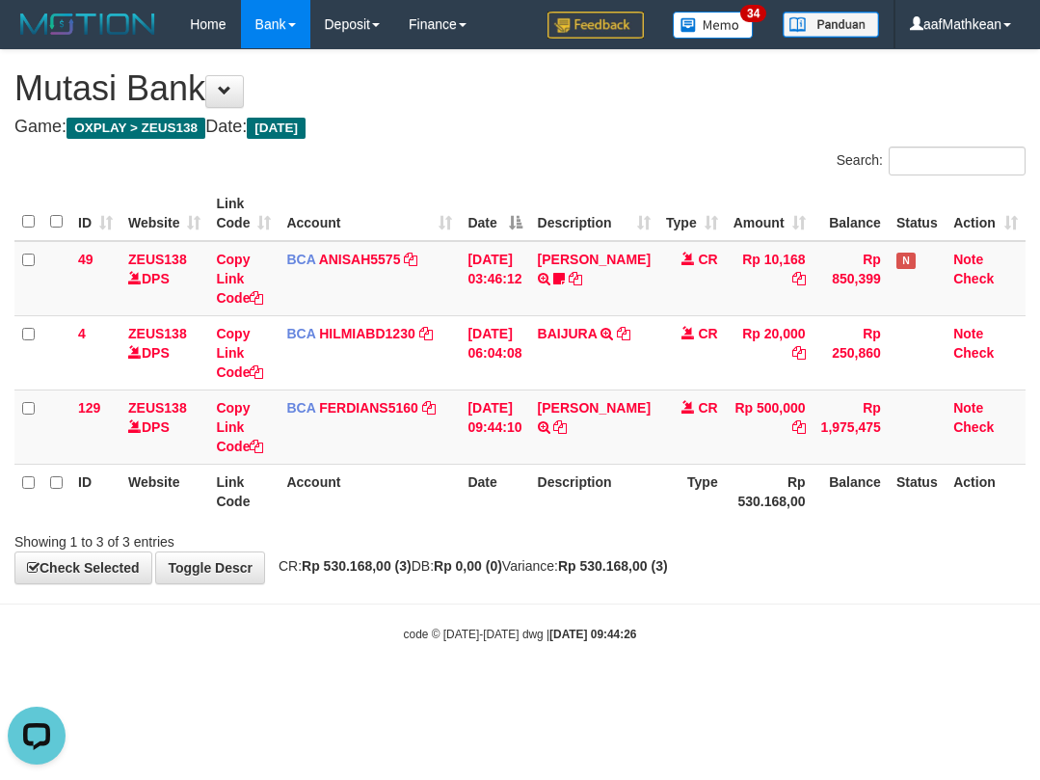
drag, startPoint x: 464, startPoint y: 478, endPoint x: 423, endPoint y: 481, distance: 40.6
click at [460, 484] on th "Date" at bounding box center [494, 491] width 69 height 55
click at [486, 482] on tr "ID Website Link Code Account Date Description Type Rp 530.168,00 Balance Status…" at bounding box center [519, 491] width 1011 height 55
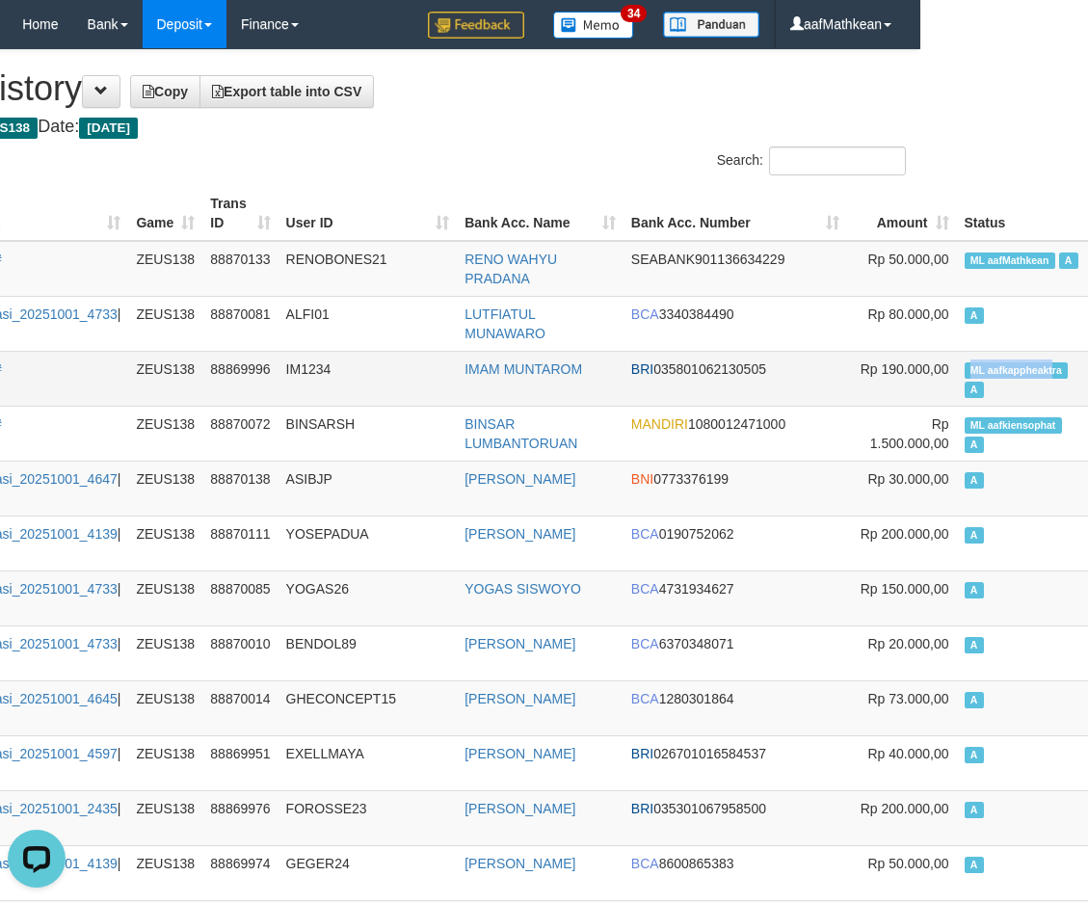
drag, startPoint x: 875, startPoint y: 365, endPoint x: 935, endPoint y: 365, distance: 59.8
click at [957, 365] on td "ML aafkappheaktra A" at bounding box center [1024, 378] width 134 height 55
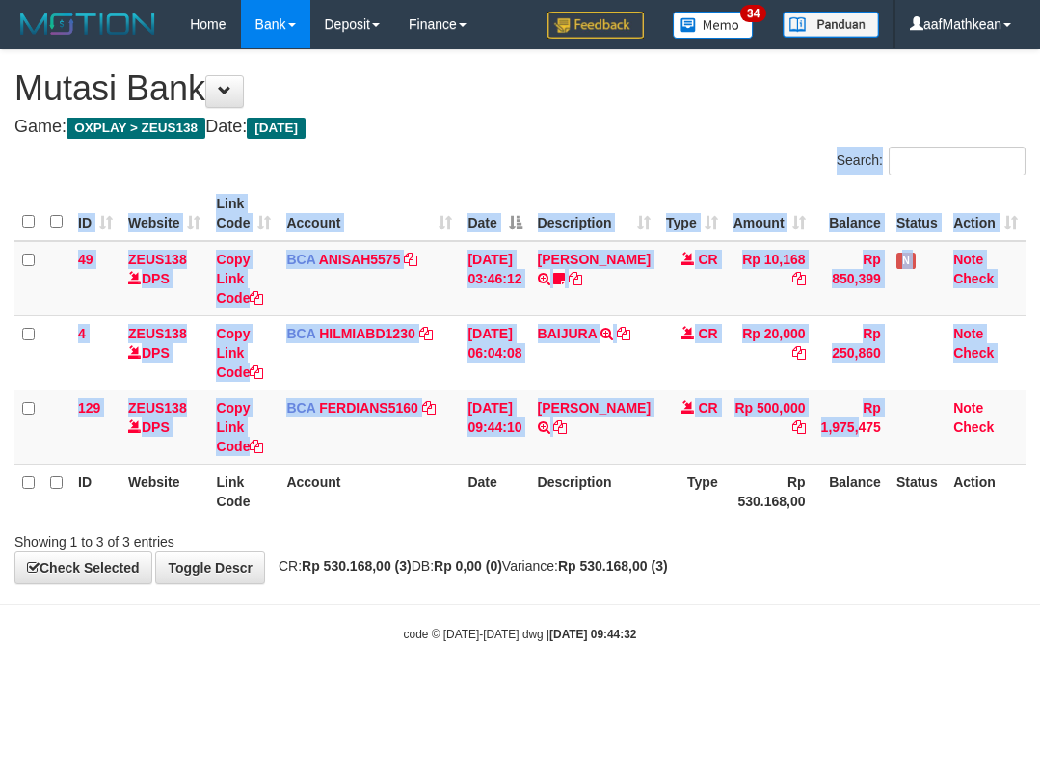
drag, startPoint x: 239, startPoint y: 634, endPoint x: 314, endPoint y: 657, distance: 78.7
click at [240, 636] on body "Toggle navigation Home Bank Account List Load By Website Group [OXPLAY] ZEUS138…" at bounding box center [520, 345] width 1040 height 691
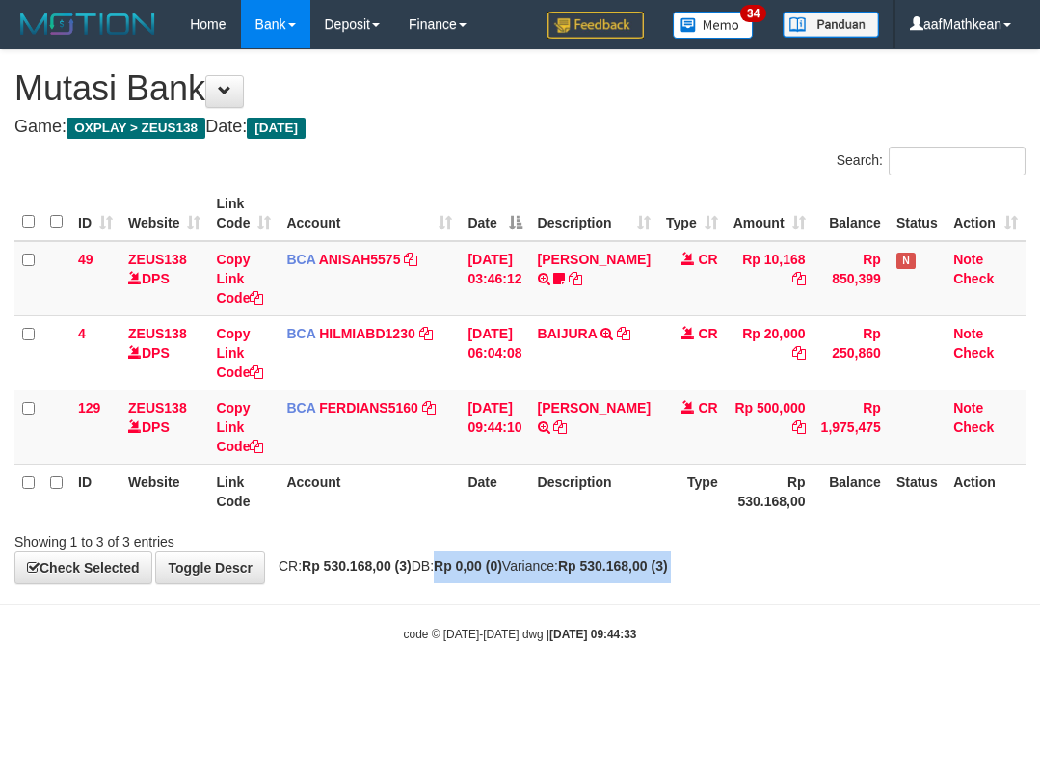
click at [431, 560] on body "Toggle navigation Home Bank Account List Load By Website Group [OXPLAY] ZEUS138…" at bounding box center [520, 345] width 1040 height 691
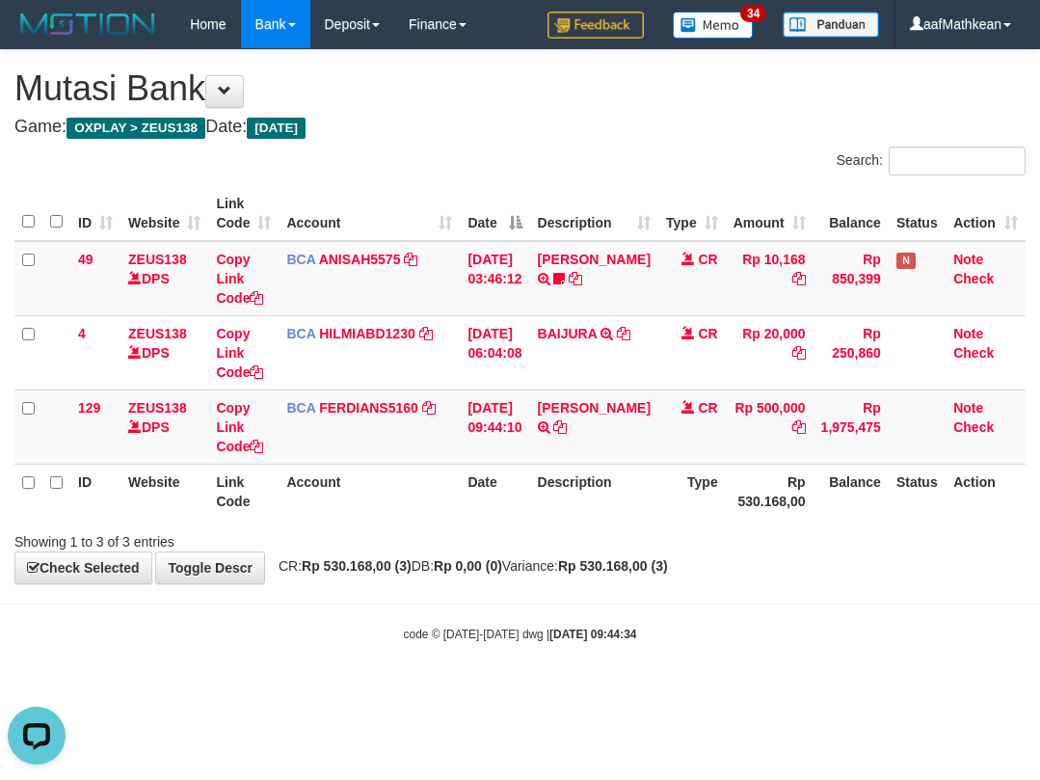
drag, startPoint x: 139, startPoint y: 531, endPoint x: 301, endPoint y: 603, distance: 177.4
click at [201, 565] on div "**********" at bounding box center [520, 316] width 1040 height 533
click at [303, 602] on body "Toggle navigation Home Bank Account List Load By Website Group [OXPLAY] ZEUS138…" at bounding box center [520, 345] width 1040 height 691
click at [361, 607] on body "Toggle navigation Home Bank Account List Load By Website Group [OXPLAY] ZEUS138…" at bounding box center [520, 345] width 1040 height 691
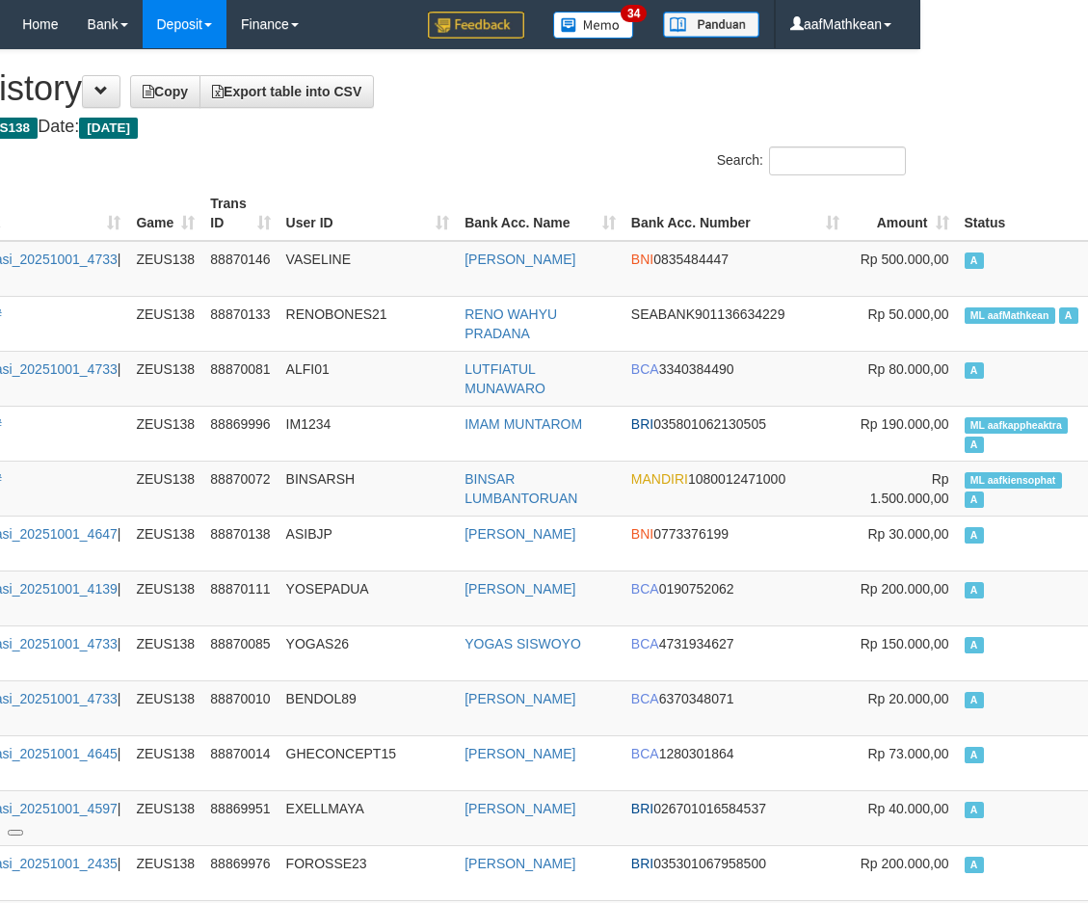
scroll to position [0, 168]
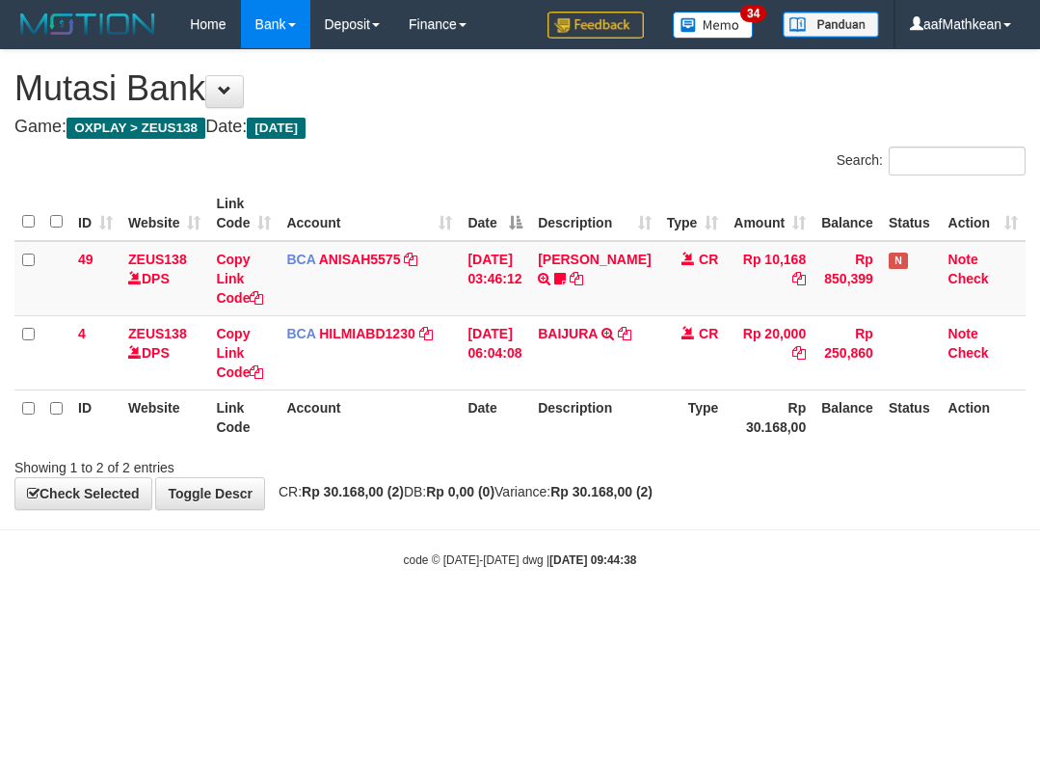
click at [644, 504] on div "**********" at bounding box center [520, 279] width 1040 height 459
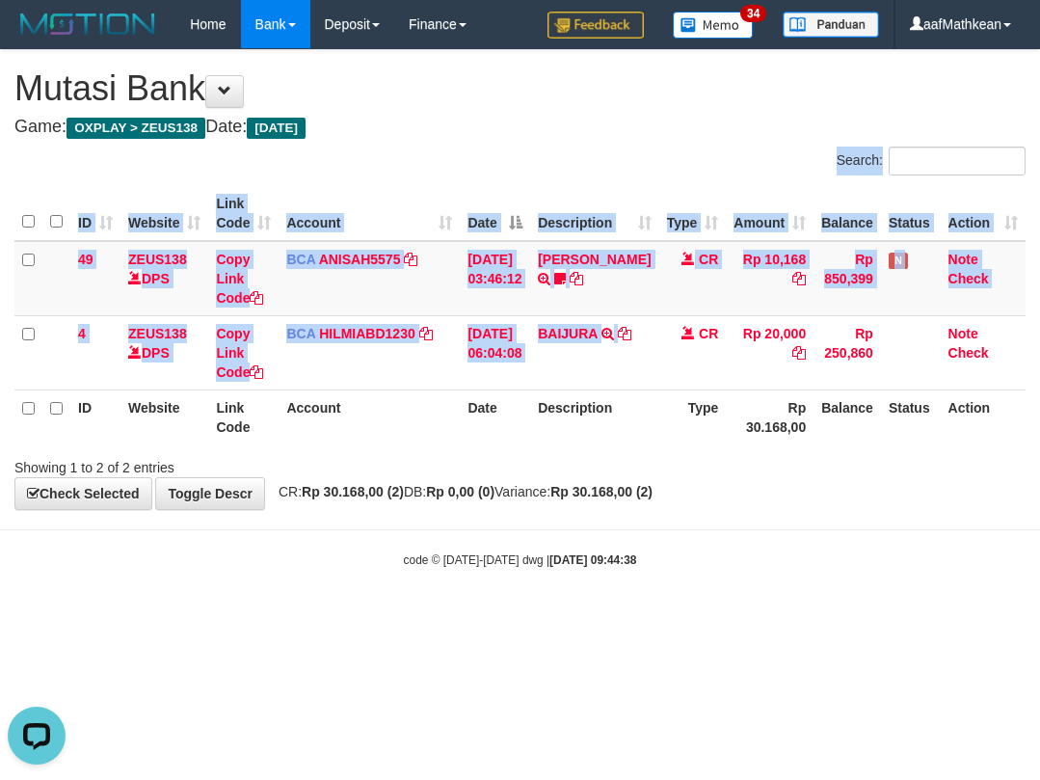
click at [773, 442] on div "Search: ID Website Link Code Account Date Description Type Amount Balance Statu…" at bounding box center [519, 312] width 1011 height 331
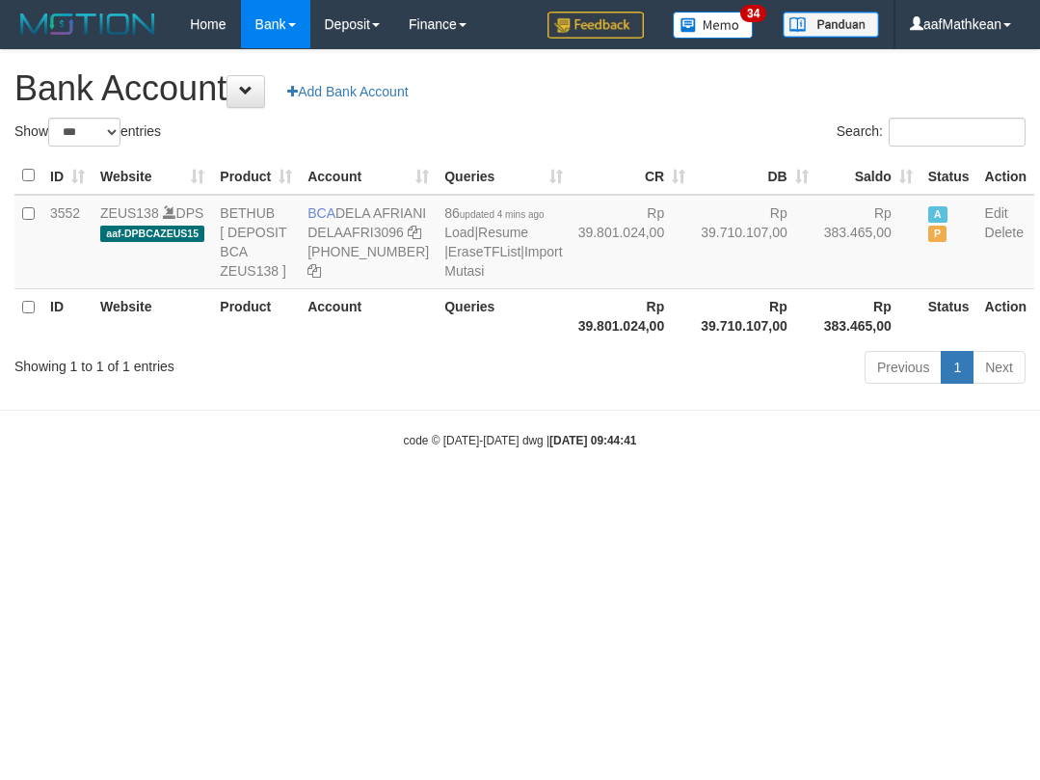
select select "***"
copy td "DELA AFRIANI"
drag, startPoint x: 0, startPoint y: 0, endPoint x: 365, endPoint y: 233, distance: 433.5
click at [365, 233] on td "BCA DELA AFRIANI DELAAFRI3096 869-245-8639" at bounding box center [368, 242] width 137 height 94
drag, startPoint x: 861, startPoint y: 452, endPoint x: 1034, endPoint y: 467, distance: 174.1
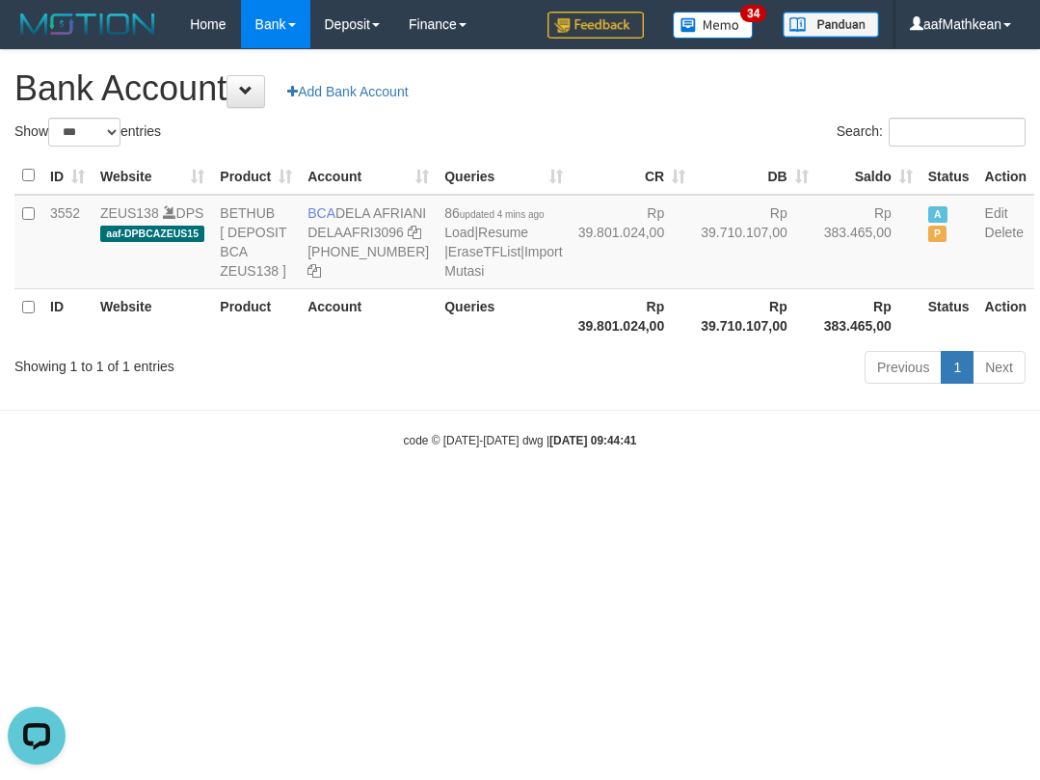
click at [866, 458] on body "Toggle navigation Home Bank Account List Load By Website Group [OXPLAY] ZEUS138…" at bounding box center [520, 248] width 1040 height 497
drag, startPoint x: 357, startPoint y: 388, endPoint x: 357, endPoint y: 353, distance: 34.7
click at [356, 343] on th "Account" at bounding box center [368, 315] width 137 height 55
click at [444, 279] on link "Import Mutasi" at bounding box center [503, 261] width 118 height 35
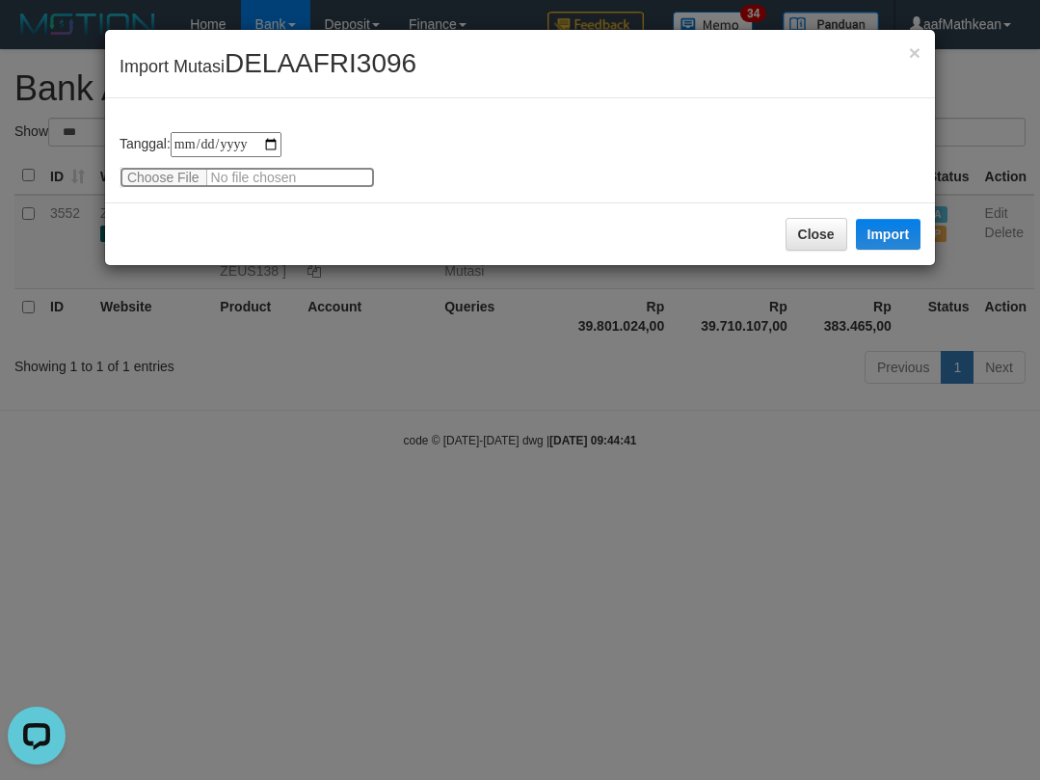
click at [174, 175] on input "file" at bounding box center [247, 177] width 255 height 21
type input "**********"
click at [896, 231] on button "Import" at bounding box center [889, 234] width 66 height 31
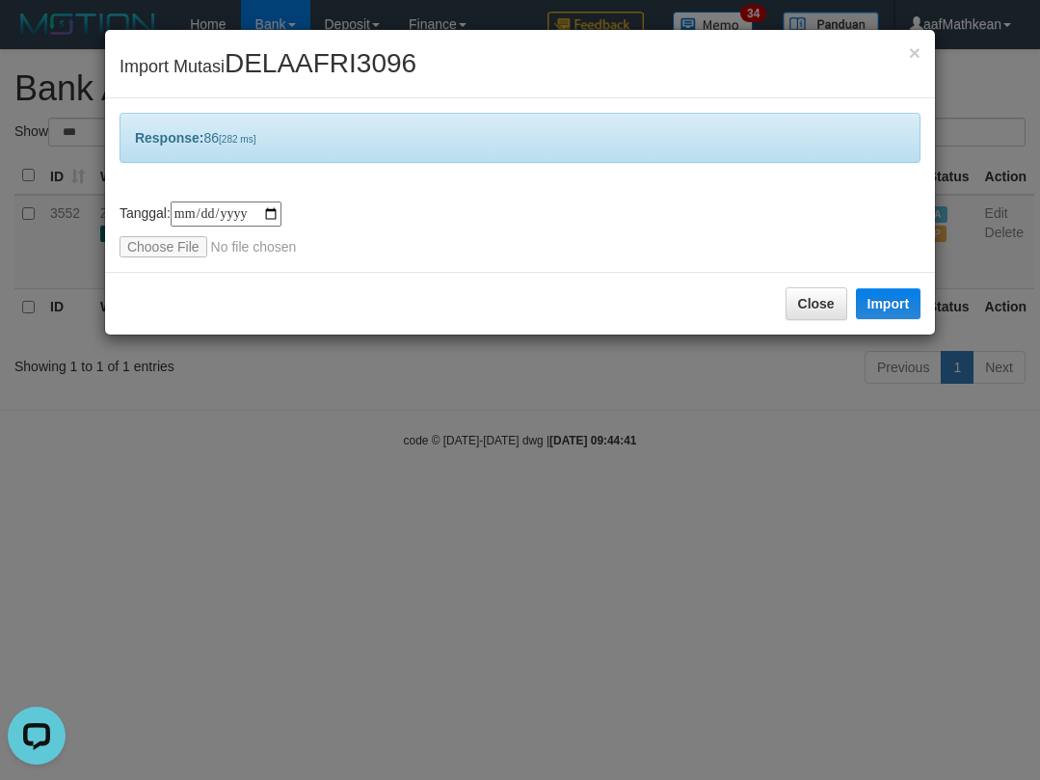
drag, startPoint x: 607, startPoint y: 453, endPoint x: 549, endPoint y: 402, distance: 77.2
click at [602, 450] on div "**********" at bounding box center [520, 390] width 1040 height 780
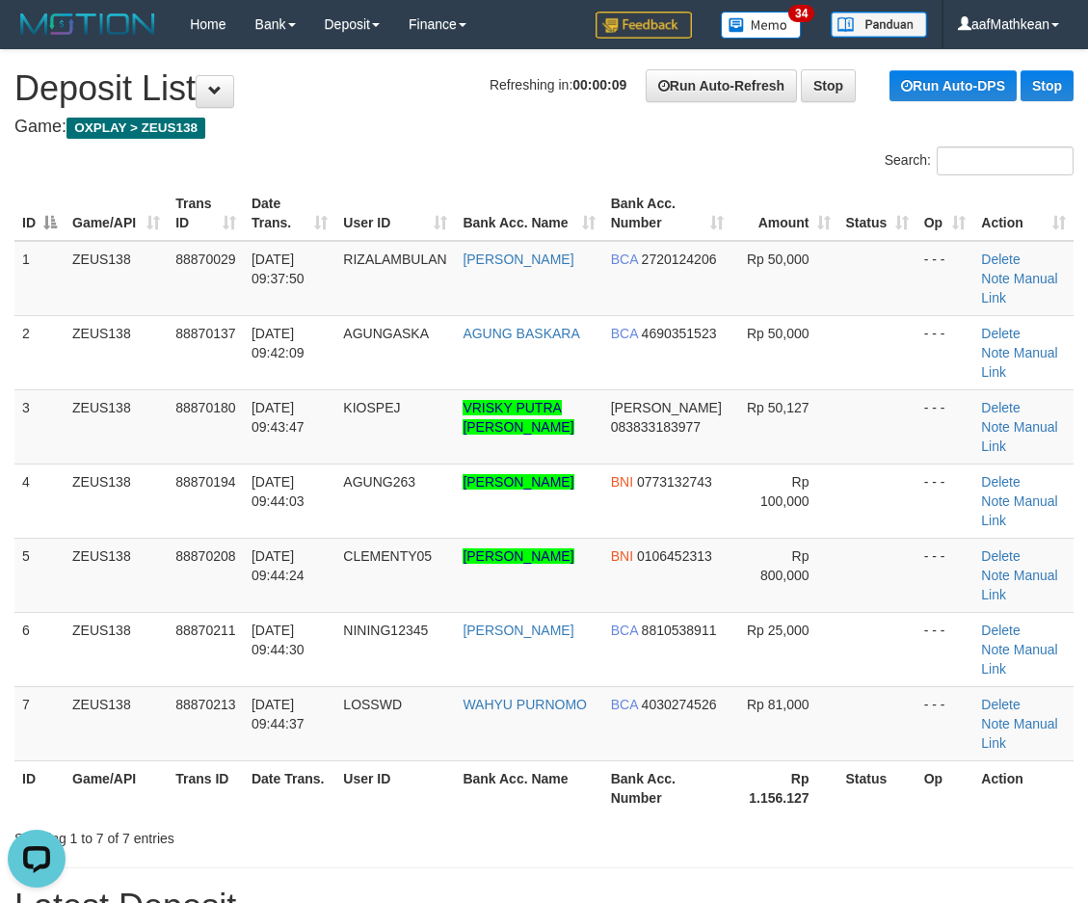
drag, startPoint x: 134, startPoint y: 317, endPoint x: 6, endPoint y: 336, distance: 129.6
click at [149, 325] on td "ZEUS138" at bounding box center [116, 352] width 103 height 74
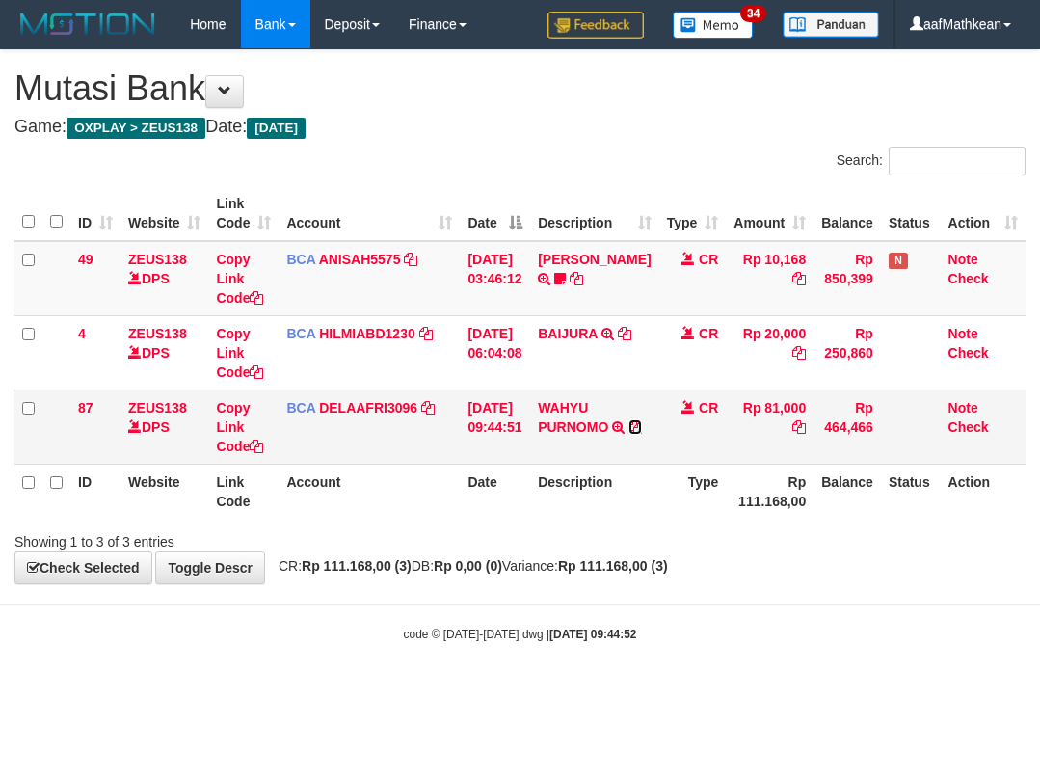
click at [629, 434] on icon at bounding box center [635, 426] width 13 height 13
click at [440, 508] on th "Account" at bounding box center [369, 491] width 181 height 55
drag, startPoint x: 498, startPoint y: 547, endPoint x: 530, endPoint y: 547, distance: 31.8
click at [504, 550] on div "**********" at bounding box center [520, 316] width 1040 height 533
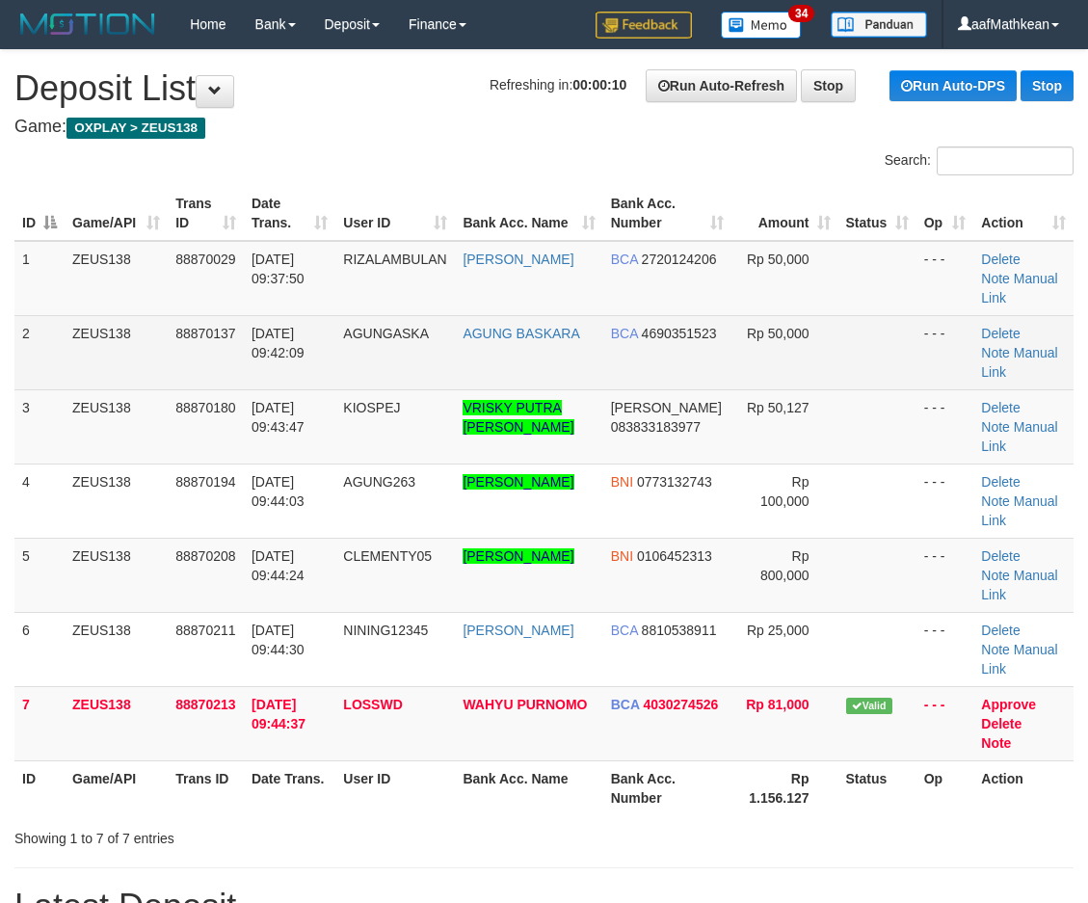
click at [524, 196] on th "Bank Acc. Name" at bounding box center [528, 213] width 147 height 55
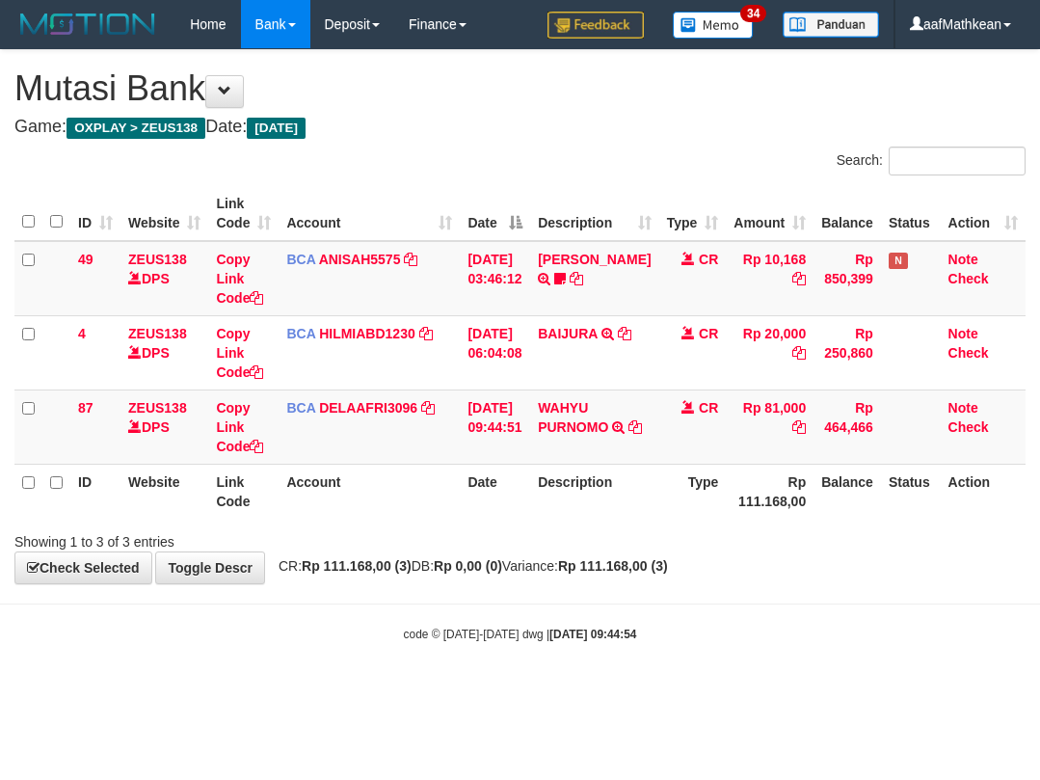
click at [546, 544] on div "Showing 1 to 3 of 3 entries" at bounding box center [520, 537] width 1040 height 27
click at [524, 534] on div "Showing 1 to 3 of 3 entries" at bounding box center [520, 537] width 1040 height 27
drag, startPoint x: 459, startPoint y: 453, endPoint x: 460, endPoint y: 442, distance: 10.6
click at [460, 449] on tr "87 ZEUS138 DPS Copy Link Code BCA DELAAFRI3096 DPS DELA AFRIANI mutasi_20251001…" at bounding box center [519, 426] width 1011 height 74
click at [527, 626] on body "Toggle navigation Home Bank Account List Load By Website Group [OXPLAY] ZEUS138…" at bounding box center [520, 345] width 1040 height 691
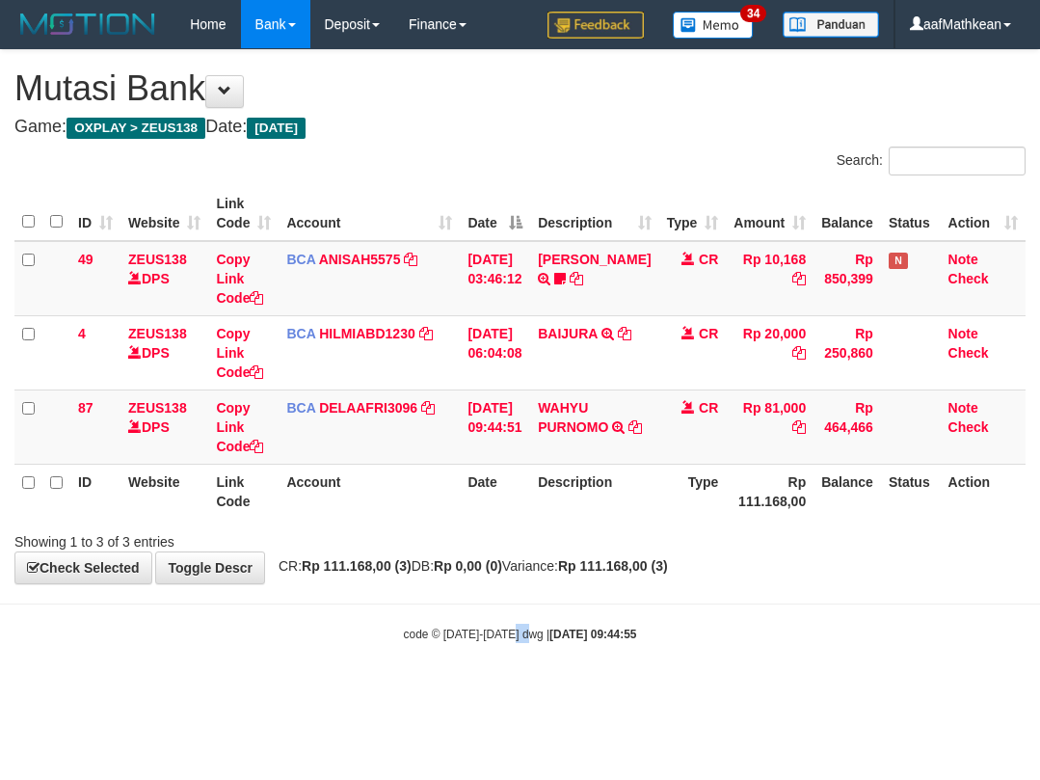
click at [616, 505] on th "Description" at bounding box center [594, 491] width 128 height 55
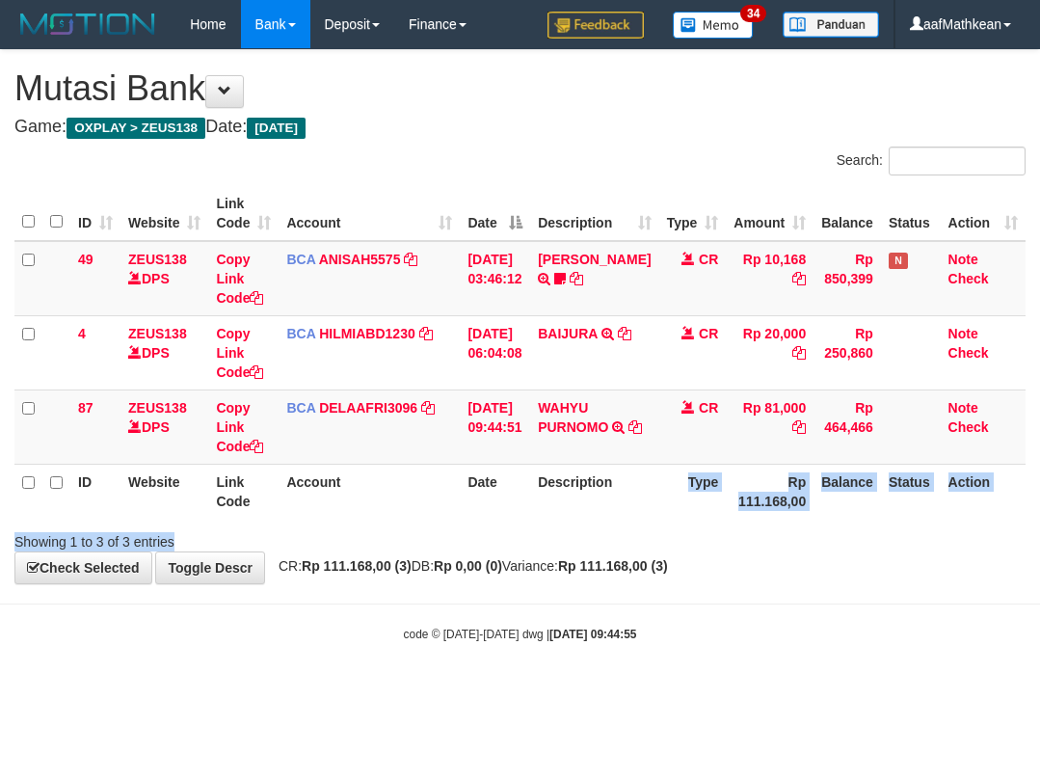
drag, startPoint x: 626, startPoint y: 524, endPoint x: 614, endPoint y: 520, distance: 12.5
click at [627, 530] on div "Search: ID Website Link Code Account Date Description Type Amount Balance Statu…" at bounding box center [519, 349] width 1011 height 405
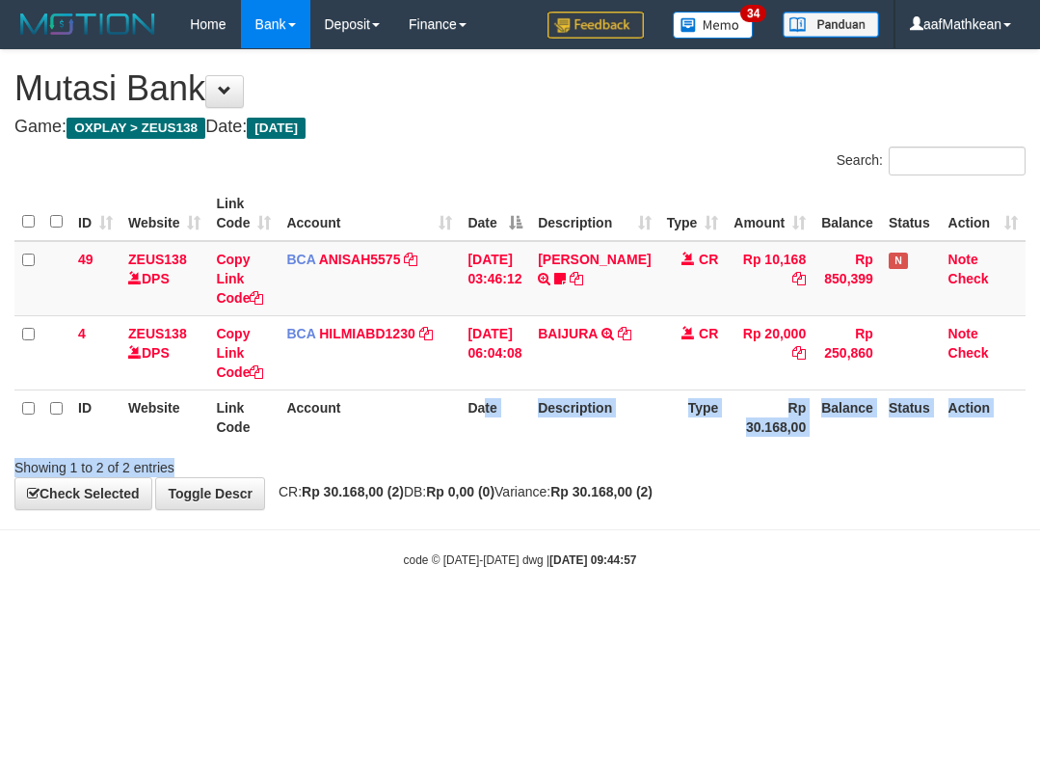
drag, startPoint x: 417, startPoint y: 461, endPoint x: 244, endPoint y: 439, distance: 174.9
click at [349, 459] on div "Search: ID Website Link Code Account Date Description Type Amount Balance Statu…" at bounding box center [519, 312] width 1011 height 331
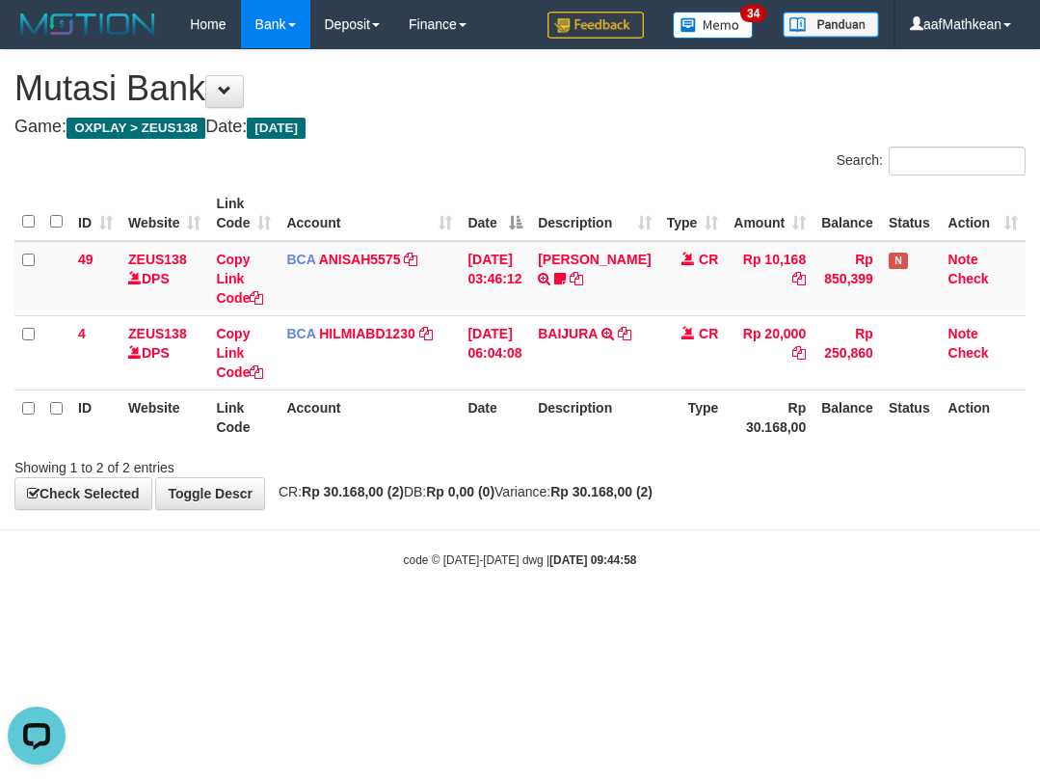
click at [580, 564] on body "Toggle navigation Home Bank Account List Load By Website Group [OXPLAY] ZEUS138…" at bounding box center [520, 308] width 1040 height 617
click at [496, 539] on body "Toggle navigation Home Bank Account List Load By Website Group [OXPLAY] ZEUS138…" at bounding box center [520, 308] width 1040 height 617
click at [597, 550] on body "Toggle navigation Home Bank Account List Load By Website Group [OXPLAY] ZEUS138…" at bounding box center [520, 308] width 1040 height 617
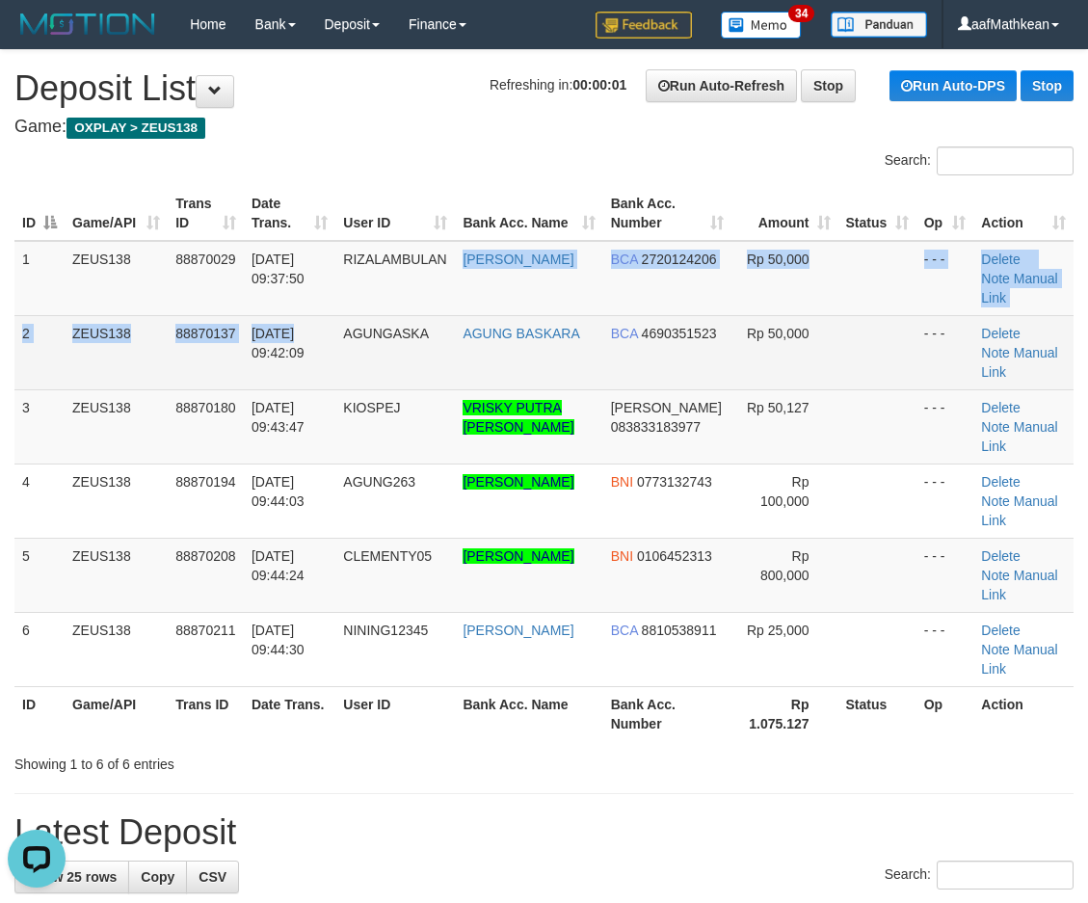
drag, startPoint x: 444, startPoint y: 288, endPoint x: 341, endPoint y: 330, distance: 111.2
click at [445, 295] on tbody "1 ZEUS138 88870029 01/10/2025 09:37:50 RIZALAMBULAN DINI ARIYANTI BCA 272012420…" at bounding box center [543, 464] width 1059 height 446
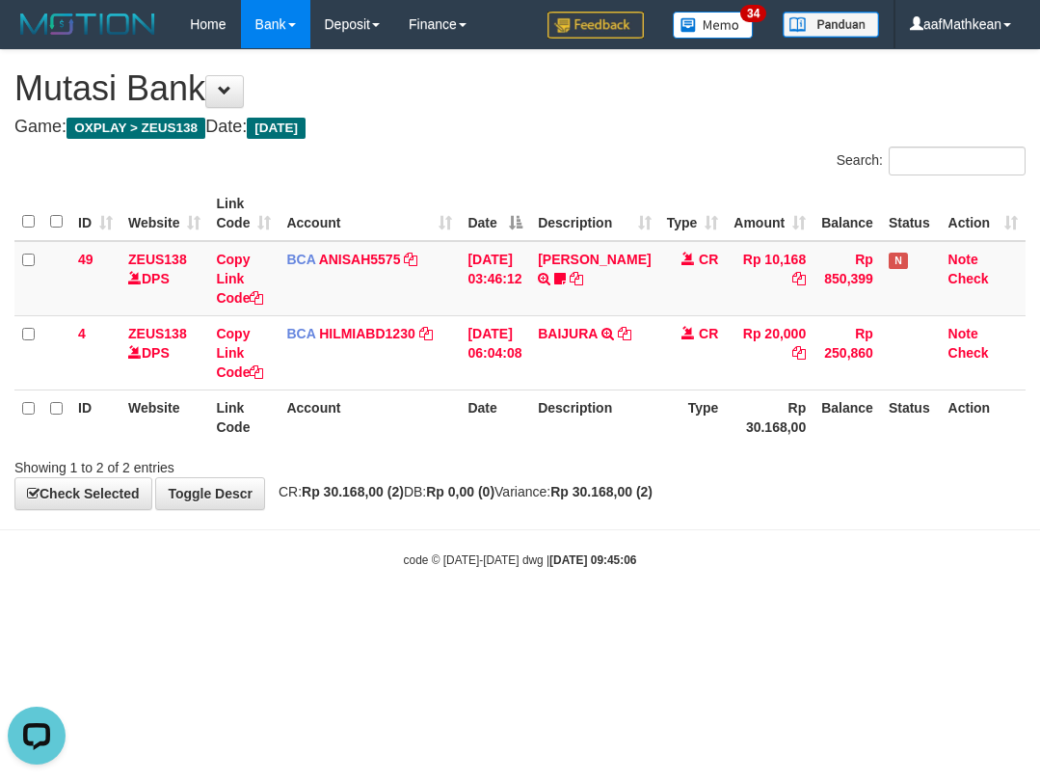
click at [814, 562] on div "code © [DATE]-[DATE] dwg | [DATE] 09:45:06" at bounding box center [520, 558] width 1040 height 19
drag, startPoint x: 810, startPoint y: 559, endPoint x: 1033, endPoint y: 455, distance: 246.7
click at [813, 551] on div "code © [DATE]-[DATE] dwg | [DATE] 09:45:06" at bounding box center [520, 558] width 1040 height 19
click at [528, 549] on body "Toggle navigation Home Bank Account List Load By Website Group [OXPLAY] ZEUS138…" at bounding box center [520, 308] width 1040 height 617
click at [611, 570] on body "Toggle navigation Home Bank Account List Load By Website Group [OXPLAY] ZEUS138…" at bounding box center [520, 308] width 1040 height 617
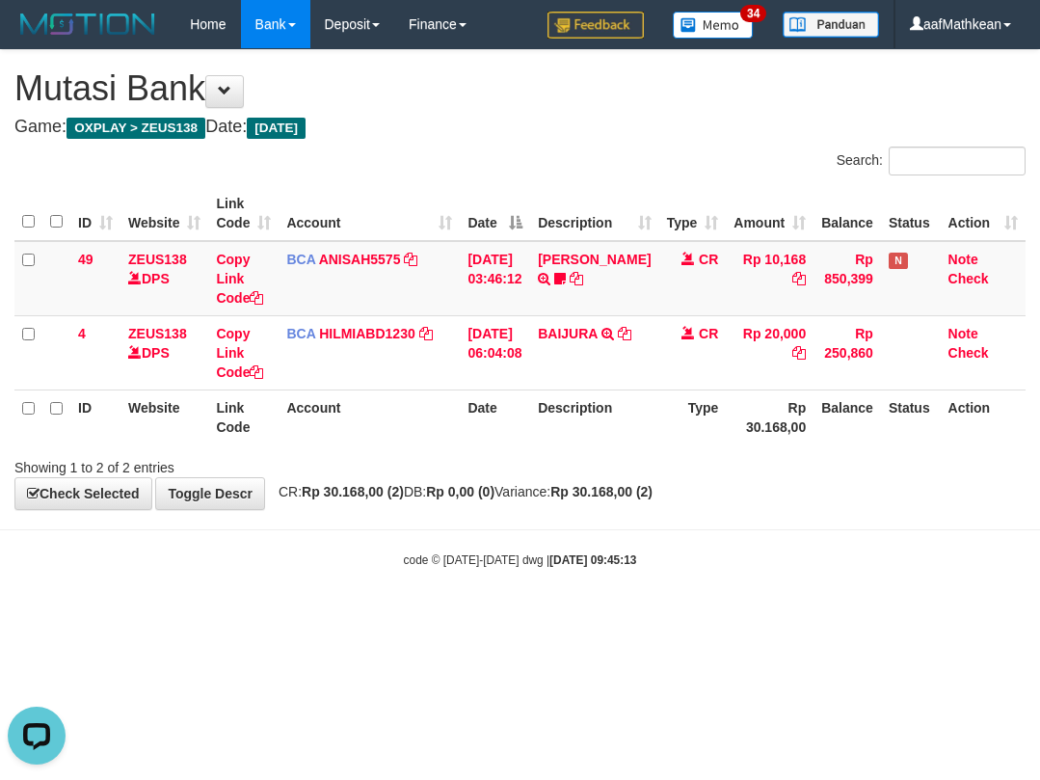
click at [928, 537] on body "Toggle navigation Home Bank Account List Load By Website Group [OXPLAY] ZEUS138…" at bounding box center [520, 308] width 1040 height 617
drag, startPoint x: 921, startPoint y: 534, endPoint x: 1216, endPoint y: 457, distance: 304.9
click at [1039, 457] on html "Toggle navigation Home Bank Account List Load By Website Group [OXPLAY] ZEUS138…" at bounding box center [520, 308] width 1040 height 617
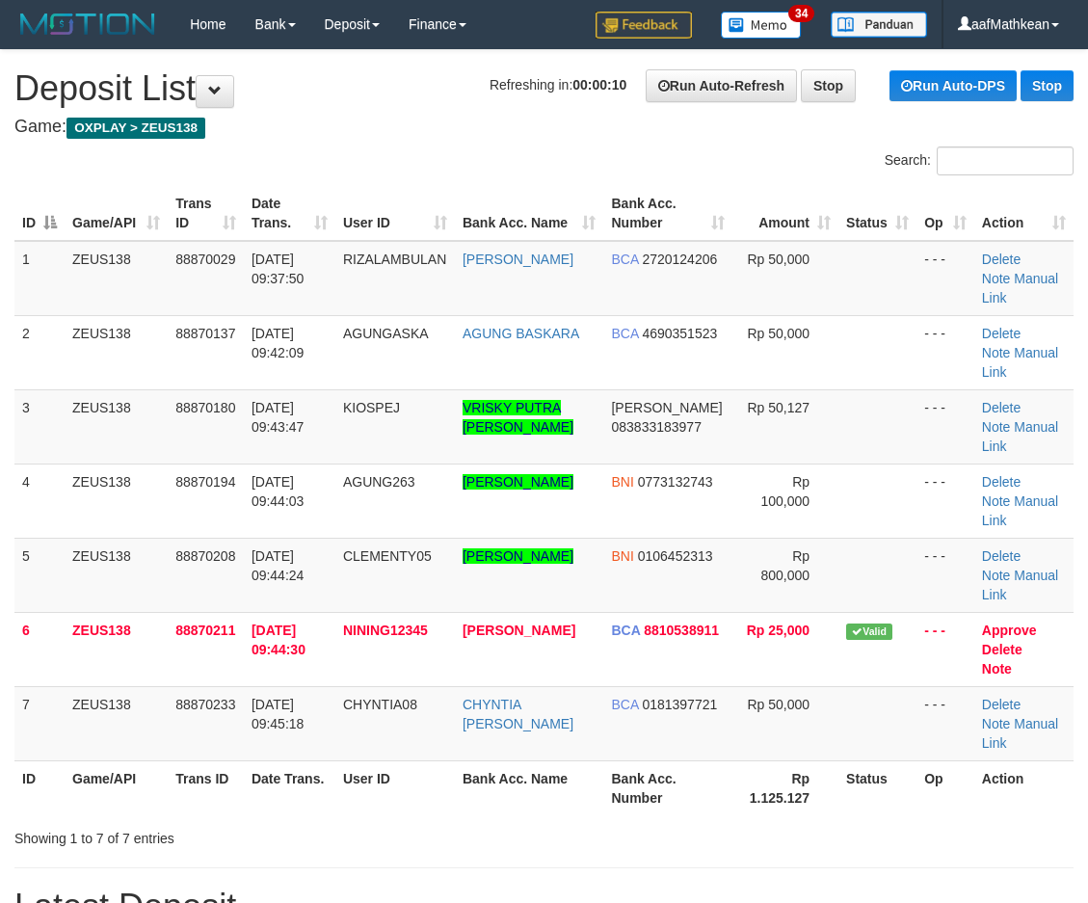
click at [600, 309] on tbody "1 ZEUS138 88870029 [DATE] 09:37:50 RIZALAMBULAN [PERSON_NAME] BCA 2720124206 Rp…" at bounding box center [543, 501] width 1059 height 521
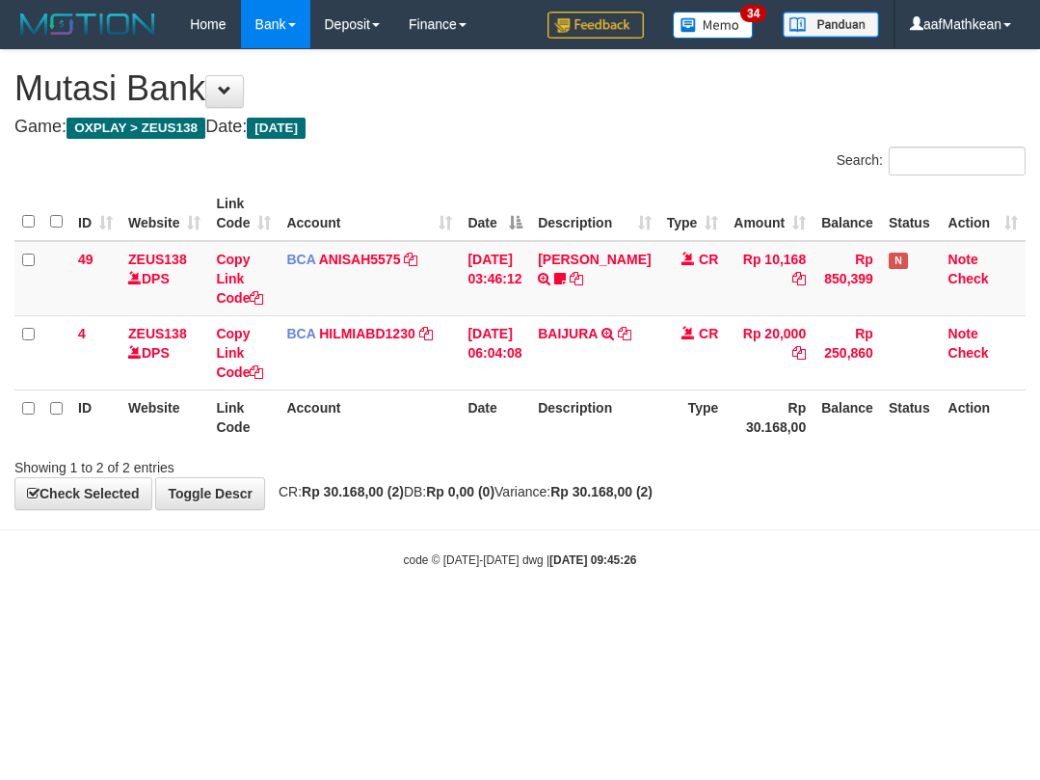
click at [588, 605] on body "Toggle navigation Home Bank Account List Load By Website Group [OXPLAY] ZEUS138…" at bounding box center [520, 308] width 1040 height 617
drag, startPoint x: 526, startPoint y: 601, endPoint x: 440, endPoint y: 652, distance: 100.7
click at [531, 615] on body "Toggle navigation Home Bank Account List Load By Website Group [OXPLAY] ZEUS138…" at bounding box center [520, 308] width 1040 height 617
